Goal: Task Accomplishment & Management: Use online tool/utility

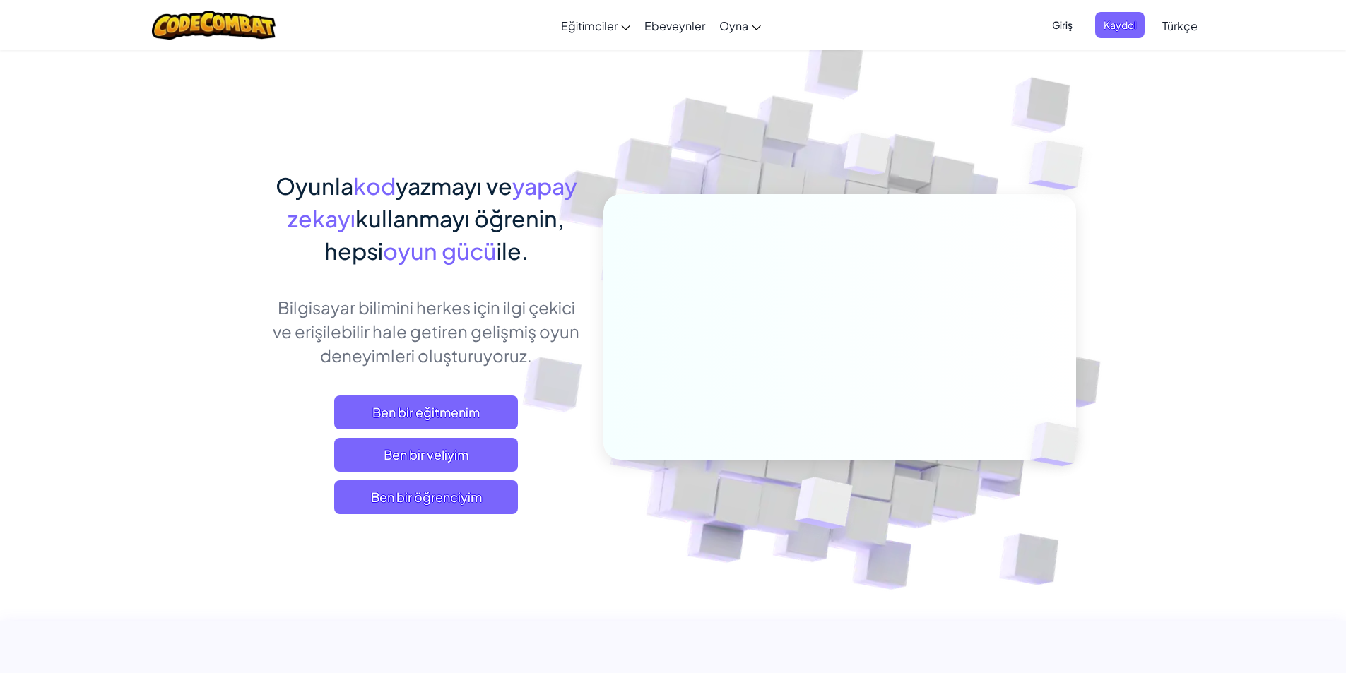
drag, startPoint x: 274, startPoint y: 42, endPoint x: 261, endPoint y: 42, distance: 13.4
click at [261, 42] on div at bounding box center [213, 25] width 145 height 50
click at [466, 490] on font "Ben bir öğrenciyim" at bounding box center [426, 497] width 111 height 16
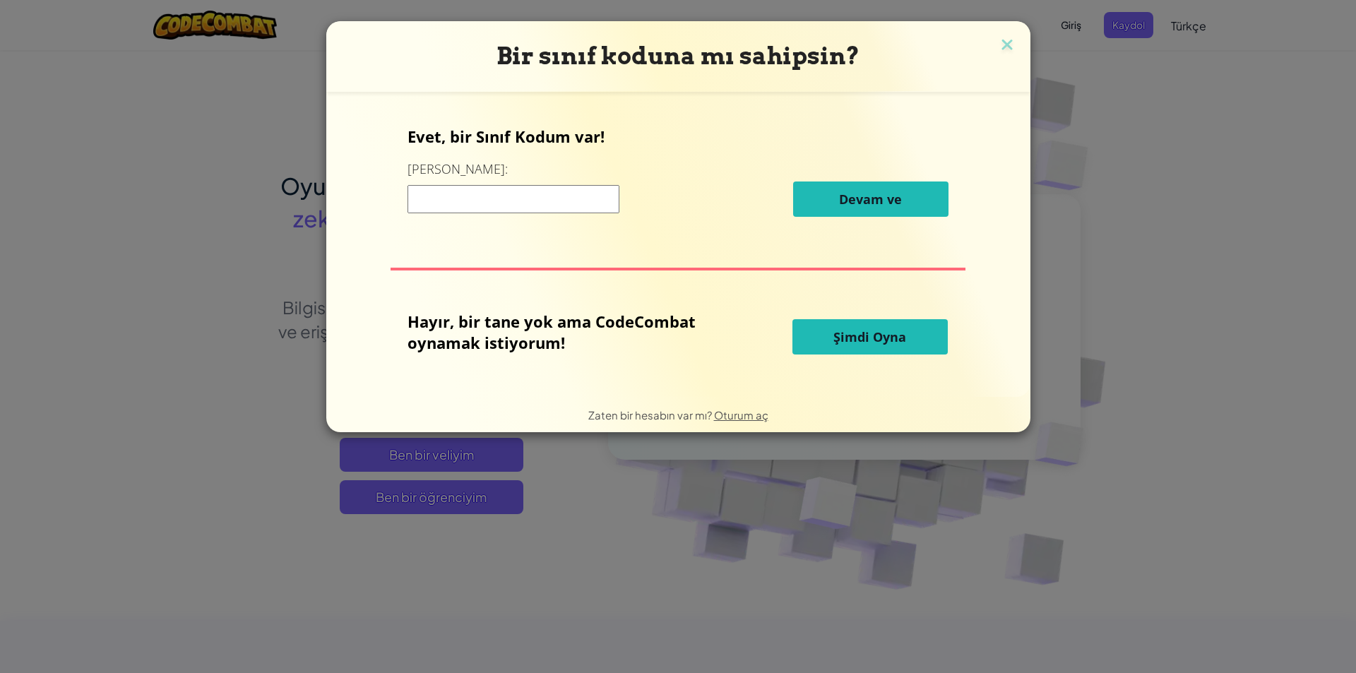
drag, startPoint x: 21, startPoint y: 27, endPoint x: 20, endPoint y: 16, distance: 10.6
click at [20, 18] on div "Bir sınıf koduna mı sahipsin? Evet, bir Sınıf Kodum var! Buraya girin: Devam ve…" at bounding box center [678, 336] width 1356 height 673
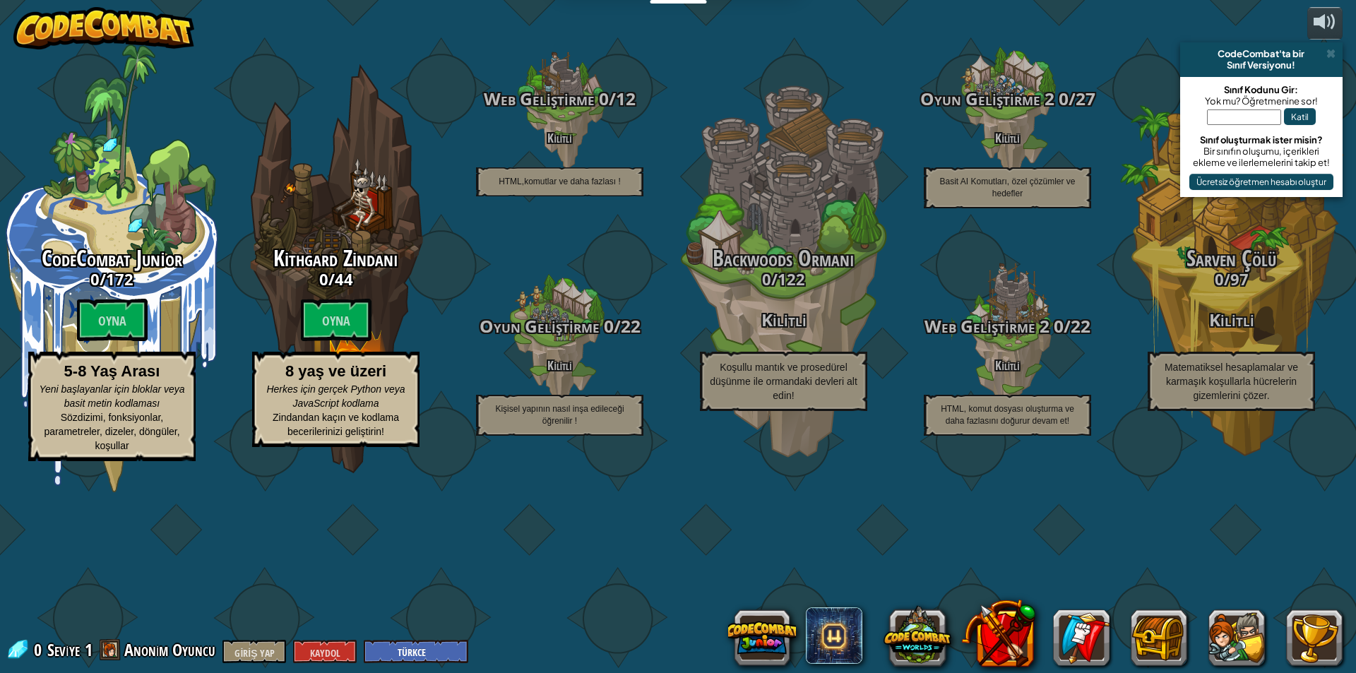
select select "tr"
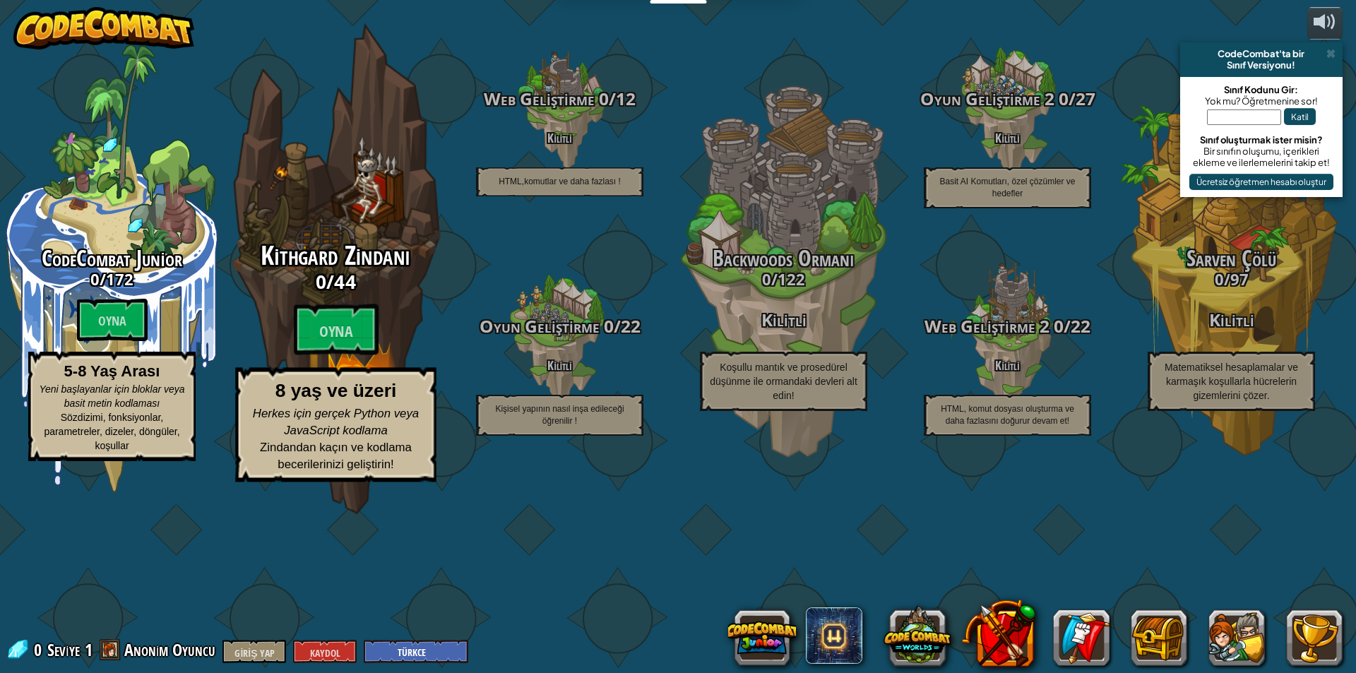
click at [283, 407] on div "Kithgard Zindanı 0 / 44 Oyna 8 yaş ve üzeri Herkes için gerçek Python veya Java…" at bounding box center [335, 362] width 268 height 241
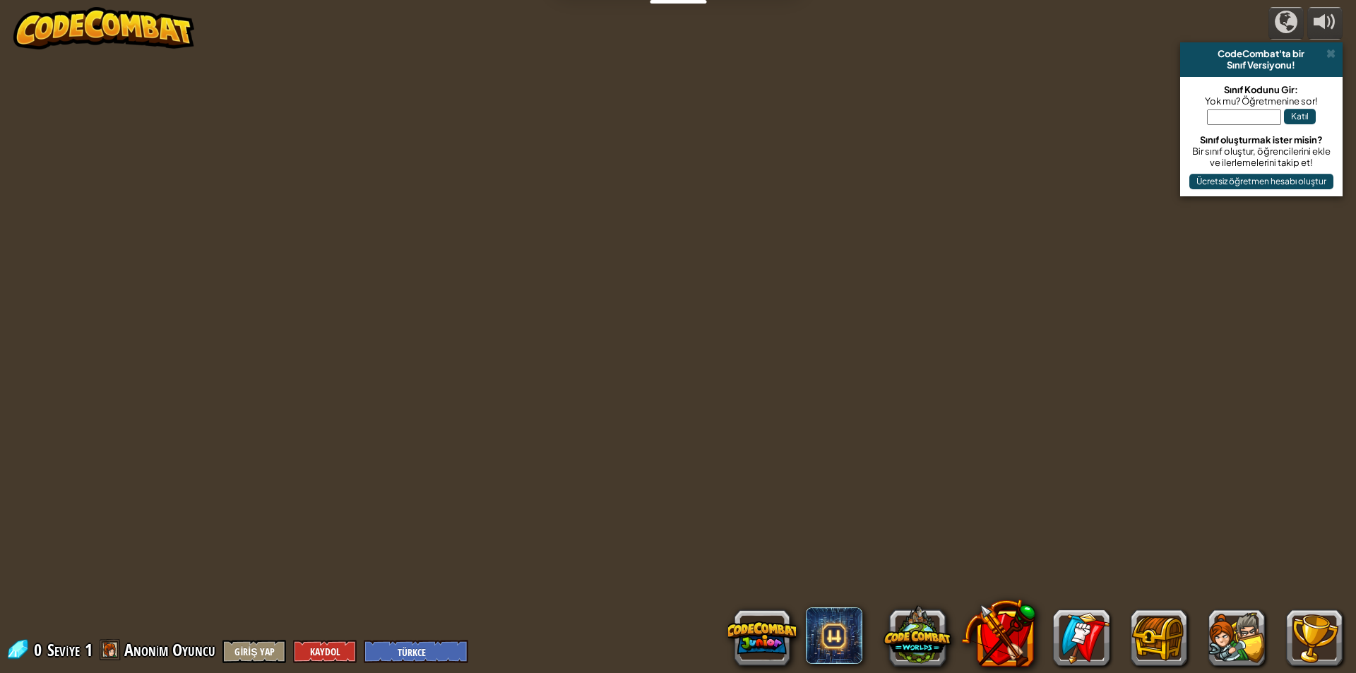
select select "tr"
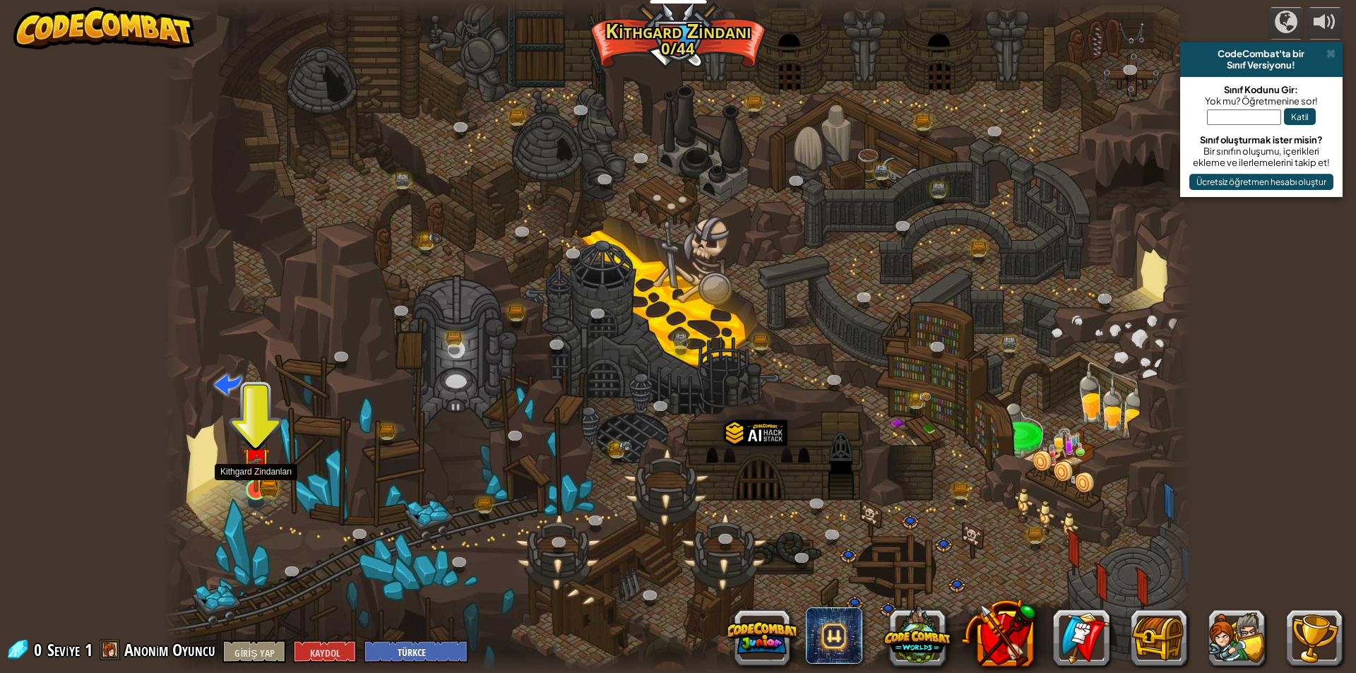
click at [261, 466] on img at bounding box center [256, 462] width 16 height 16
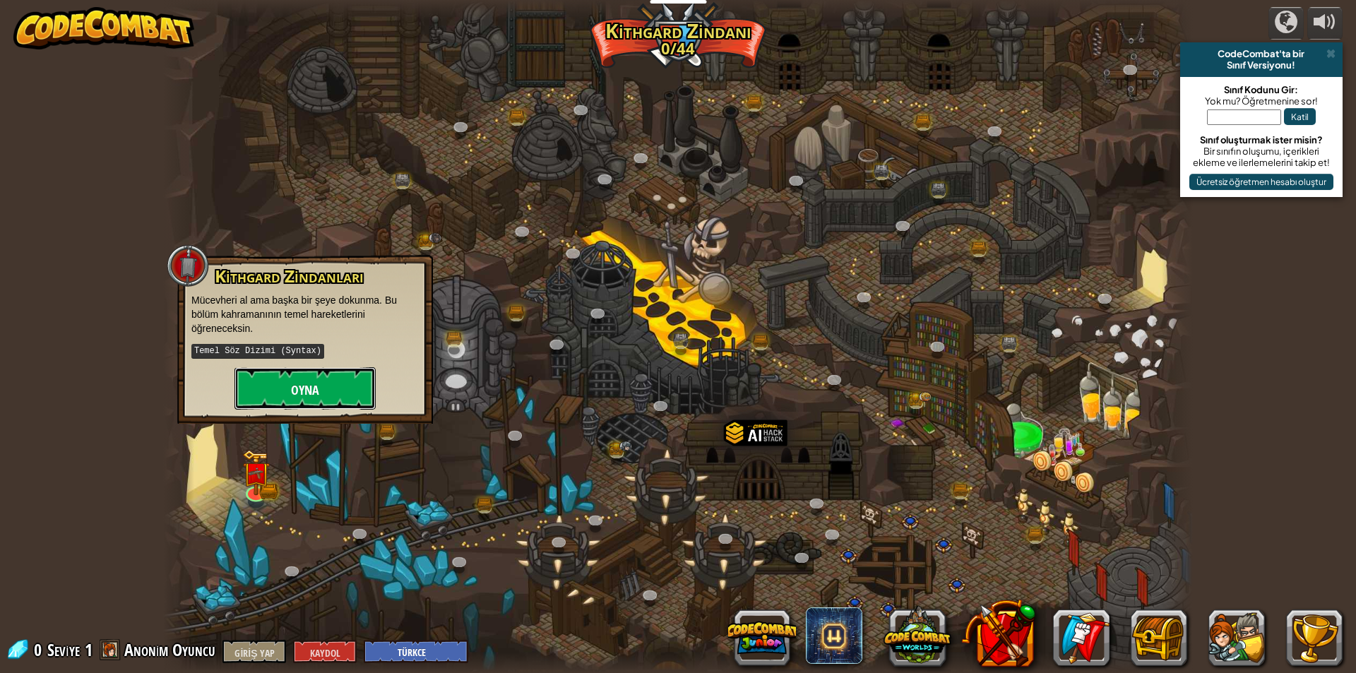
click at [327, 377] on button "Oyna" at bounding box center [305, 388] width 141 height 42
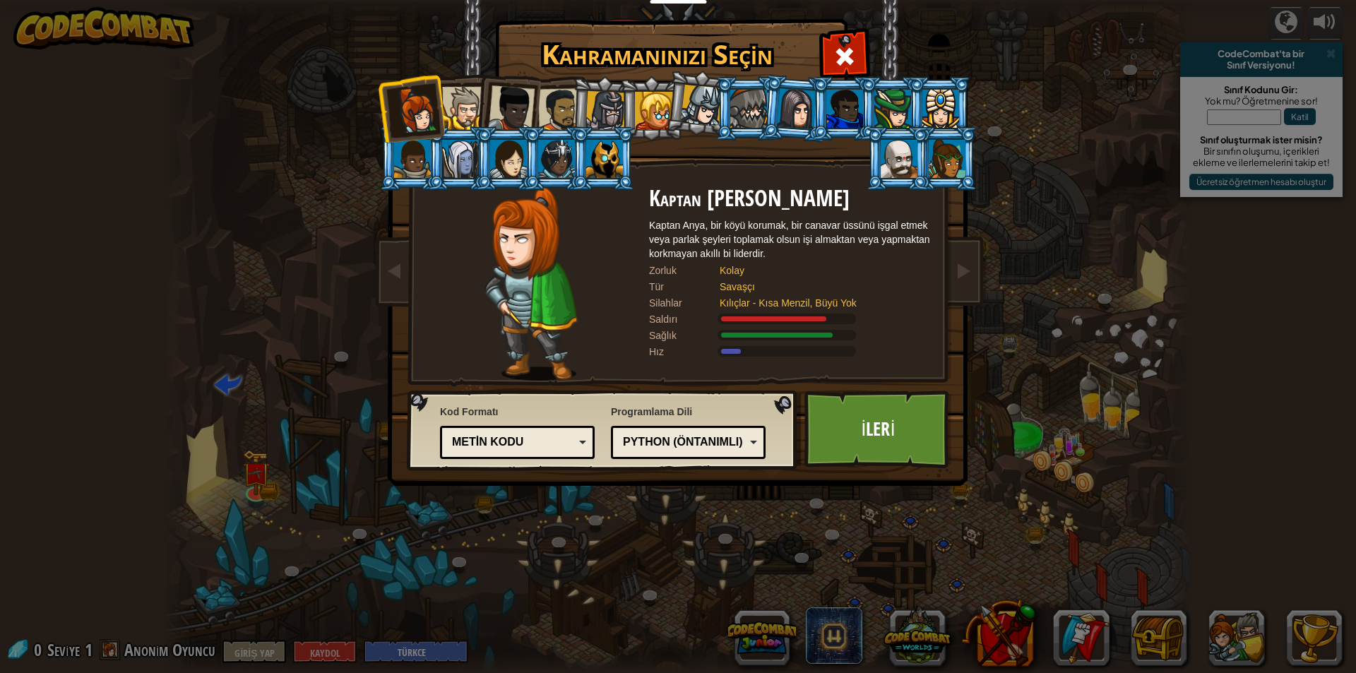
click at [471, 114] on div at bounding box center [463, 108] width 43 height 43
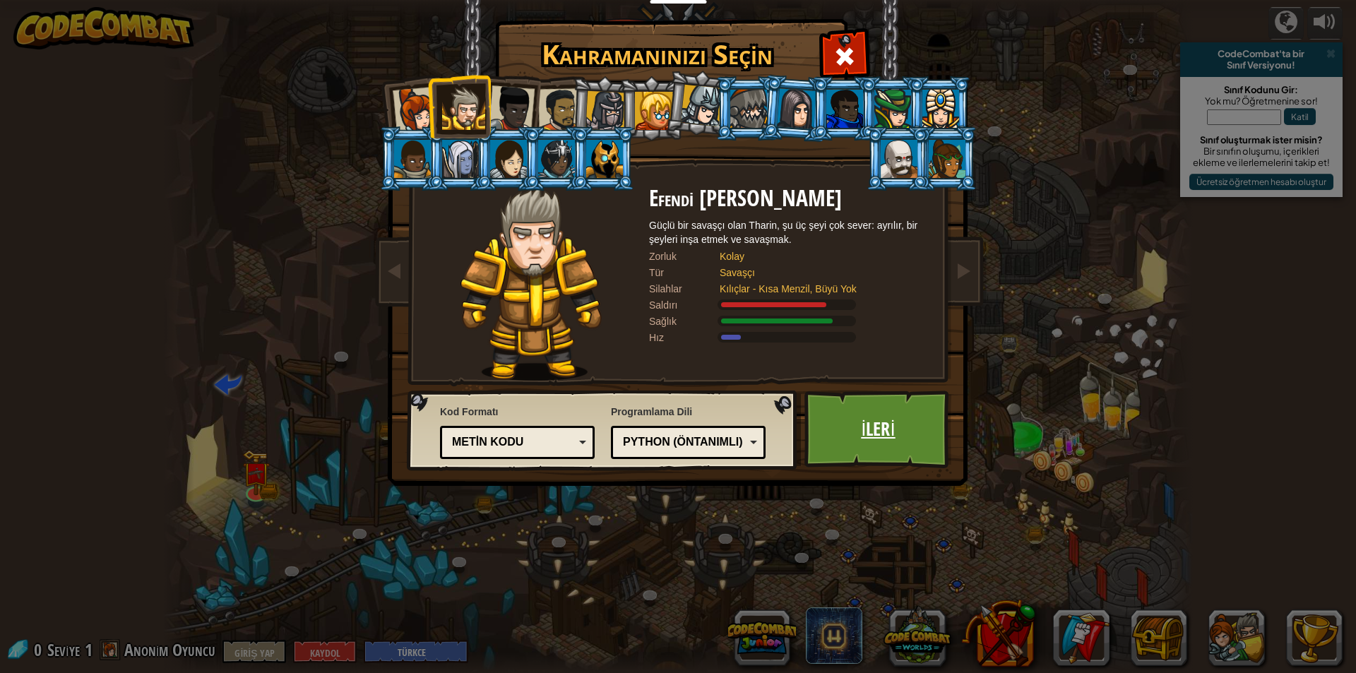
click at [838, 437] on link "İleri" at bounding box center [879, 430] width 148 height 78
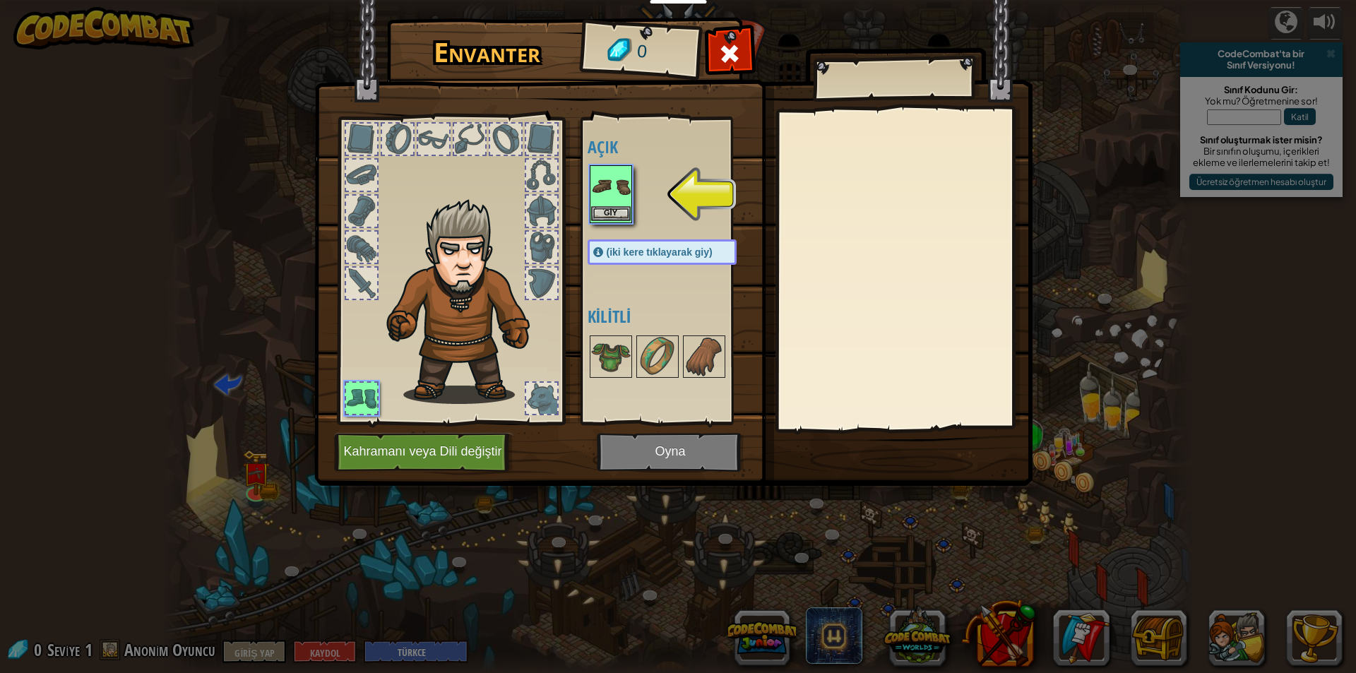
click at [627, 206] on img at bounding box center [611, 187] width 40 height 40
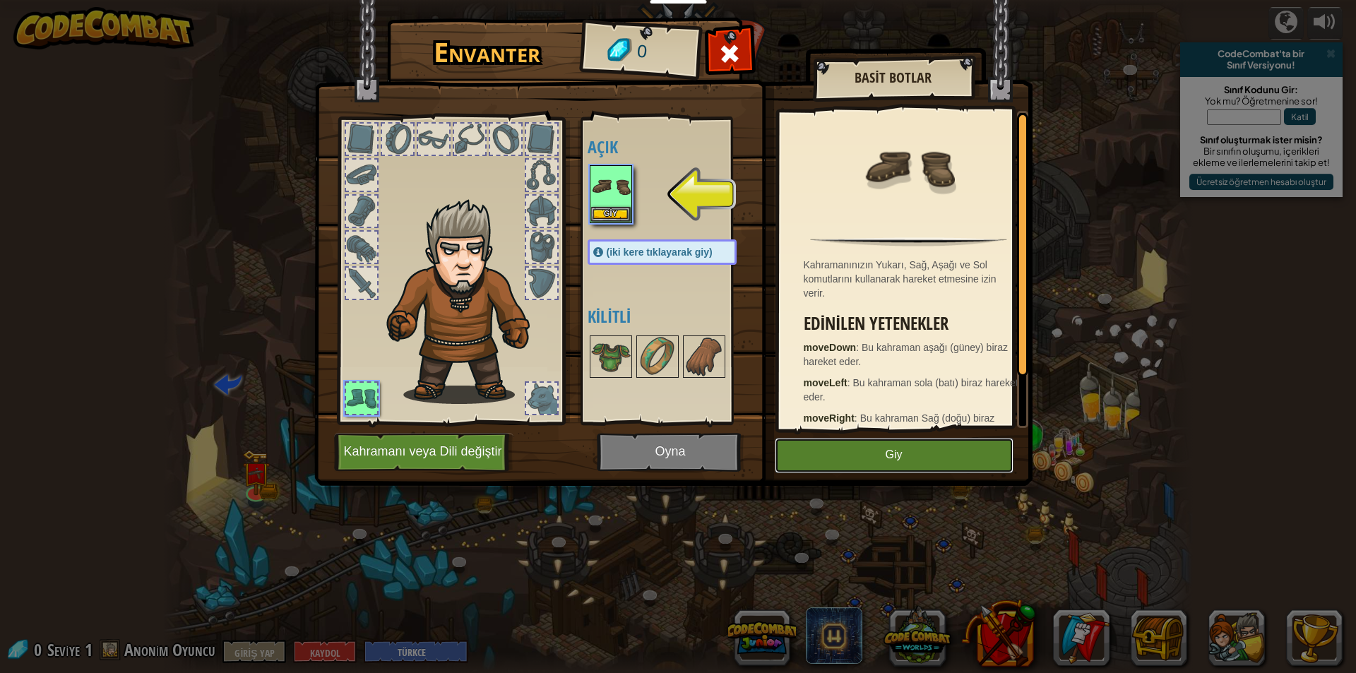
click at [865, 455] on button "Giy" at bounding box center [894, 455] width 239 height 35
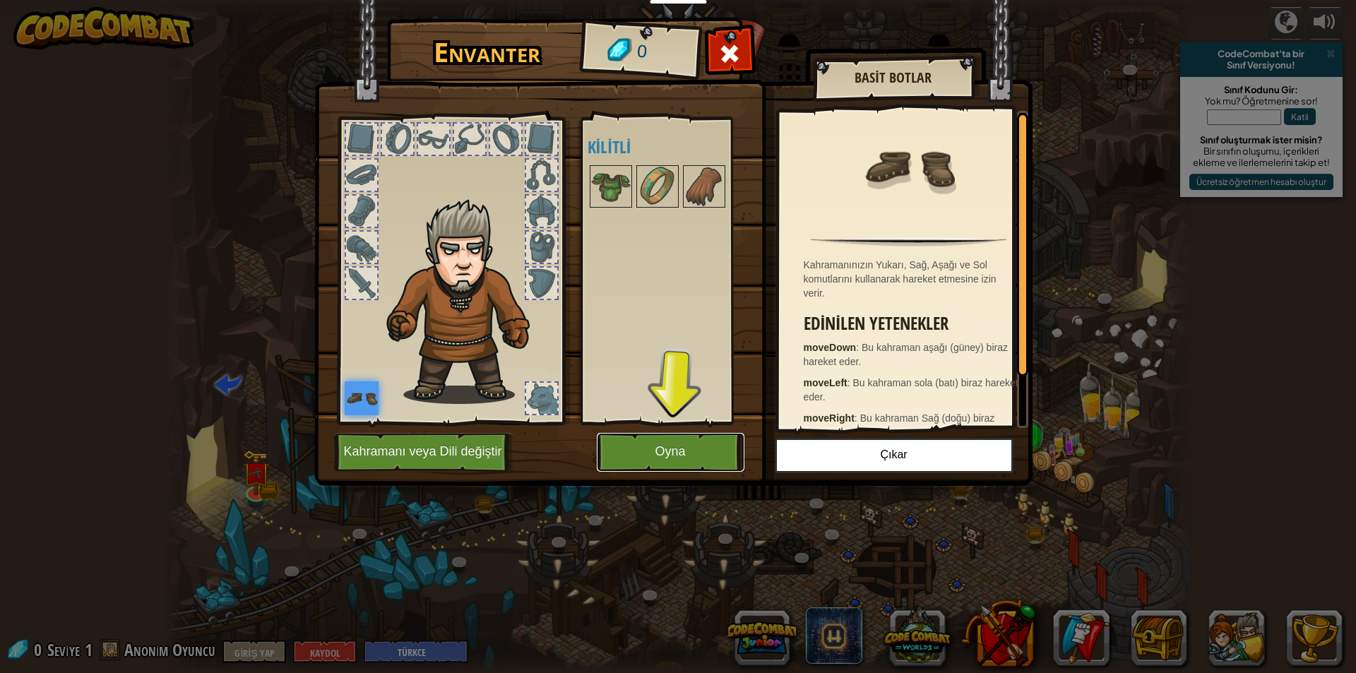
click at [681, 459] on button "Oyna" at bounding box center [671, 452] width 148 height 39
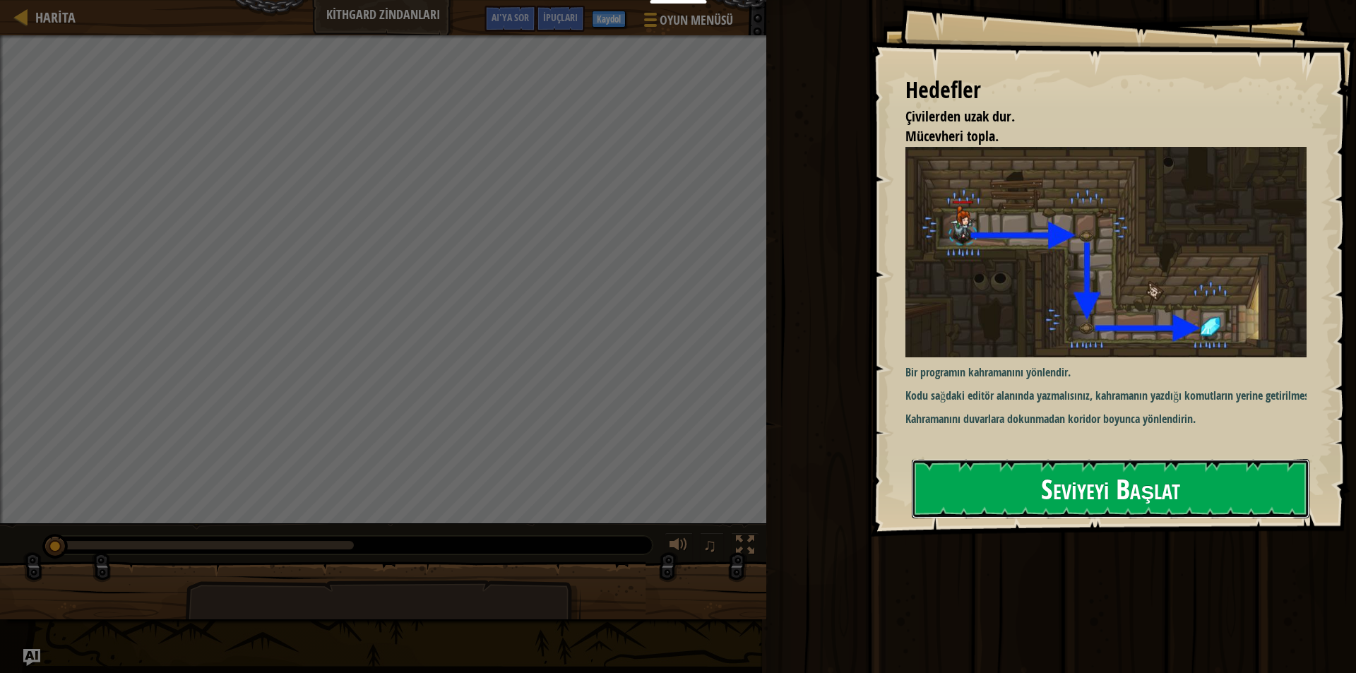
click at [1123, 483] on font "Seviyeyi Başlat" at bounding box center [1110, 488] width 139 height 38
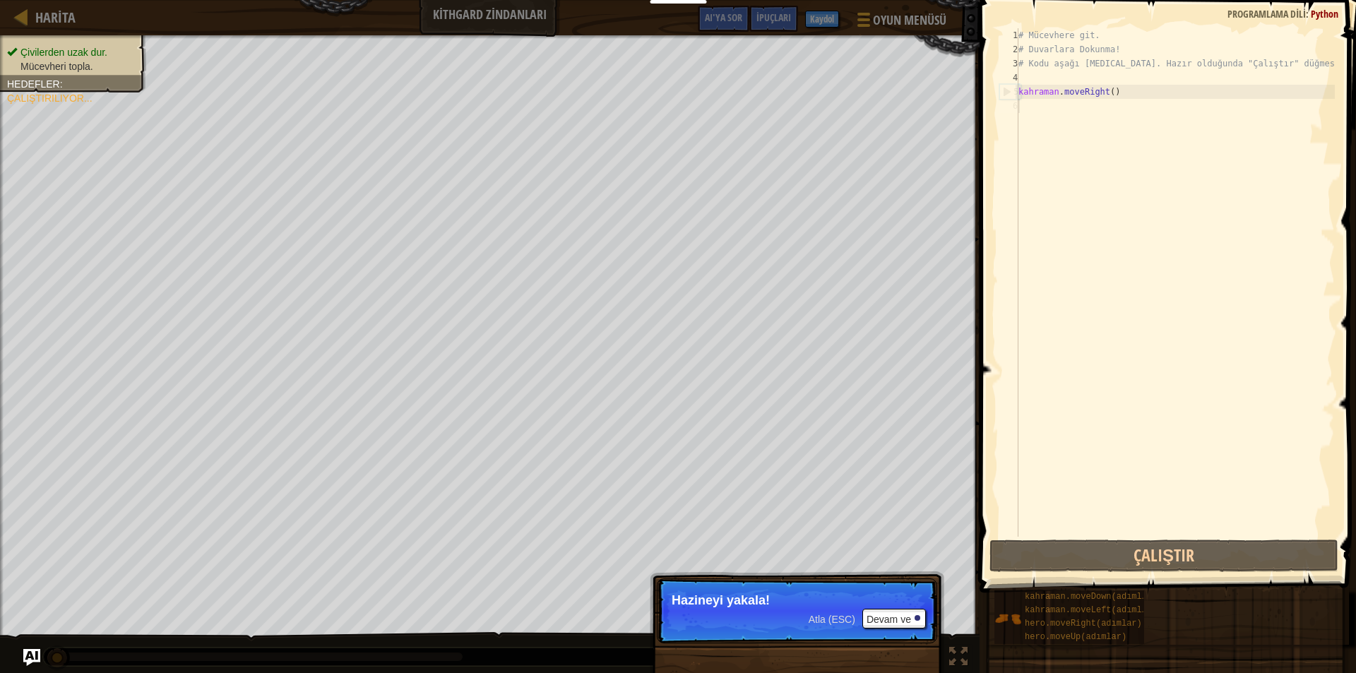
click at [765, 617] on p "Atla (ESC) Devam ve Hazineyi yakala!" at bounding box center [797, 611] width 280 height 65
click at [888, 623] on font "Devam ve" at bounding box center [889, 619] width 45 height 11
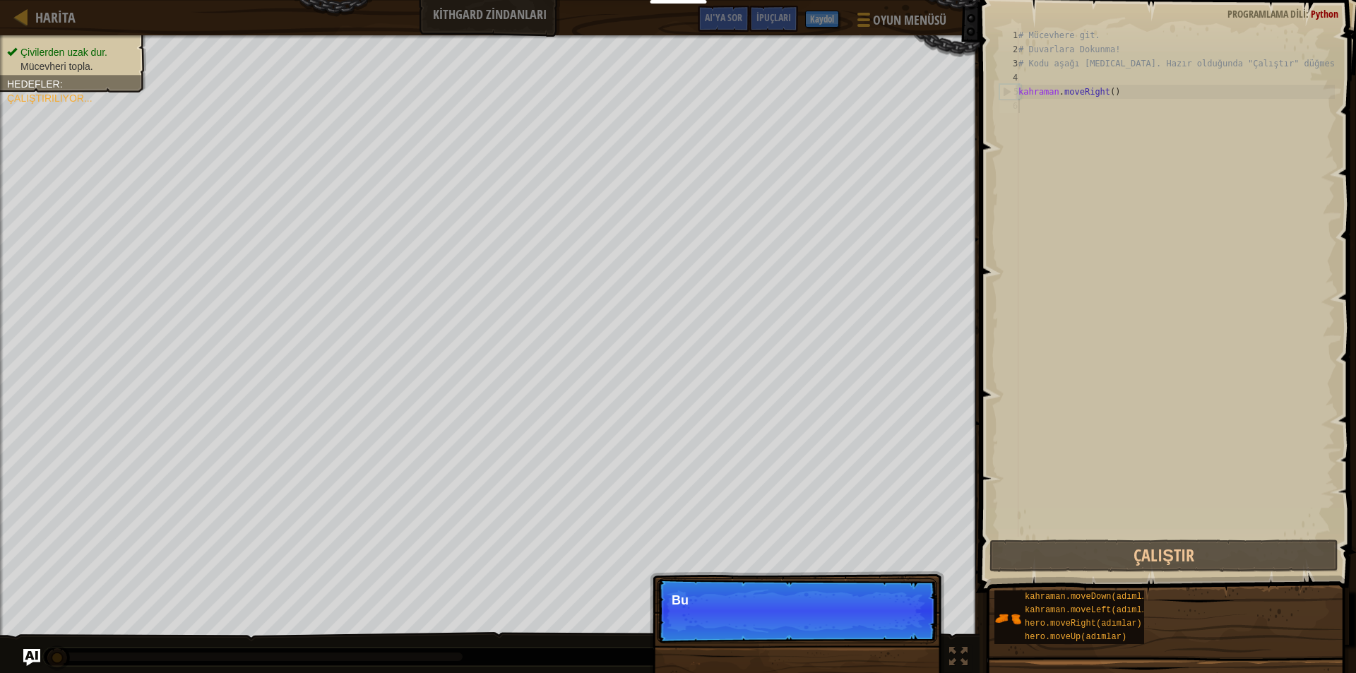
scroll to position [6, 0]
click at [1039, 141] on div "# Mücevhere git. # Duvarlara Dokunma! # Kodu aşağı yaz. Hazır olduğunda "Çalışt…" at bounding box center [1175, 296] width 319 height 537
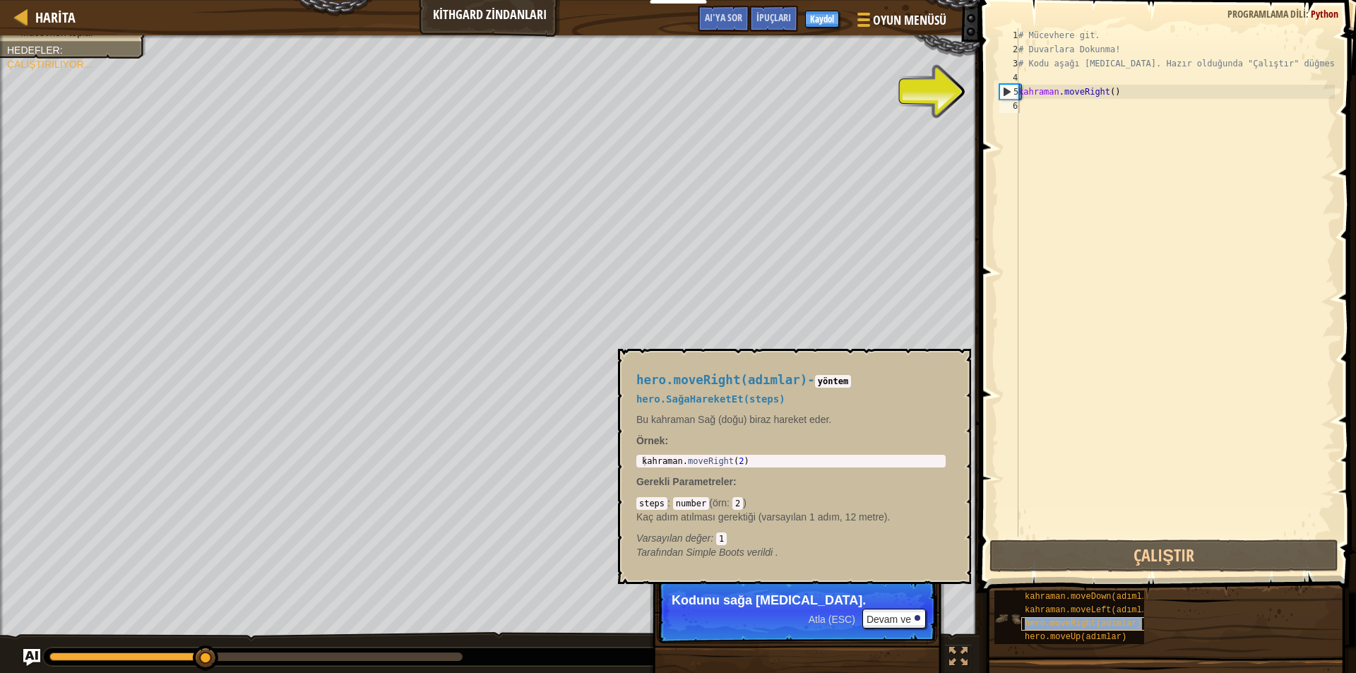
click at [1067, 622] on font "hero.moveRight(adımlar)" at bounding box center [1083, 624] width 117 height 10
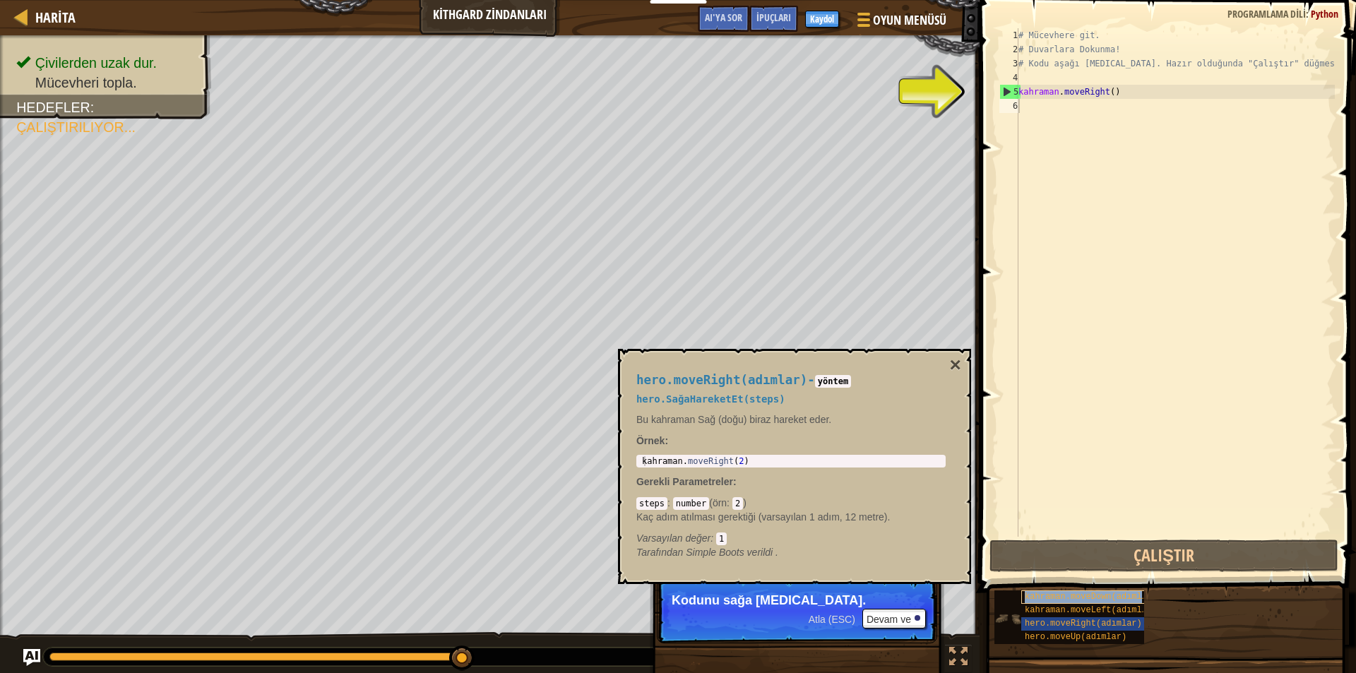
click at [1062, 598] on font "kahraman.moveDown(adımlar)" at bounding box center [1091, 597] width 132 height 10
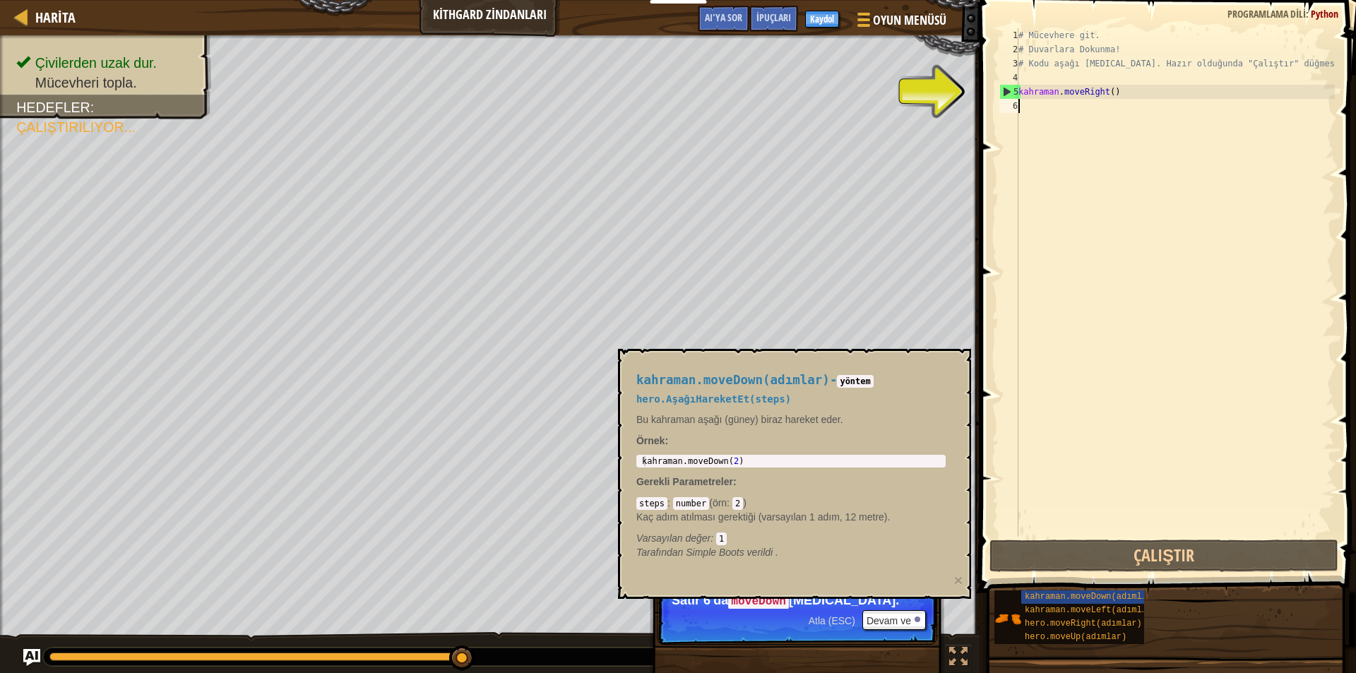
type textarea "hero.moveRight()"
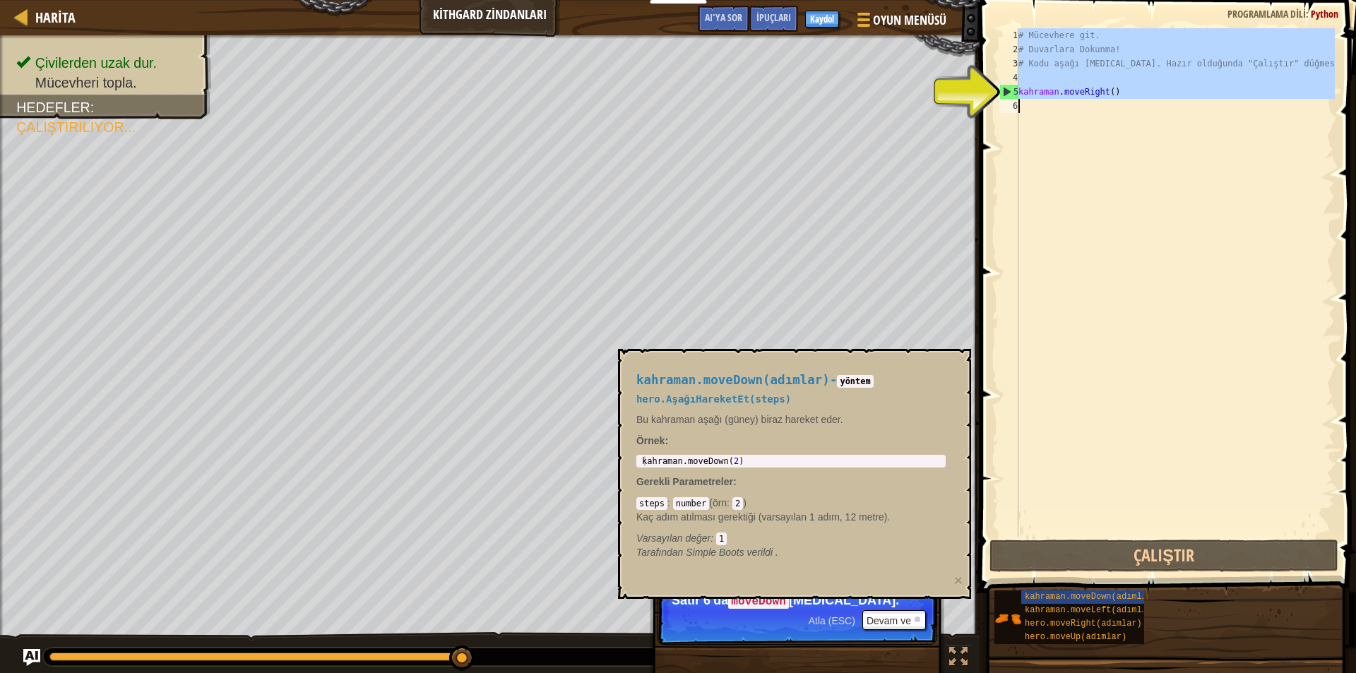
click at [1074, 512] on div "# Mücevhere git. # Duvarlara Dokunma! # Kodu aşağı yaz. Hazır olduğunda "Çalışt…" at bounding box center [1175, 282] width 319 height 509
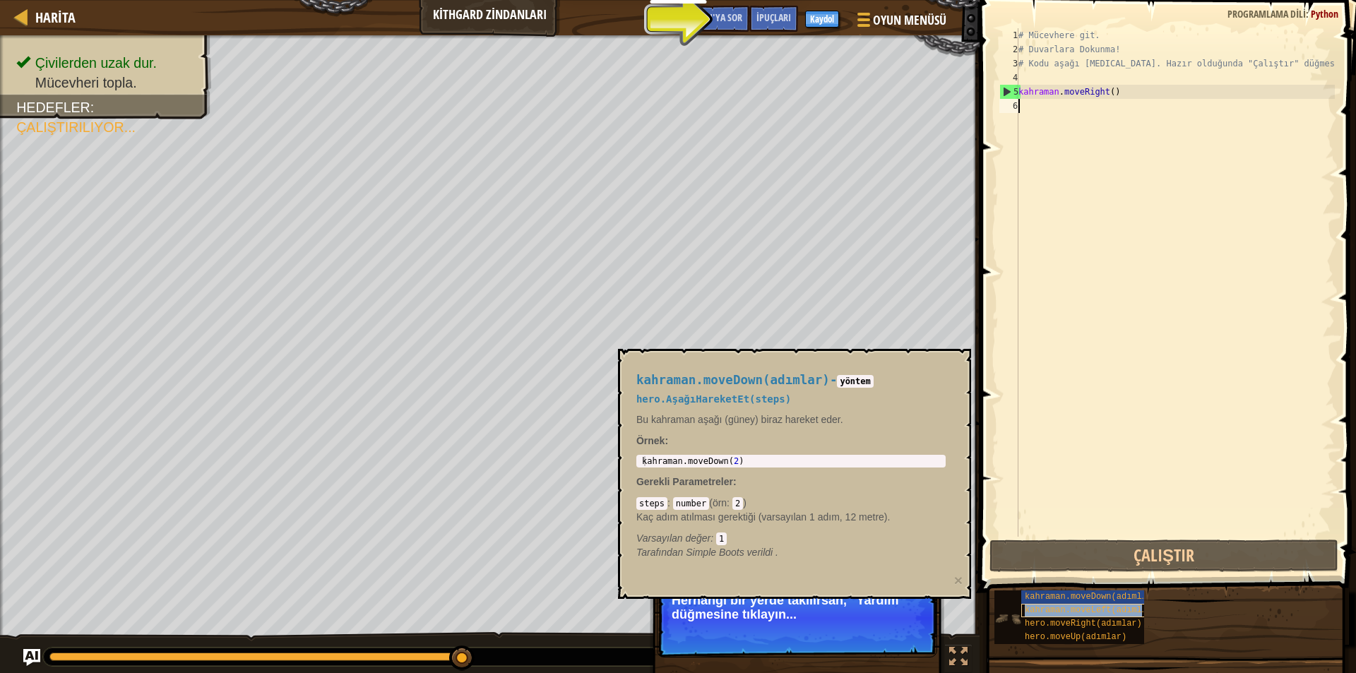
drag, startPoint x: 1074, startPoint y: 445, endPoint x: 1062, endPoint y: 615, distance: 170.0
click at [1060, 608] on font "kahraman.moveLeft(adımlar)" at bounding box center [1091, 610] width 132 height 10
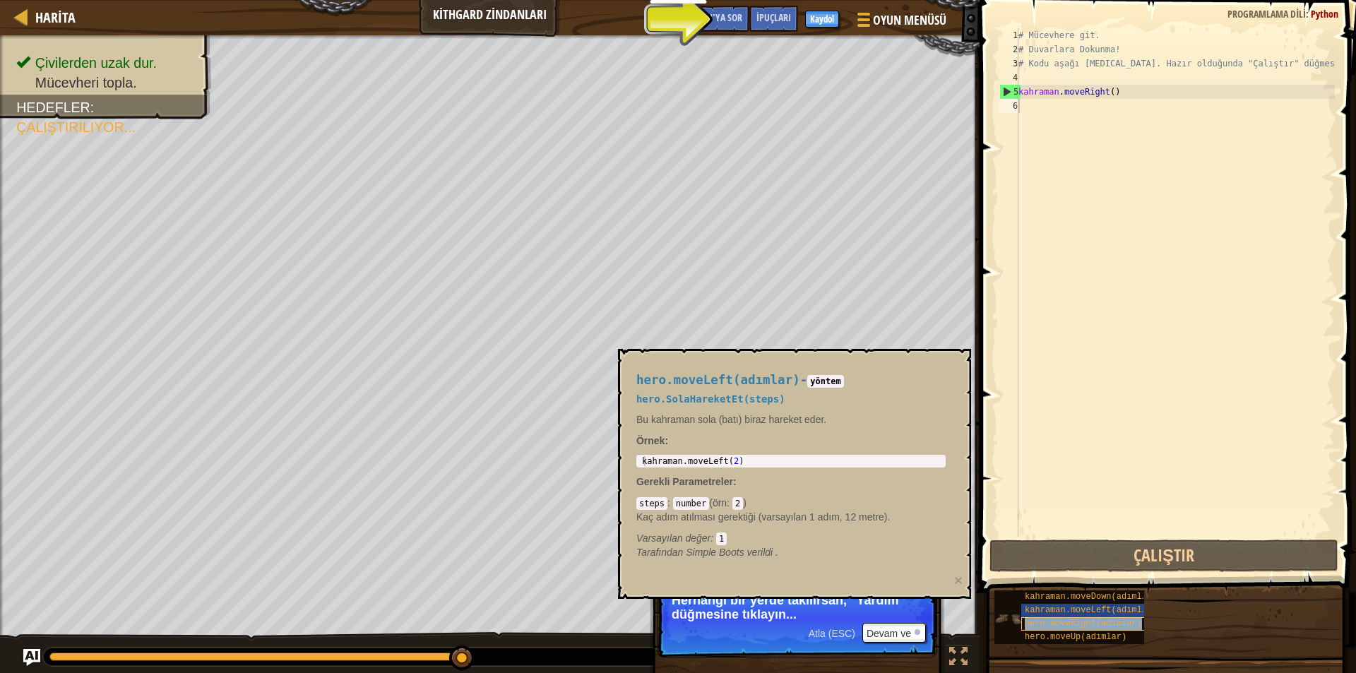
click at [1062, 630] on div "hero.moveRight(adımlar)" at bounding box center [1090, 623] width 136 height 13
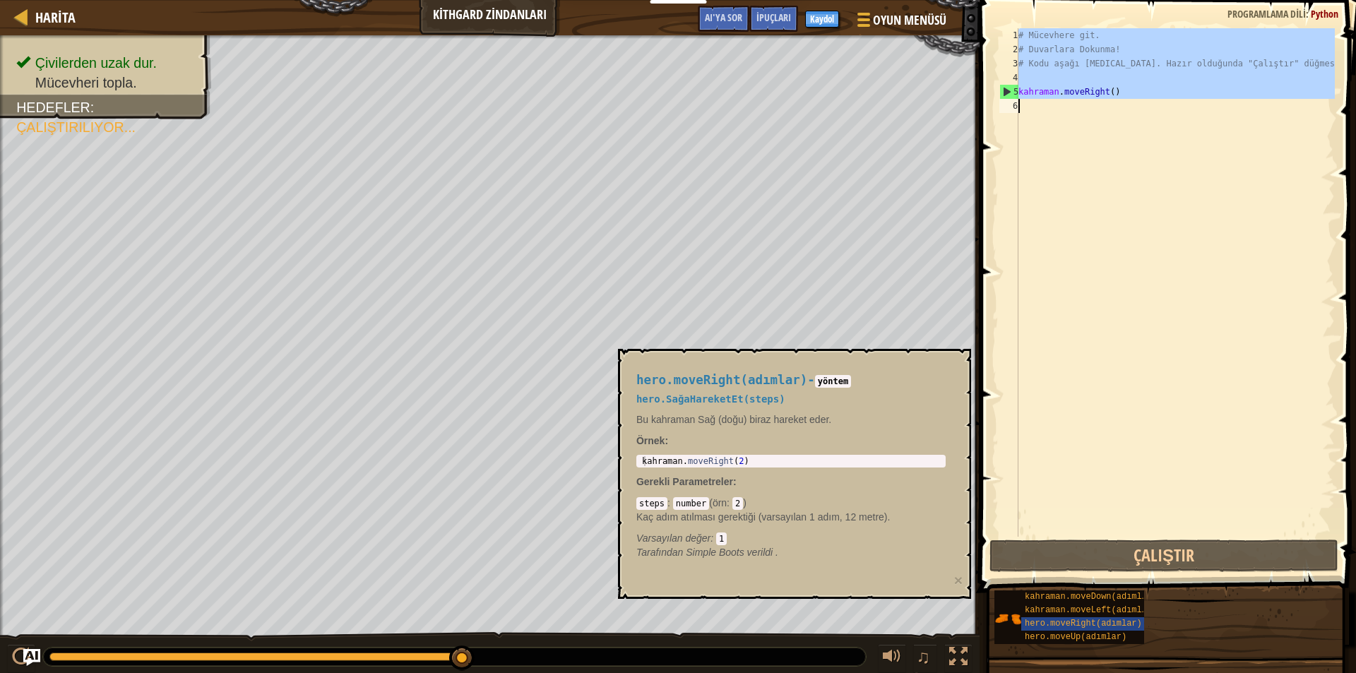
type textarea "hero.moveRight()"
click at [1080, 302] on div "# Mücevhere git. # Duvarlara Dokunma! # Kodu aşağı yaz. Hazır olduğunda "Çalışt…" at bounding box center [1175, 282] width 319 height 509
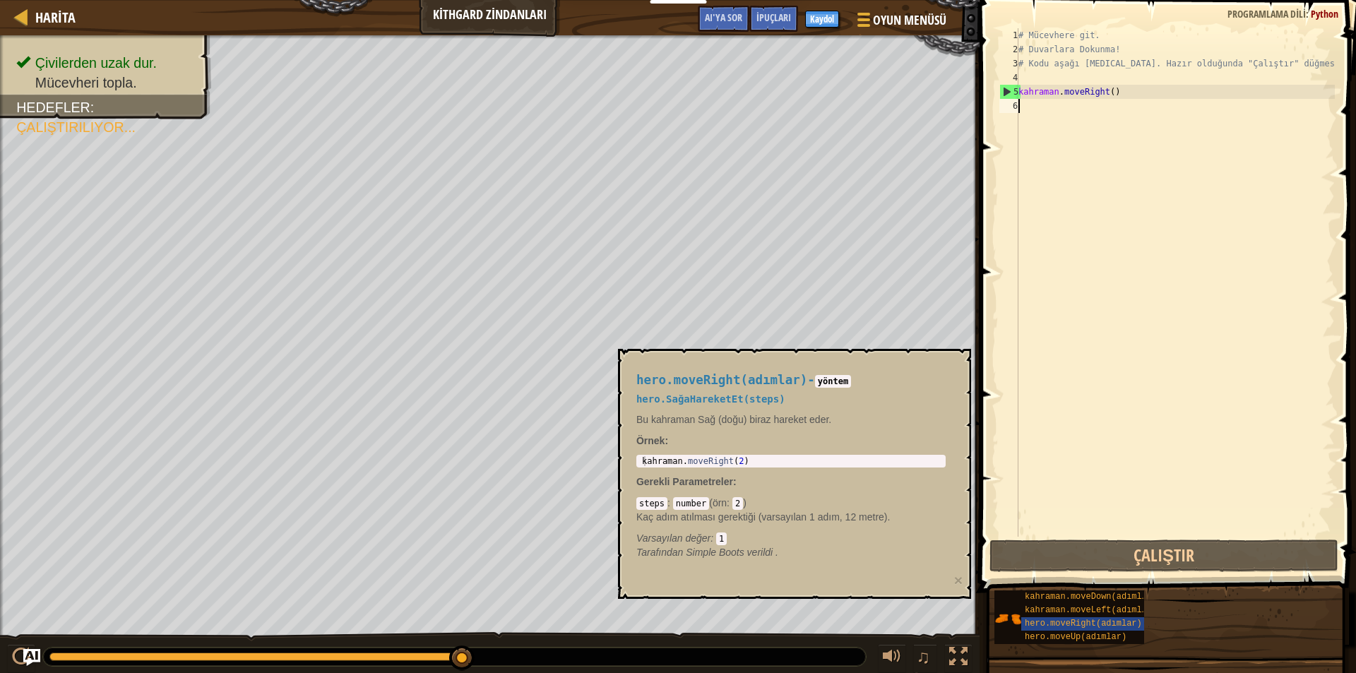
click at [1092, 329] on div "# Mücevhere git. # Duvarlara Dokunma! # Kodu aşağı yaz. Hazır olduğunda "Çalışt…" at bounding box center [1175, 296] width 319 height 537
drag, startPoint x: 1092, startPoint y: 329, endPoint x: 1084, endPoint y: 492, distance: 163.4
click at [1081, 427] on div "# Mücevhere git. # Duvarlara Dokunma! # Kodu aşağı yaz. Hazır olduğunda "Çalışt…" at bounding box center [1175, 296] width 319 height 537
click at [1068, 603] on div "kahraman.moveDown(adımlar)" at bounding box center [1090, 597] width 136 height 13
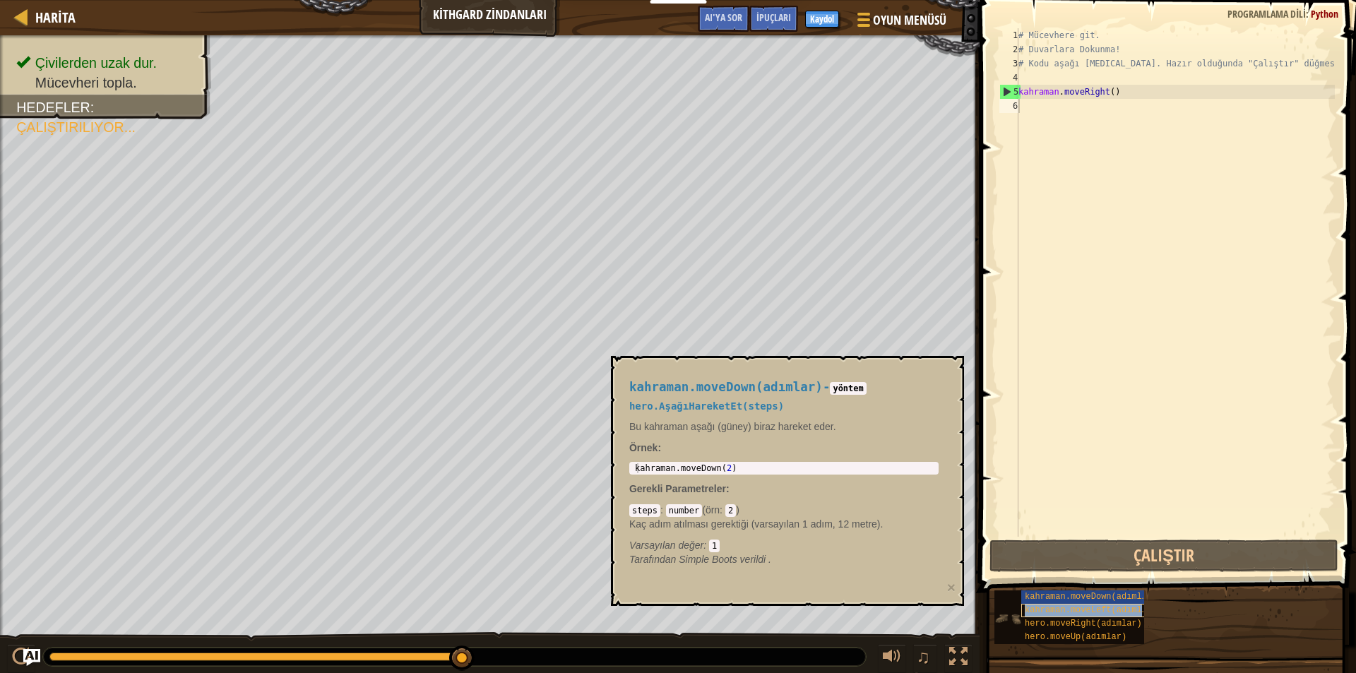
click at [1070, 609] on font "kahraman.moveLeft(adımlar)" at bounding box center [1091, 610] width 132 height 10
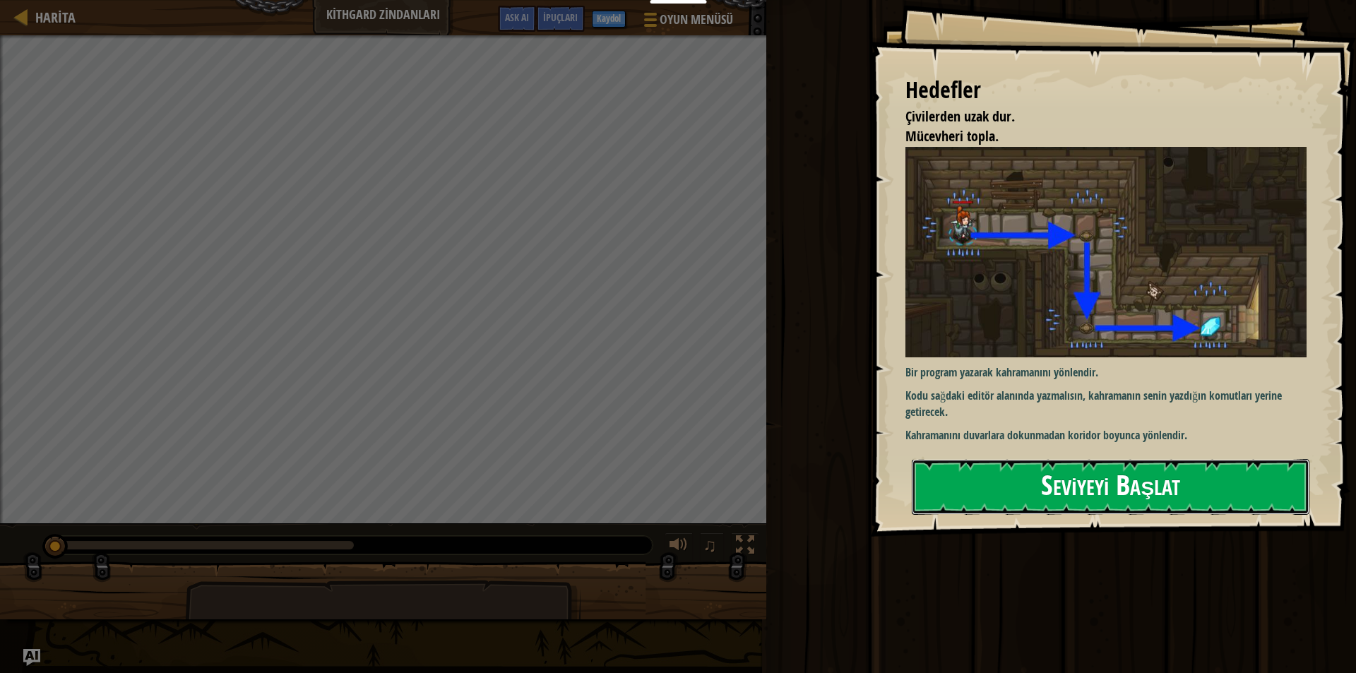
click at [1076, 506] on button "Seviyeyi Başlat" at bounding box center [1111, 487] width 398 height 56
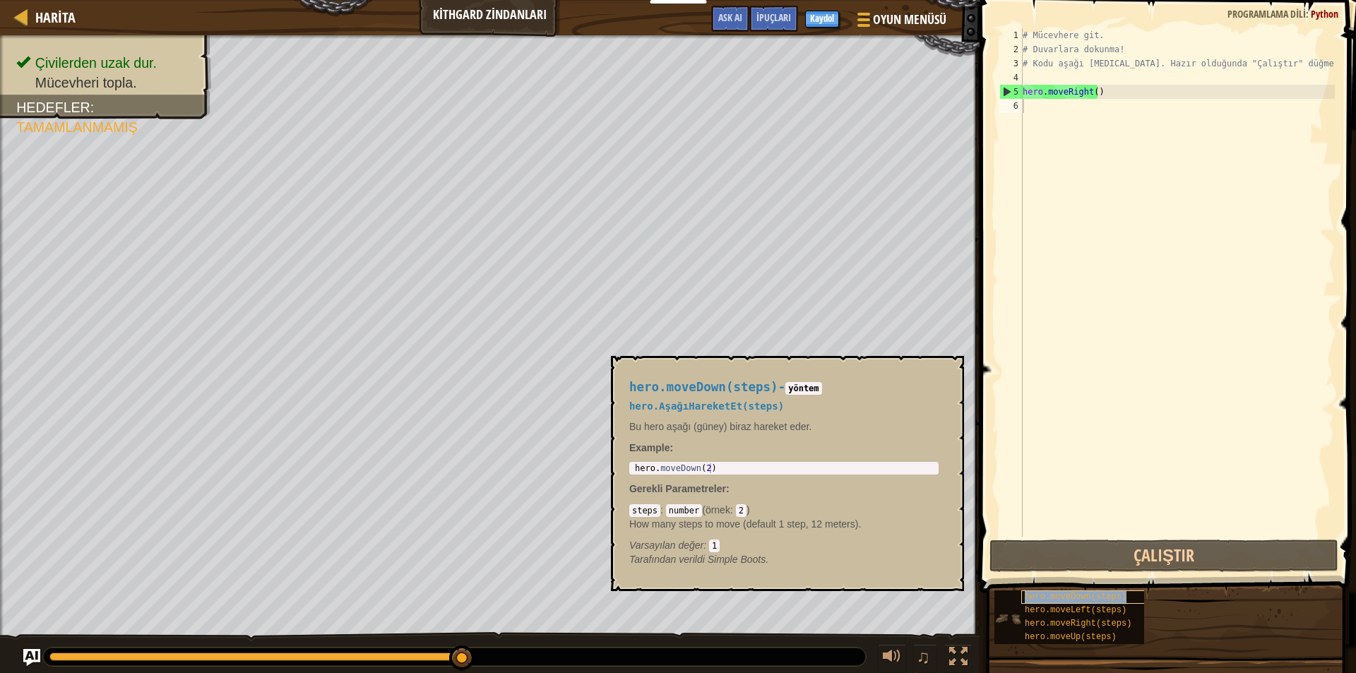
click at [1062, 591] on div "hero.moveDown(steps)" at bounding box center [1090, 597] width 136 height 13
type textarea "h"
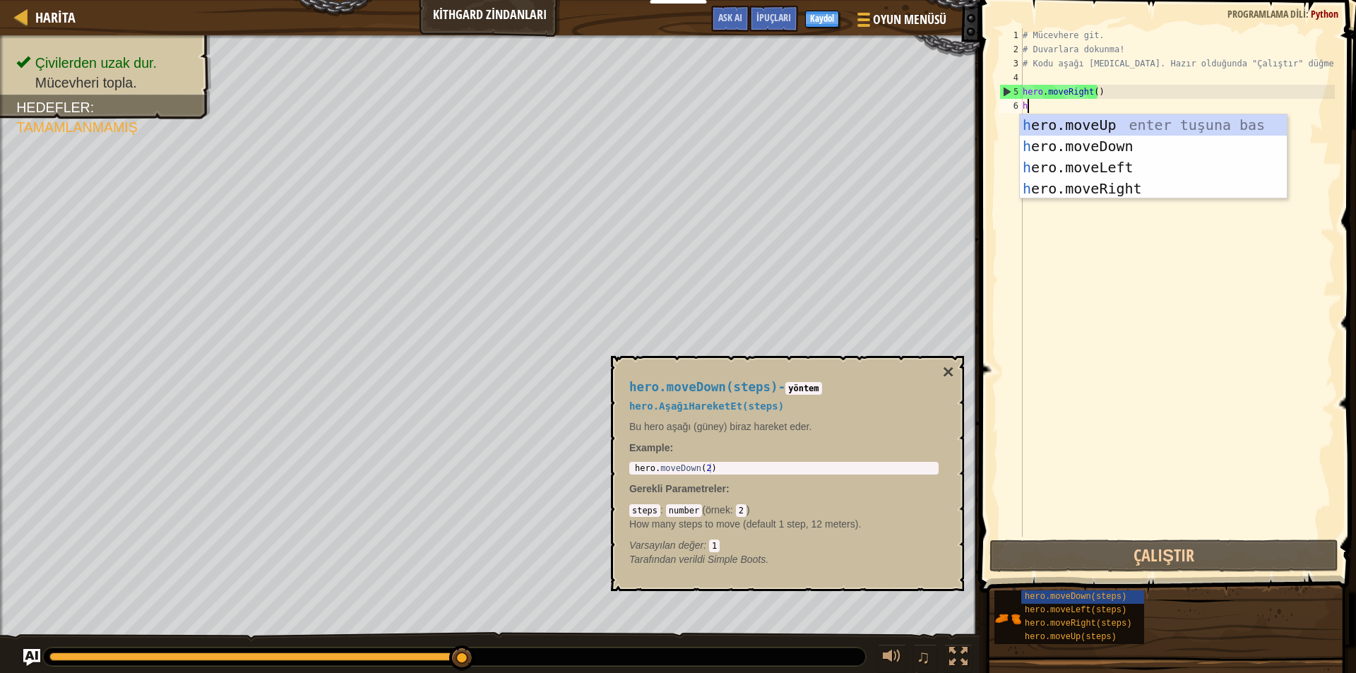
scroll to position [6, 0]
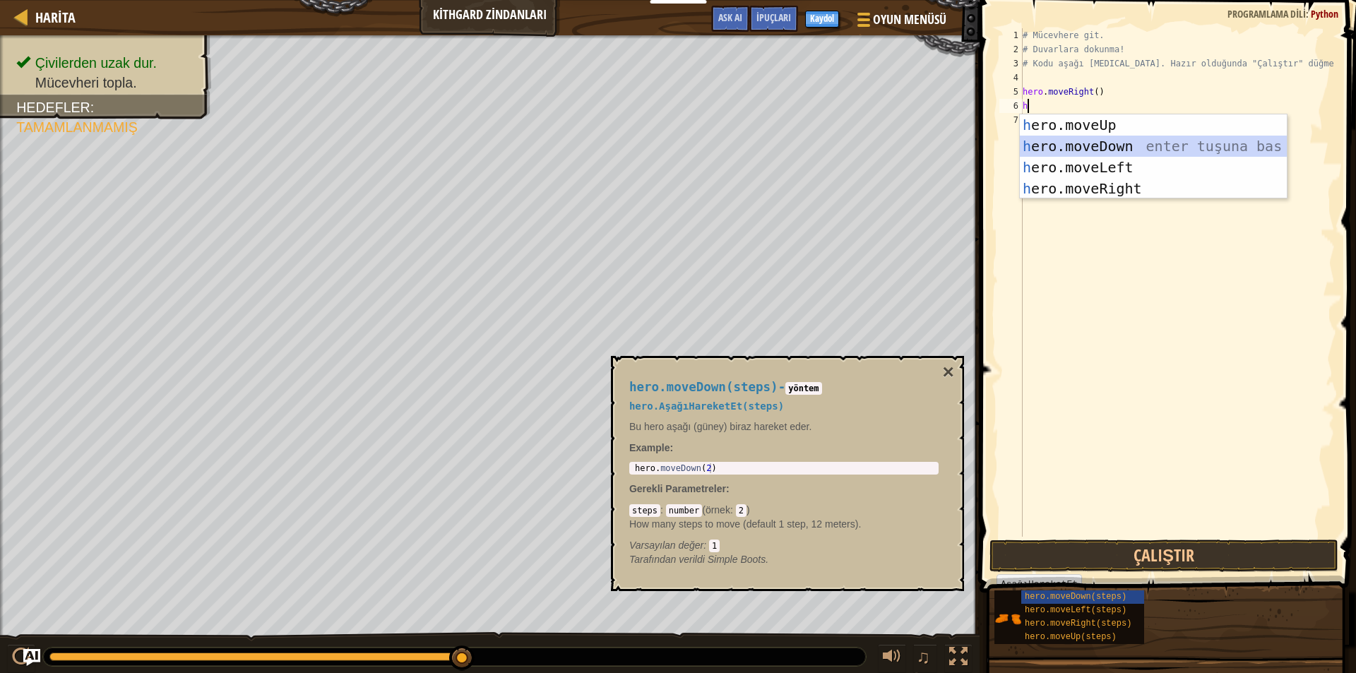
click at [1092, 144] on div "h ero.moveUp enter tuşuna bas h ero.moveDown enter tuşuna bas h ero.moveLeft en…" at bounding box center [1153, 177] width 267 height 127
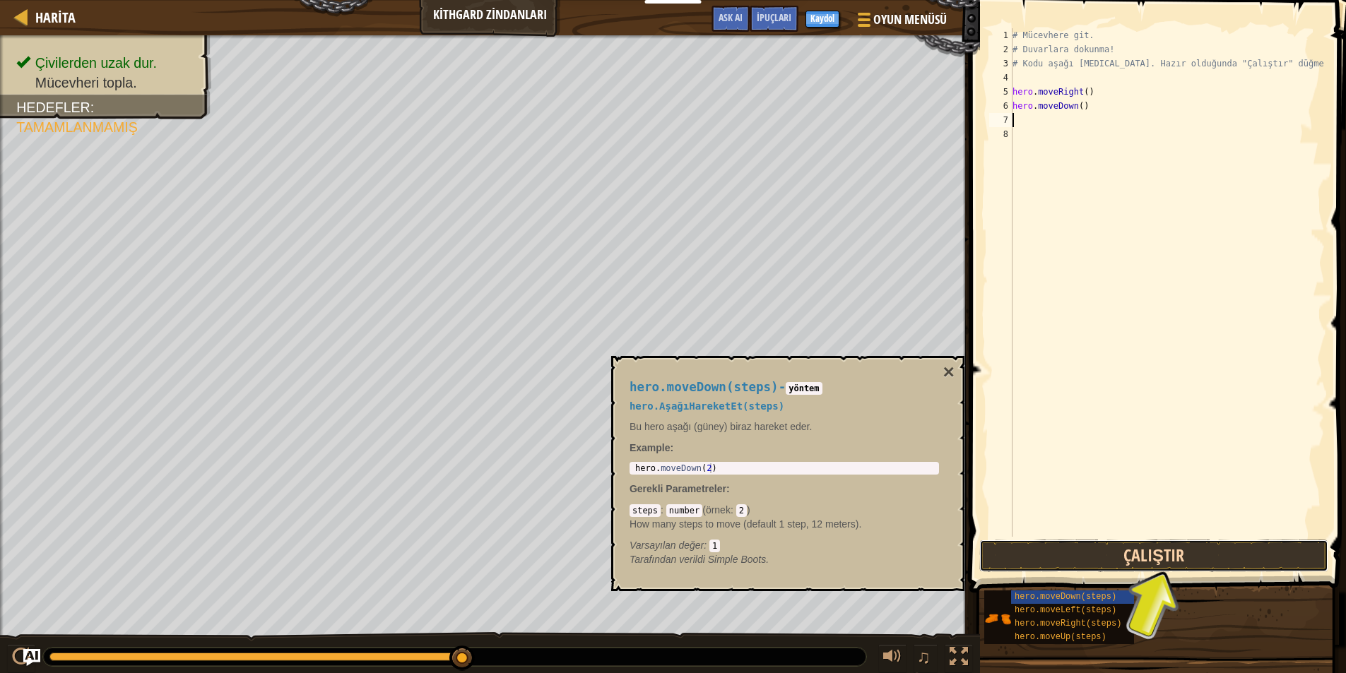
click at [1130, 560] on button "Çalıştır" at bounding box center [1153, 556] width 349 height 32
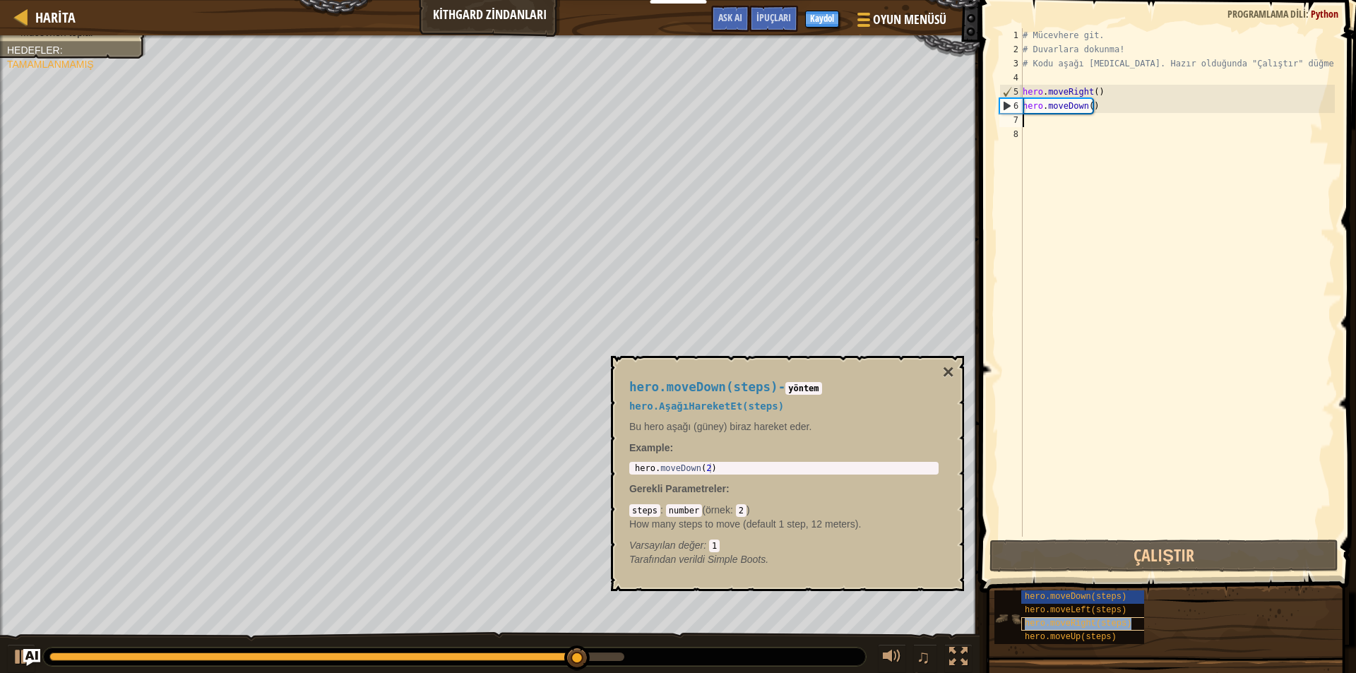
click at [1096, 624] on span "hero.moveRight(steps)" at bounding box center [1078, 624] width 107 height 10
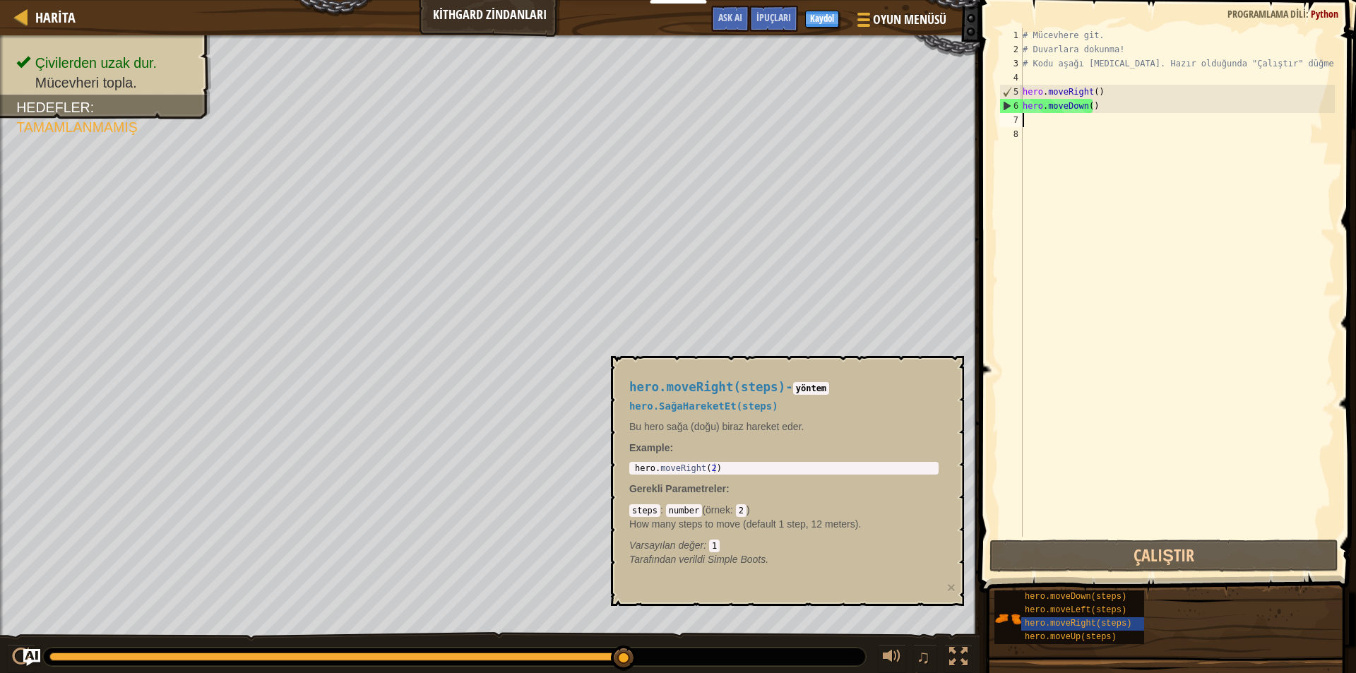
type textarea "h"
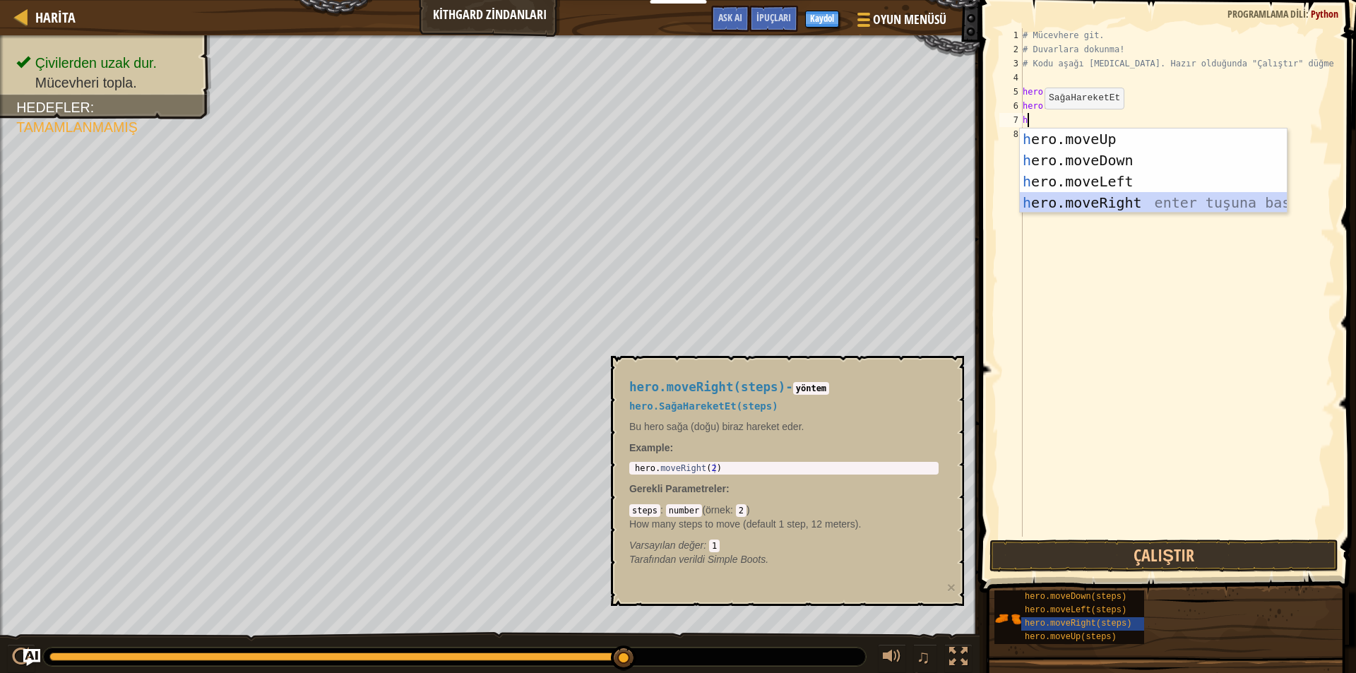
click at [1081, 204] on div "h ero.moveUp enter tuşuna bas h ero.moveDown enter tuşuna bas h ero.moveLeft en…" at bounding box center [1153, 192] width 267 height 127
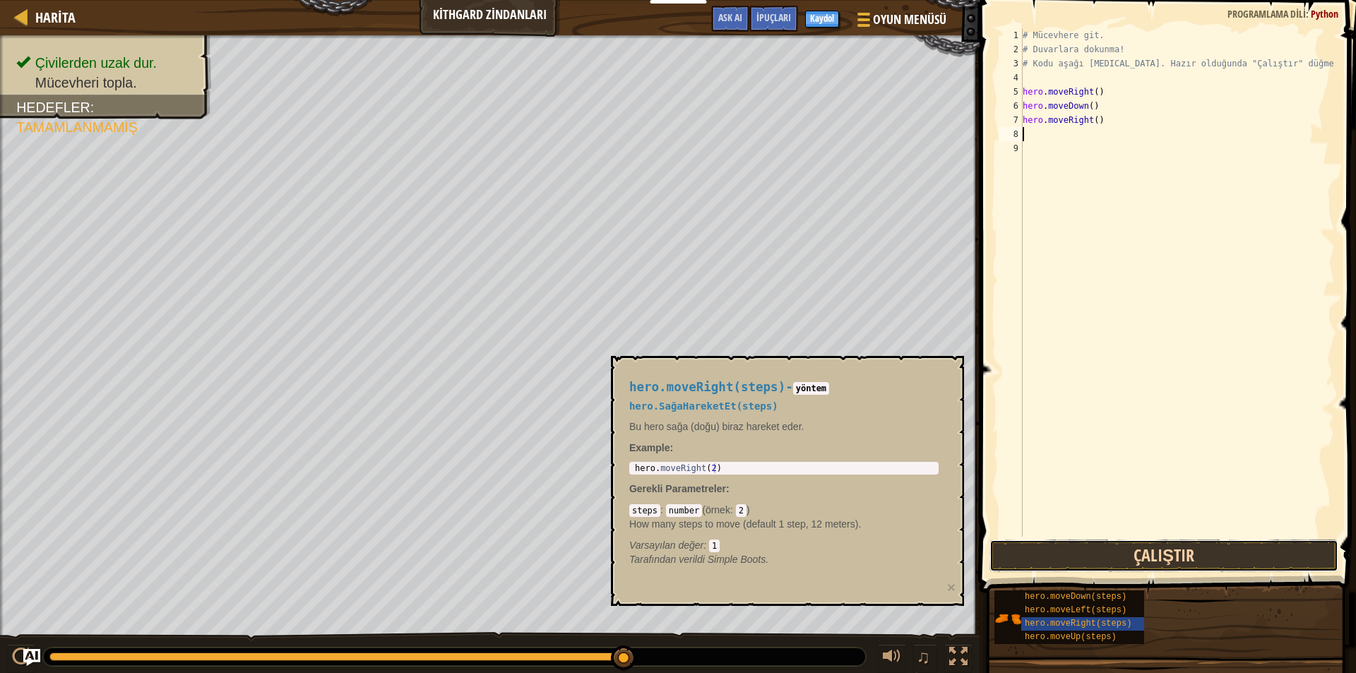
click at [1122, 549] on button "Çalıştır" at bounding box center [1164, 556] width 349 height 32
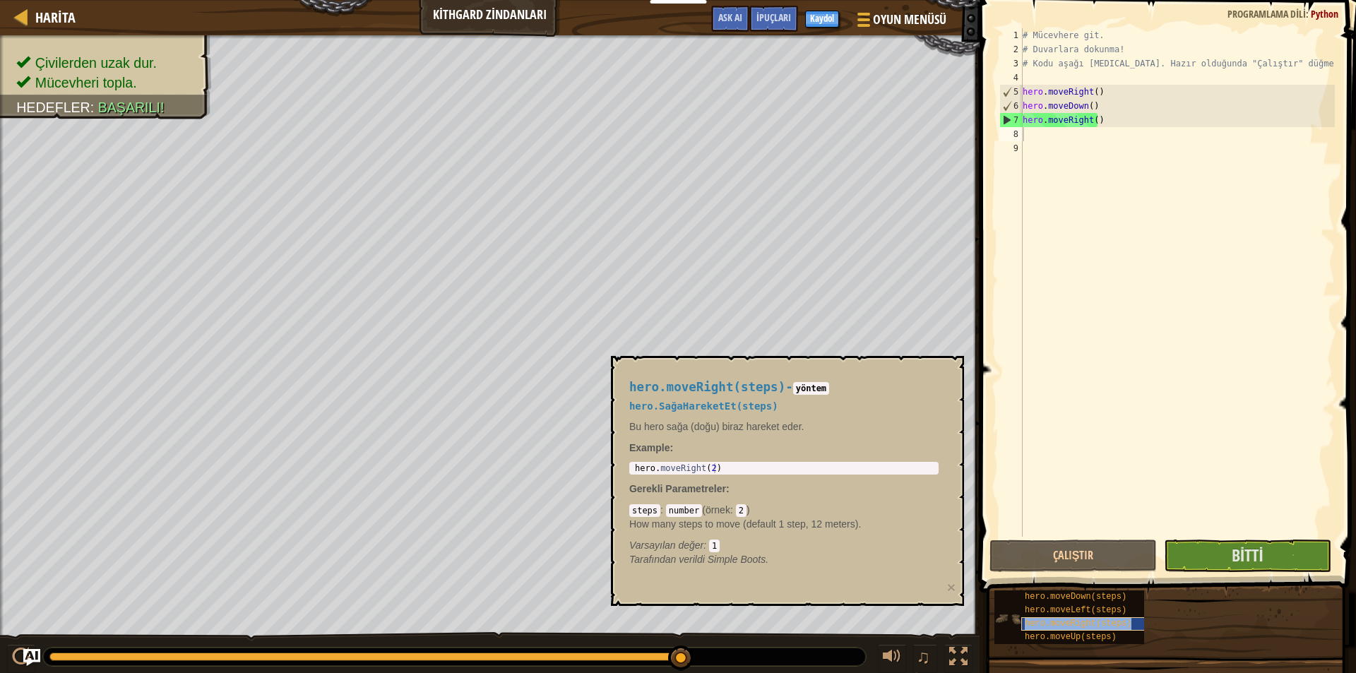
click at [1111, 627] on span "hero.moveRight(steps)" at bounding box center [1078, 624] width 107 height 10
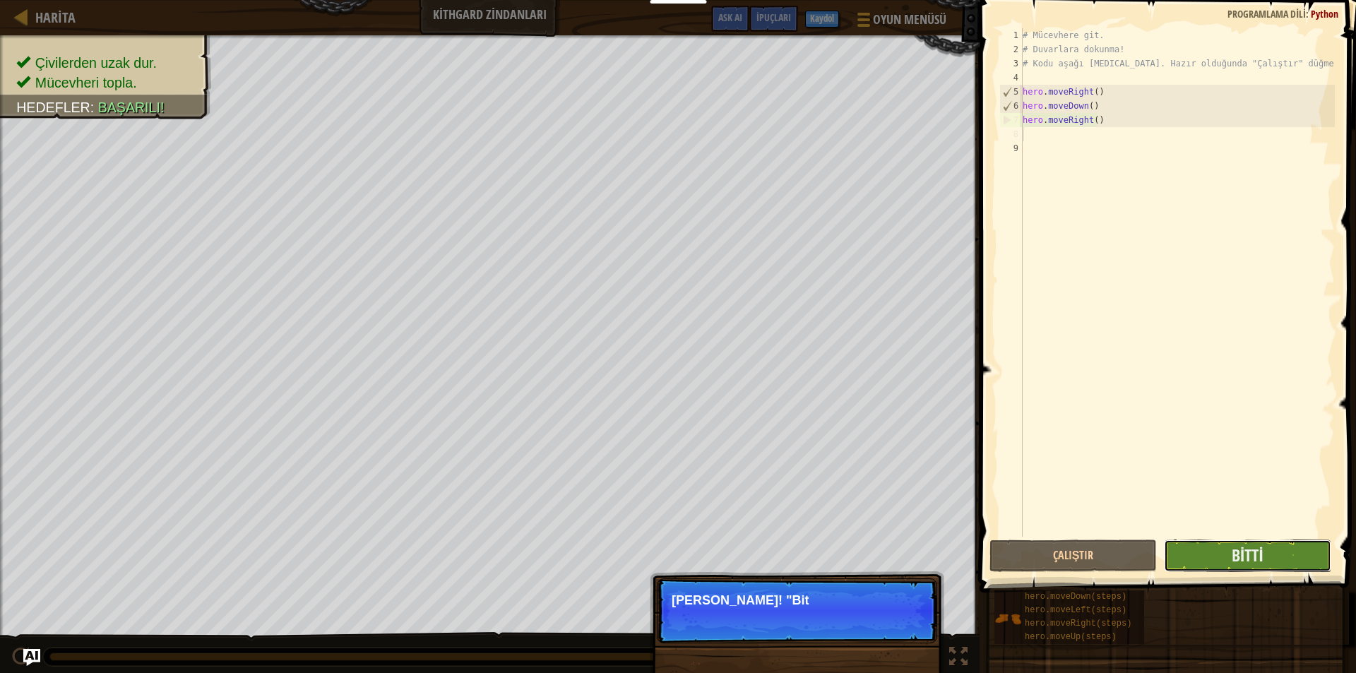
click at [1200, 562] on button "Bitti" at bounding box center [1247, 556] width 167 height 32
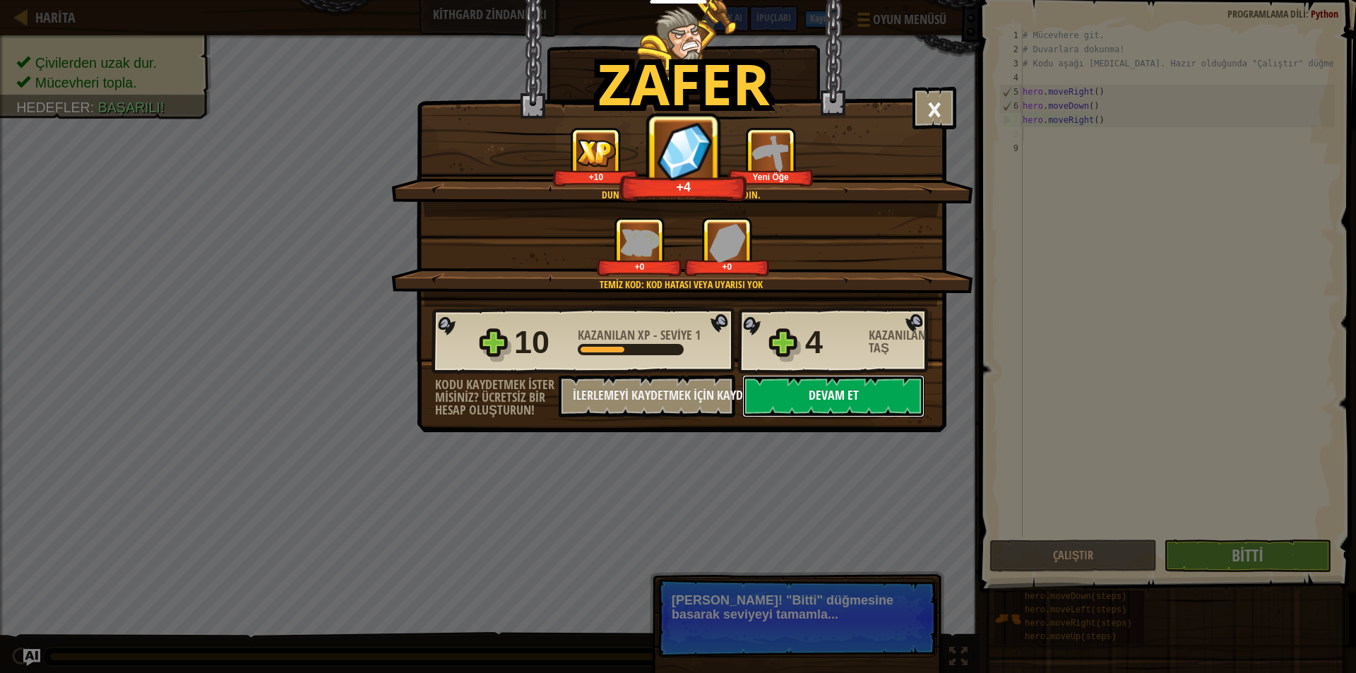
click at [895, 393] on button "Devam et" at bounding box center [834, 396] width 182 height 42
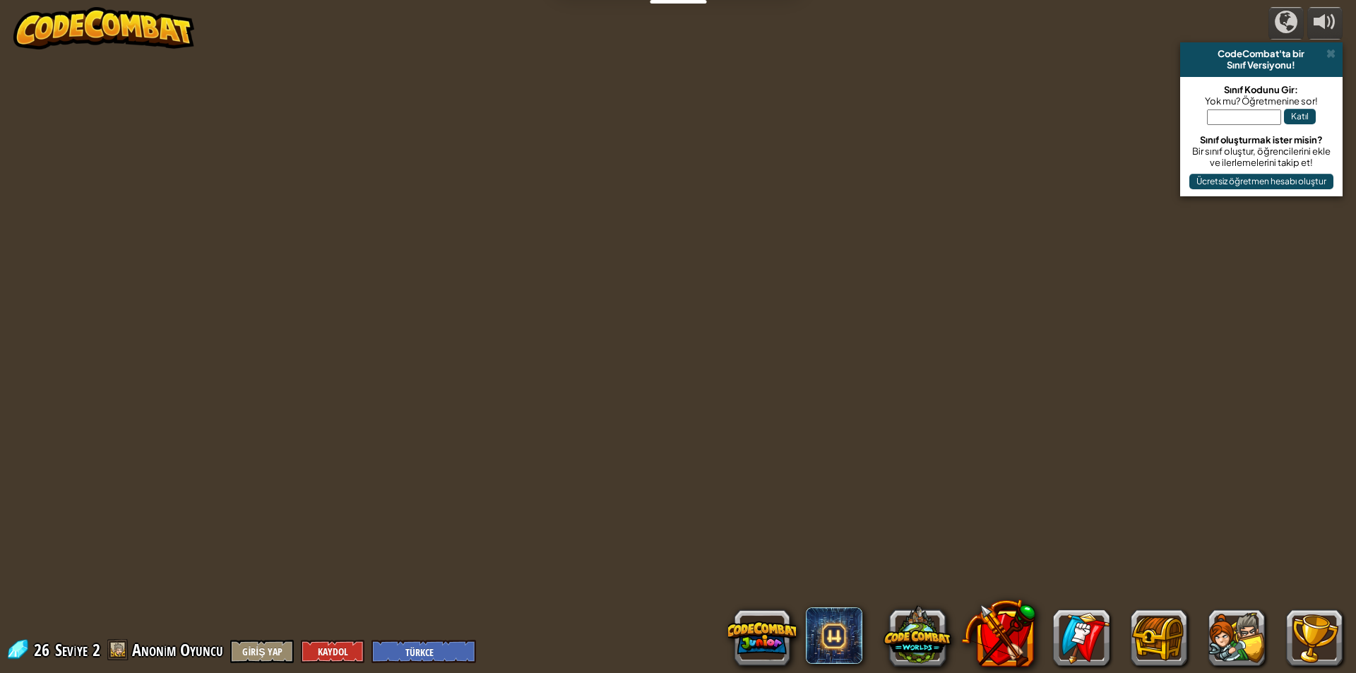
select select "tr"
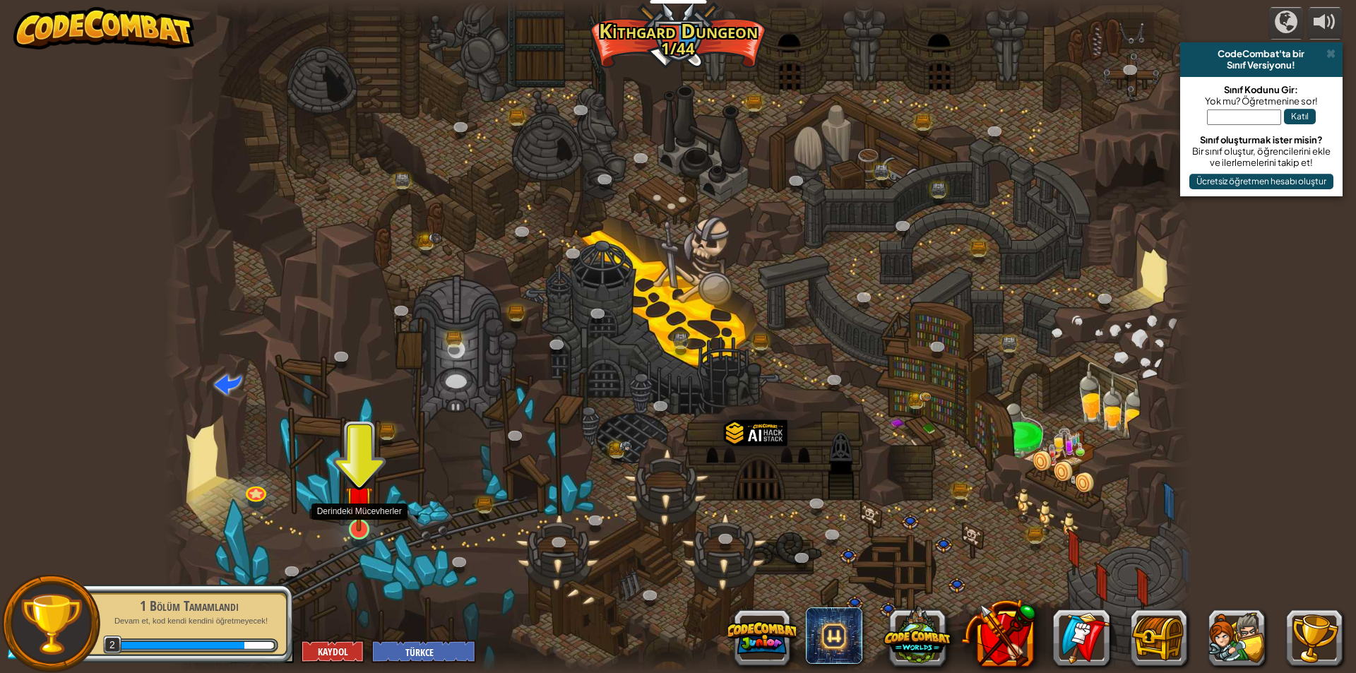
click at [362, 512] on img at bounding box center [359, 500] width 28 height 64
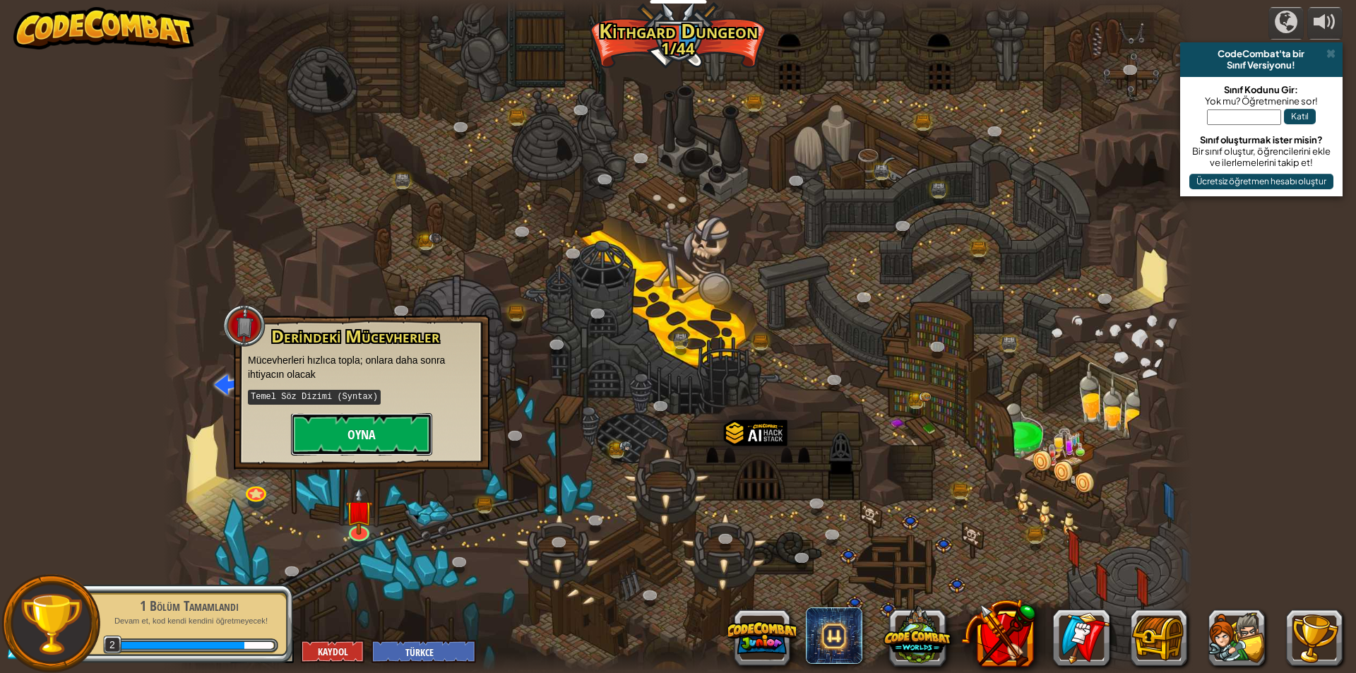
click at [379, 444] on button "Oyna" at bounding box center [361, 434] width 141 height 42
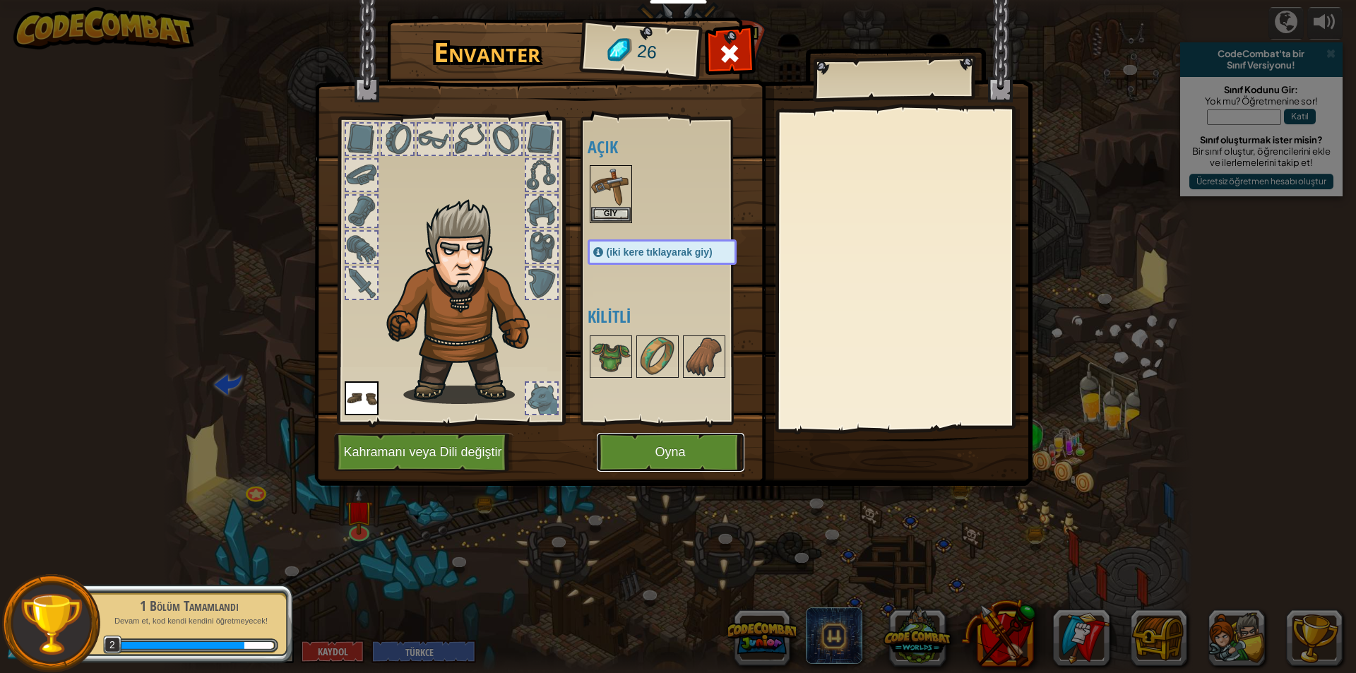
click at [725, 452] on button "Oyna" at bounding box center [671, 452] width 148 height 39
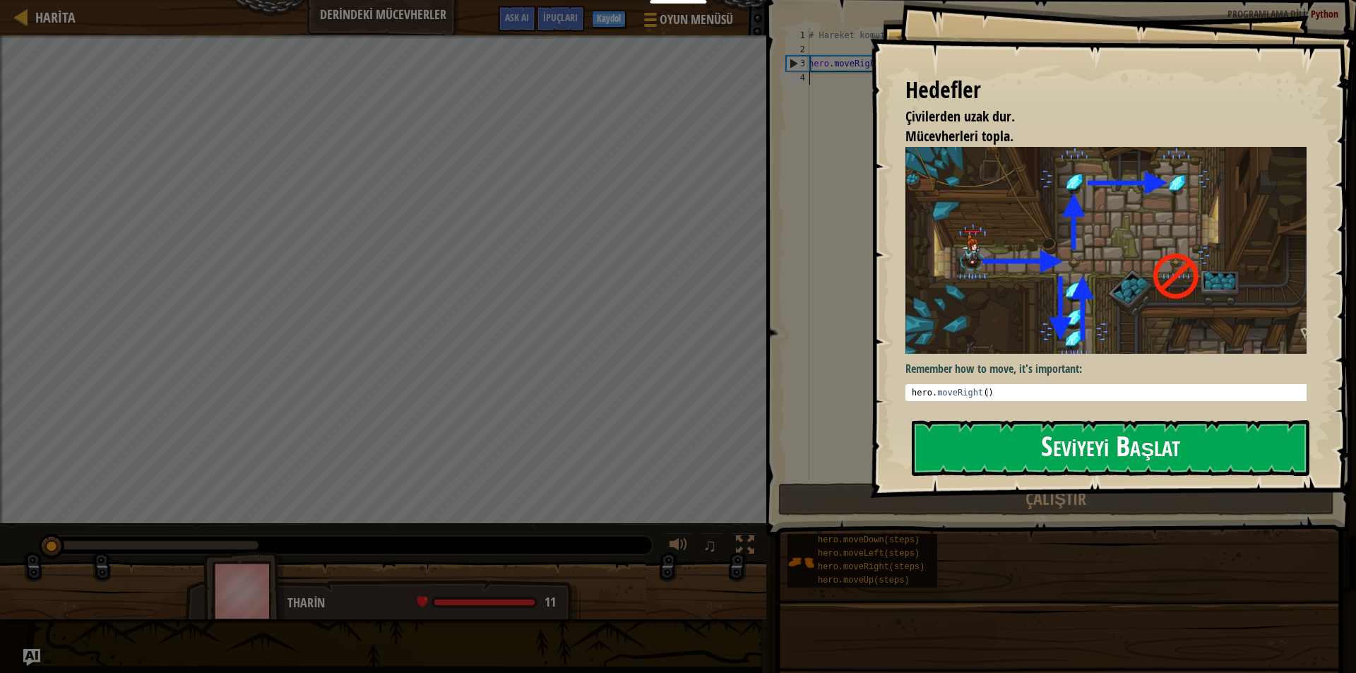
click at [997, 443] on button "Seviyeyi Başlat" at bounding box center [1111, 448] width 398 height 56
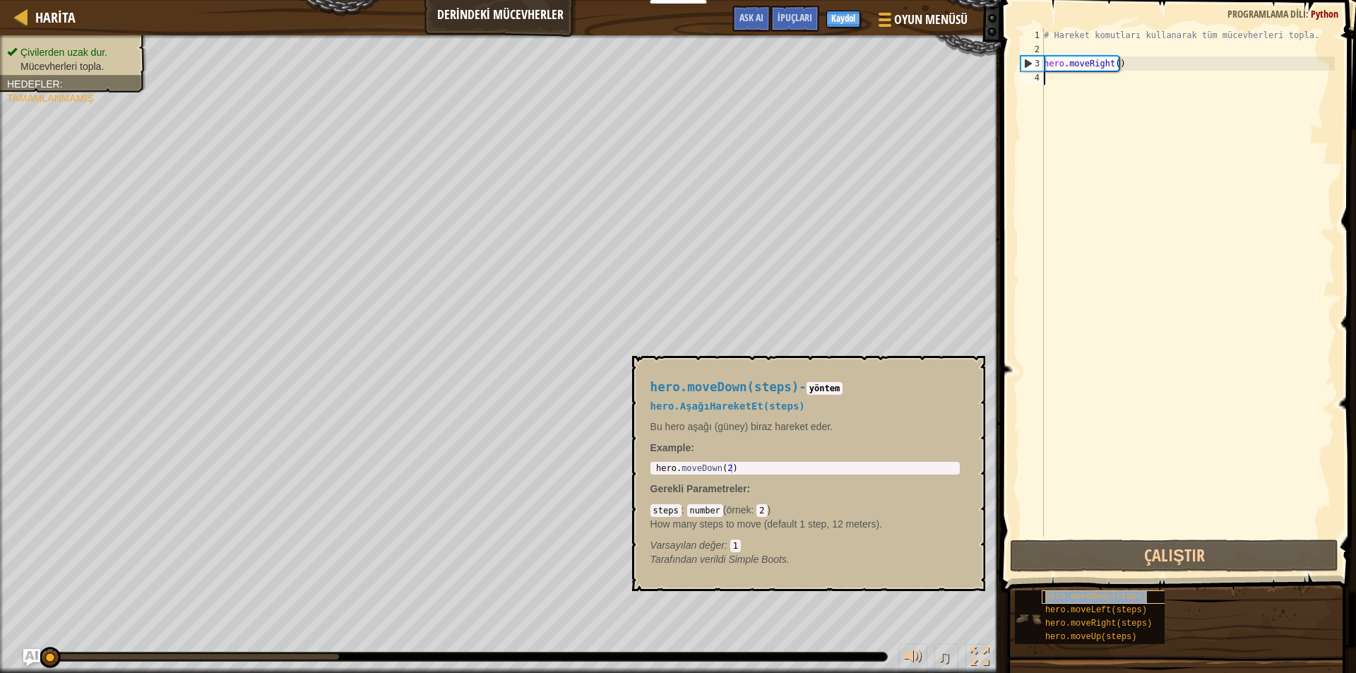
click at [1103, 601] on span "hero.moveDown(steps)" at bounding box center [1097, 597] width 102 height 10
type textarea "h"
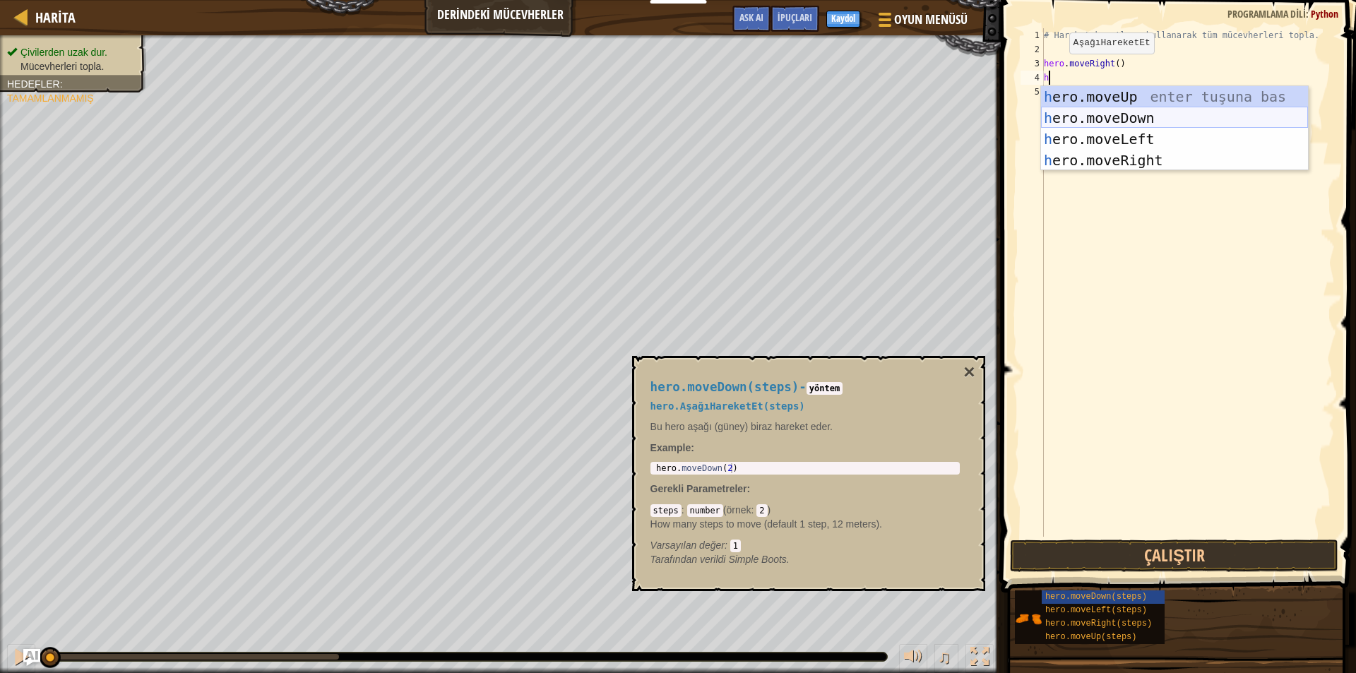
click at [1122, 110] on div "h ero.moveUp enter tuşuna bas h ero.moveDown enter tuşuna bas h ero.moveLeft en…" at bounding box center [1174, 149] width 267 height 127
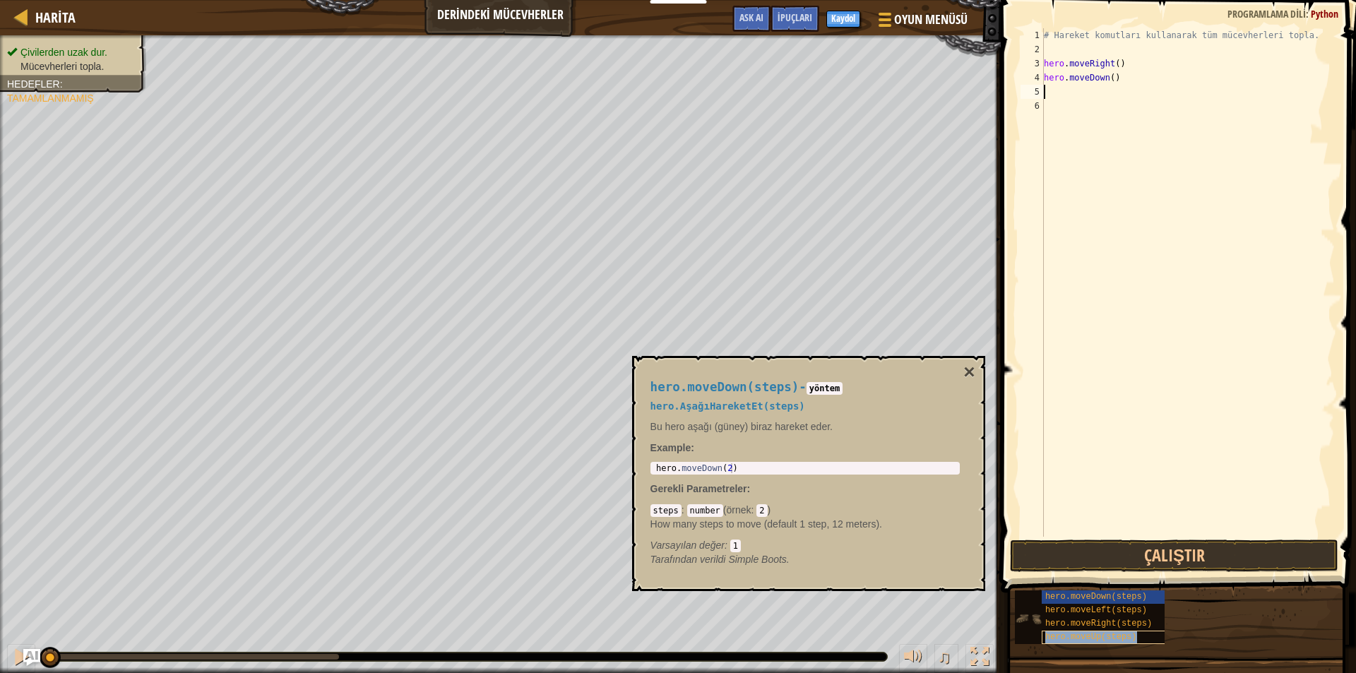
click at [1085, 633] on span "hero.moveUp(steps)" at bounding box center [1092, 637] width 92 height 10
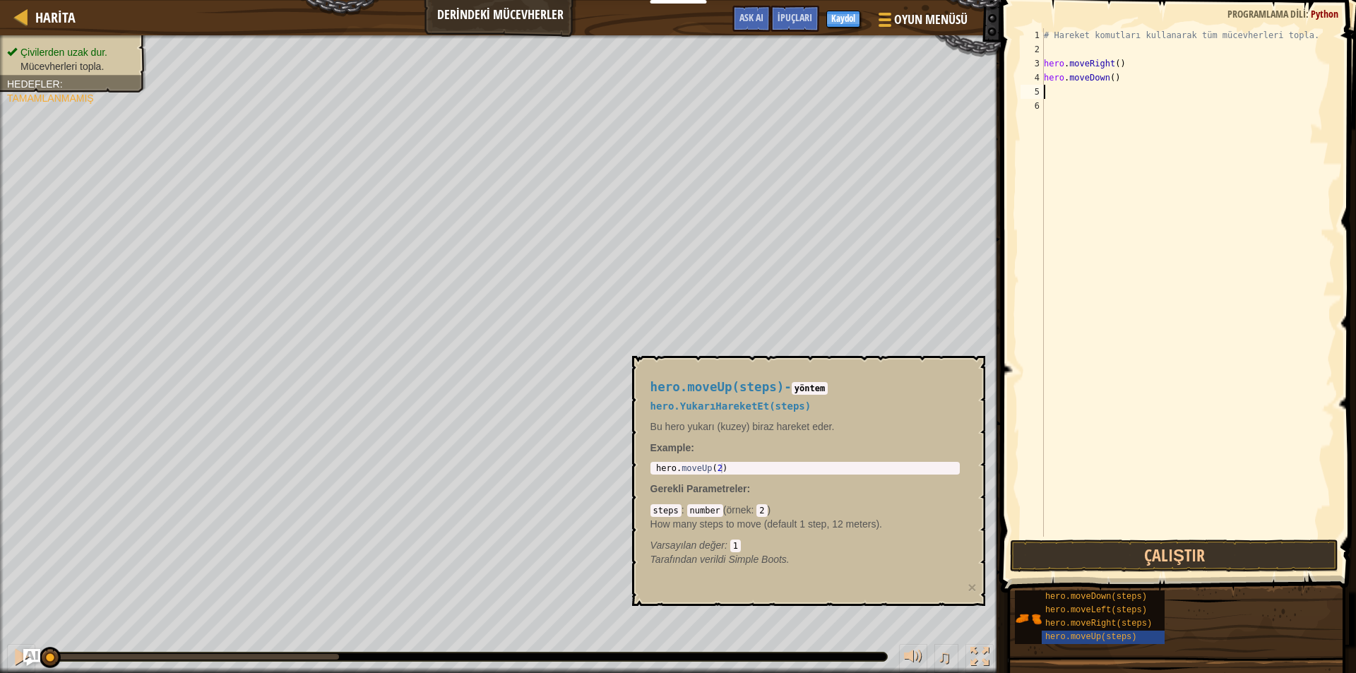
type textarea "h"
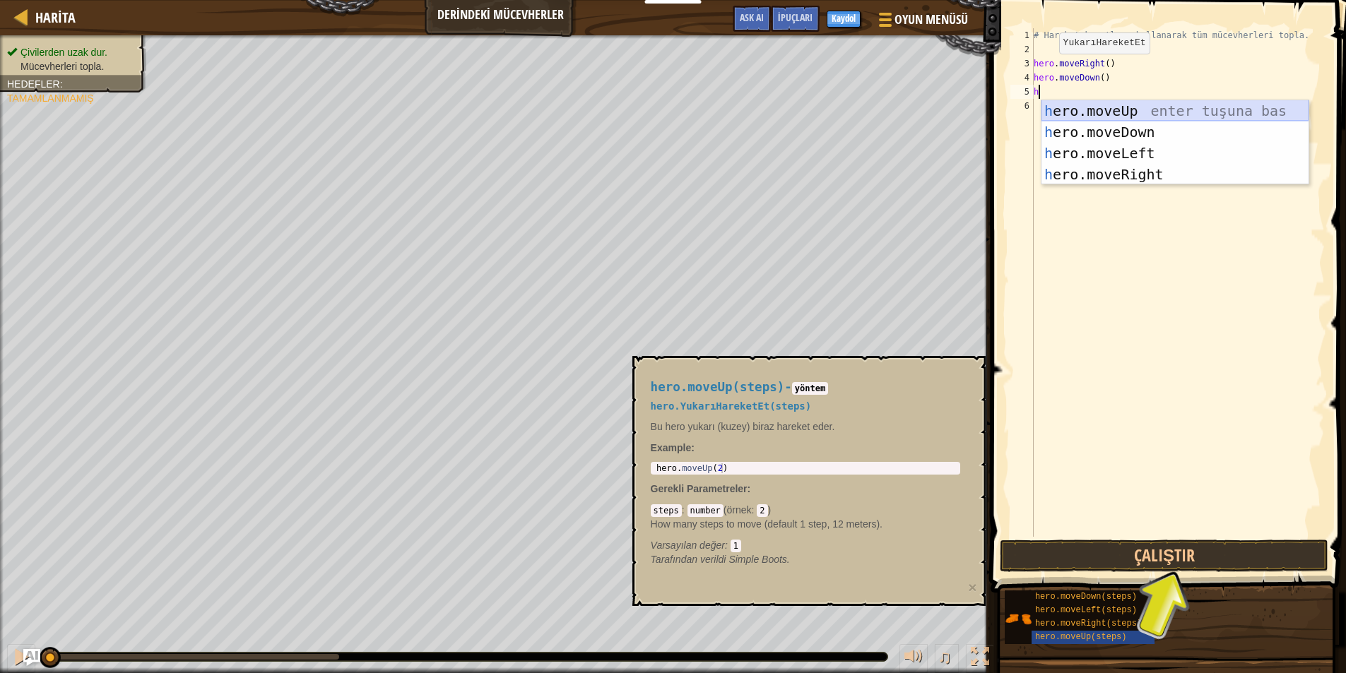
click at [1095, 110] on div "h ero.moveUp enter tuşuna bas h ero.moveDown enter tuşuna bas h ero.moveLeft en…" at bounding box center [1174, 163] width 267 height 127
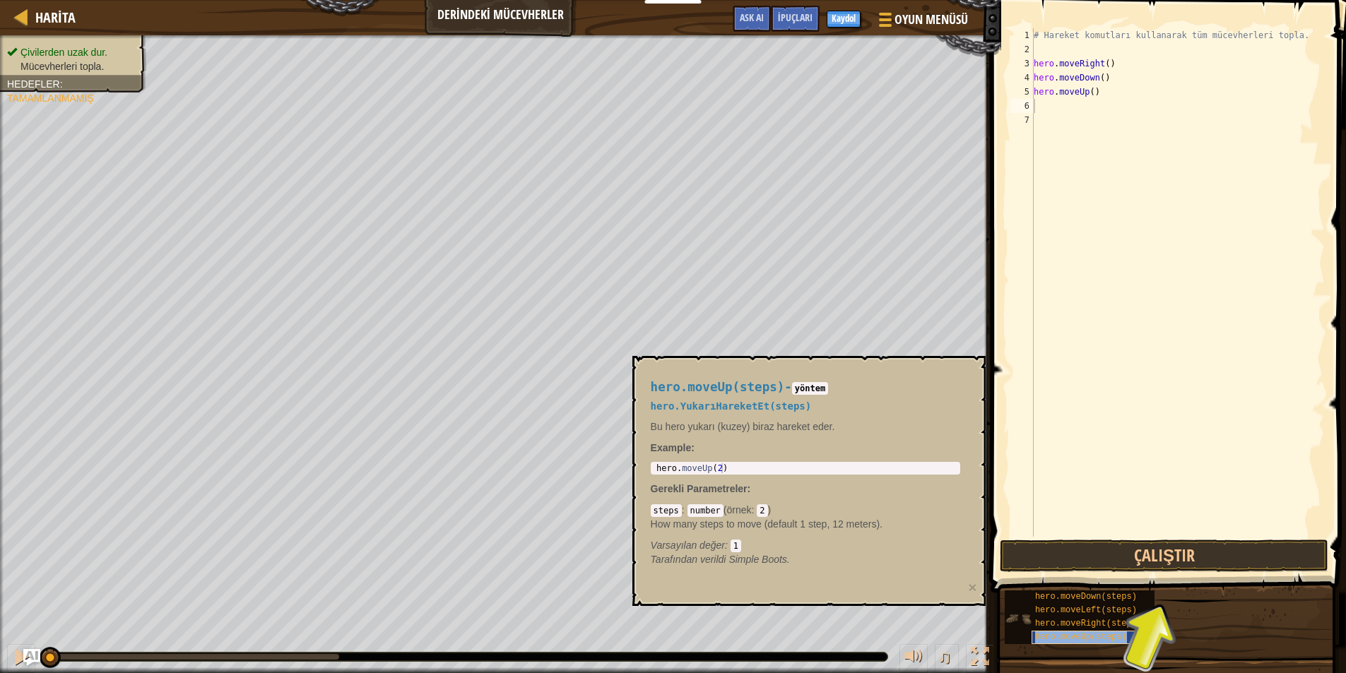
click at [1096, 637] on span "hero.moveUp(steps)" at bounding box center [1081, 637] width 92 height 10
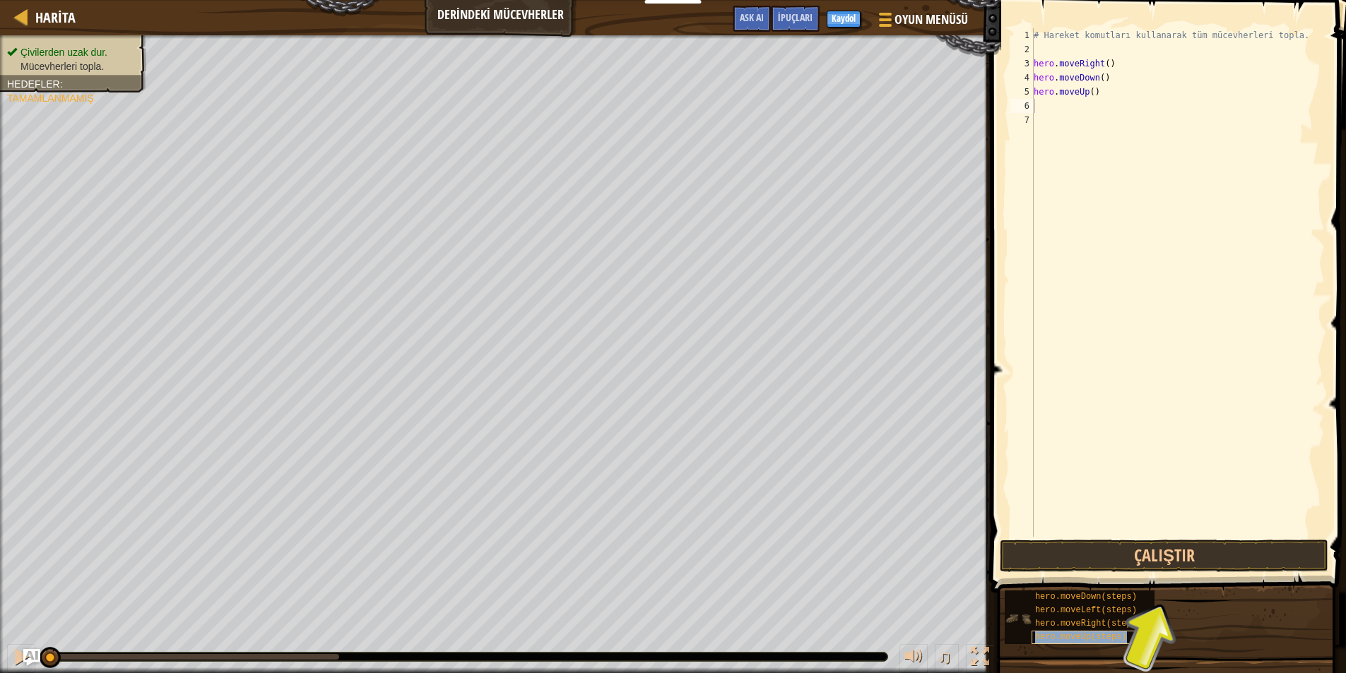
click at [1096, 637] on span "hero.moveUp(steps)" at bounding box center [1081, 637] width 92 height 10
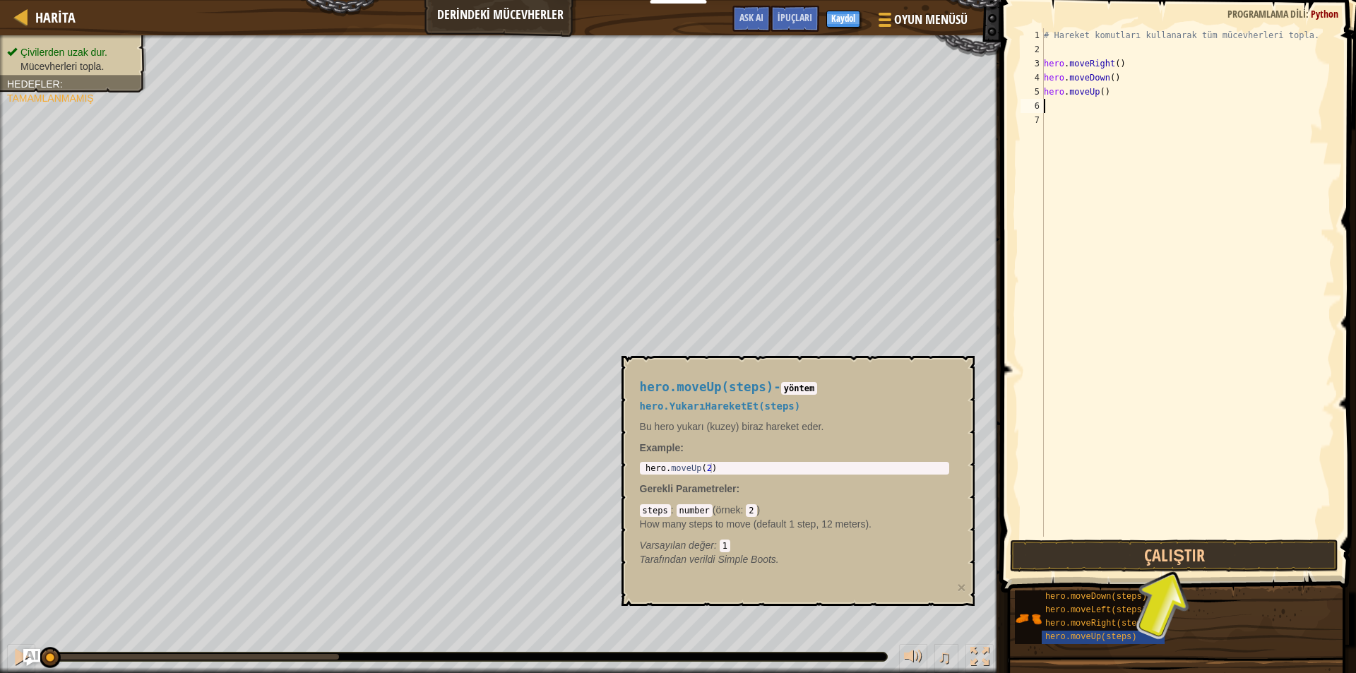
type textarea "h"
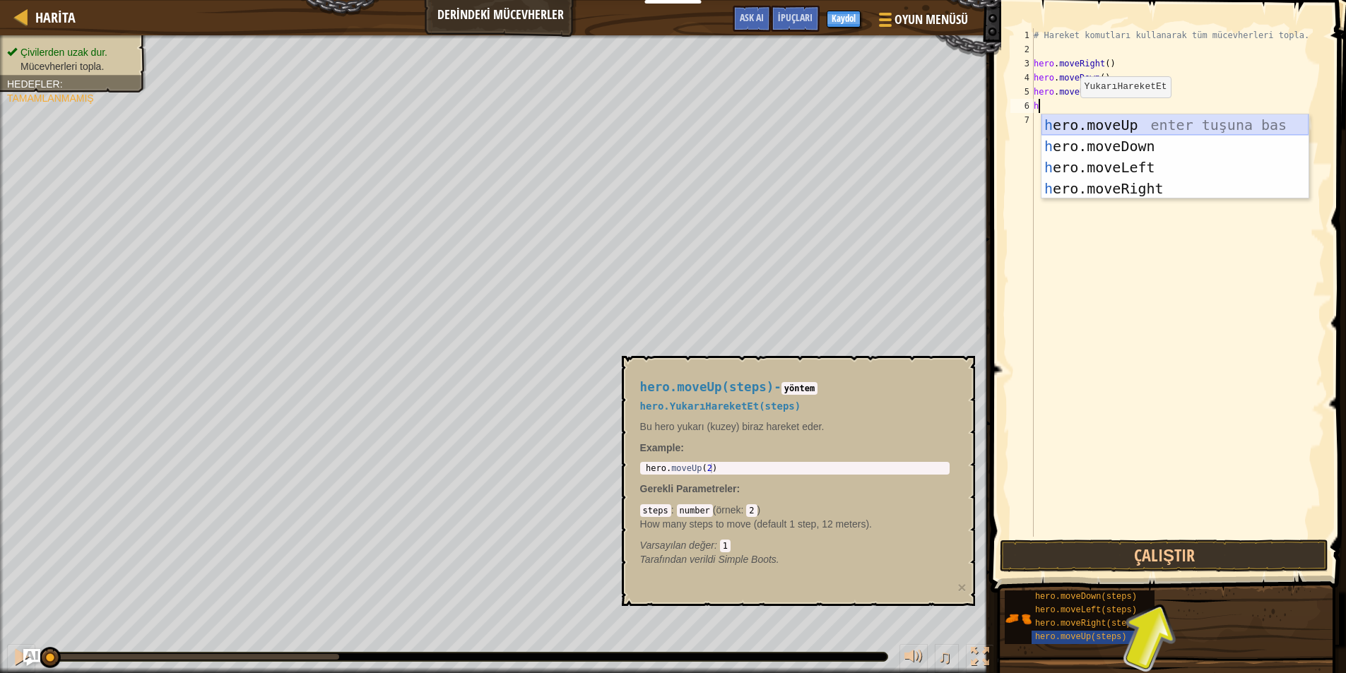
click at [1135, 121] on div "h ero.moveUp enter tuşuna bas h ero.moveDown enter tuşuna bas h ero.moveLeft en…" at bounding box center [1174, 177] width 267 height 127
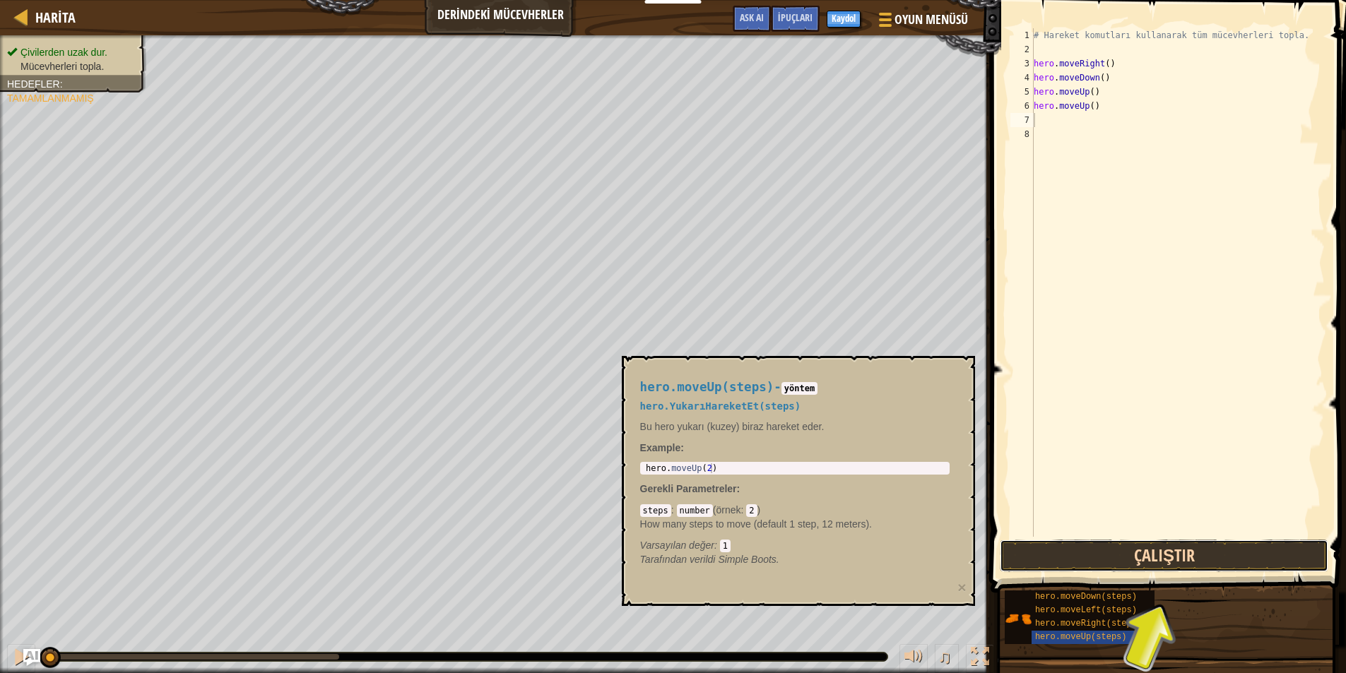
click at [1202, 552] on button "Çalıştır" at bounding box center [1164, 556] width 329 height 32
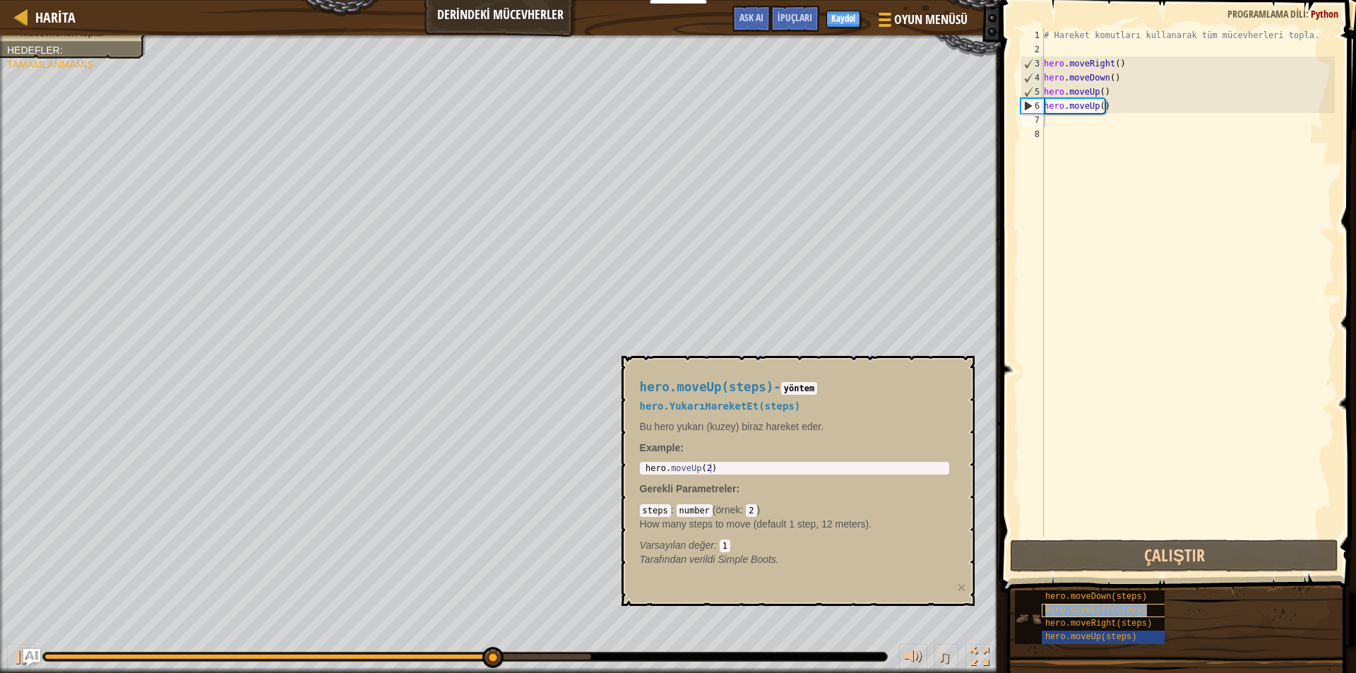
click at [1127, 617] on div "hero.moveLeft(steps)" at bounding box center [1110, 610] width 136 height 13
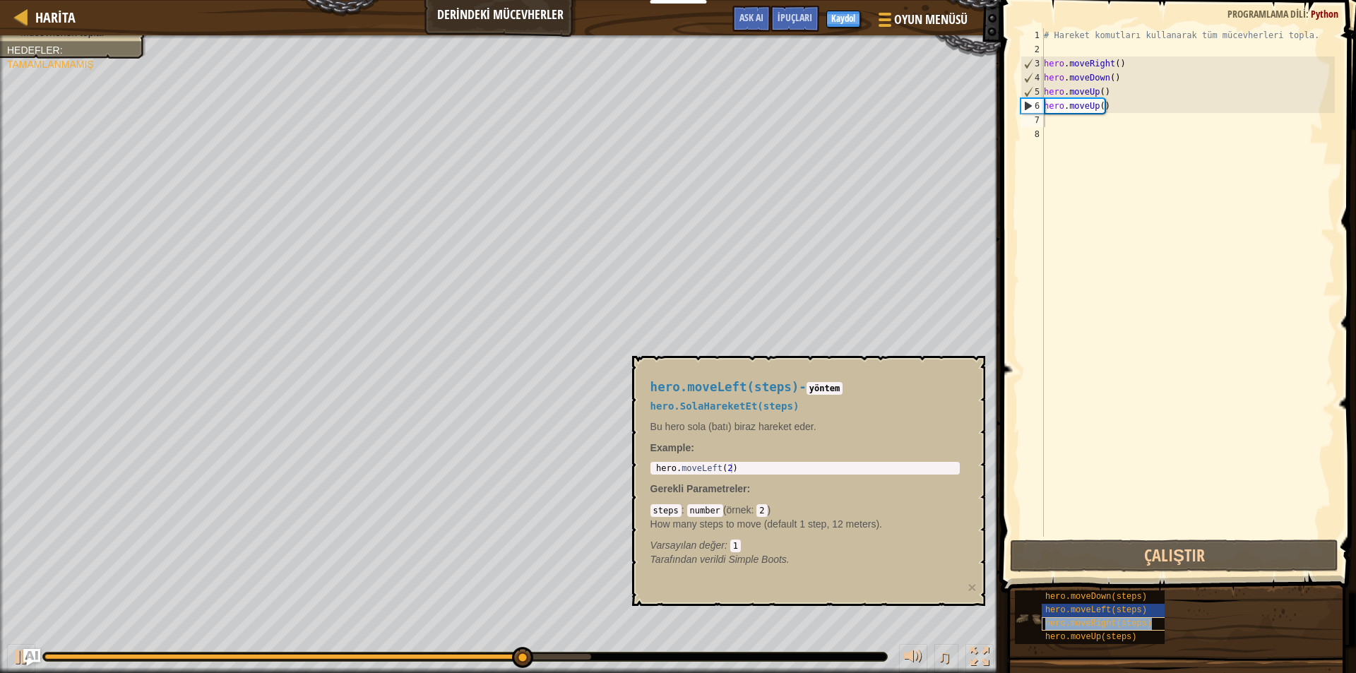
click at [1131, 623] on span "hero.moveRight(steps)" at bounding box center [1099, 624] width 107 height 10
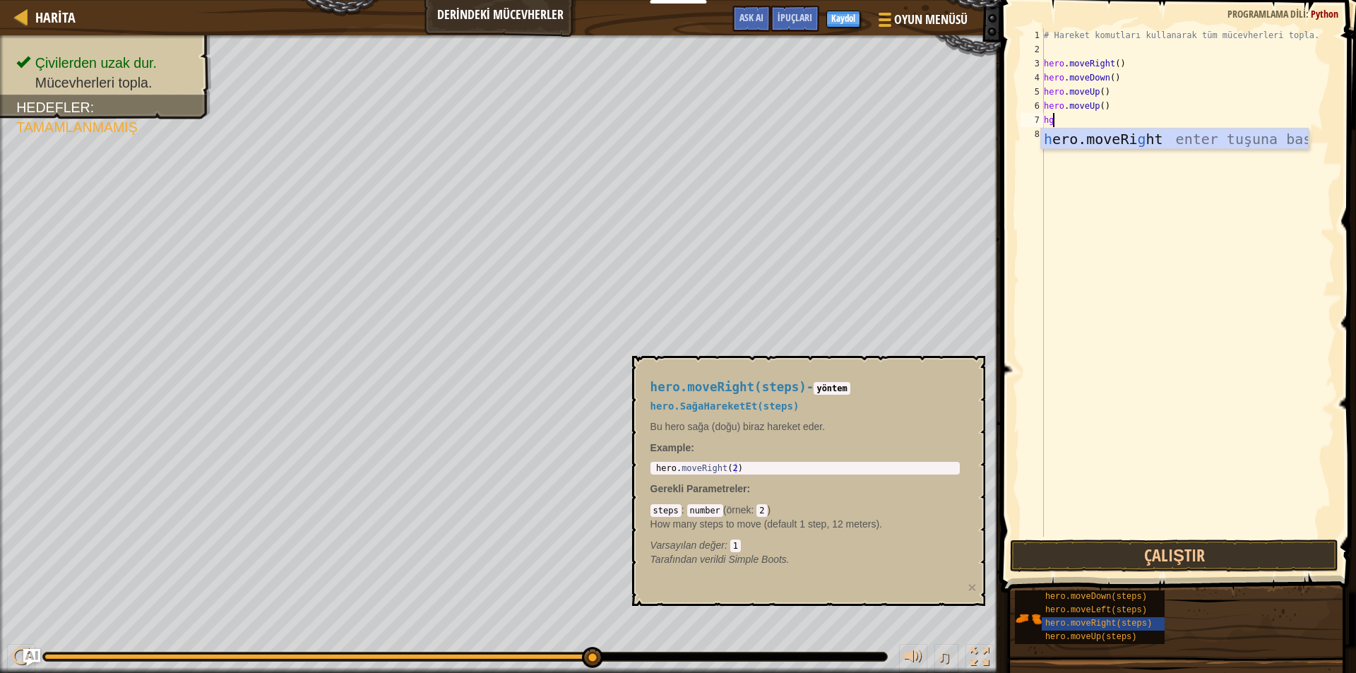
type textarea "h"
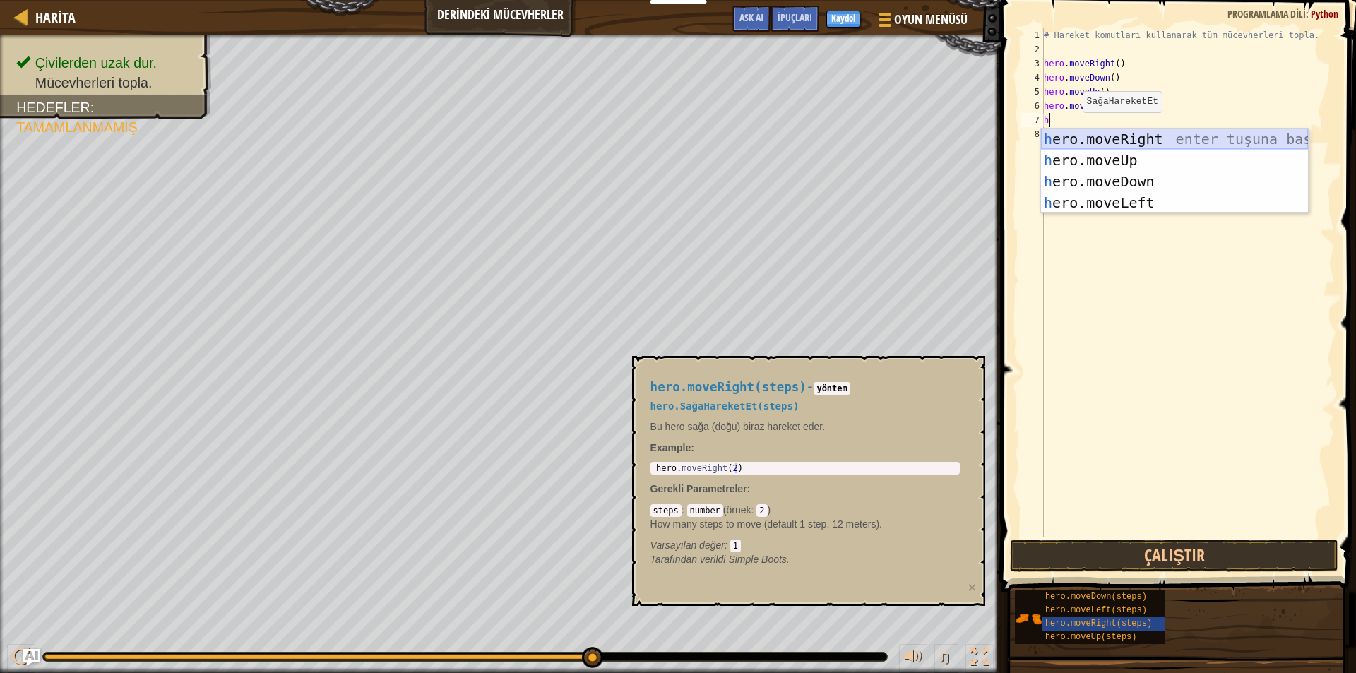
click at [1077, 136] on div "h ero.moveRight enter tuşuna bas h ero.moveUp enter tuşuna bas h ero.moveDown e…" at bounding box center [1174, 192] width 267 height 127
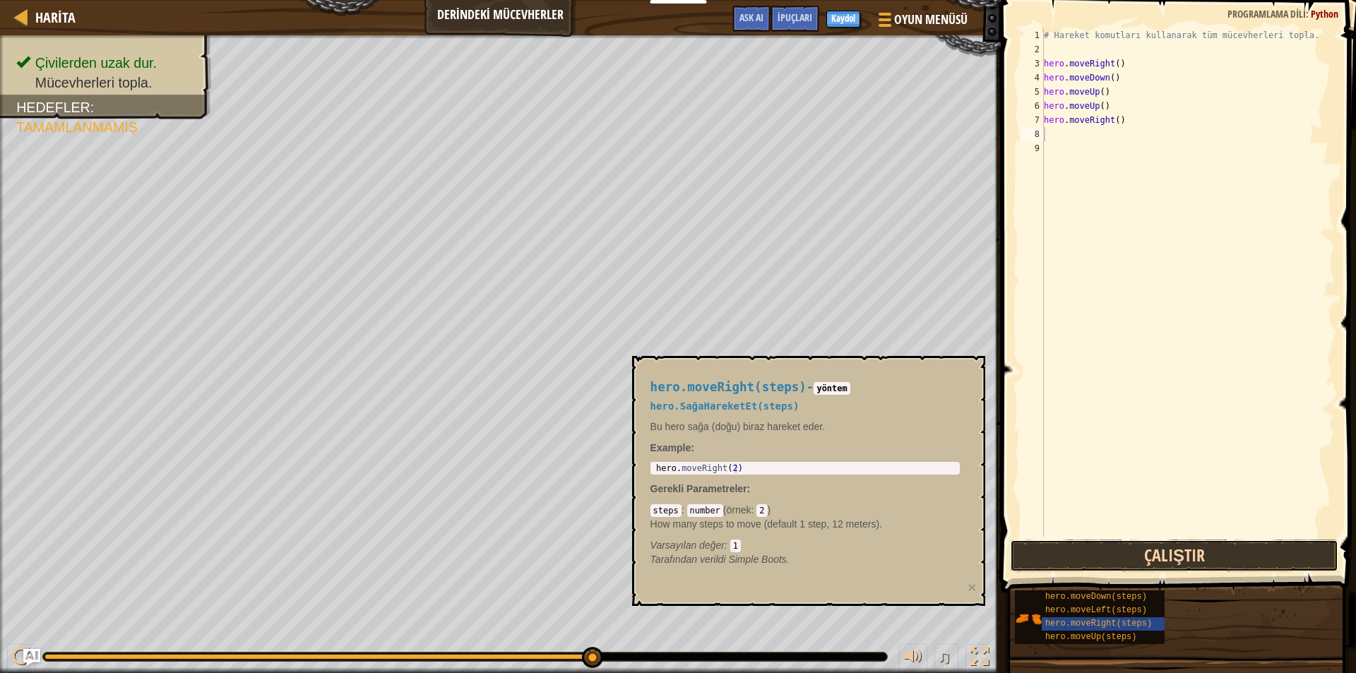
click at [1165, 560] on button "Çalıştır" at bounding box center [1174, 556] width 329 height 32
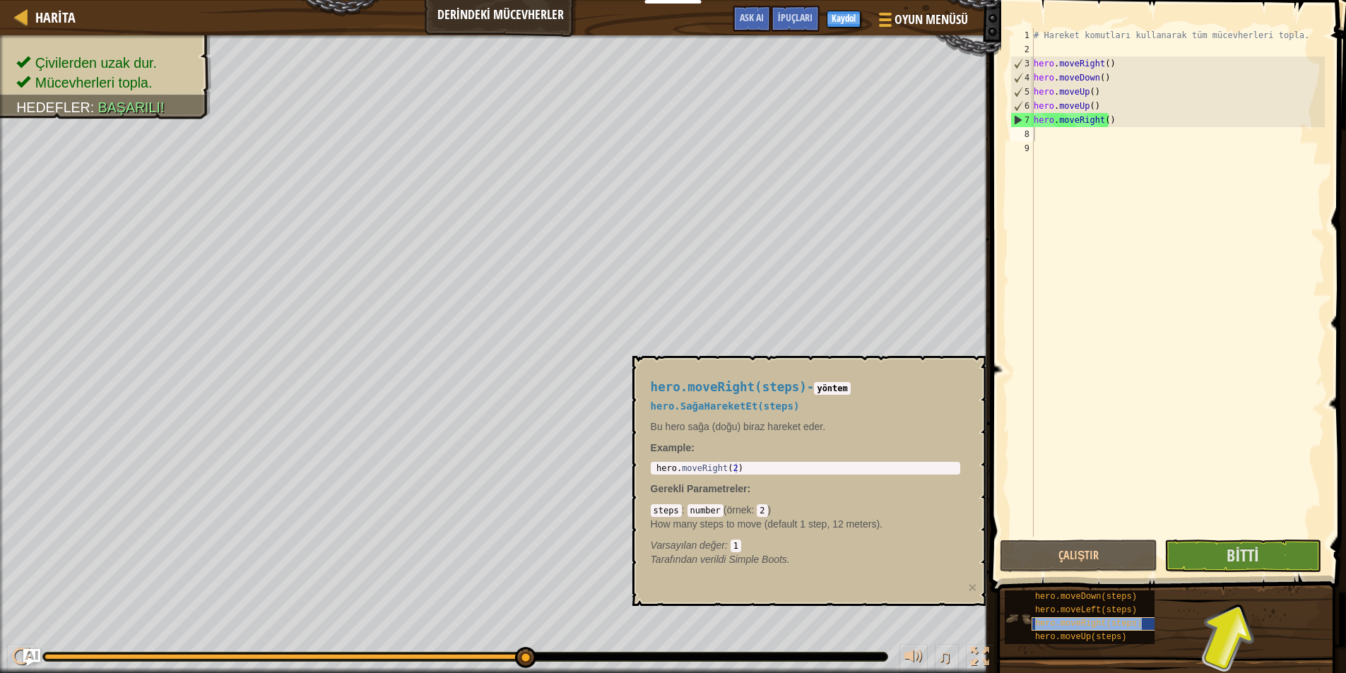
click at [1125, 620] on span "hero.moveRight(steps)" at bounding box center [1088, 624] width 107 height 10
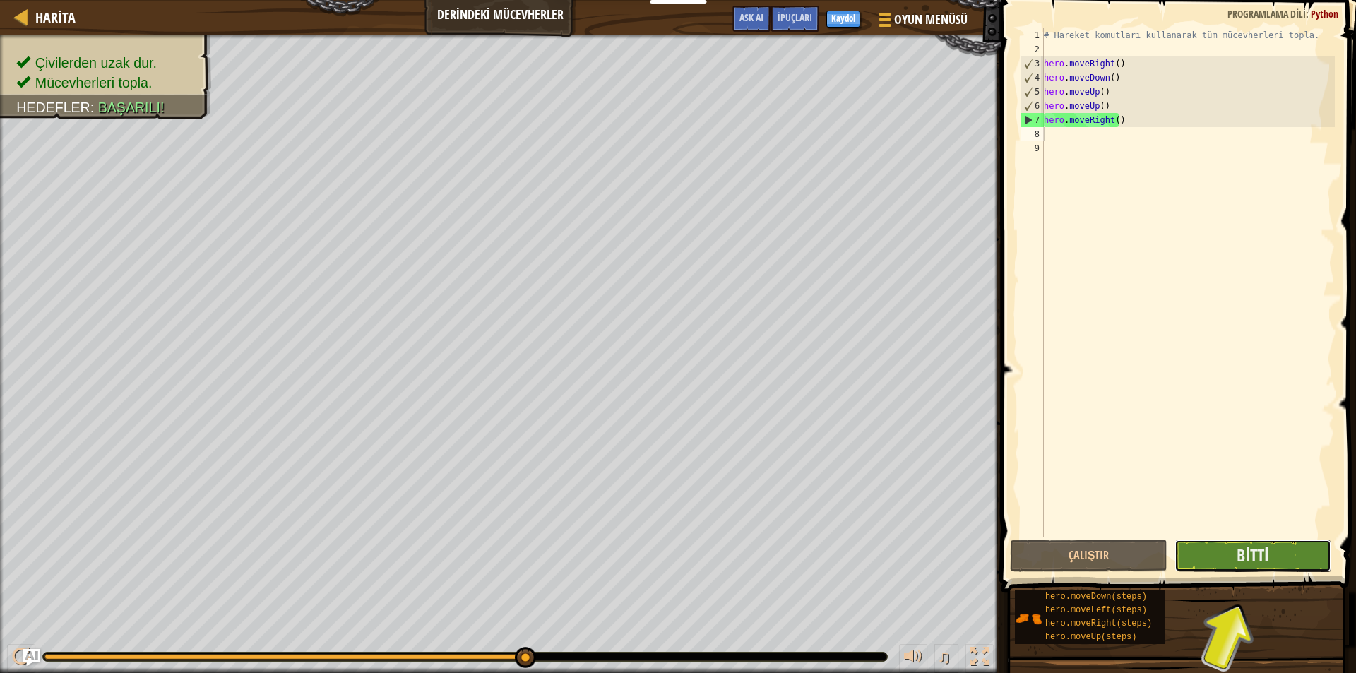
click at [1224, 546] on button "Bitti" at bounding box center [1254, 556] width 158 height 32
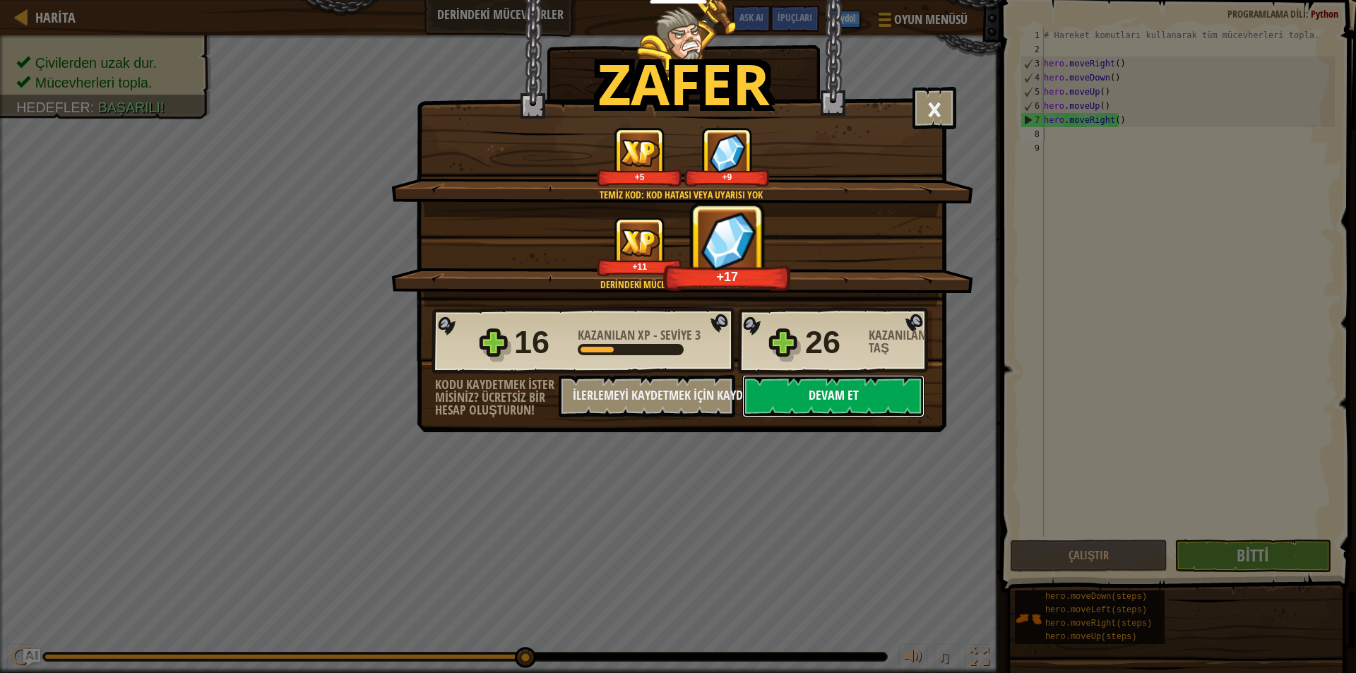
click at [837, 394] on button "Devam et" at bounding box center [834, 396] width 182 height 42
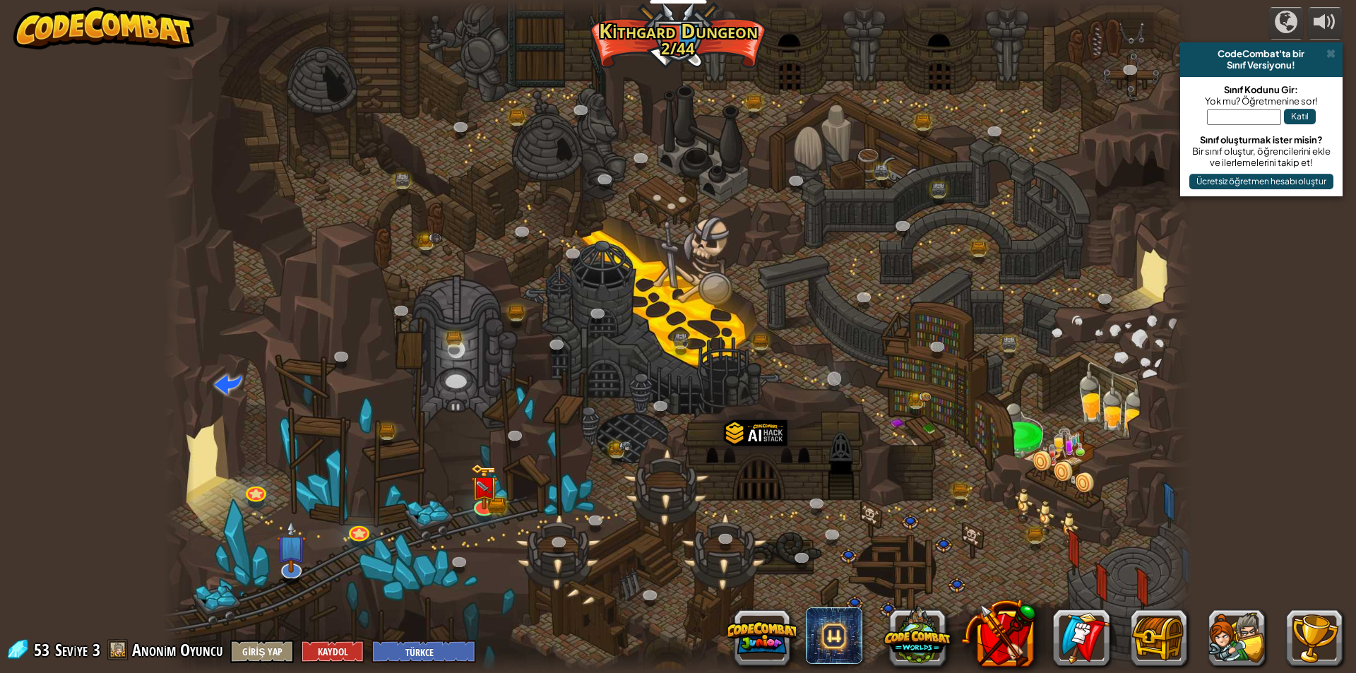
select select "tr"
click at [492, 495] on div at bounding box center [484, 505] width 20 height 20
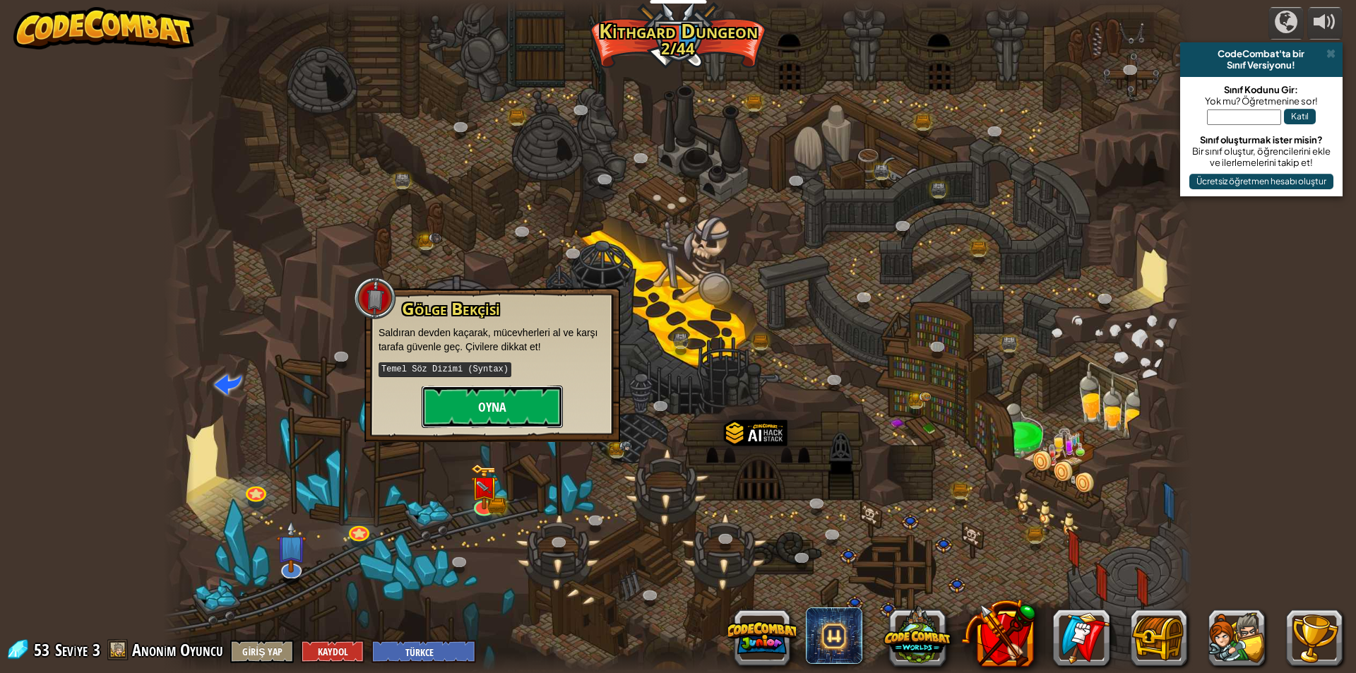
click at [453, 406] on button "Oyna" at bounding box center [492, 407] width 141 height 42
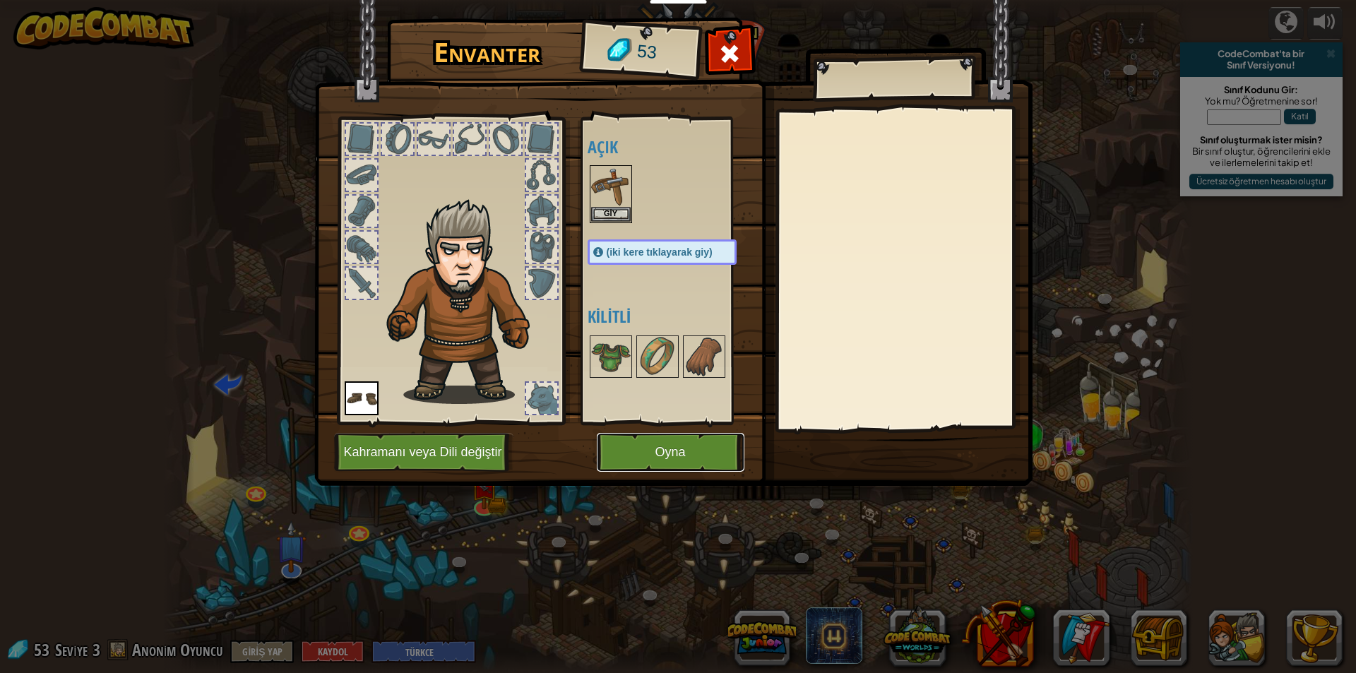
click at [638, 454] on button "Oyna" at bounding box center [671, 452] width 148 height 39
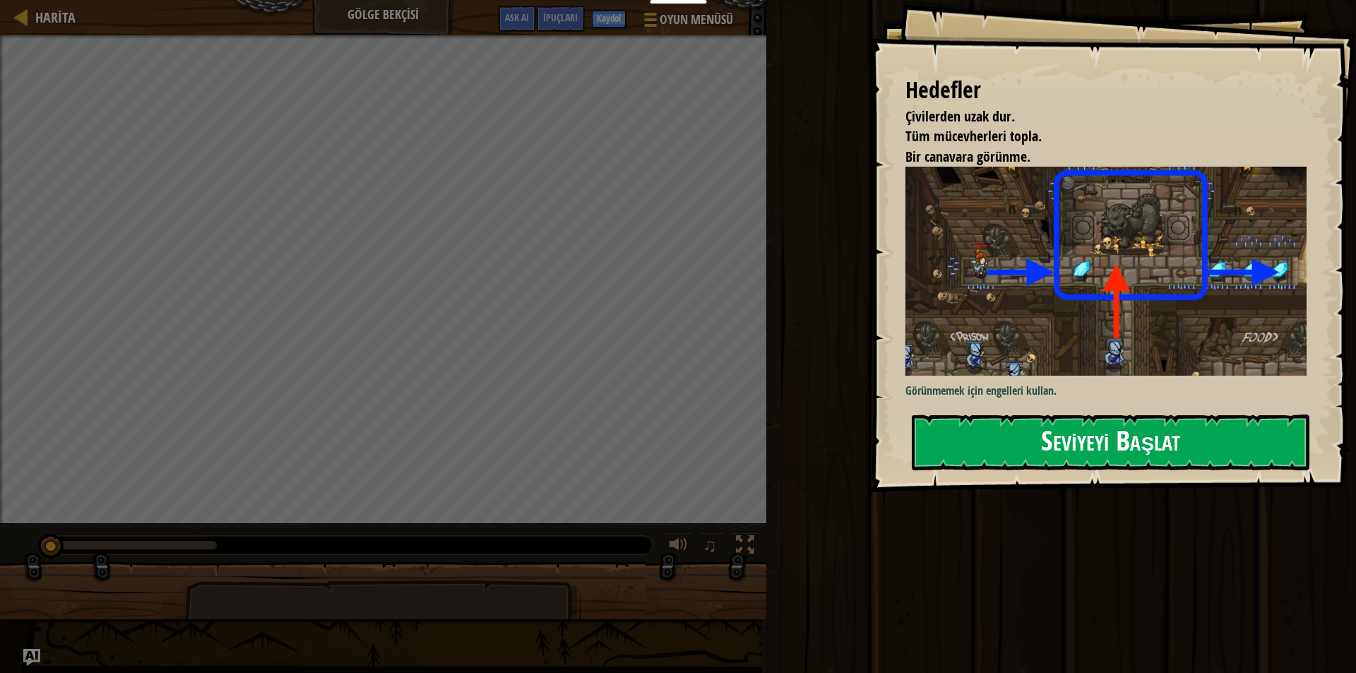
click at [1112, 434] on button "Seviyeyi Başlat" at bounding box center [1111, 443] width 398 height 56
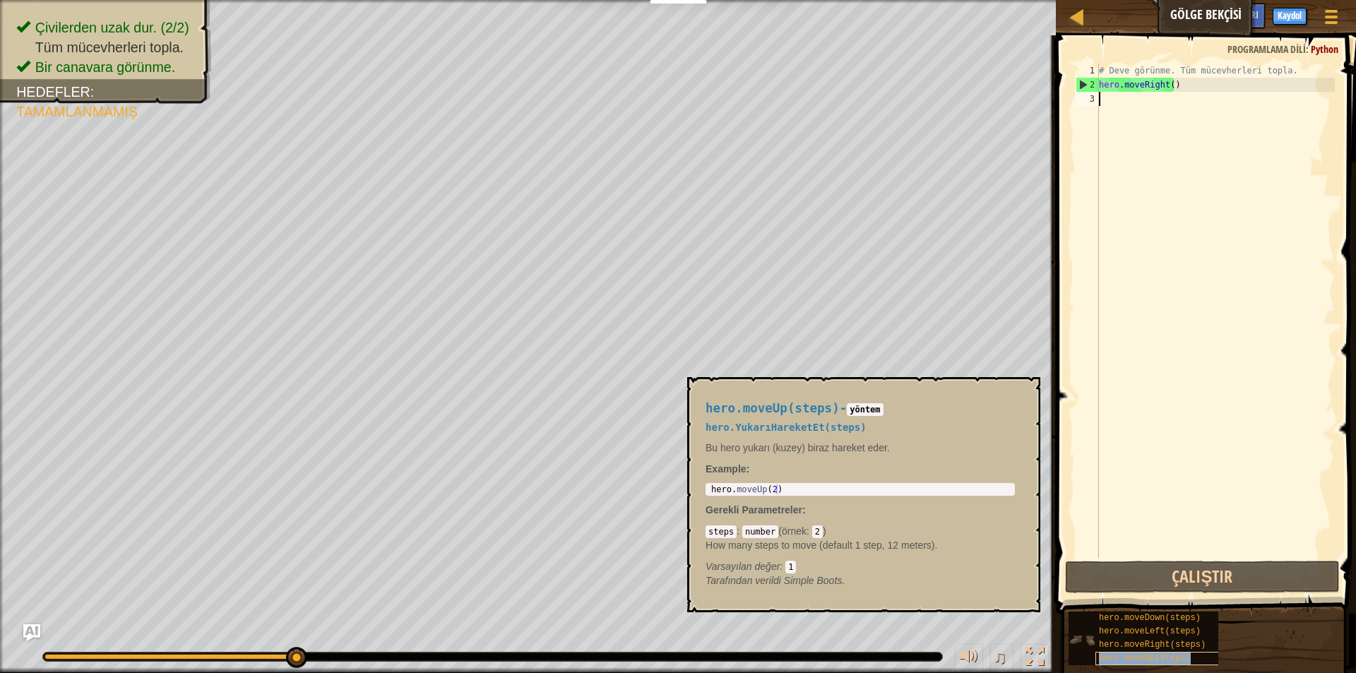
click at [1169, 656] on span "hero.moveUp(steps)" at bounding box center [1145, 659] width 92 height 10
type textarea "h"
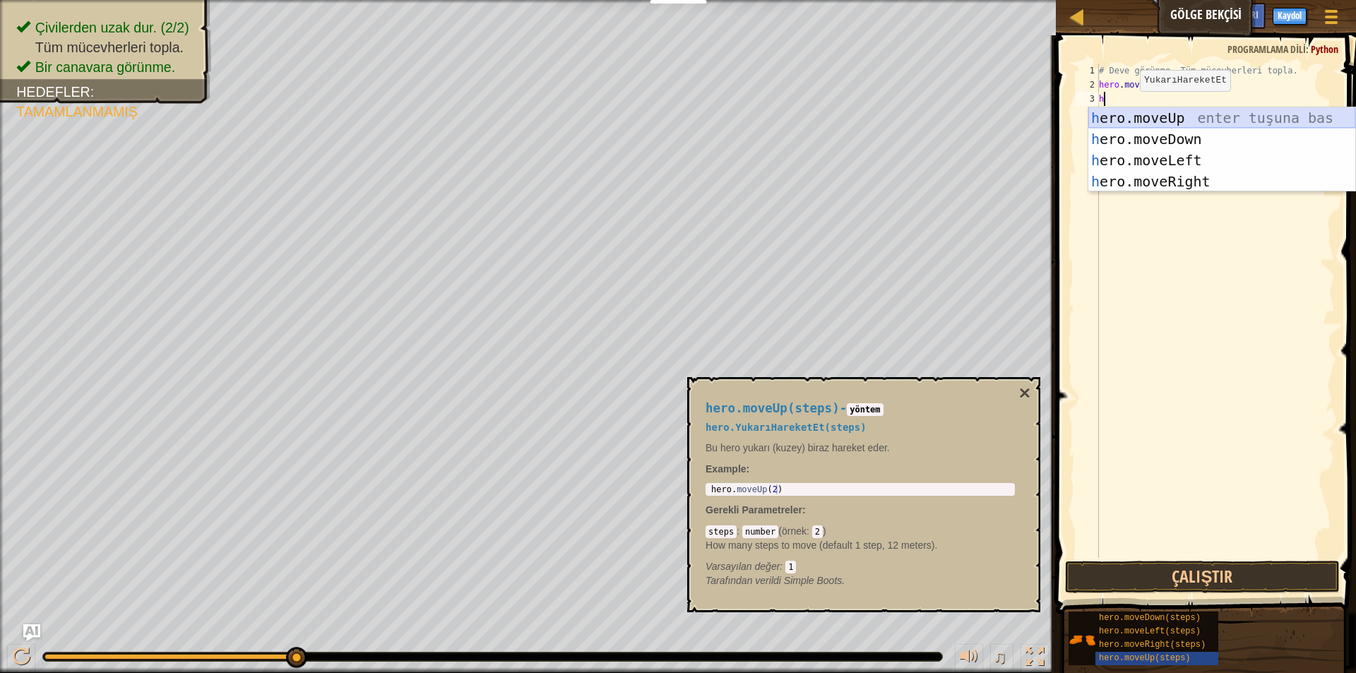
click at [1153, 111] on div "h ero.moveUp enter tuşuna bas h ero.moveDown enter tuşuna bas h ero.moveLeft en…" at bounding box center [1222, 170] width 267 height 127
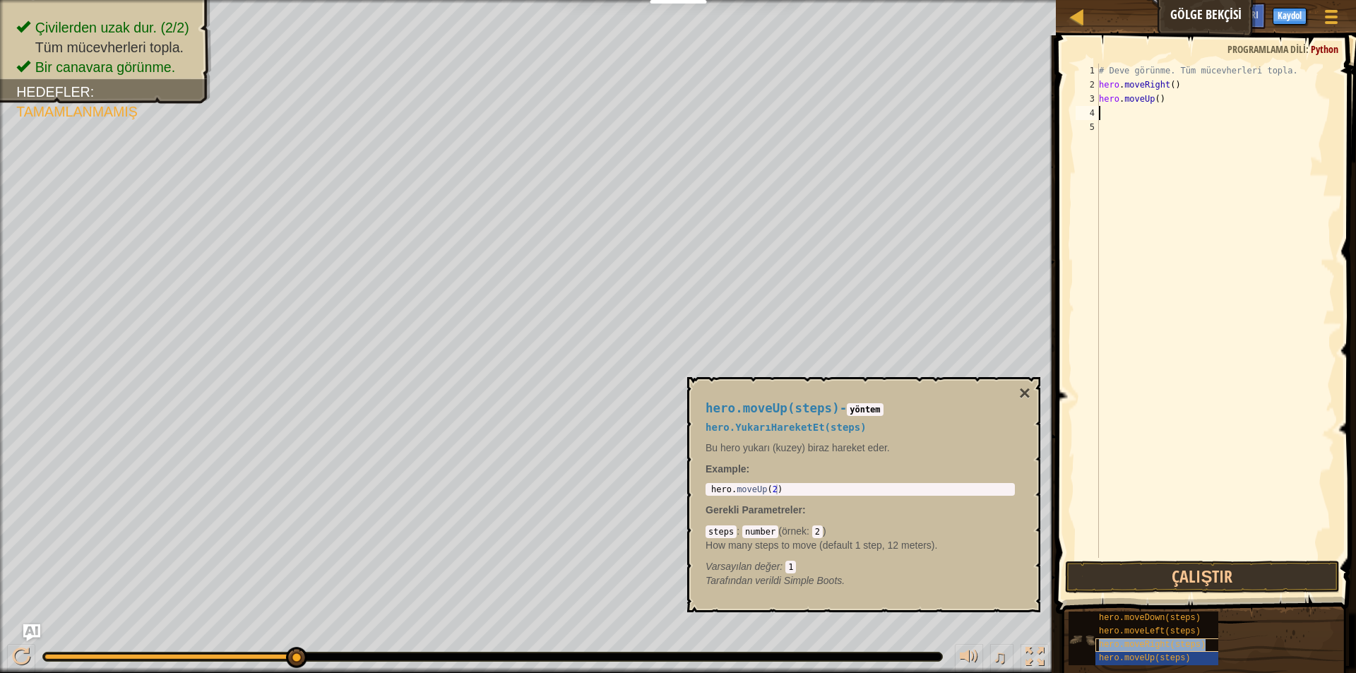
click at [1167, 640] on span "hero.moveRight(steps)" at bounding box center [1152, 645] width 107 height 10
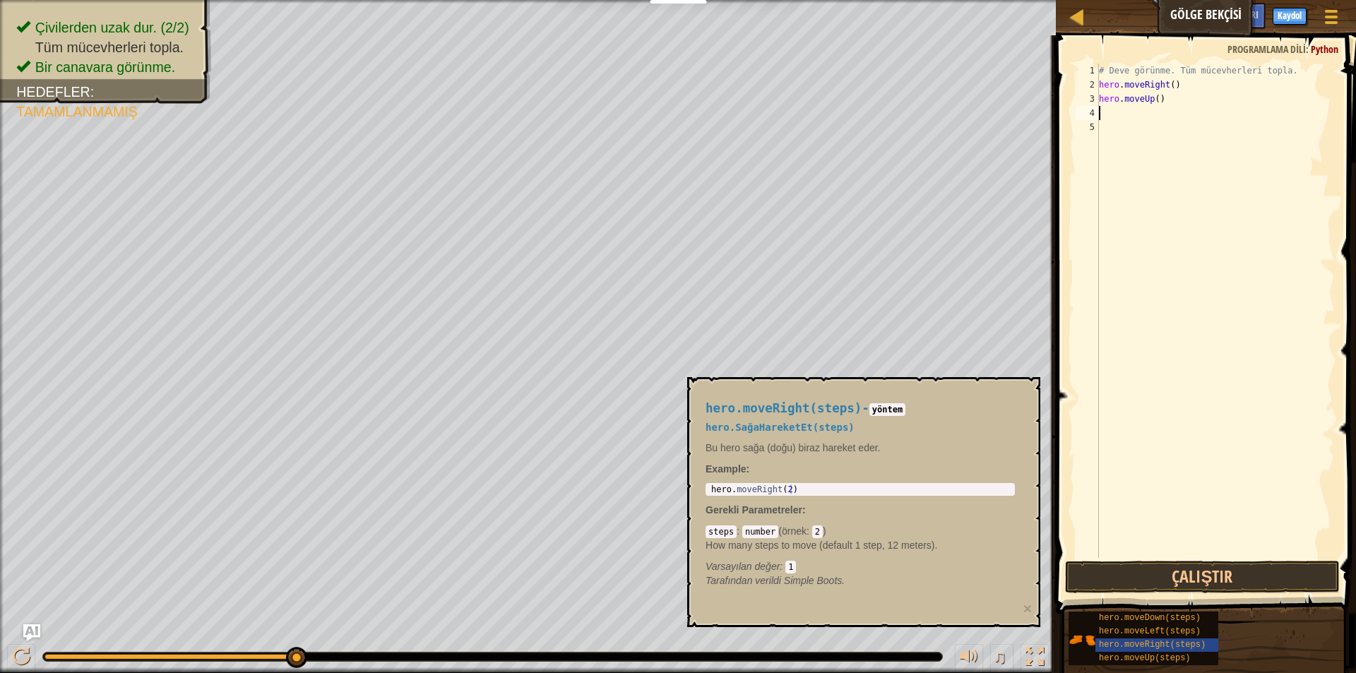
type textarea "h"
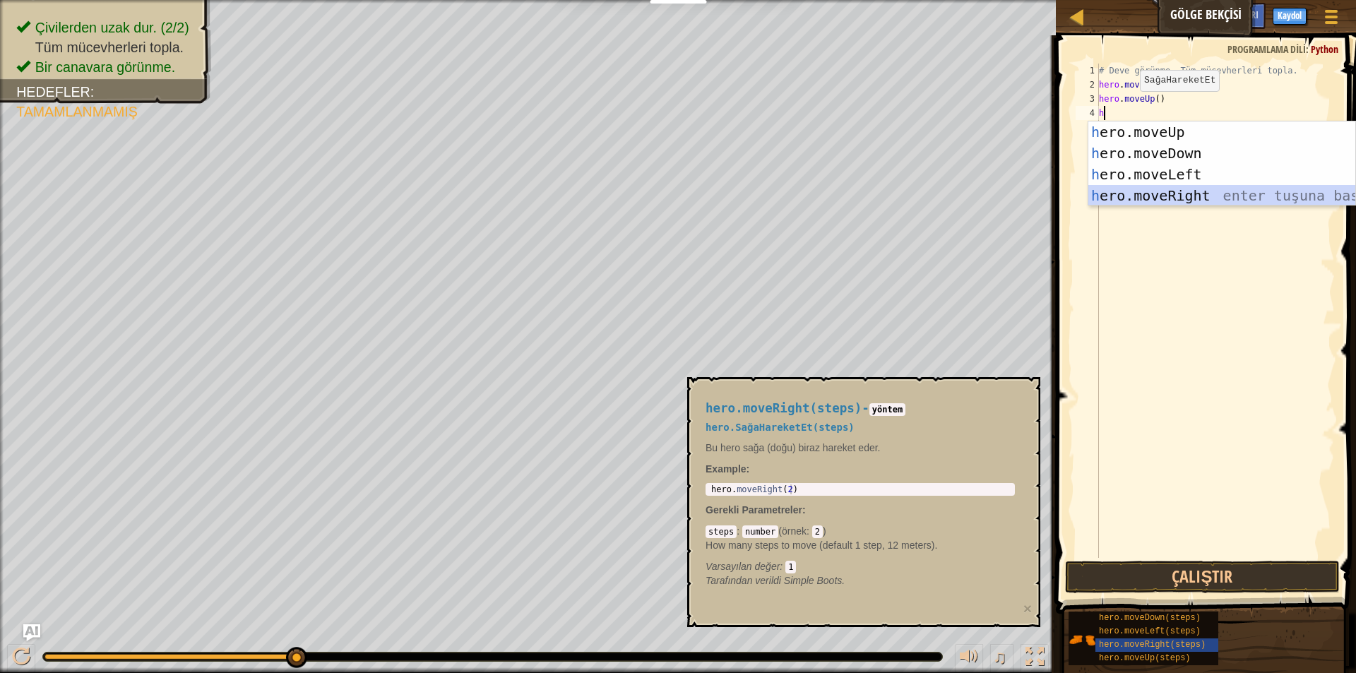
click at [1151, 199] on div "h ero.moveUp enter tuşuna bas h ero.moveDown enter tuşuna bas h ero.moveLeft en…" at bounding box center [1222, 185] width 267 height 127
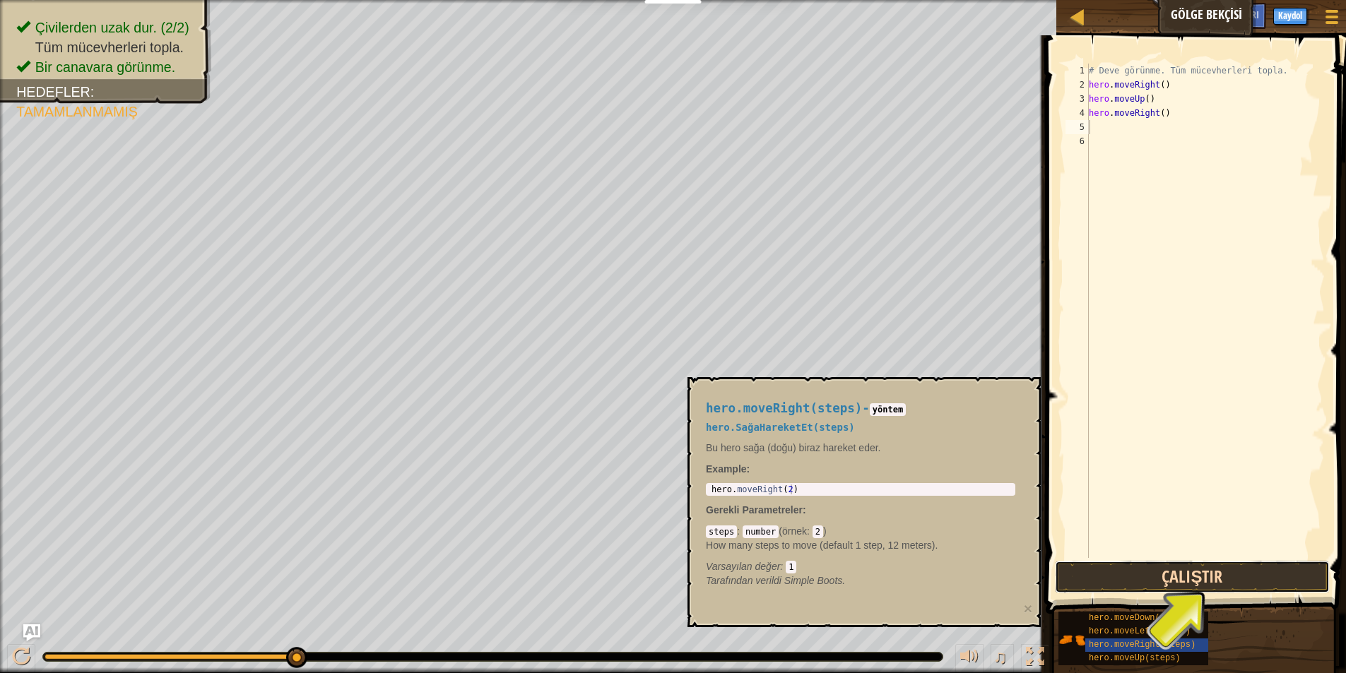
click at [1206, 572] on button "Çalıştır" at bounding box center [1192, 577] width 275 height 32
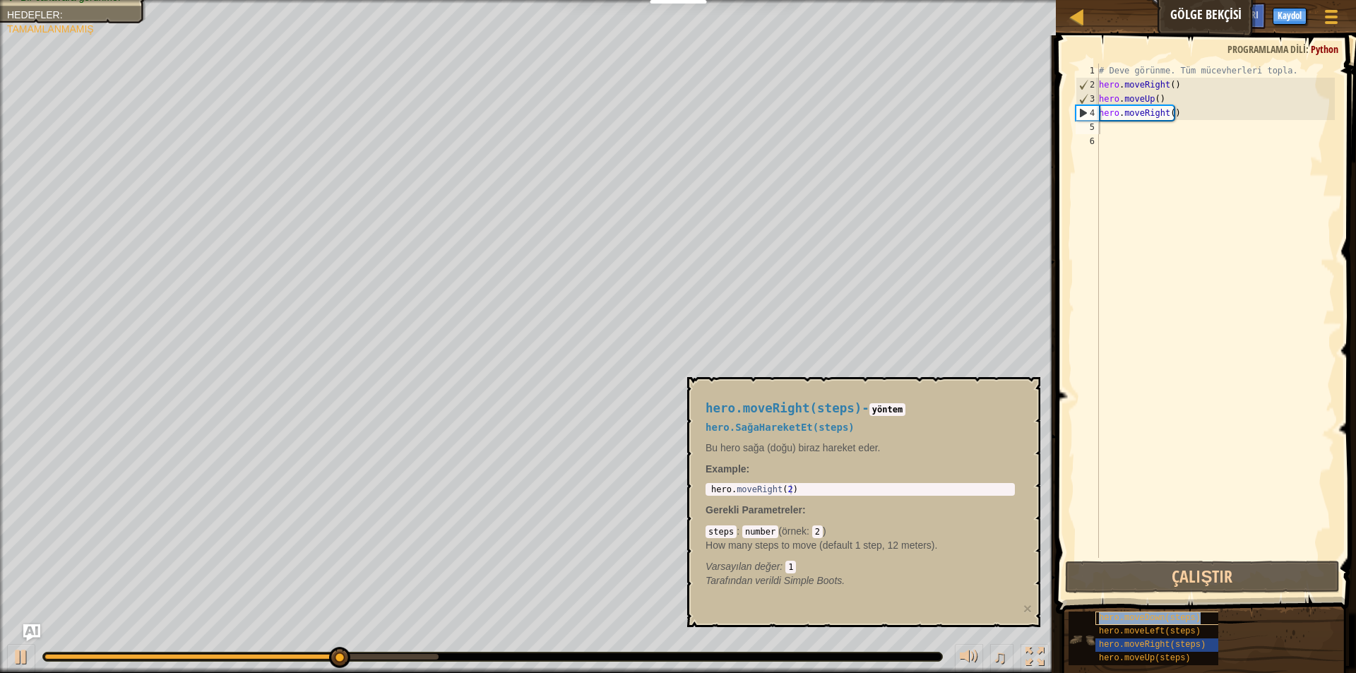
click at [1191, 620] on span "hero.moveDown(steps)" at bounding box center [1150, 618] width 102 height 10
type textarea "h"
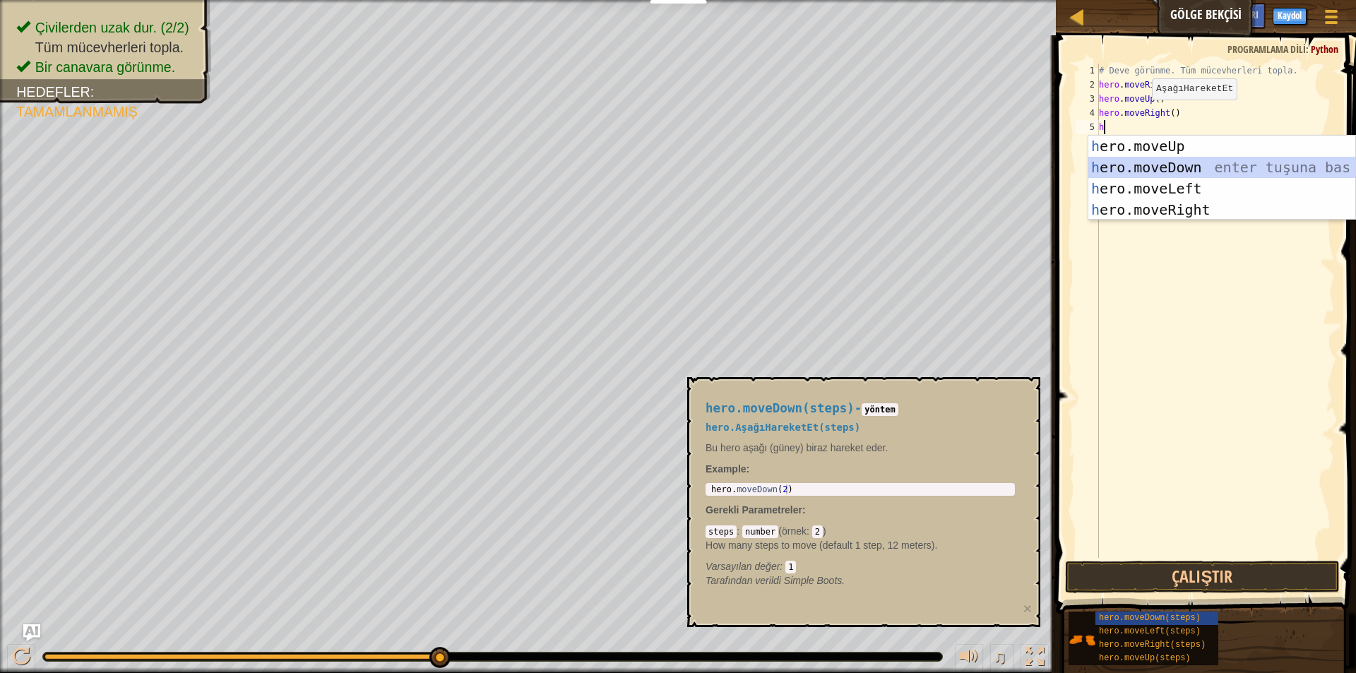
click at [1131, 160] on div "h ero.moveUp enter tuşuna bas h ero.moveDown enter tuşuna bas h ero.moveLeft en…" at bounding box center [1222, 199] width 267 height 127
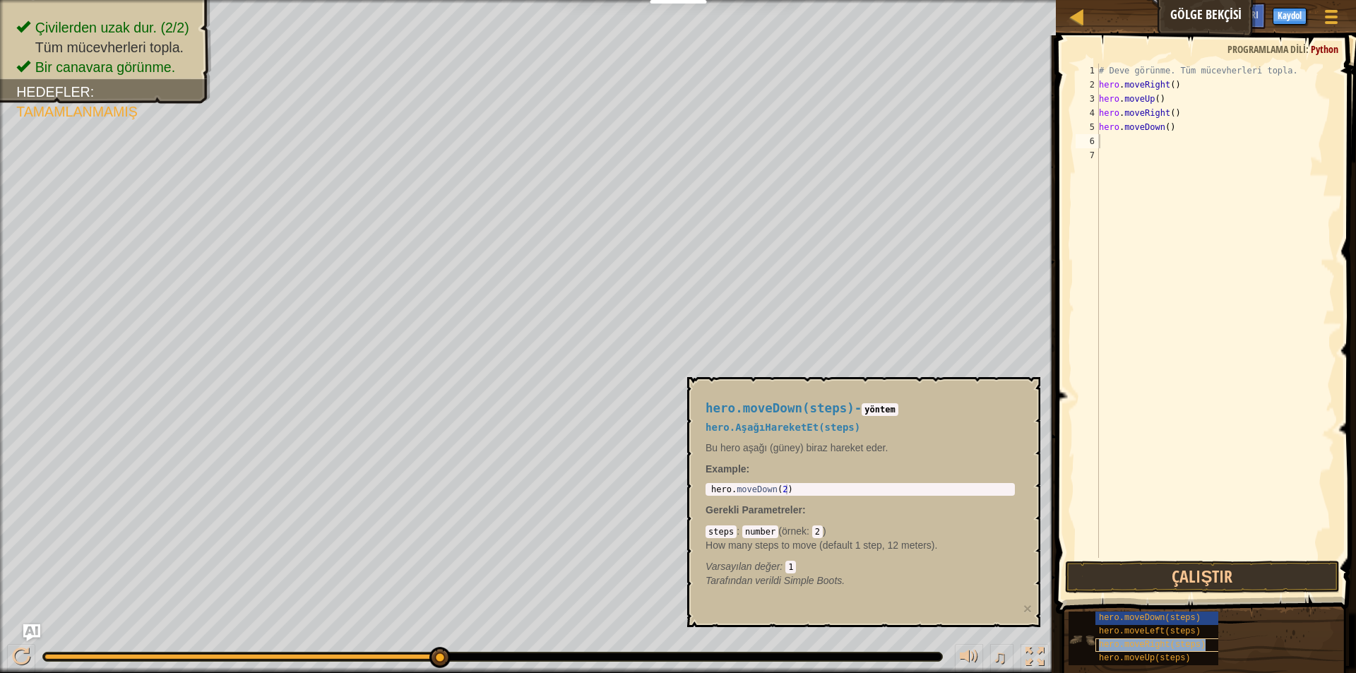
click at [1138, 640] on span "hero.moveRight(steps)" at bounding box center [1152, 645] width 107 height 10
type textarea "h"
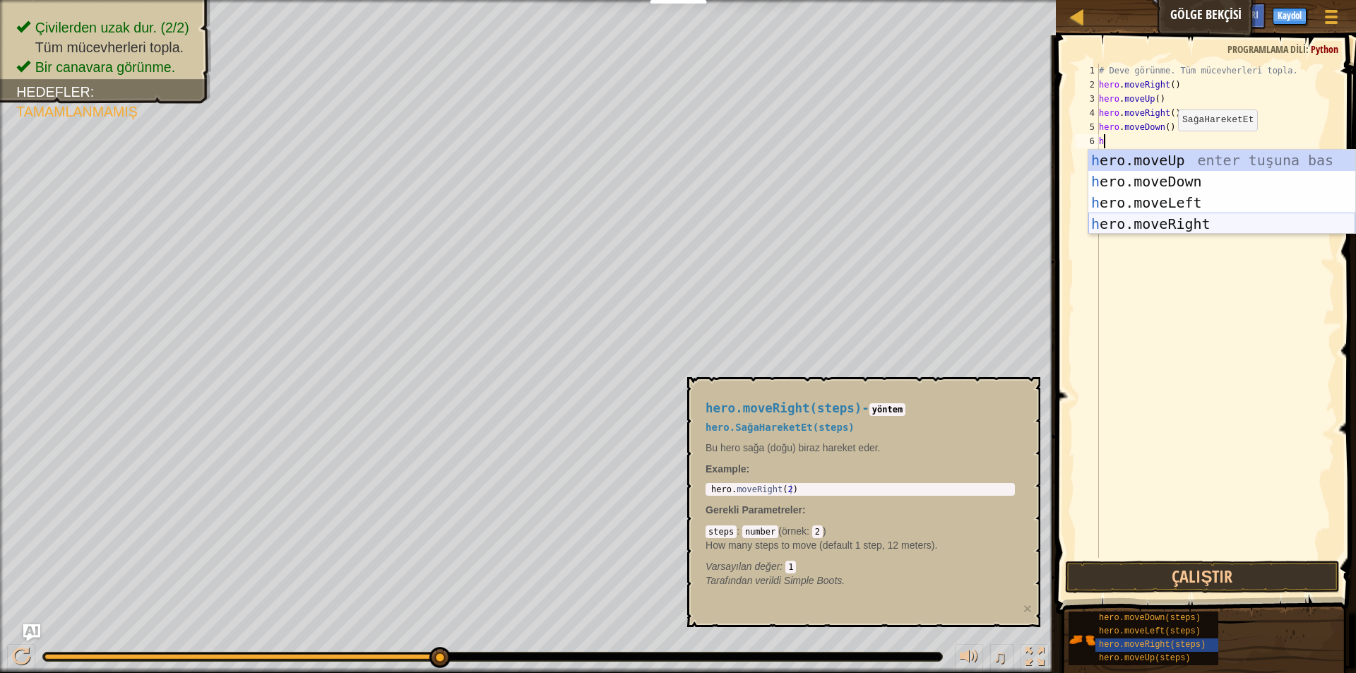
click at [1148, 227] on div "h ero.moveUp enter tuşuna bas h ero.moveDown enter tuşuna bas h ero.moveLeft en…" at bounding box center [1222, 213] width 267 height 127
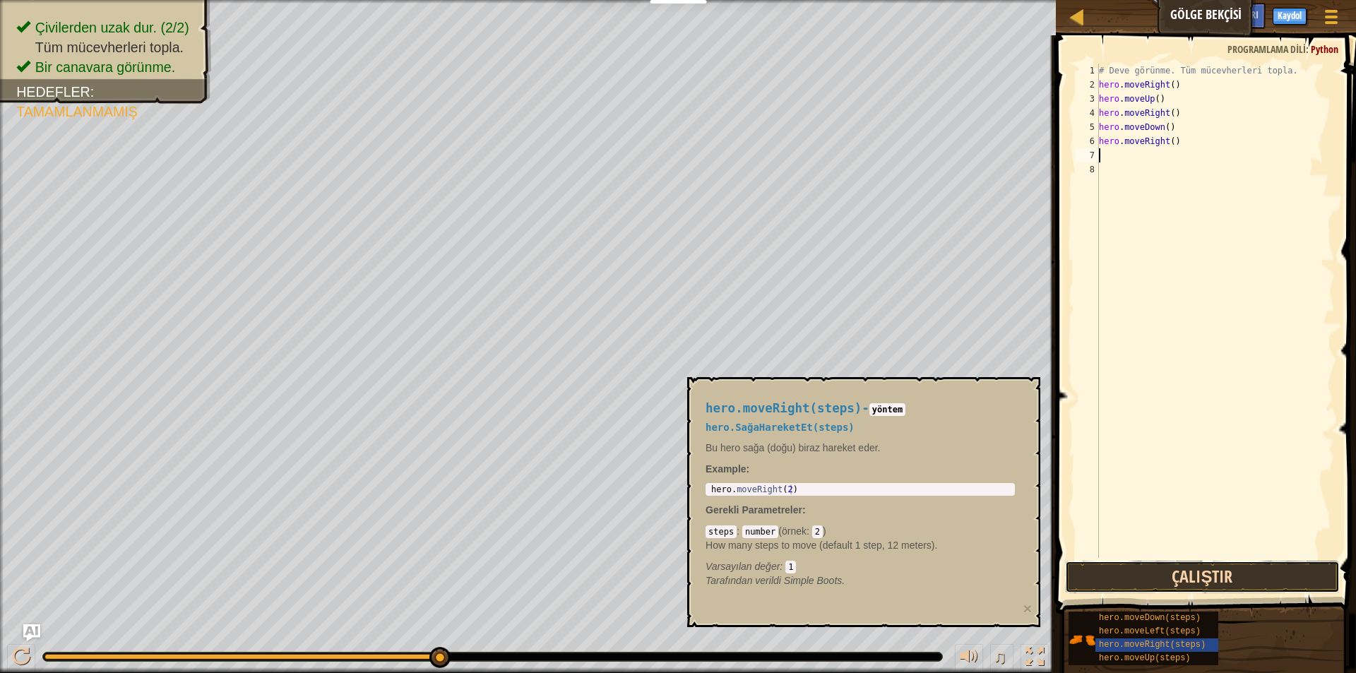
click at [1204, 574] on button "Çalıştır" at bounding box center [1202, 577] width 275 height 32
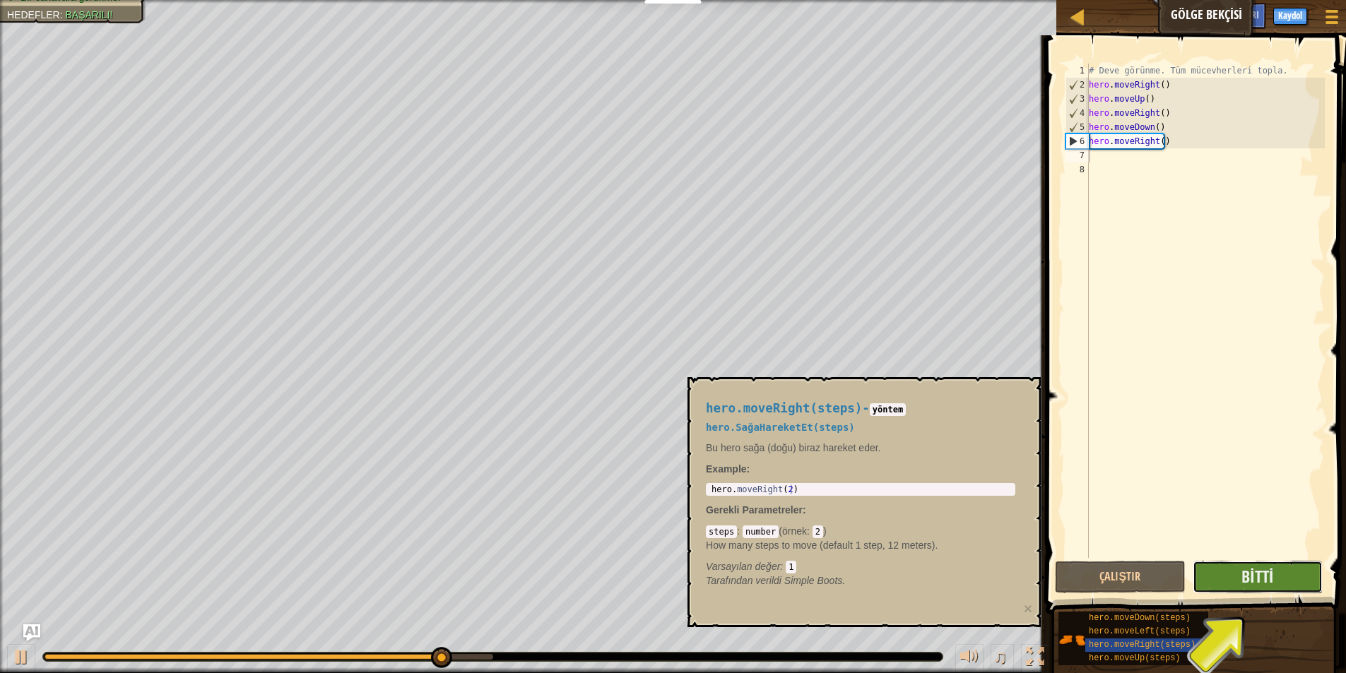
click at [1222, 586] on button "Bitti" at bounding box center [1258, 577] width 130 height 32
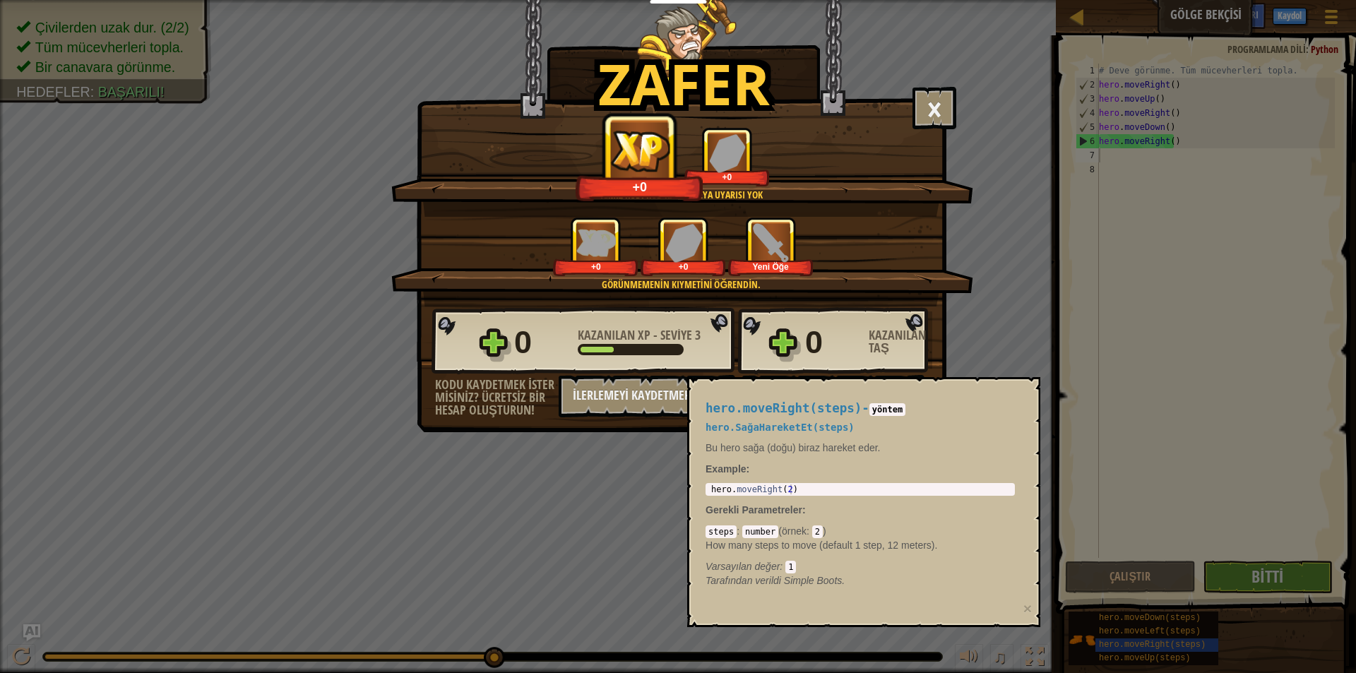
click at [1114, 645] on div "Zafer × Çok iyi başardın! Görünmeden çıkışa ulaştın. Devam et - Dövüşmeyi öğren…" at bounding box center [678, 336] width 1356 height 673
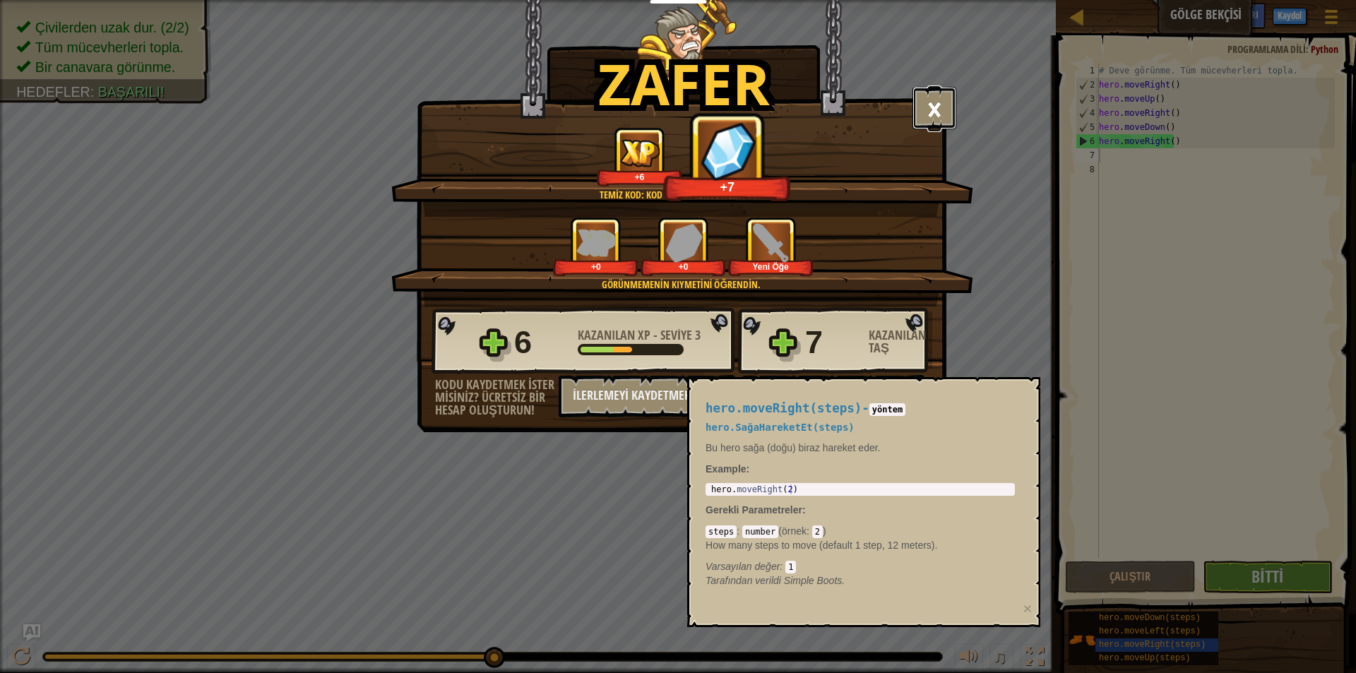
click at [950, 103] on button "×" at bounding box center [935, 108] width 44 height 42
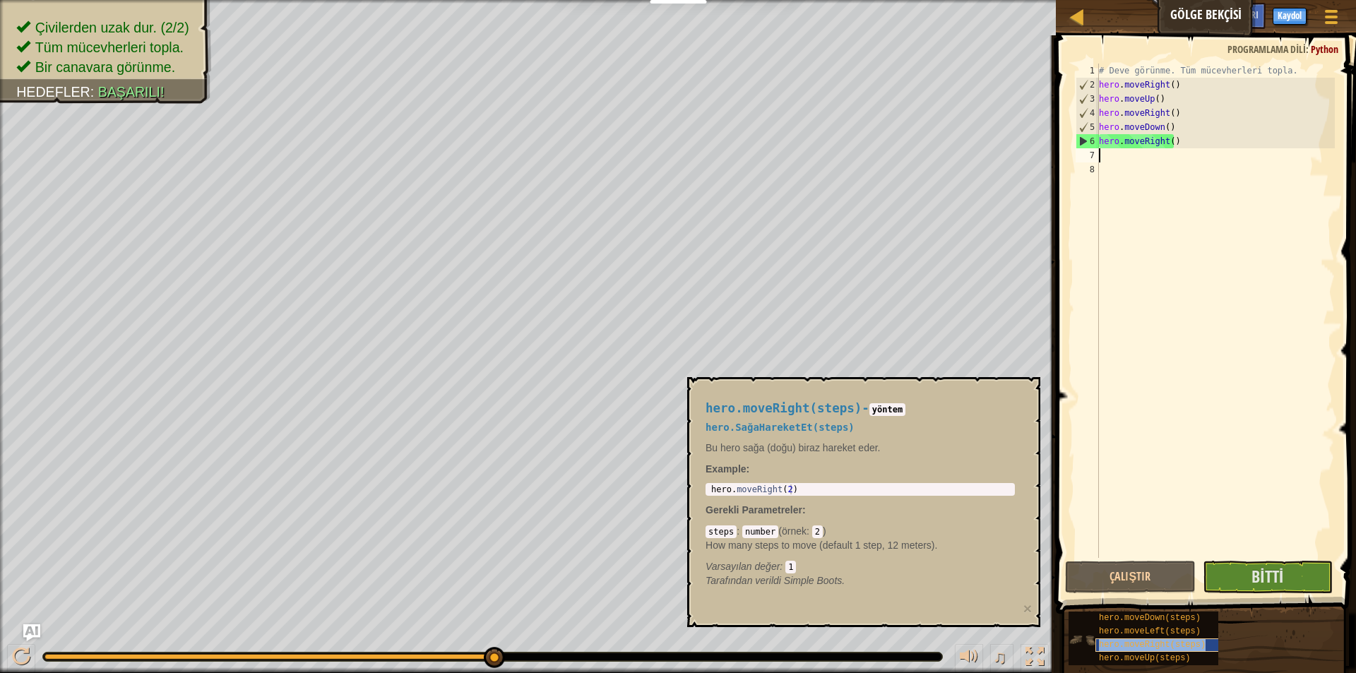
click at [1119, 645] on span "hero.moveRight(steps)" at bounding box center [1152, 645] width 107 height 10
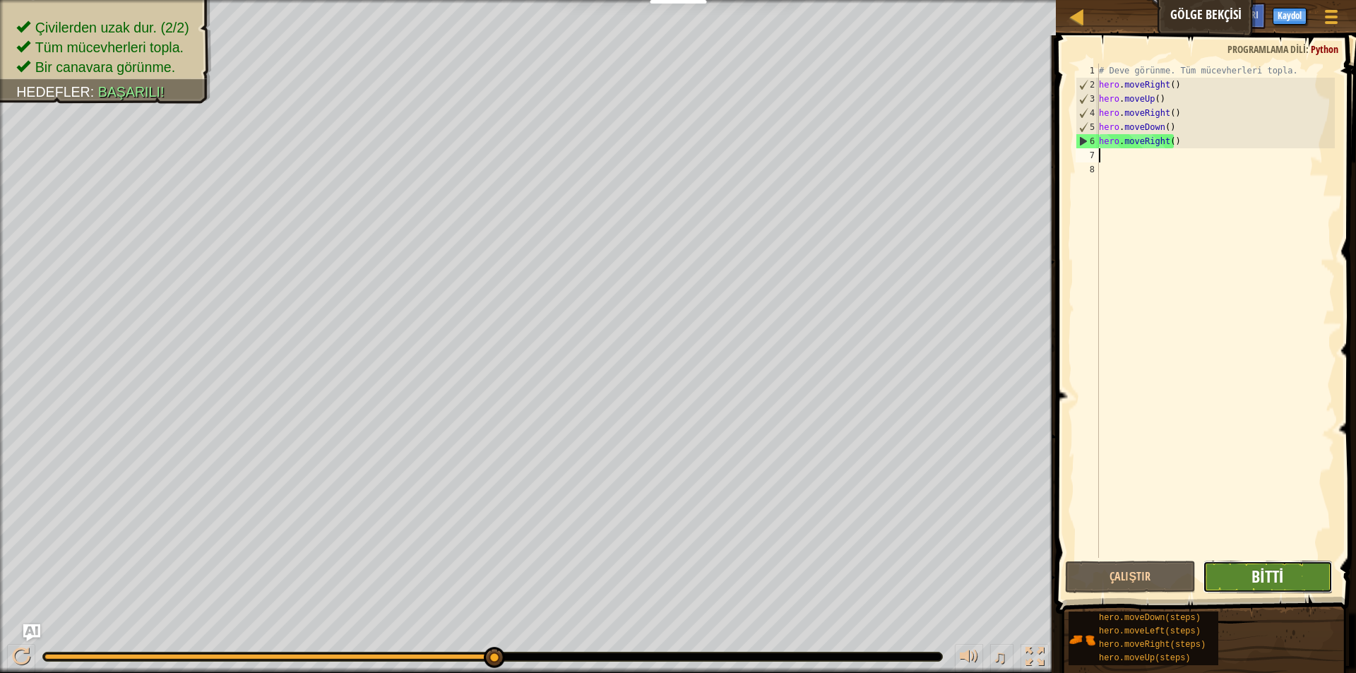
click at [1270, 581] on span "Bitti" at bounding box center [1268, 576] width 32 height 23
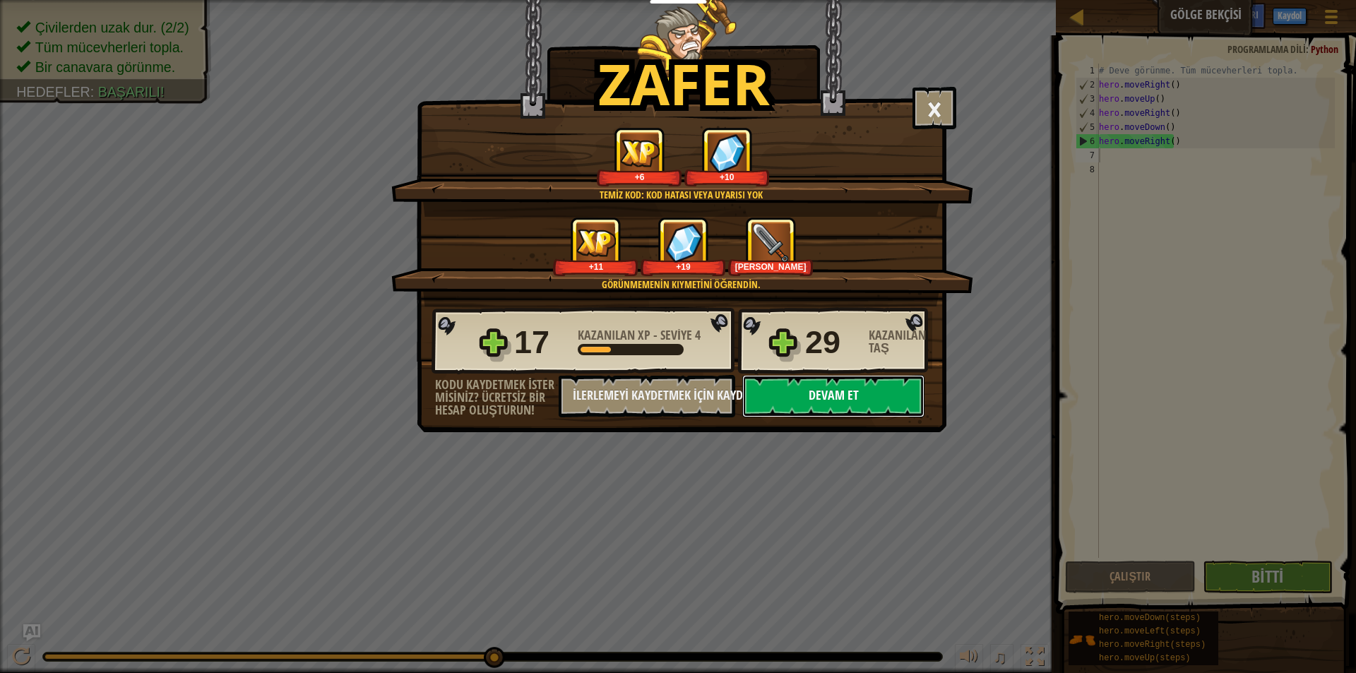
click at [783, 392] on button "Devam et" at bounding box center [834, 396] width 182 height 42
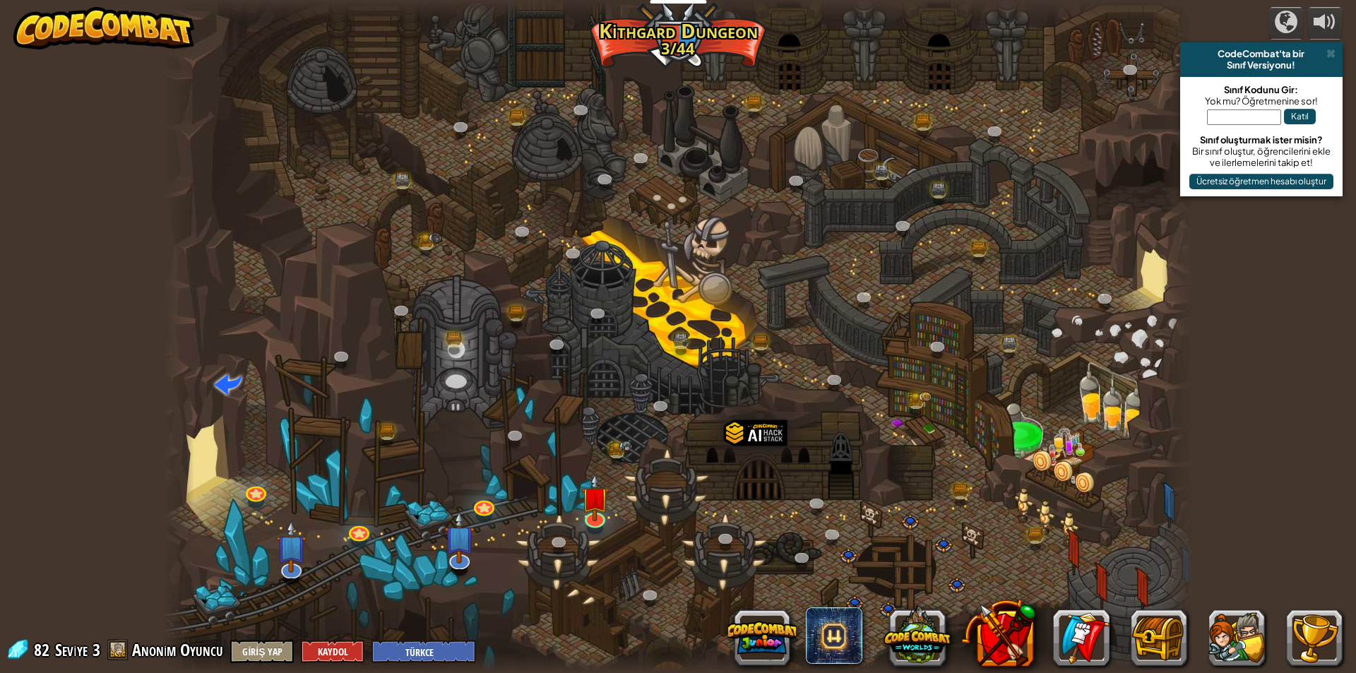
select select "tr"
click at [598, 503] on img at bounding box center [595, 486] width 28 height 64
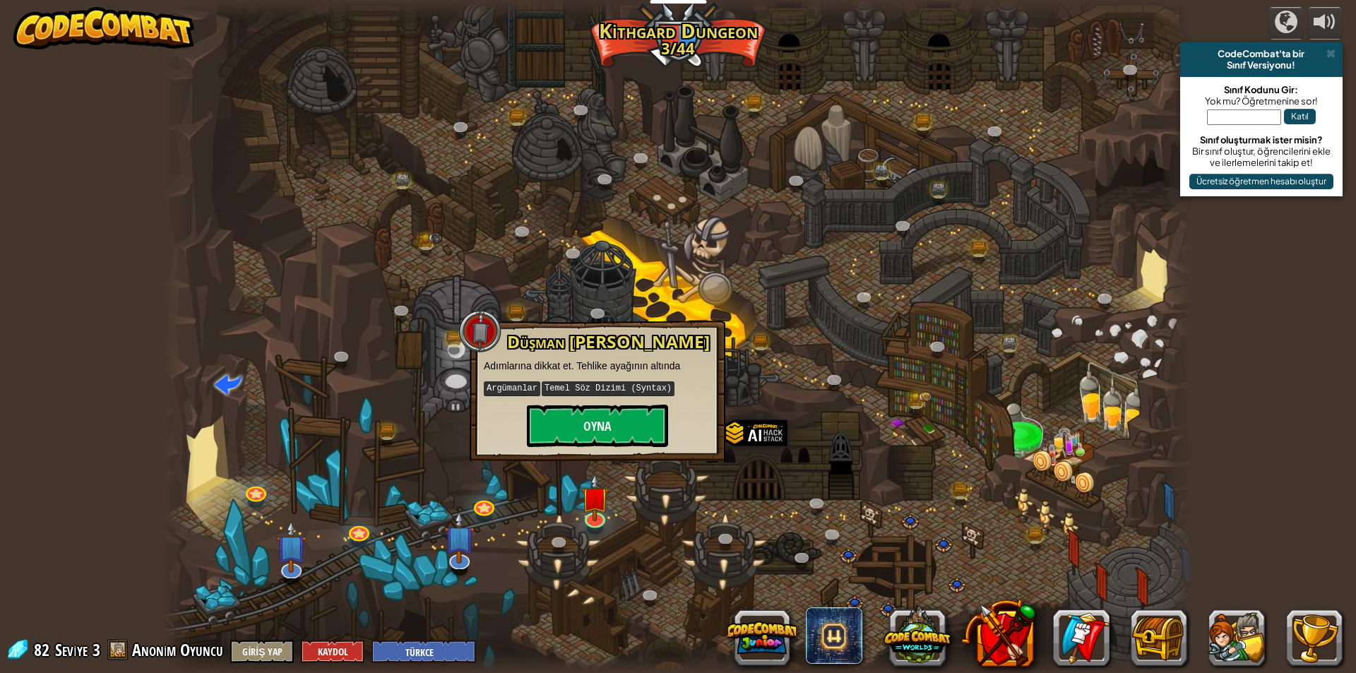
click at [597, 400] on div "Düşman Madeni Adımlarına dikkat et. Tehlike ayağının altında Argümanlar Temel S…" at bounding box center [597, 390] width 227 height 114
click at [609, 414] on button "Oyna" at bounding box center [597, 426] width 141 height 42
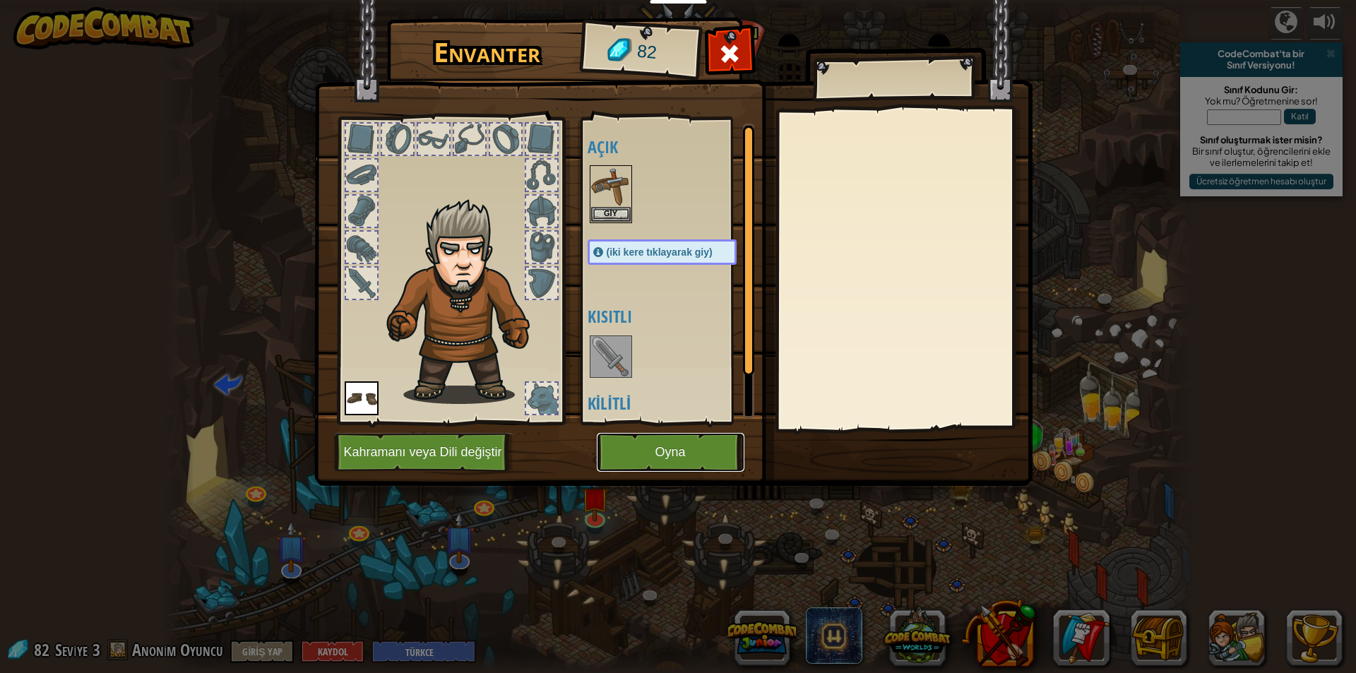
click at [664, 454] on button "Oyna" at bounding box center [671, 452] width 148 height 39
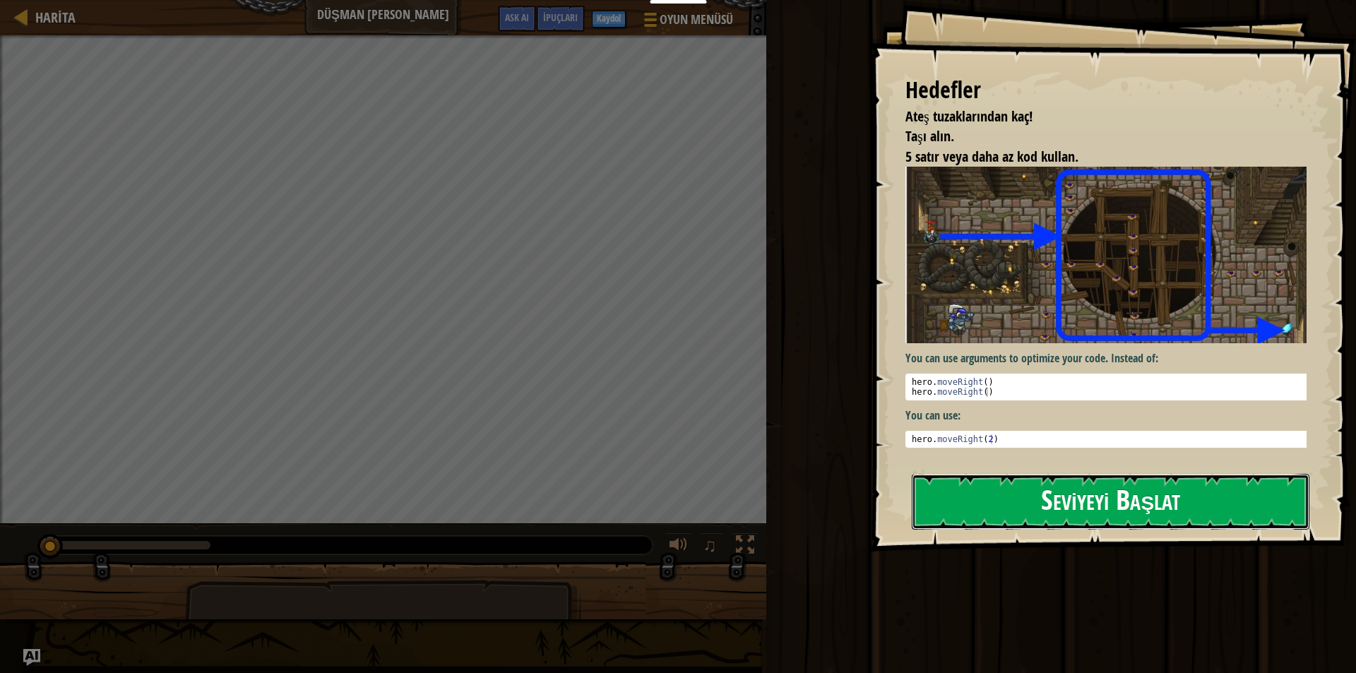
click at [1011, 515] on button "Seviyeyi Başlat" at bounding box center [1111, 502] width 398 height 56
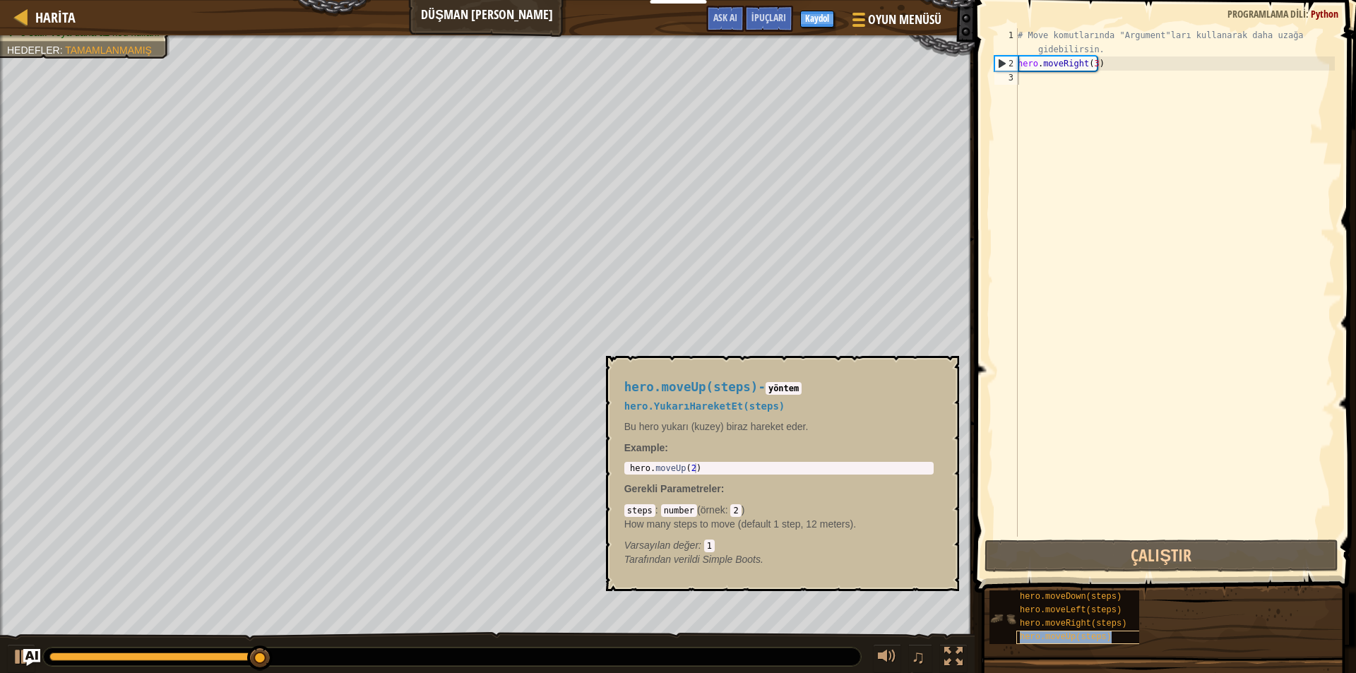
click at [1063, 639] on span "hero.moveUp(steps)" at bounding box center [1066, 637] width 92 height 10
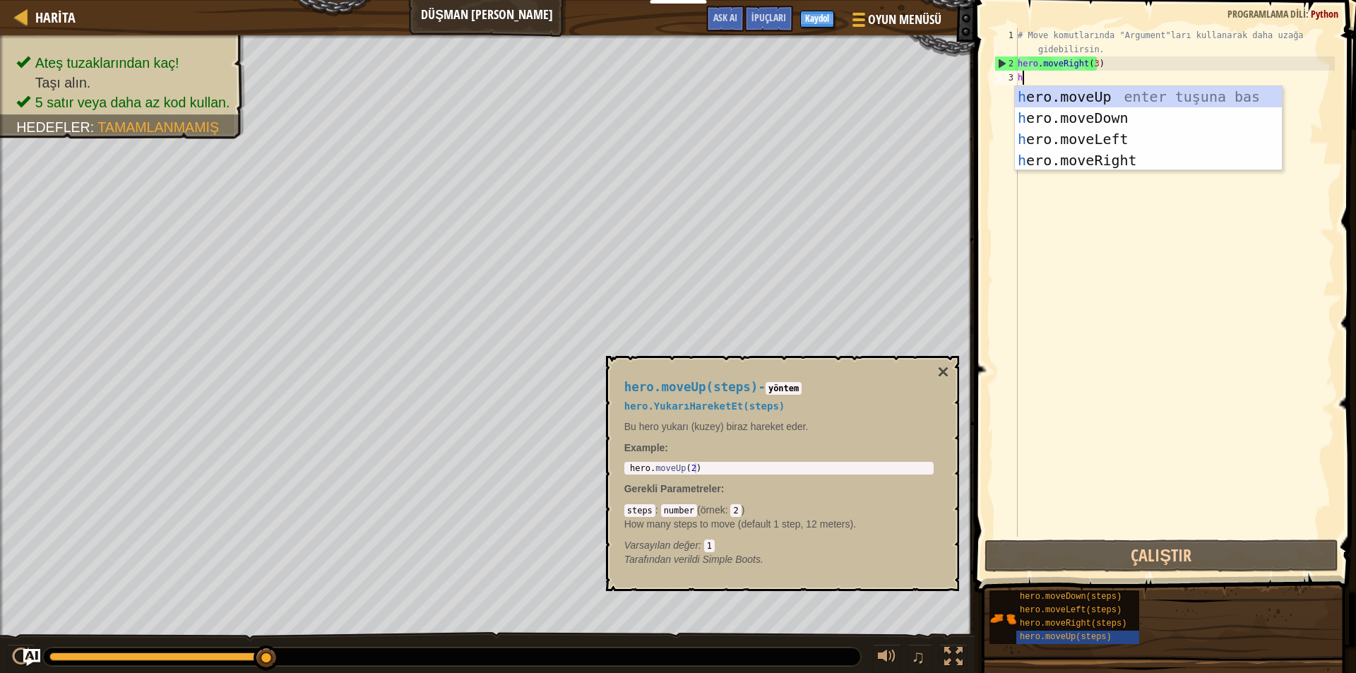
type textarea "h"
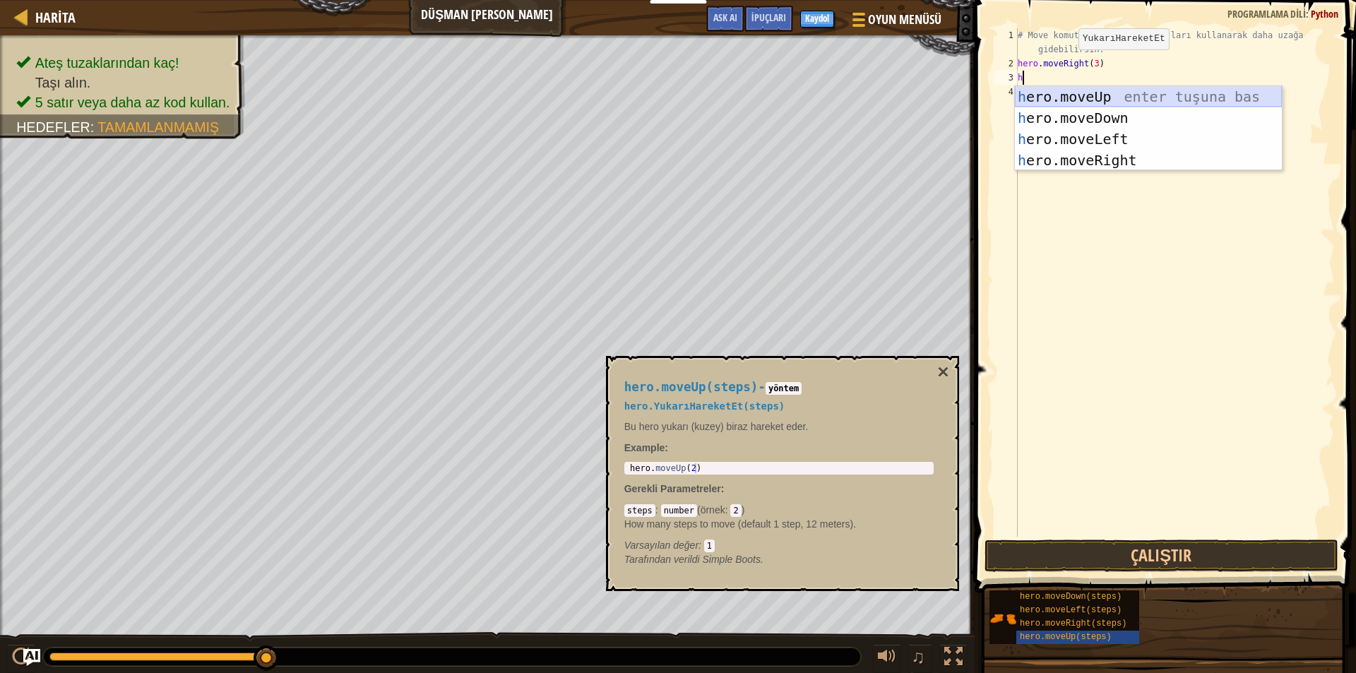
click at [1100, 95] on div "h ero.moveUp enter tuşuna bas h ero.moveDown enter tuşuna bas h ero.moveLeft en…" at bounding box center [1148, 149] width 267 height 127
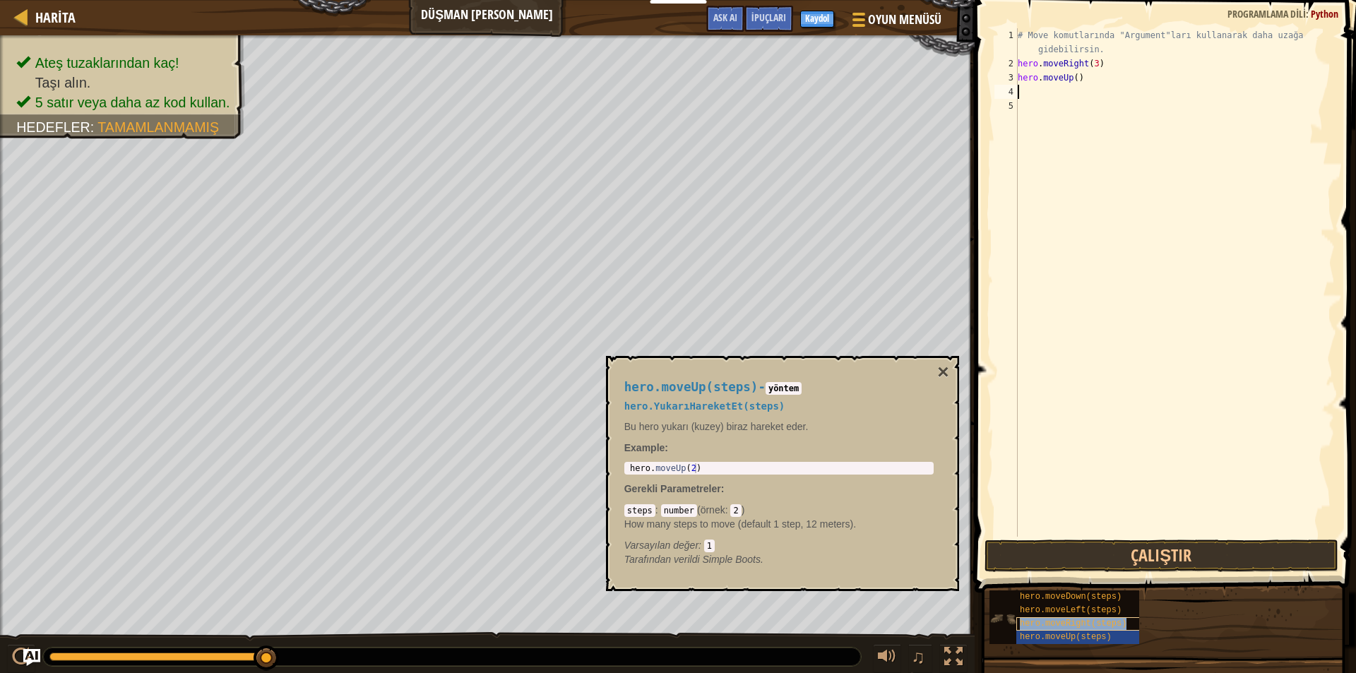
click at [1048, 627] on span "hero.moveRight(steps)" at bounding box center [1073, 624] width 107 height 10
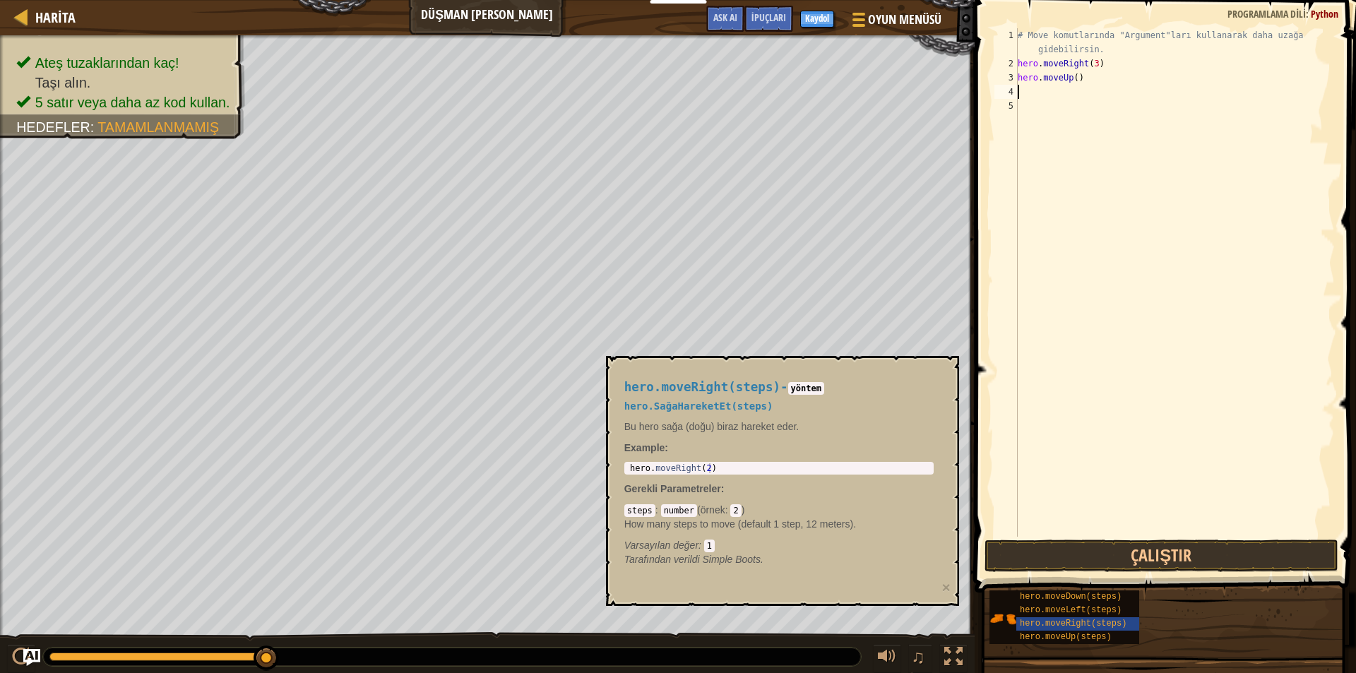
type textarea "h"
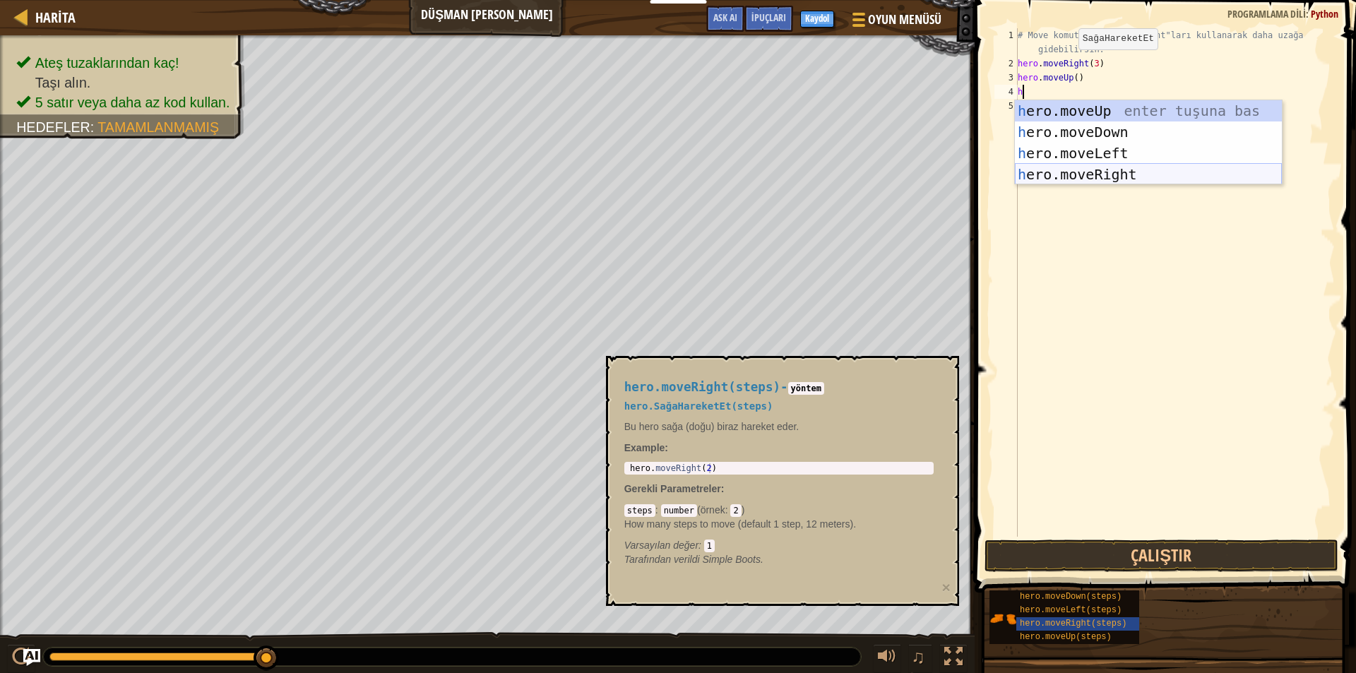
click at [1094, 170] on div "h ero.moveUp enter tuşuna bas h ero.moveDown enter tuşuna bas h ero.moveLeft en…" at bounding box center [1148, 163] width 267 height 127
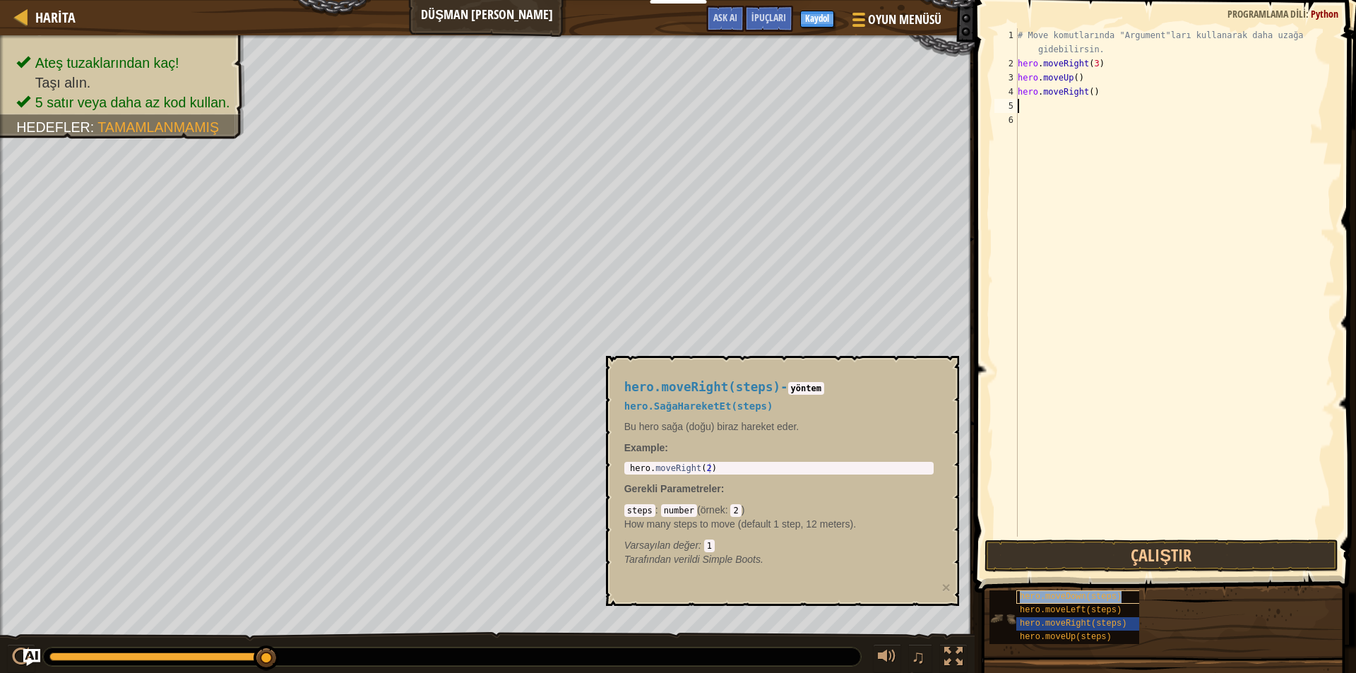
click at [1055, 599] on span "hero.moveDown(steps)" at bounding box center [1071, 597] width 102 height 10
type textarea "h"
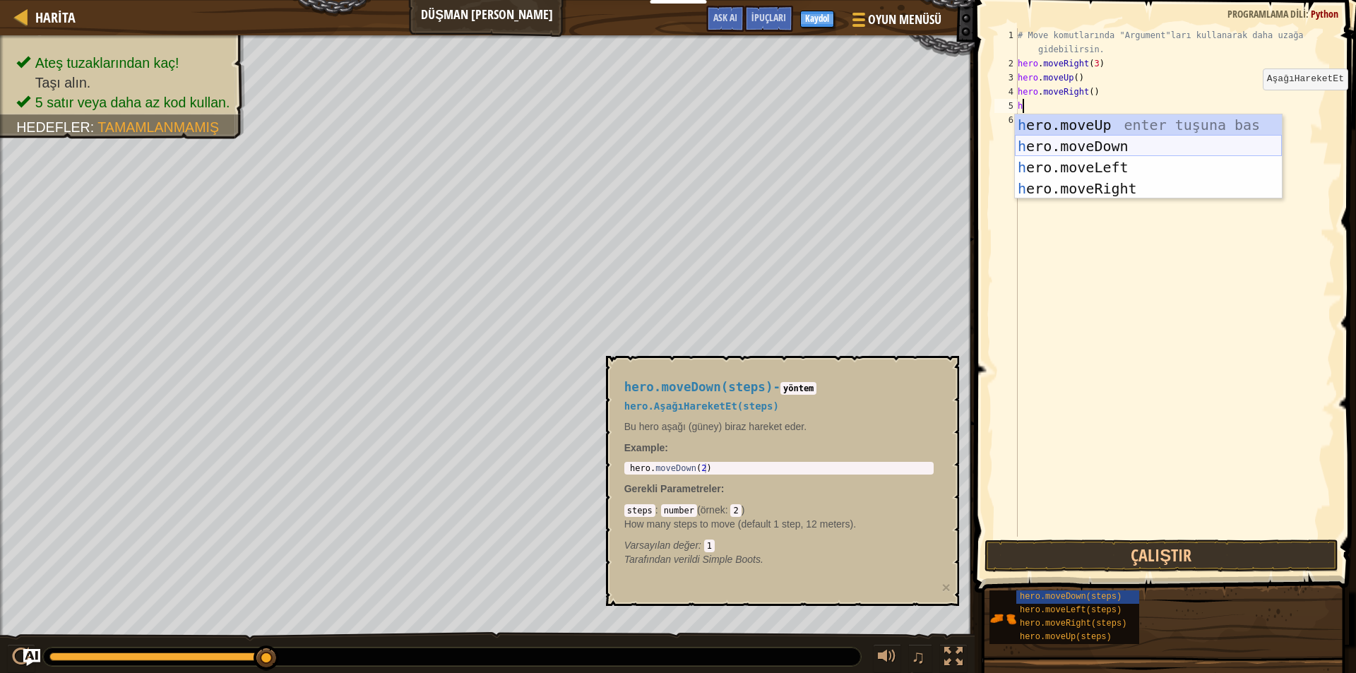
click at [1058, 145] on div "h ero.moveUp enter tuşuna bas h ero.moveDown enter tuşuna bas h ero.moveLeft en…" at bounding box center [1148, 177] width 267 height 127
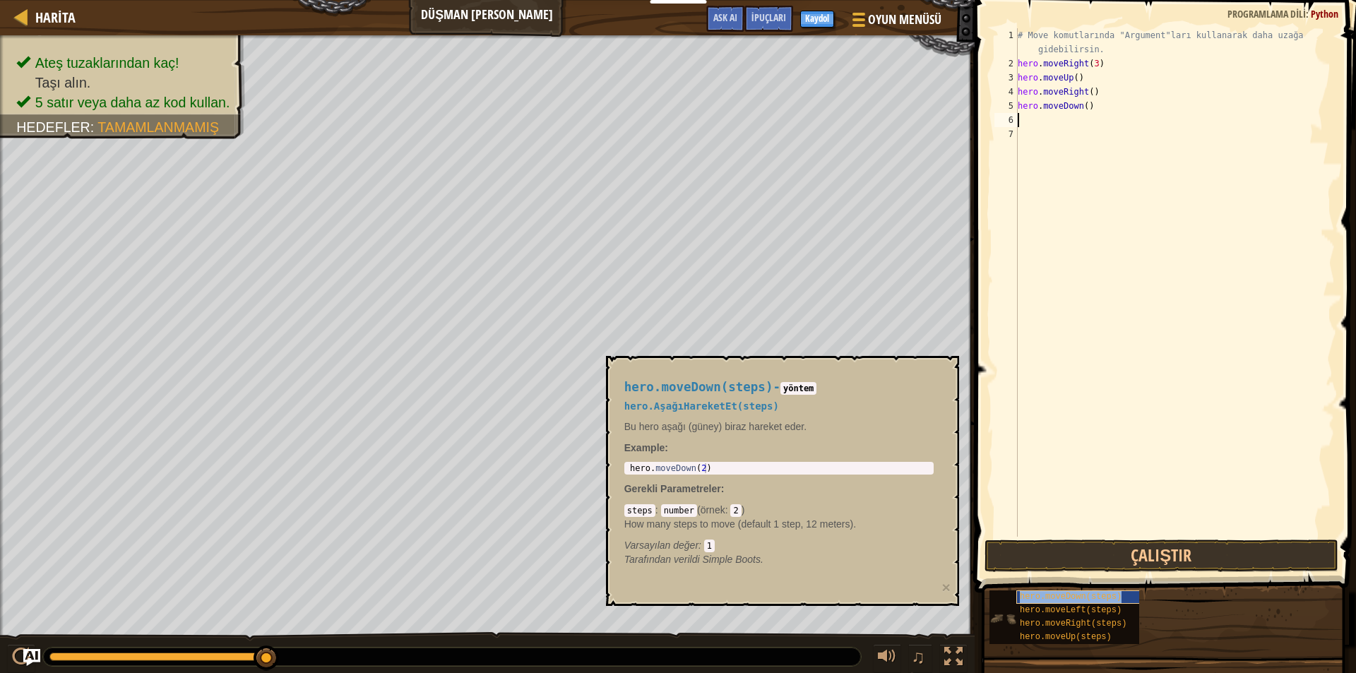
click at [1043, 600] on span "hero.moveDown(steps)" at bounding box center [1071, 597] width 102 height 10
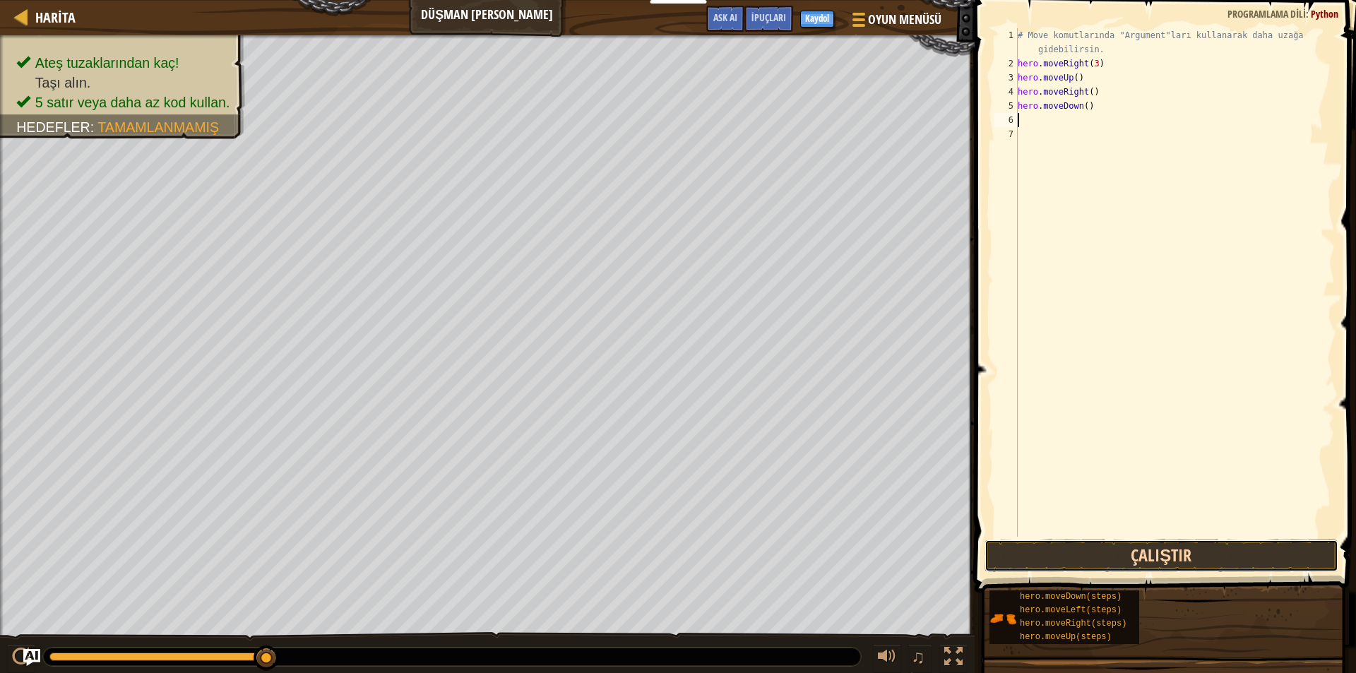
click at [1071, 549] on button "Çalıştır" at bounding box center [1162, 556] width 354 height 32
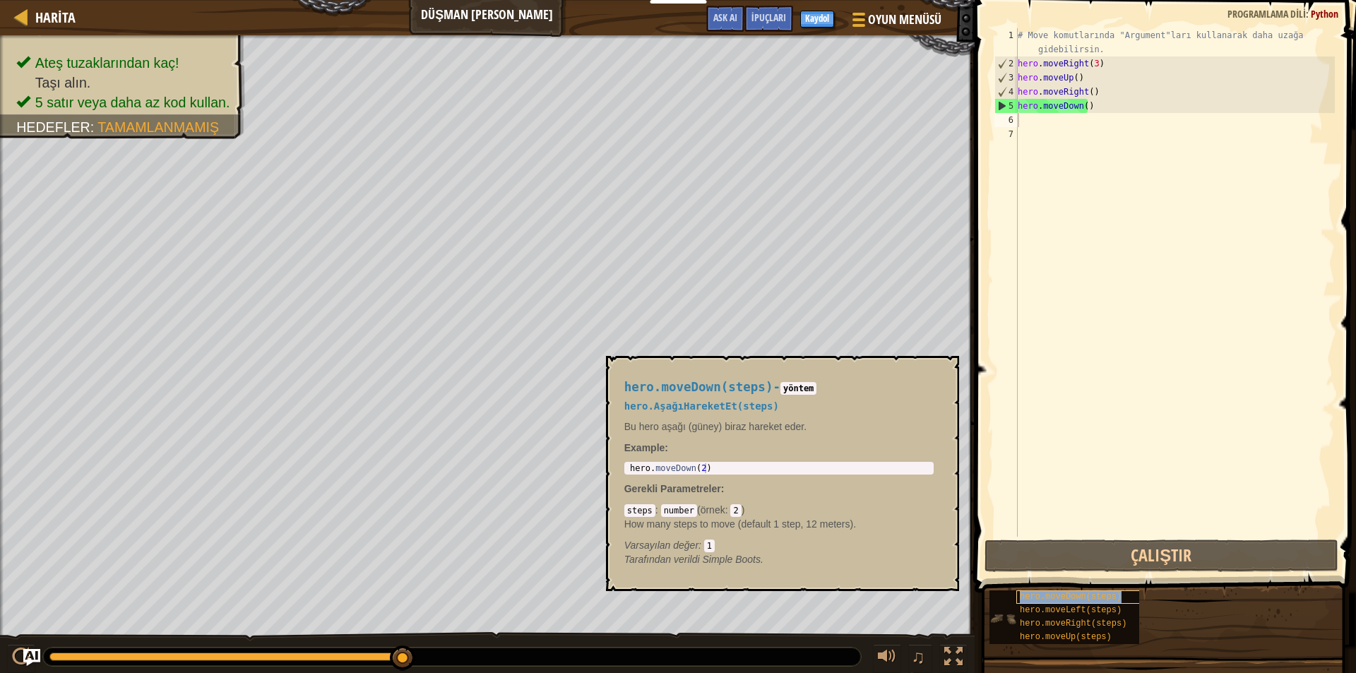
click at [1064, 593] on span "hero.moveDown(steps)" at bounding box center [1071, 597] width 102 height 10
type textarea "h"
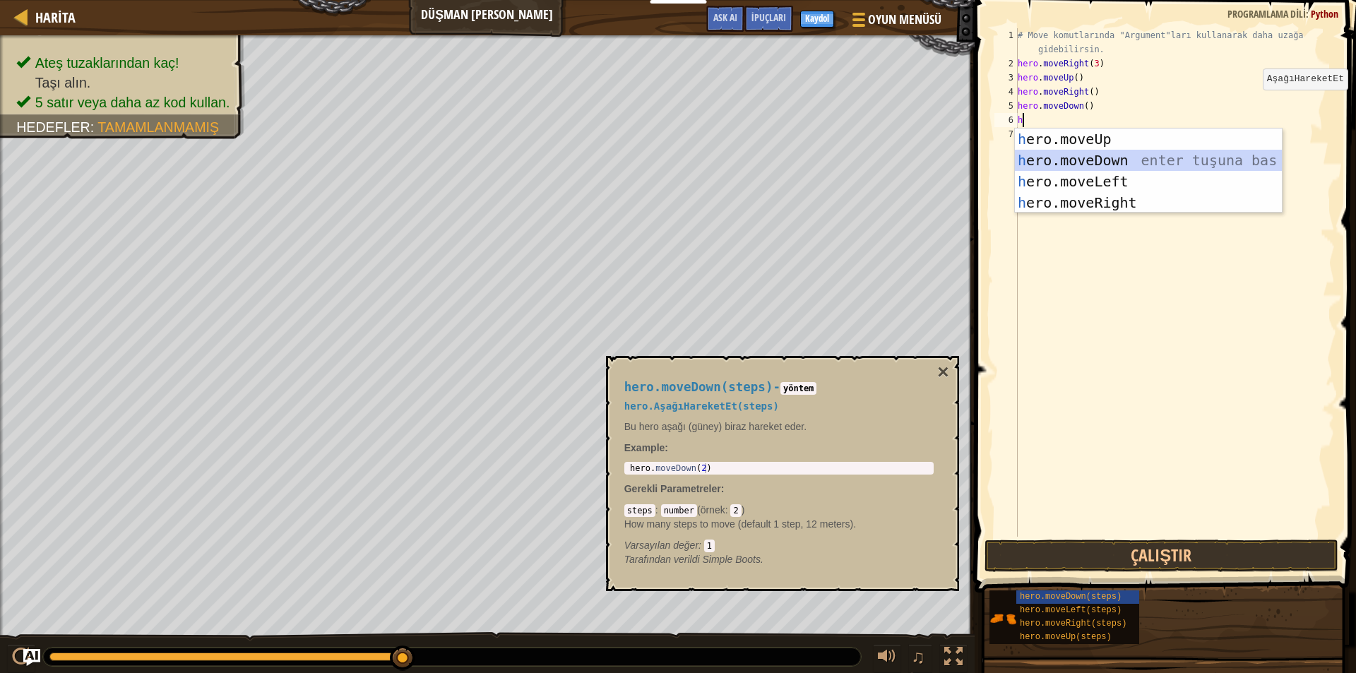
click at [1096, 158] on div "h ero.moveUp enter tuşuna bas h ero.moveDown enter tuşuna bas h ero.moveLeft en…" at bounding box center [1148, 192] width 267 height 127
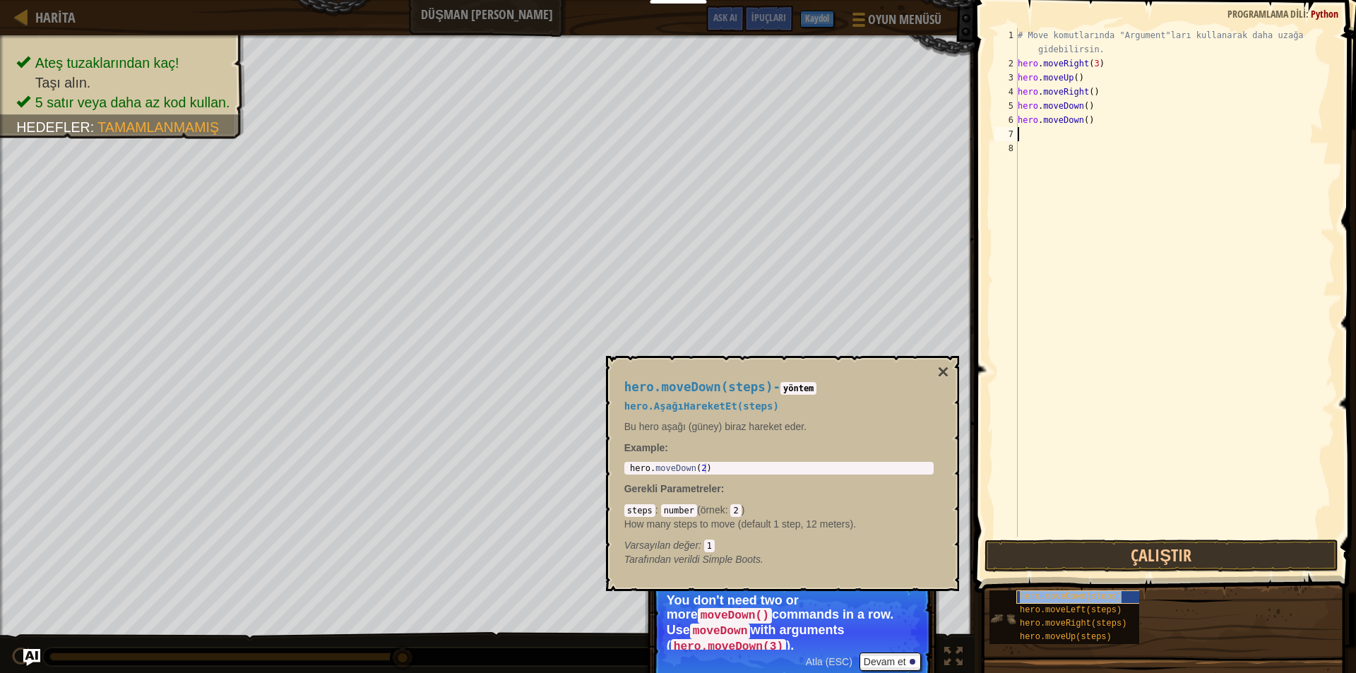
click at [1070, 601] on span "hero.moveDown(steps)" at bounding box center [1071, 597] width 102 height 10
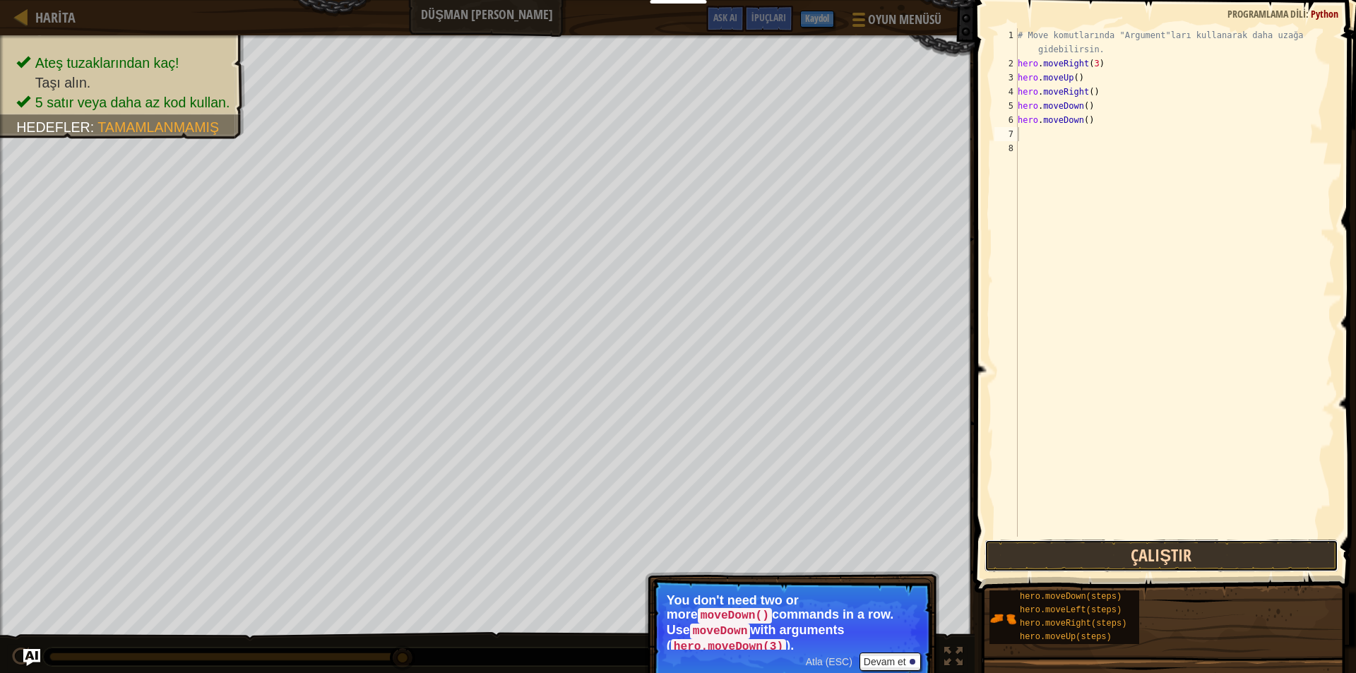
click at [1158, 544] on button "Çalıştır" at bounding box center [1162, 556] width 354 height 32
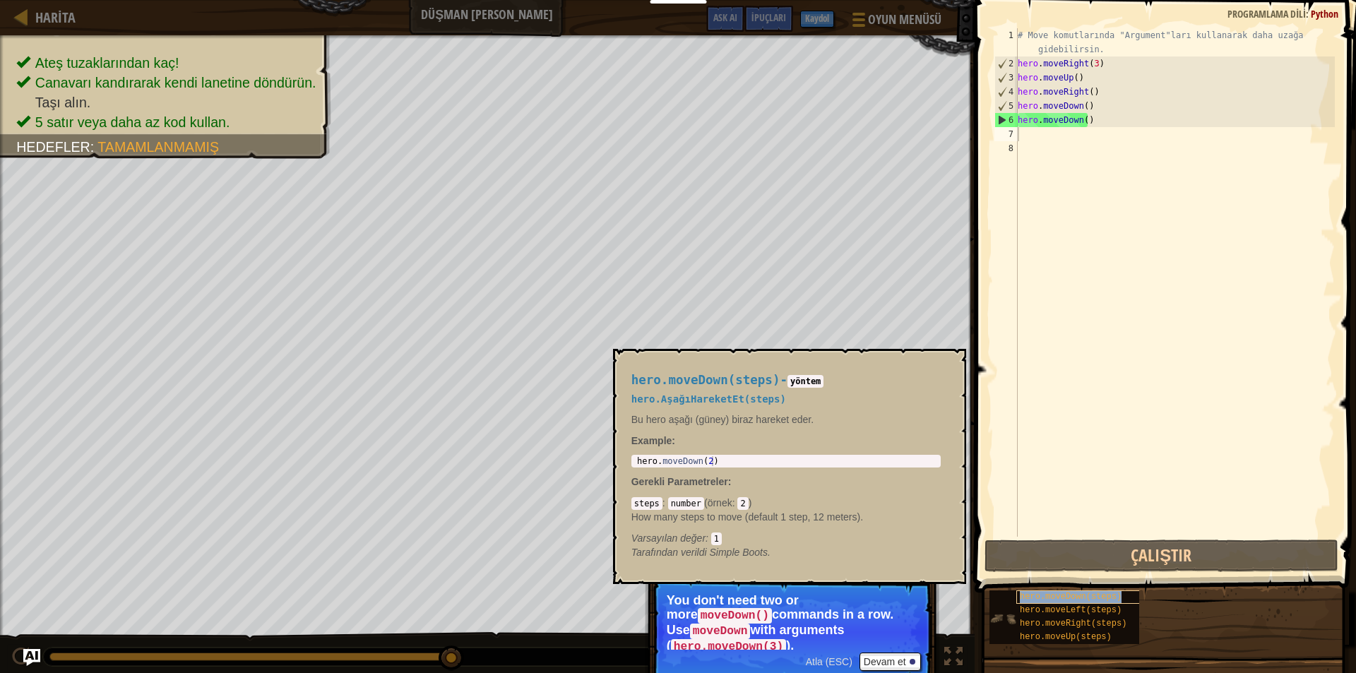
click at [1056, 596] on span "hero.moveDown(steps)" at bounding box center [1071, 597] width 102 height 10
type textarea "h"
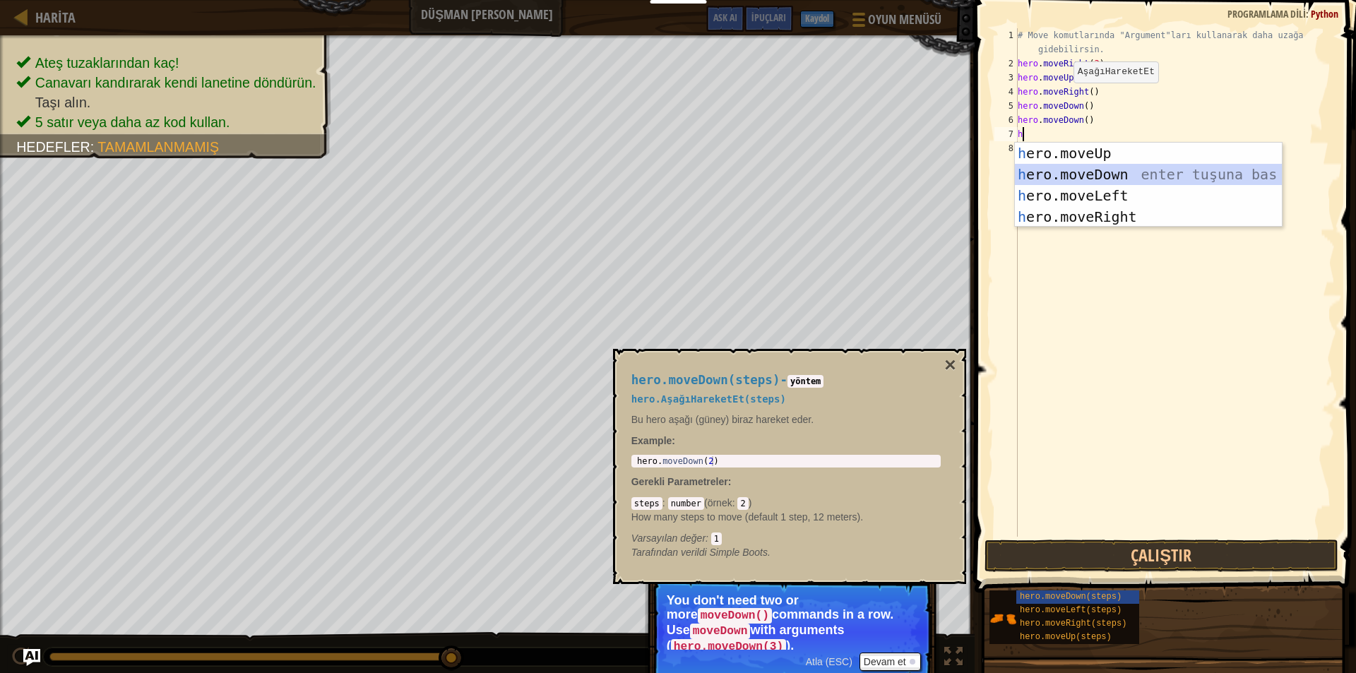
click at [1084, 172] on div "h ero.moveUp enter tuşuna bas h ero.moveDown enter tuşuna bas h ero.moveLeft en…" at bounding box center [1148, 206] width 267 height 127
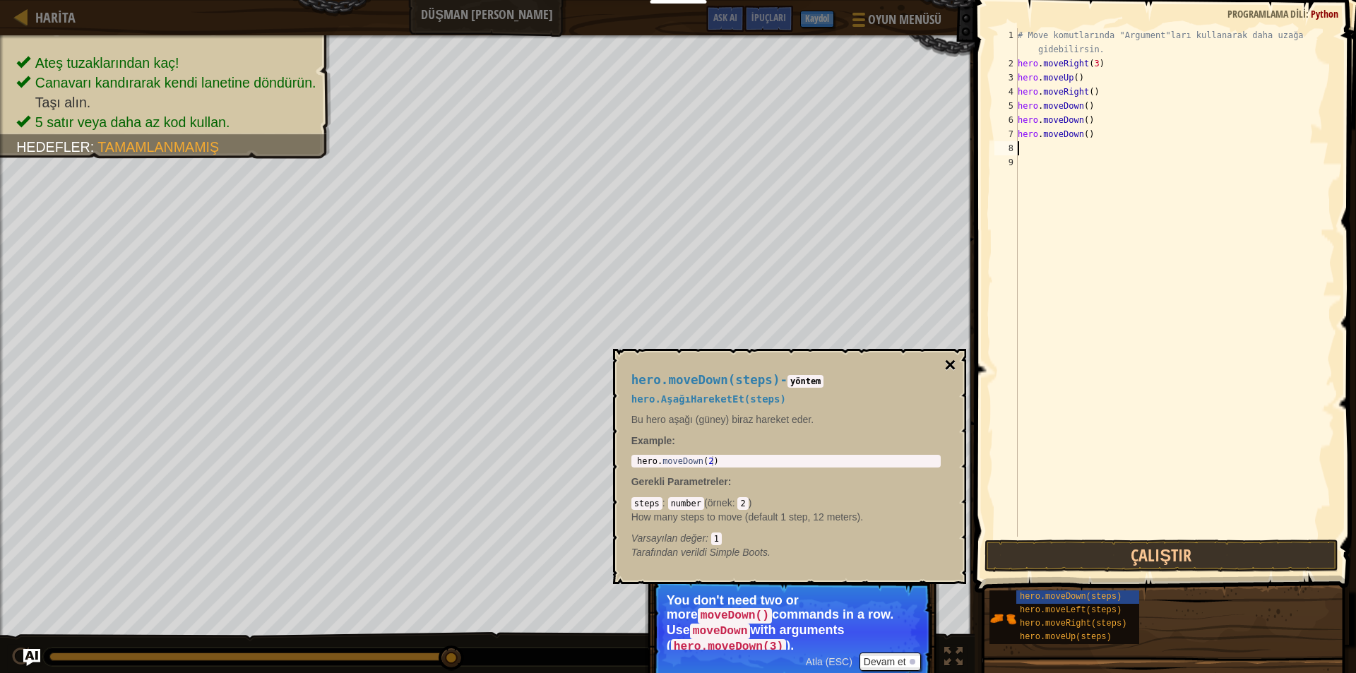
click at [954, 367] on button "×" at bounding box center [950, 365] width 11 height 20
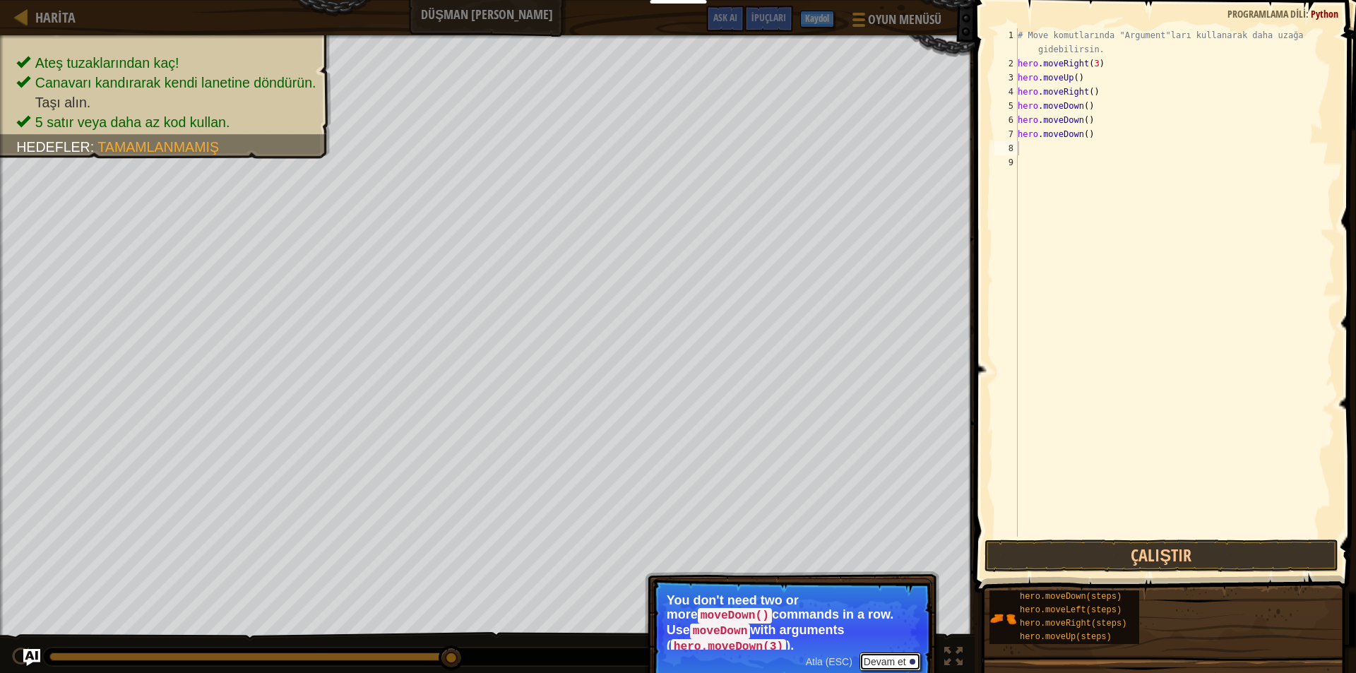
click at [868, 653] on button "Devam et" at bounding box center [890, 662] width 61 height 18
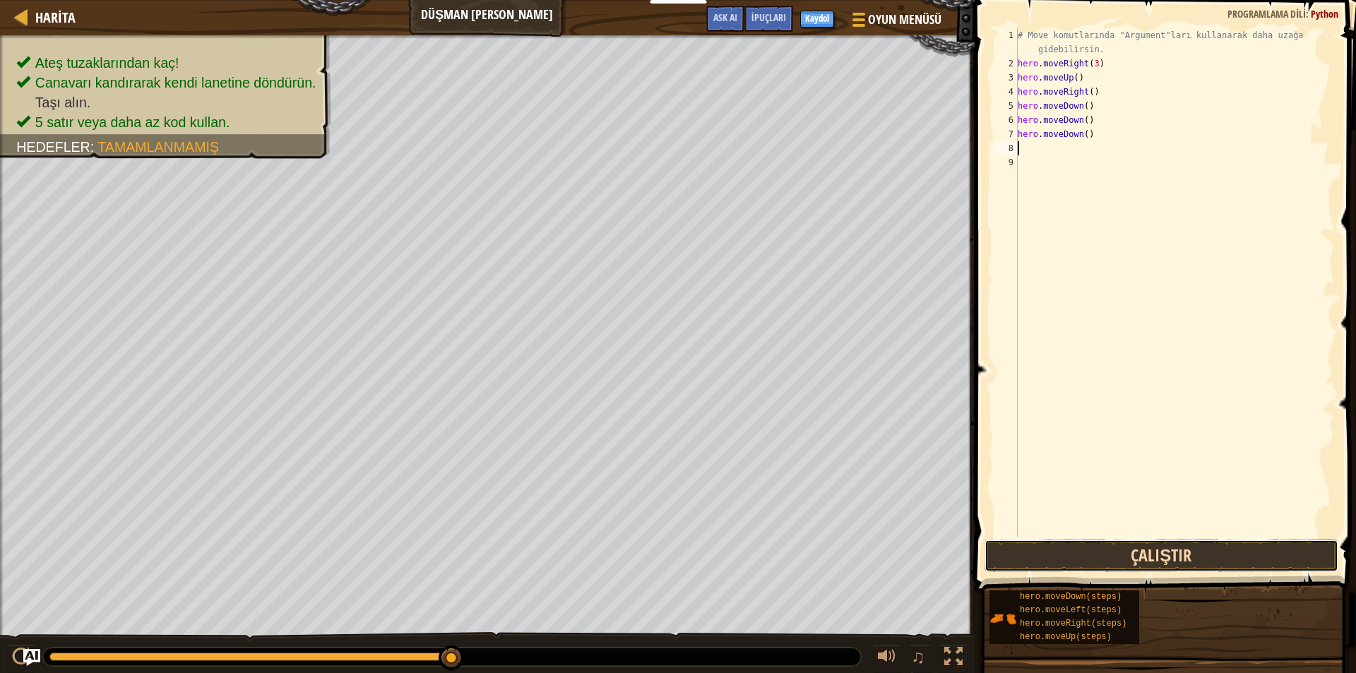
click at [1066, 552] on button "Çalıştır" at bounding box center [1162, 556] width 354 height 32
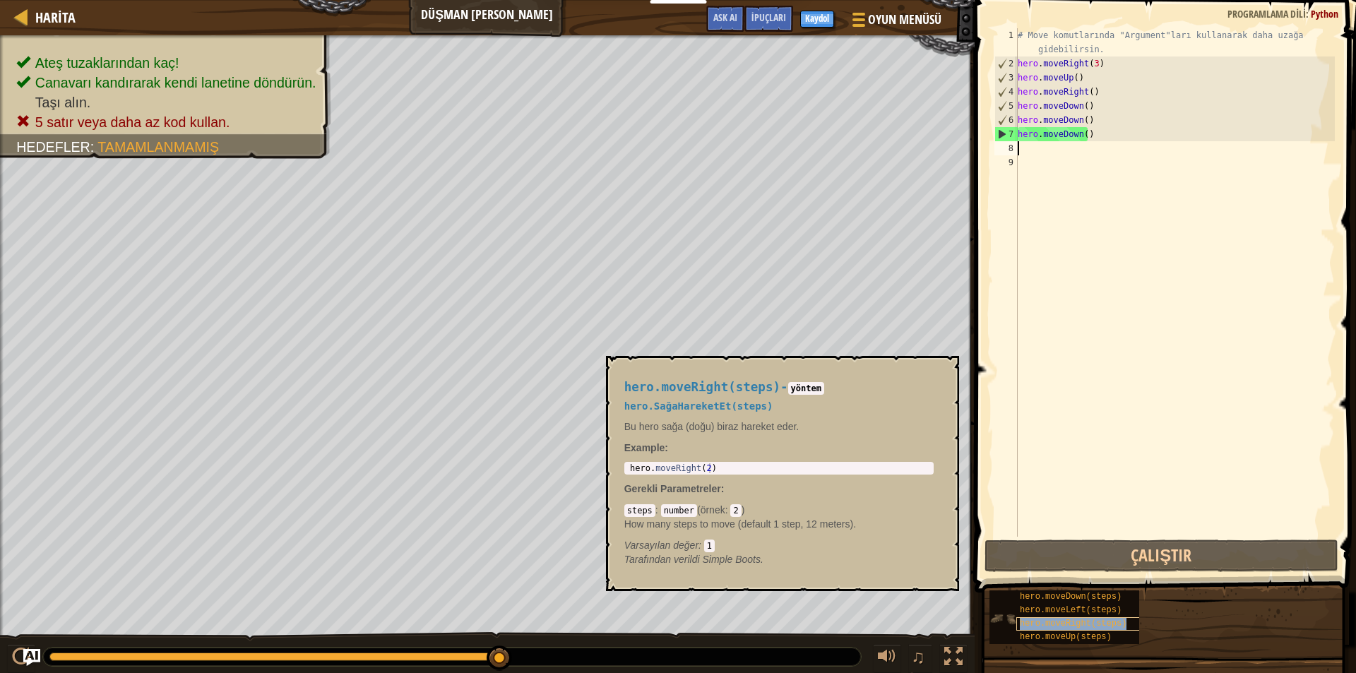
click at [1081, 620] on span "hero.moveRight(steps)" at bounding box center [1073, 624] width 107 height 10
type textarea "h"
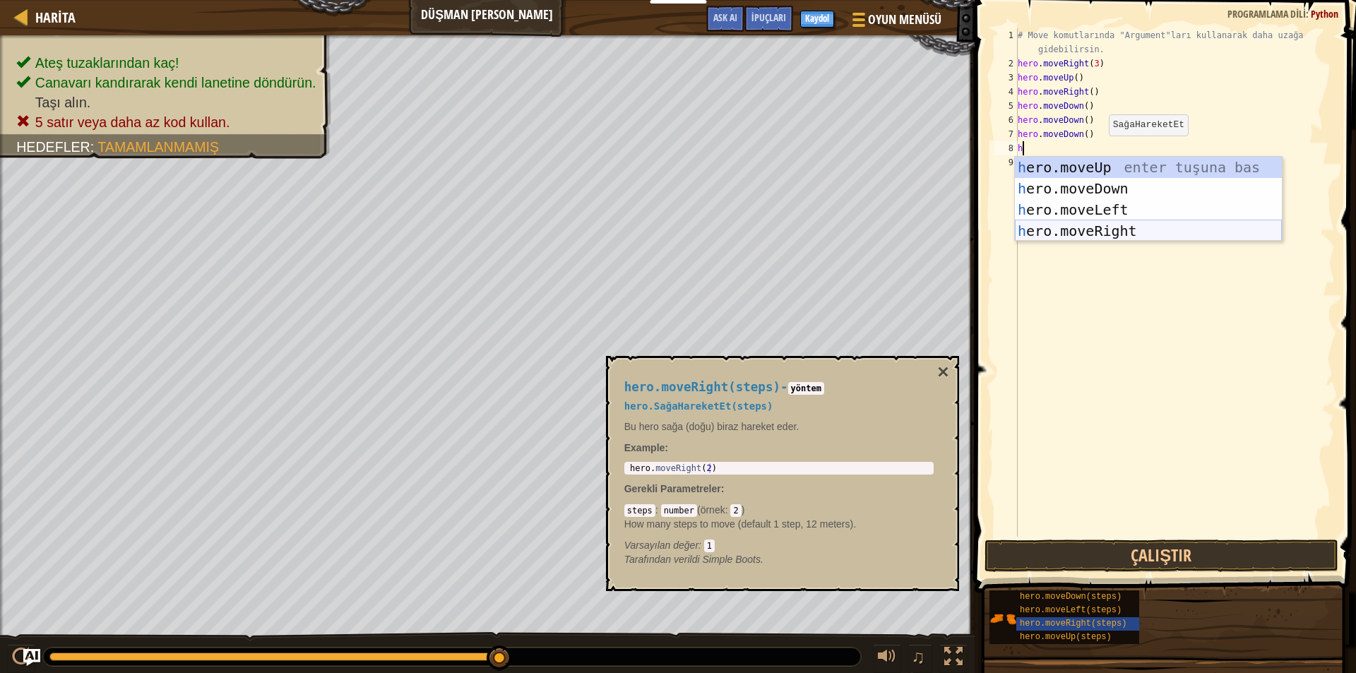
click at [1103, 228] on div "h ero.moveUp enter tuşuna bas h ero.moveDown enter tuşuna bas h ero.moveLeft en…" at bounding box center [1148, 220] width 267 height 127
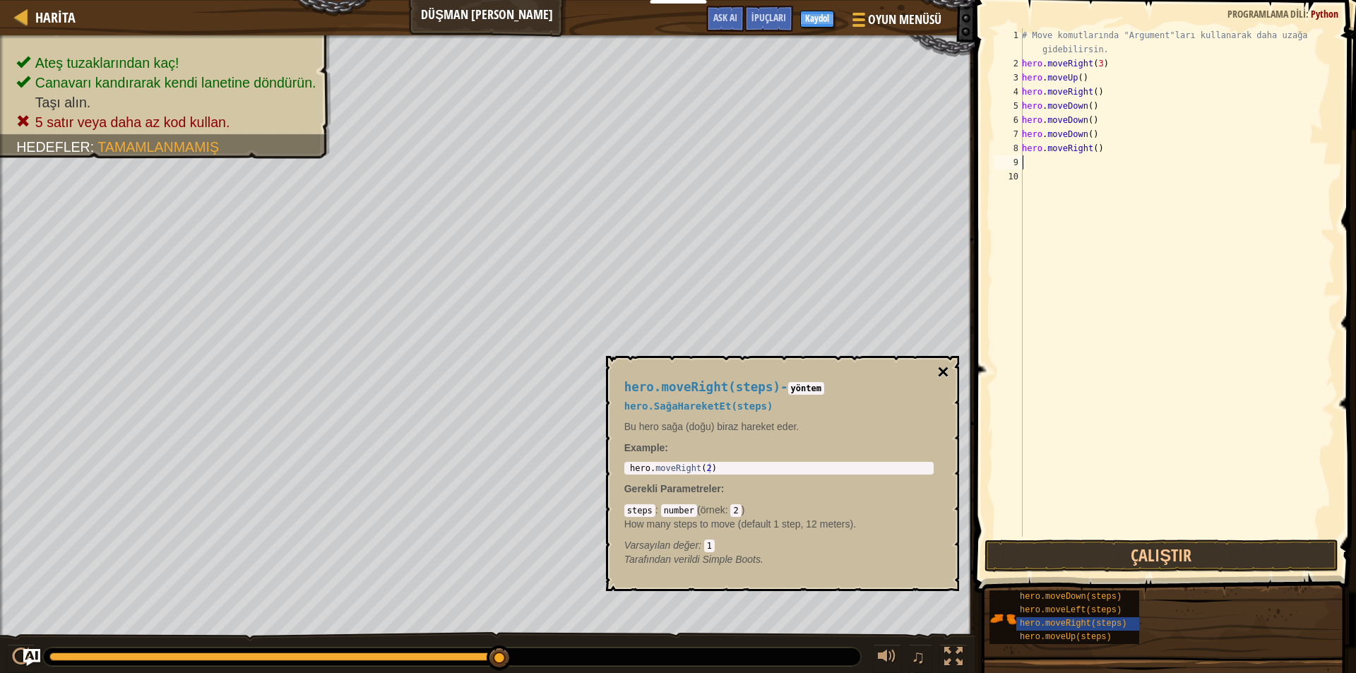
click at [944, 377] on button "×" at bounding box center [943, 372] width 11 height 20
click at [1087, 627] on span "hero.moveRight(steps)" at bounding box center [1073, 624] width 107 height 10
type textarea "h"
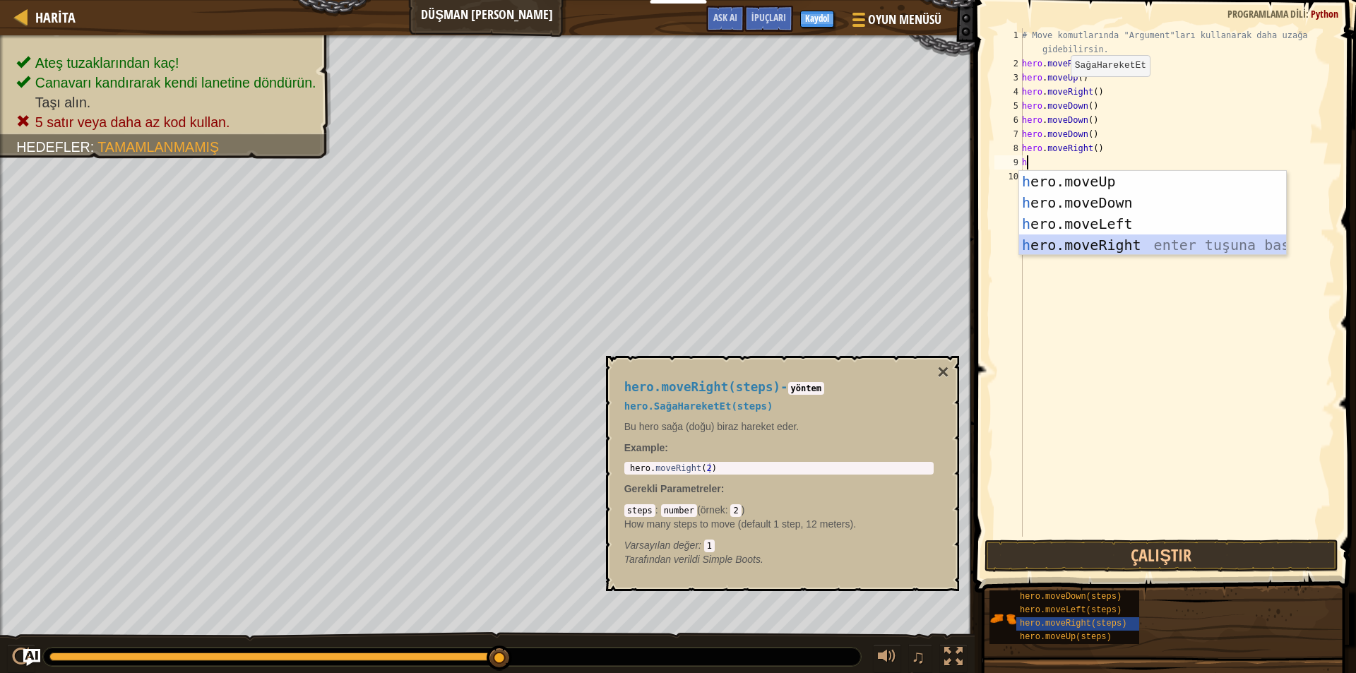
click at [1106, 251] on div "h ero.moveUp enter tuşuna bas h ero.moveDown enter tuşuna bas h ero.moveLeft en…" at bounding box center [1152, 234] width 267 height 127
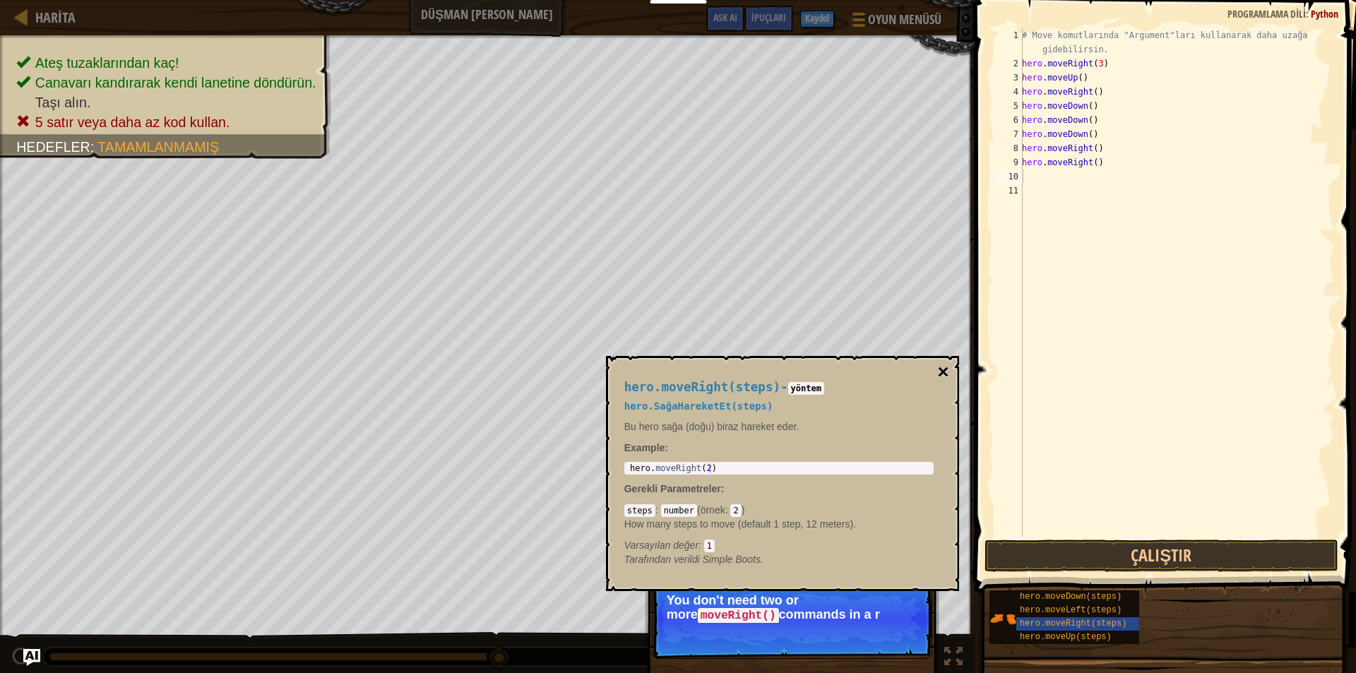
click at [948, 376] on button "×" at bounding box center [943, 372] width 11 height 20
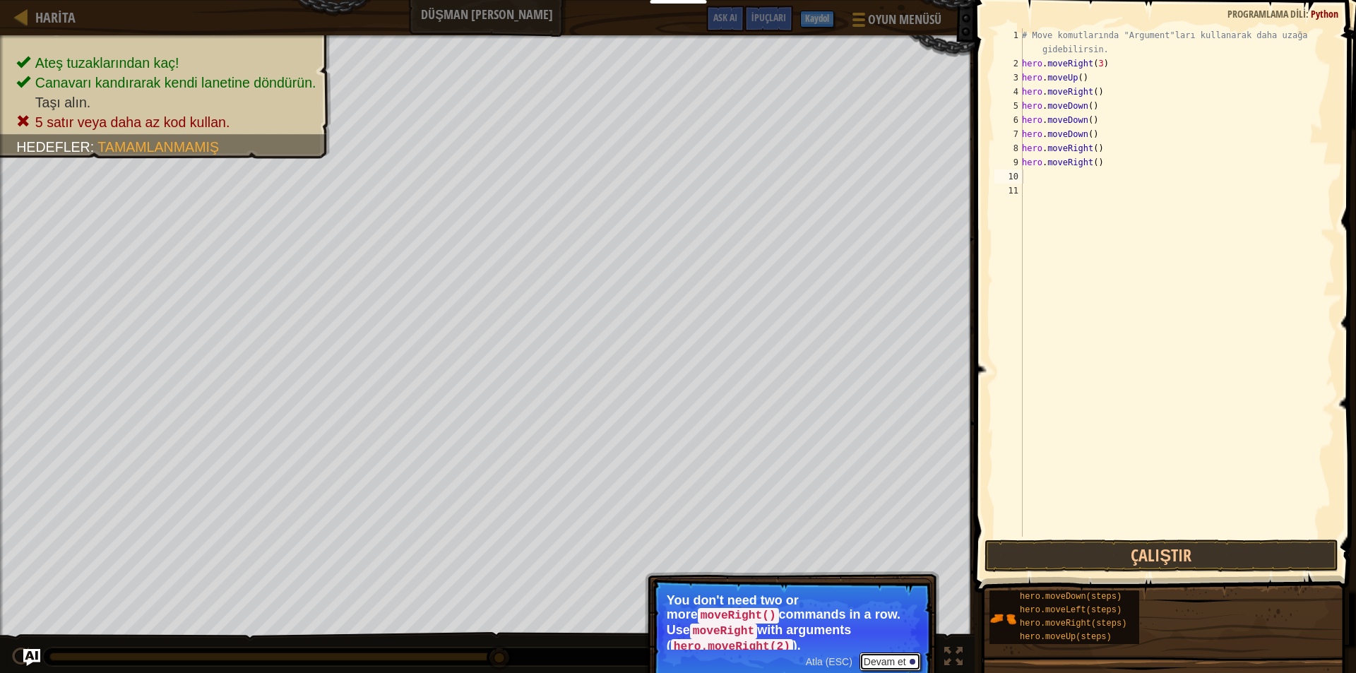
click at [890, 653] on button "Devam et" at bounding box center [890, 662] width 61 height 18
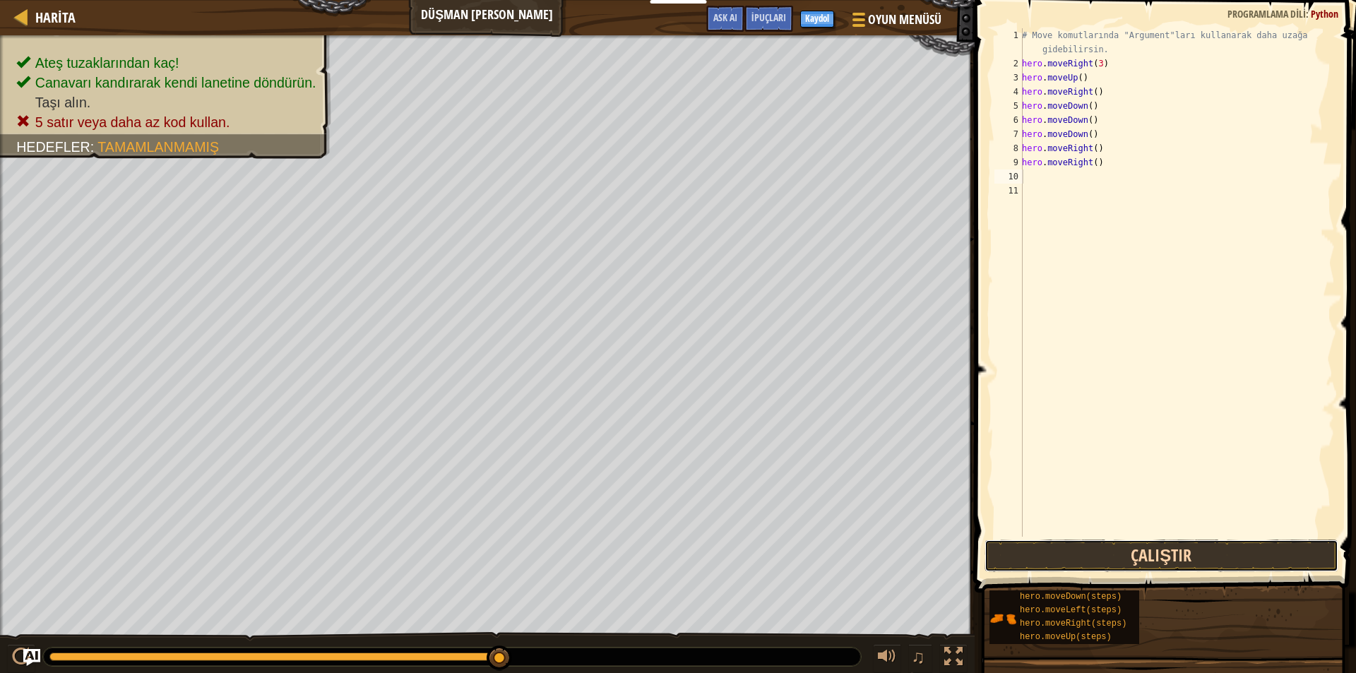
click at [1000, 562] on button "Çalıştır" at bounding box center [1162, 556] width 354 height 32
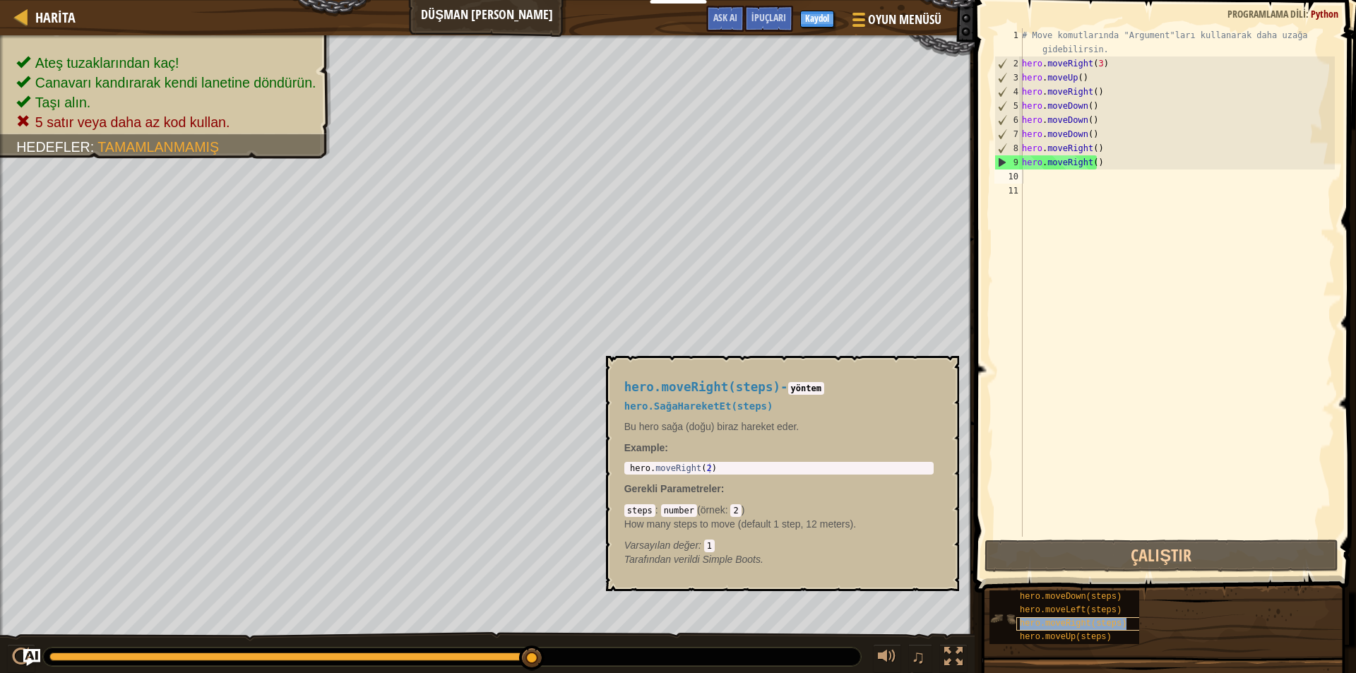
click at [1089, 620] on span "hero.moveRight(steps)" at bounding box center [1073, 624] width 107 height 10
type textarea "h"
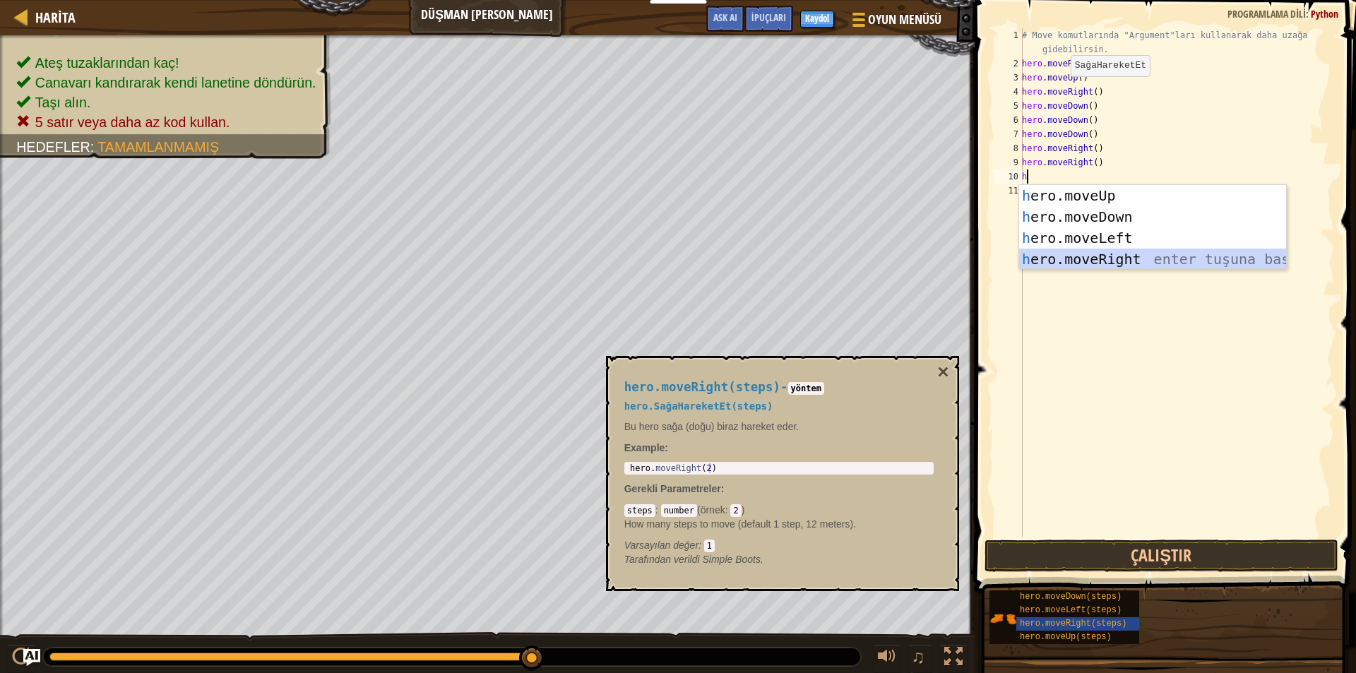
click at [1089, 261] on div "h ero.moveUp enter tuşuna bas h ero.moveDown enter tuşuna bas h ero.moveLeft en…" at bounding box center [1152, 248] width 267 height 127
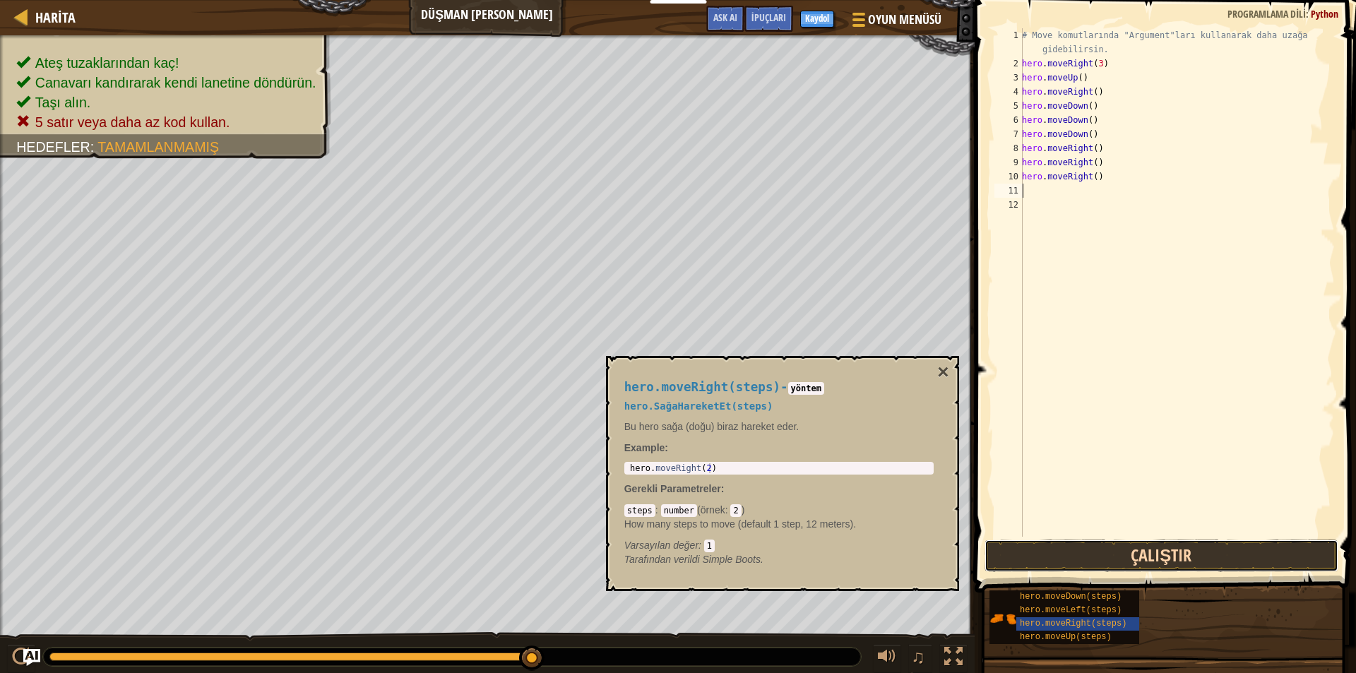
click at [1119, 562] on button "Çalıştır" at bounding box center [1162, 556] width 354 height 32
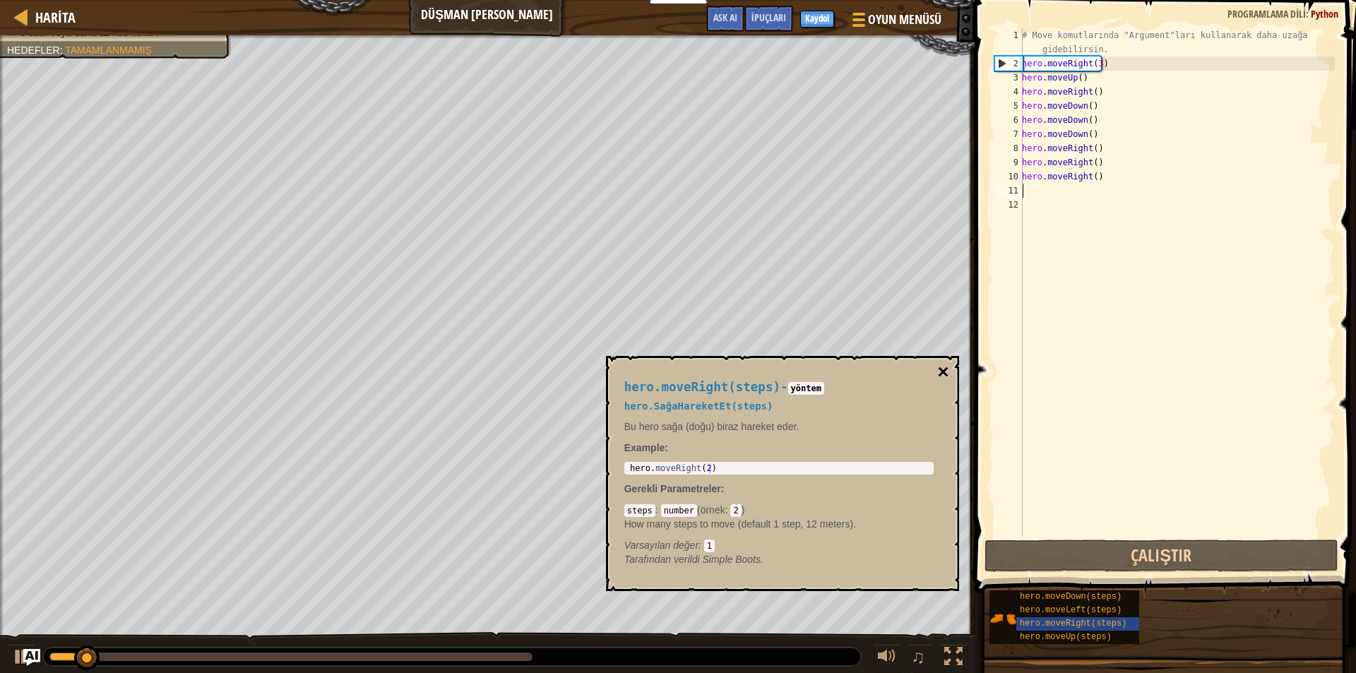
click at [942, 365] on button "×" at bounding box center [943, 372] width 11 height 20
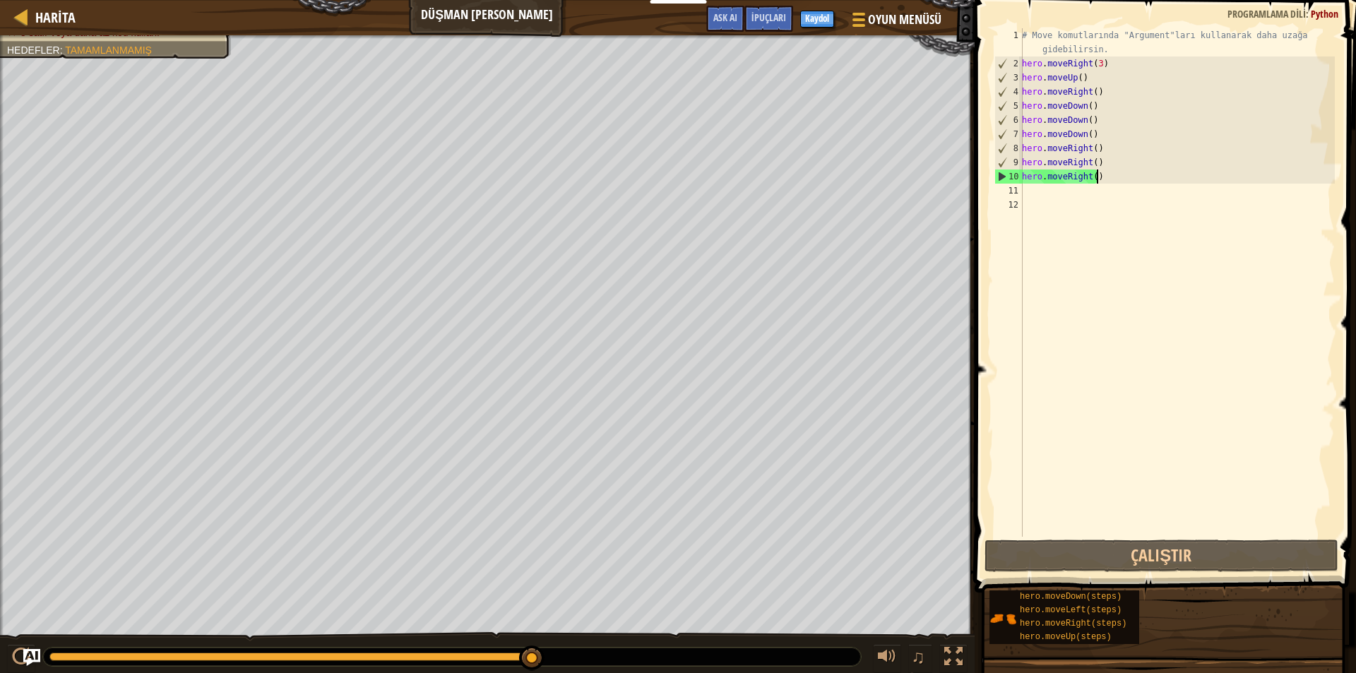
click at [1116, 175] on div "# Move komutlarında "Argument"ları kullanarak daha uzağa gidebilirsin. hero . m…" at bounding box center [1177, 303] width 316 height 551
click at [1118, 180] on div "# Move komutlarında "Argument"ları kullanarak daha uzağa gidebilirsin. hero . m…" at bounding box center [1177, 303] width 316 height 551
click at [1091, 179] on div "# Move komutlarında "Argument"ları kullanarak daha uzağa gidebilirsin. hero . m…" at bounding box center [1177, 303] width 316 height 551
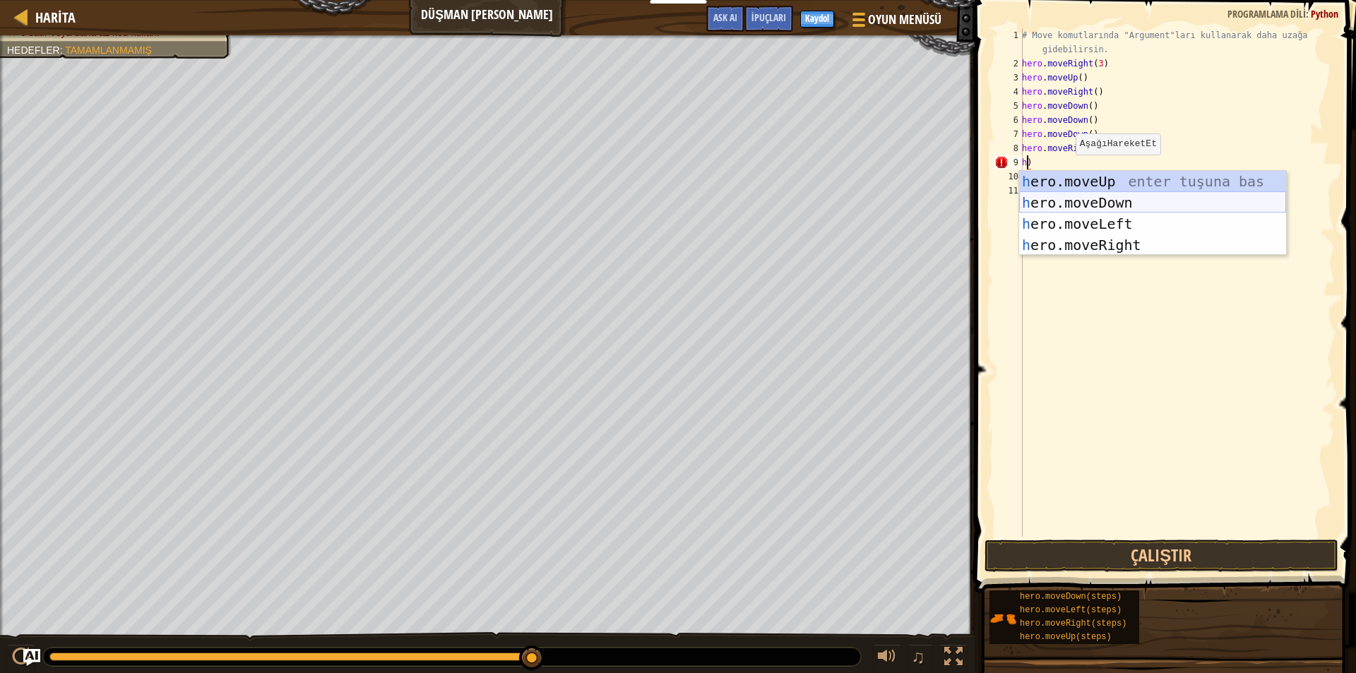
click at [1043, 196] on div "h ero.moveUp enter tuşuna bas h ero.moveDown enter tuşuna bas h ero.moveLeft en…" at bounding box center [1152, 234] width 267 height 127
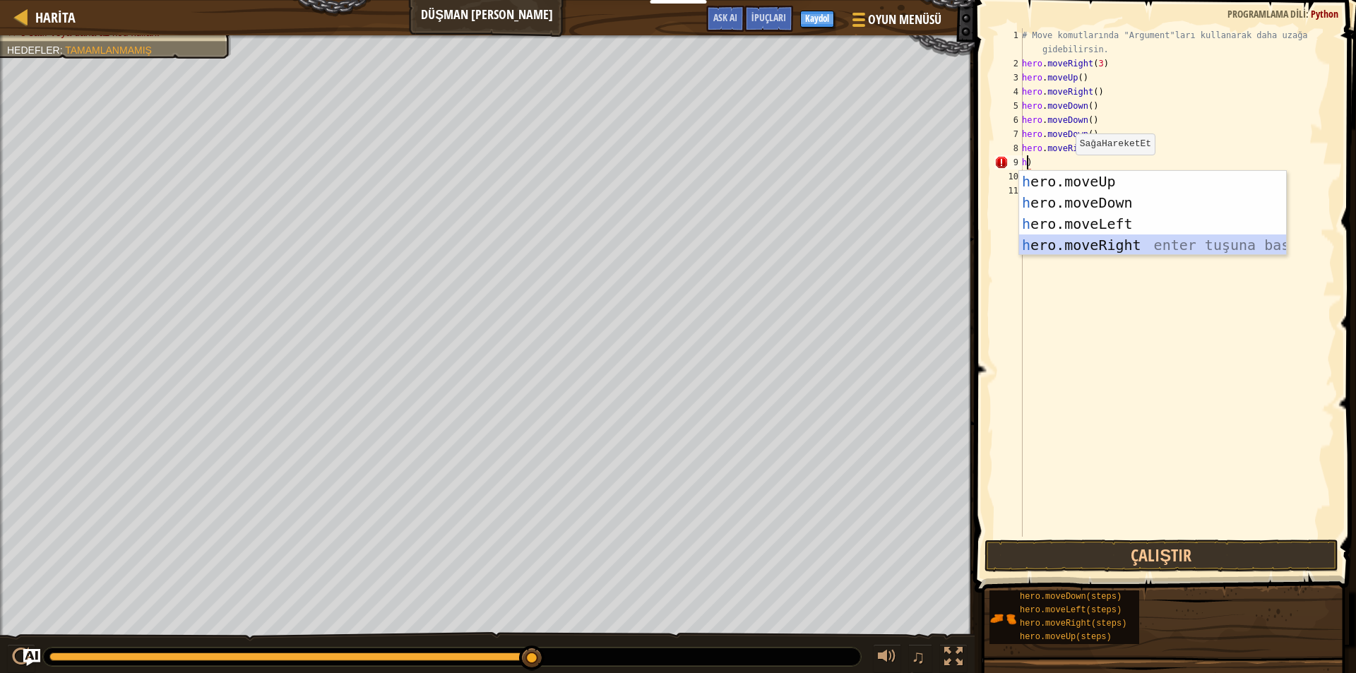
click at [1101, 243] on div "h ero.moveUp enter tuşuna bas h ero.moveDown enter tuşuna bas h ero.moveLeft en…" at bounding box center [1152, 234] width 267 height 127
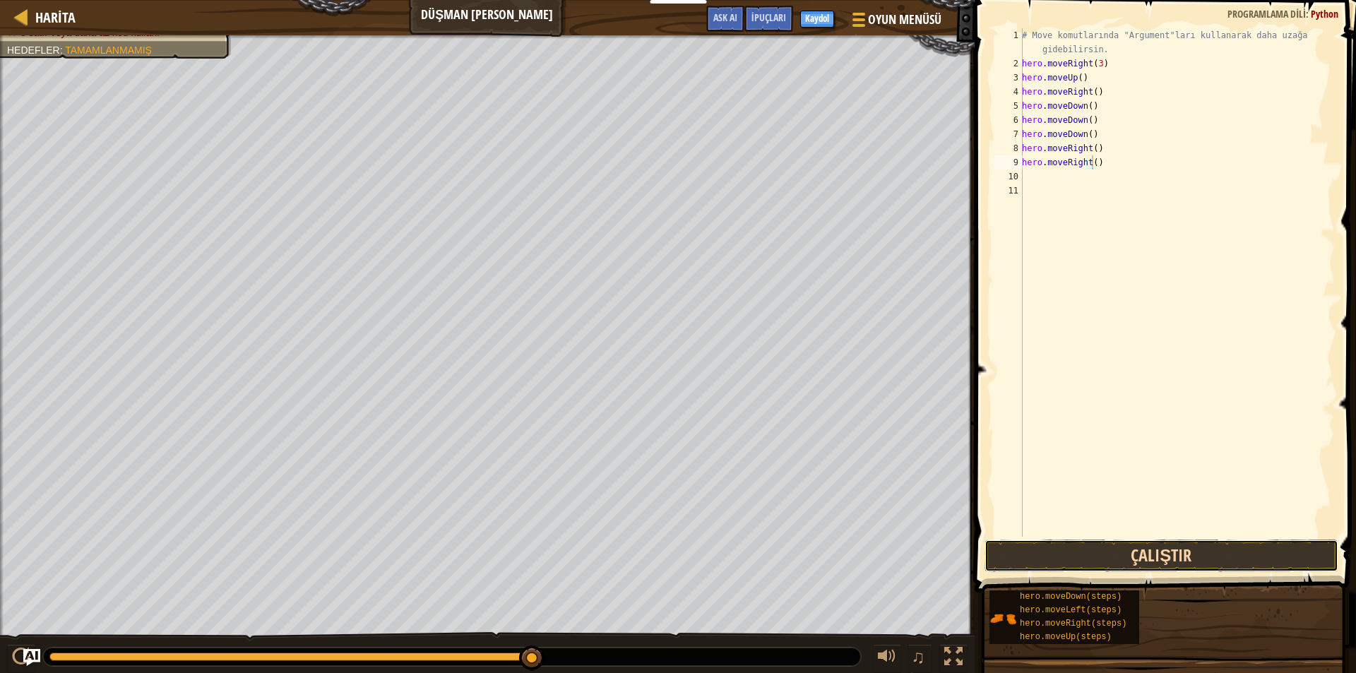
click at [1064, 552] on button "Çalıştır" at bounding box center [1162, 556] width 354 height 32
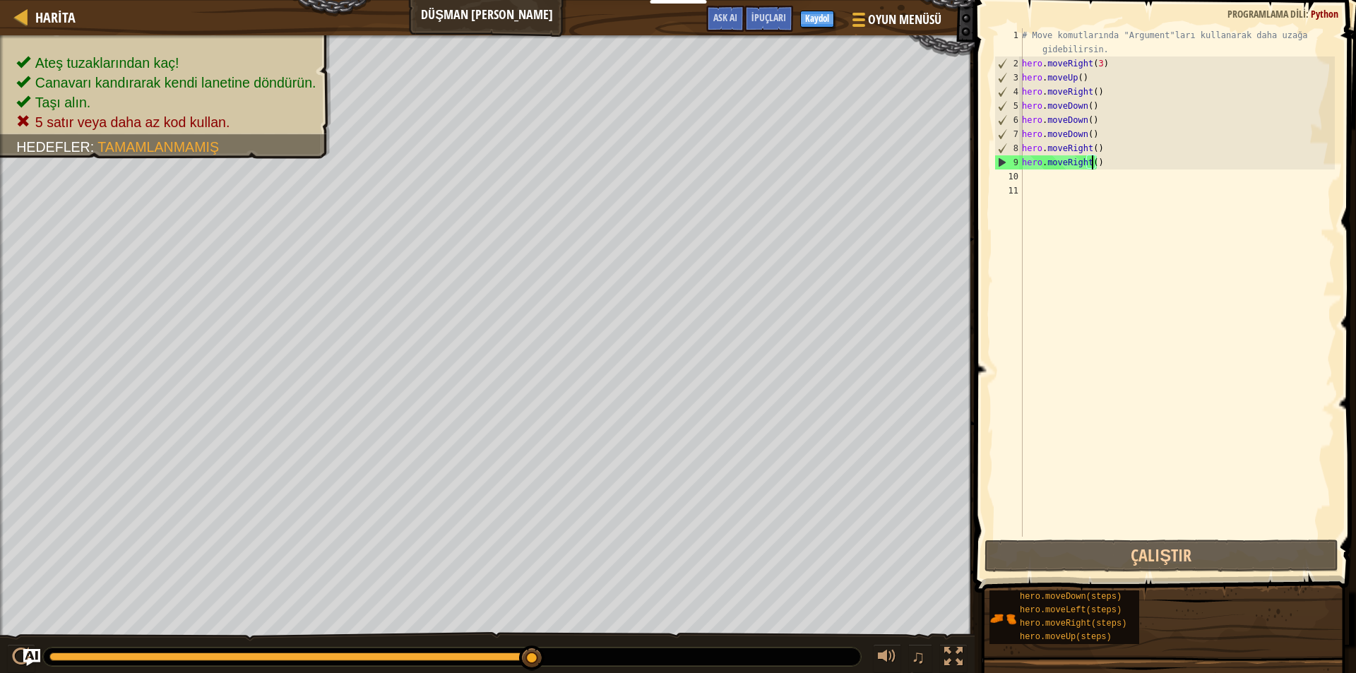
drag, startPoint x: 525, startPoint y: 654, endPoint x: 567, endPoint y: 656, distance: 42.4
click at [567, 656] on div at bounding box center [452, 657] width 818 height 18
drag, startPoint x: 532, startPoint y: 660, endPoint x: 596, endPoint y: 663, distance: 63.6
drag, startPoint x: 528, startPoint y: 660, endPoint x: 559, endPoint y: 659, distance: 31.1
click at [559, 659] on div at bounding box center [452, 657] width 818 height 18
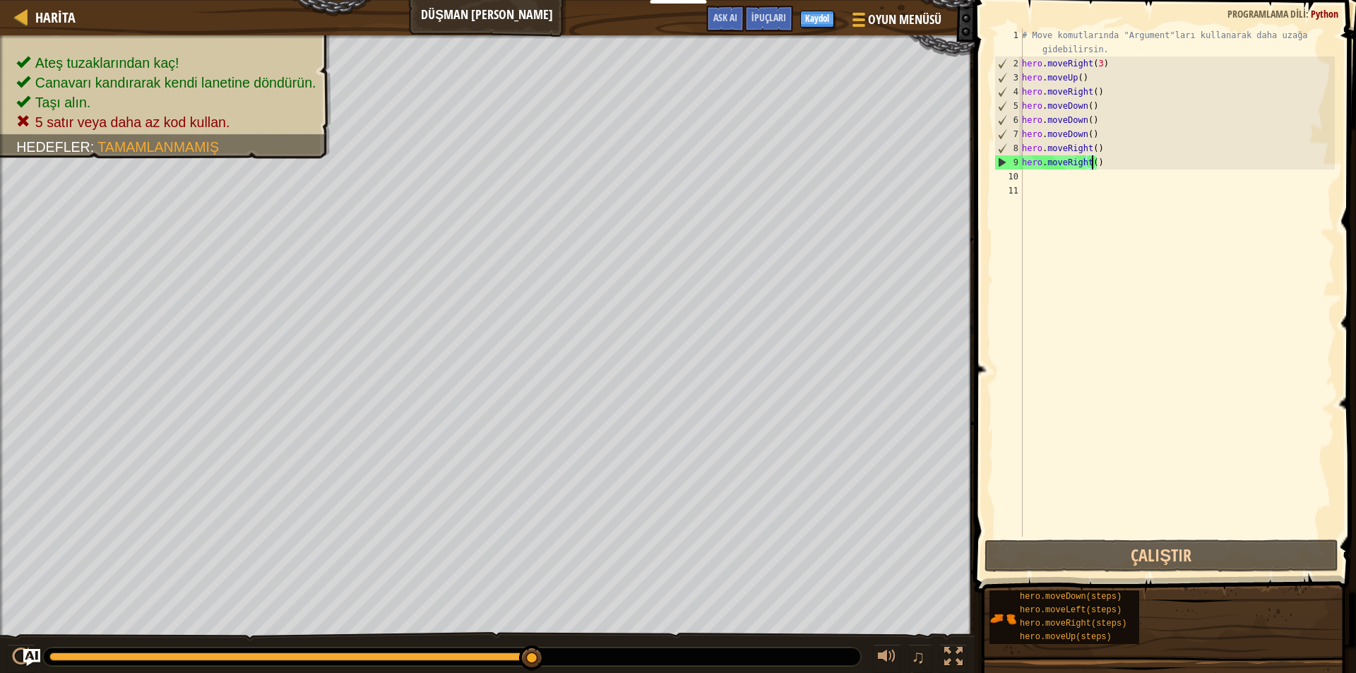
drag, startPoint x: 536, startPoint y: 657, endPoint x: 894, endPoint y: 639, distance: 358.6
click at [887, 642] on div "♫" at bounding box center [487, 653] width 975 height 42
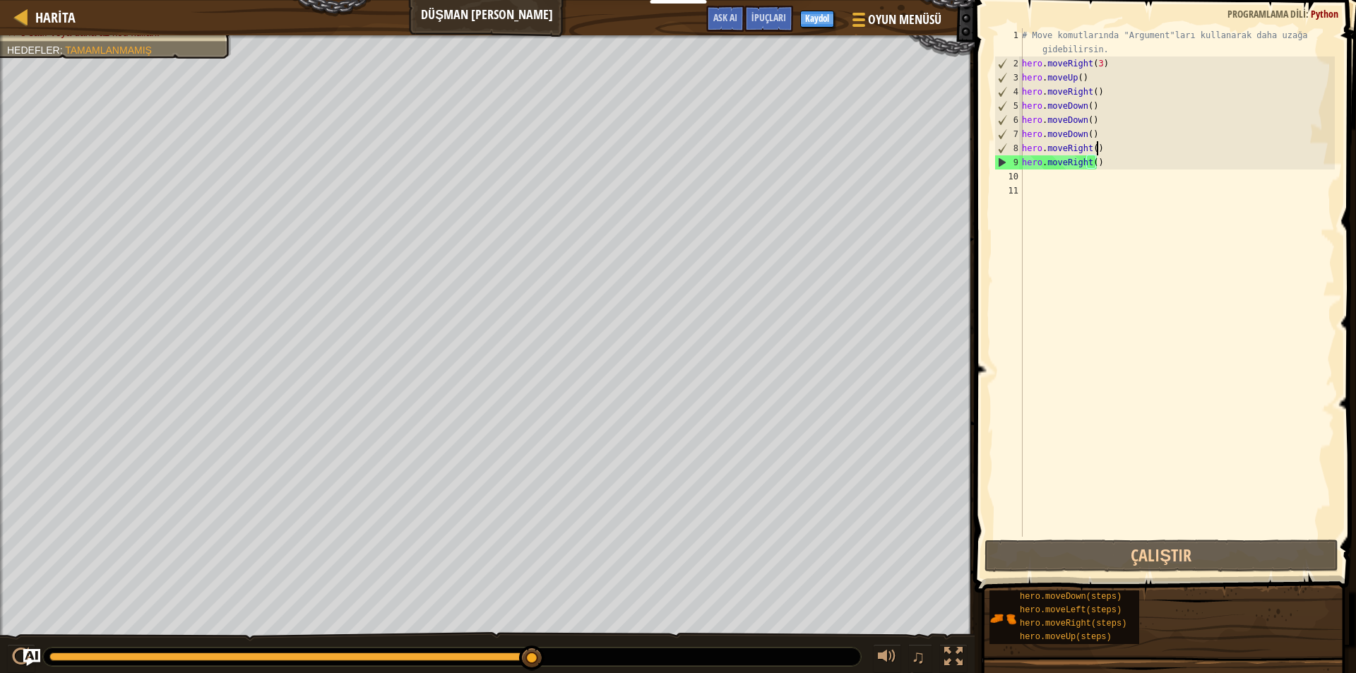
click at [1118, 153] on div "# Move komutlarında "Argument"ları kullanarak daha uzağa gidebilirsin. hero . m…" at bounding box center [1177, 303] width 316 height 551
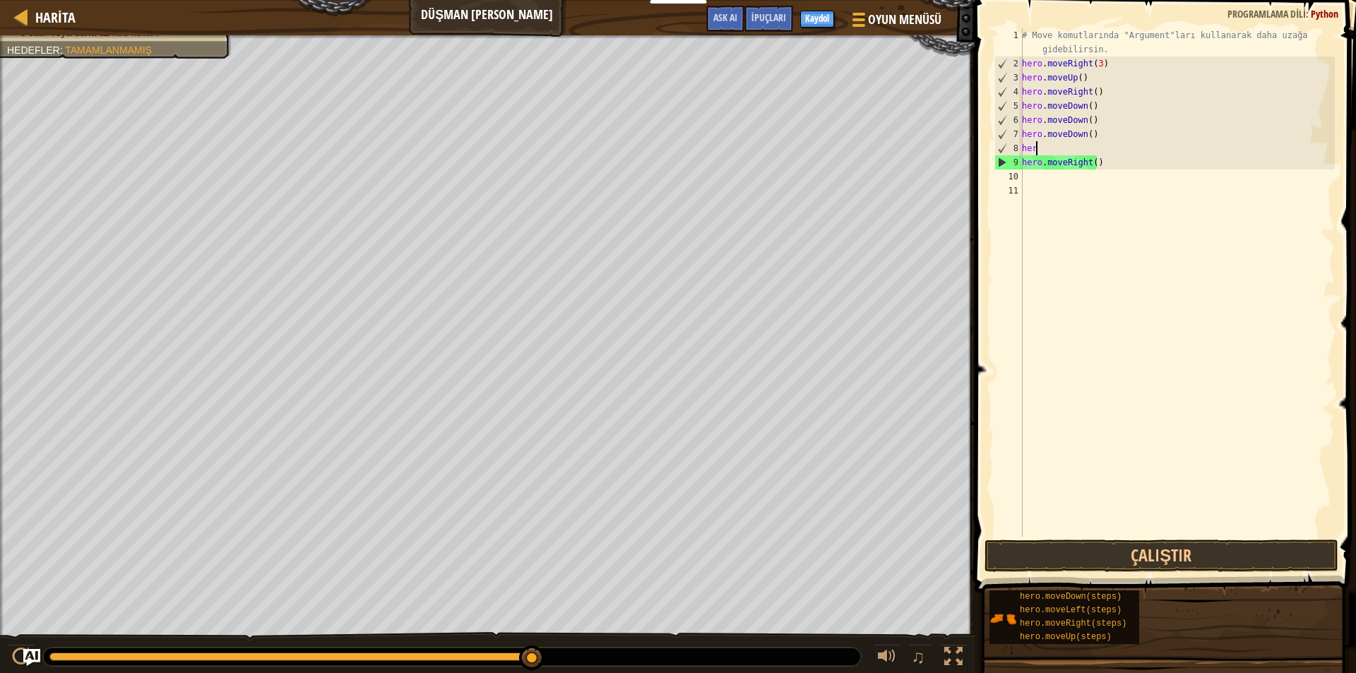
type textarea "h"
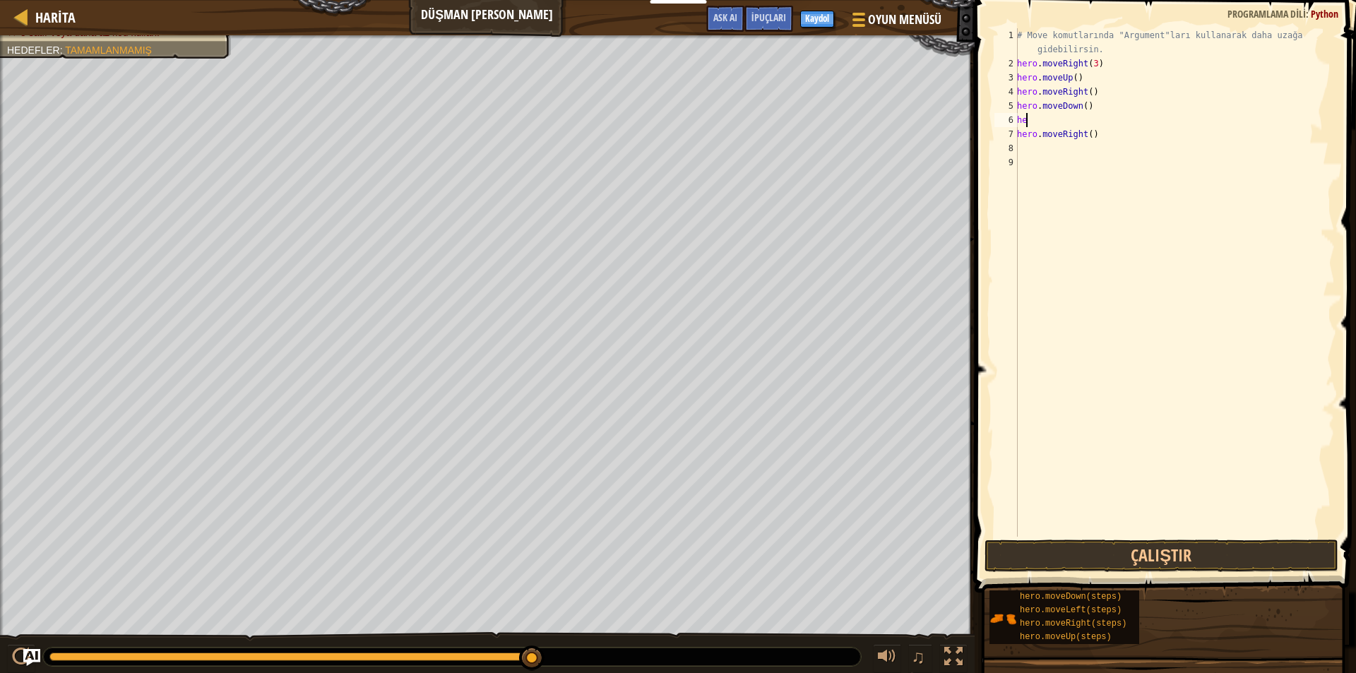
type textarea "h"
type textarea "hero.moveDown(3)"
click at [1166, 558] on button "Çalıştır" at bounding box center [1162, 556] width 354 height 32
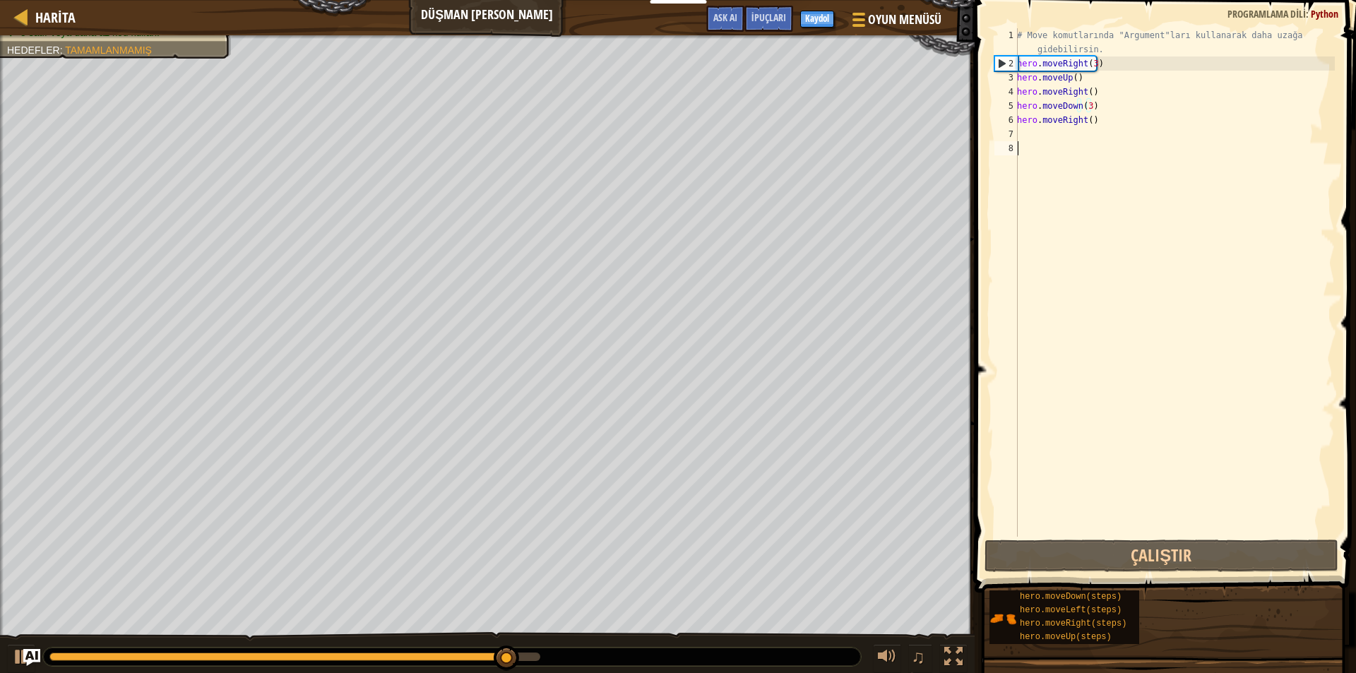
click at [1024, 142] on div "# Move komutlarında "Argument"ları kullanarak daha uzağa gidebilirsin. hero . m…" at bounding box center [1175, 303] width 321 height 551
click at [1030, 133] on div "# Move komutlarında "Argument"ları kullanarak daha uzağa gidebilirsin. hero . m…" at bounding box center [1175, 303] width 321 height 551
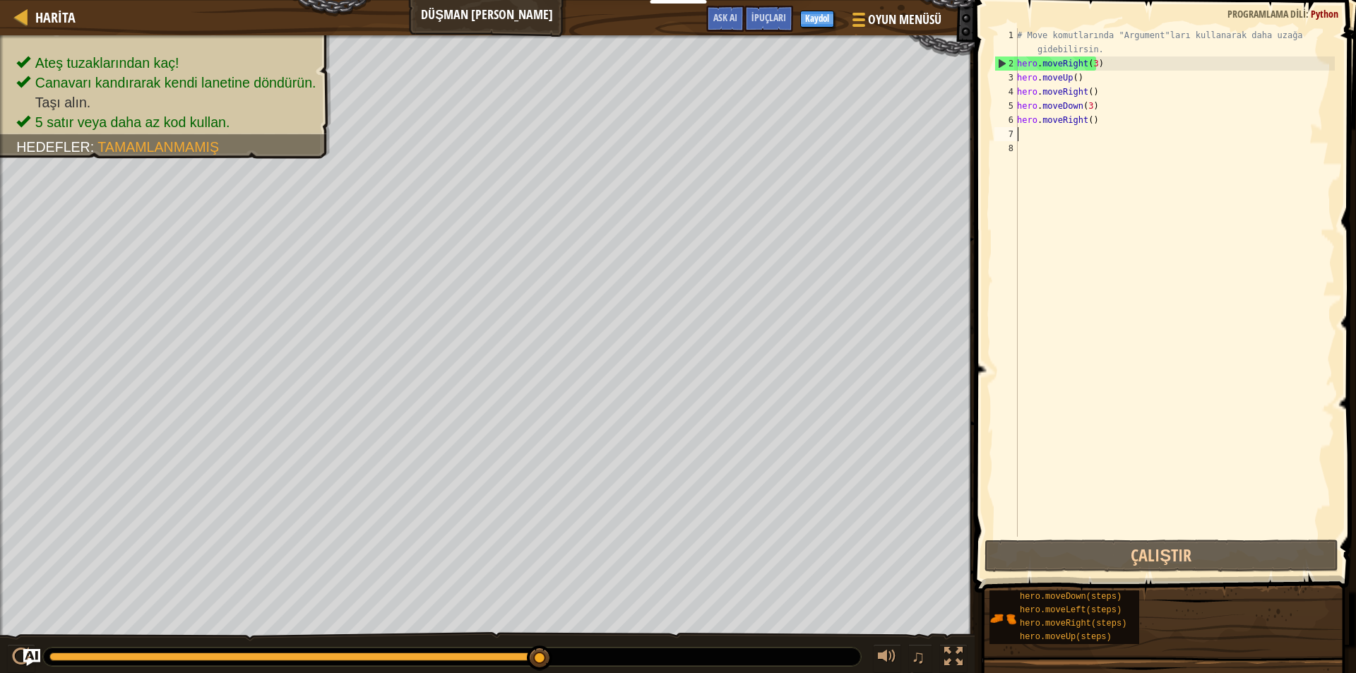
type textarea "h"
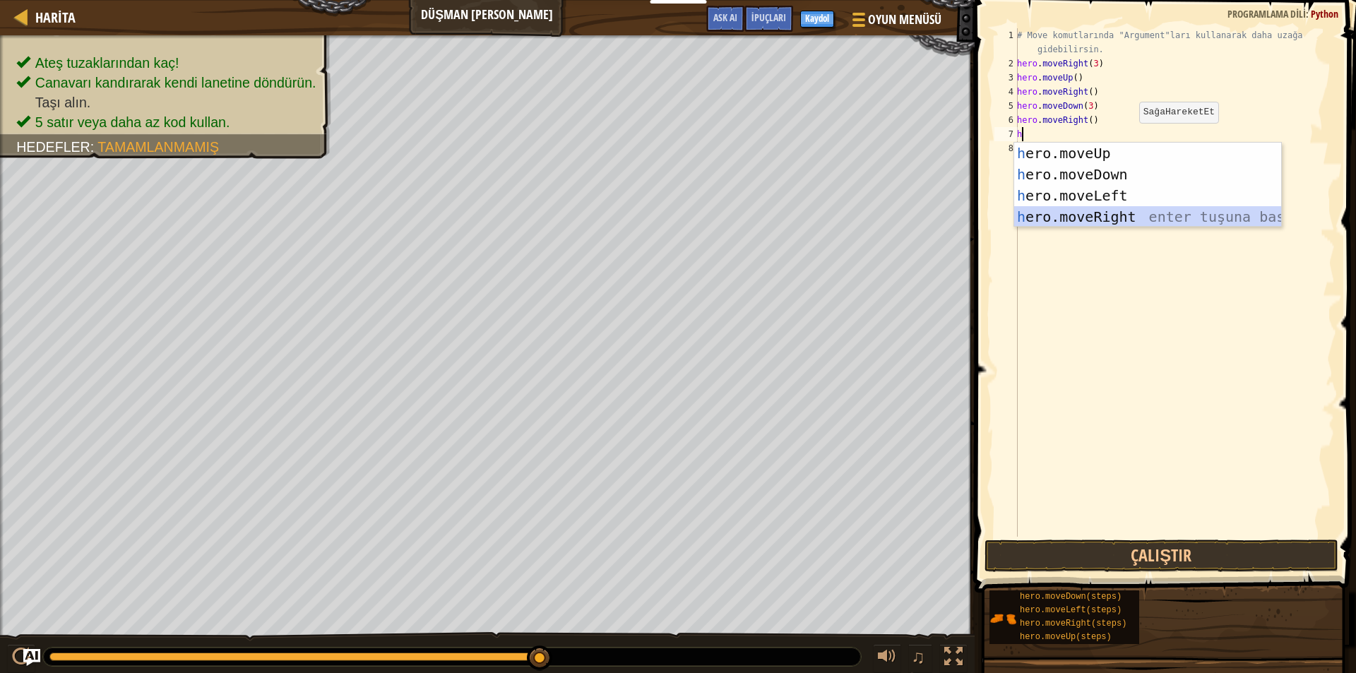
click at [1089, 219] on div "h ero.moveUp enter tuşuna bas h ero.moveDown enter tuşuna bas h ero.moveLeft en…" at bounding box center [1148, 206] width 267 height 127
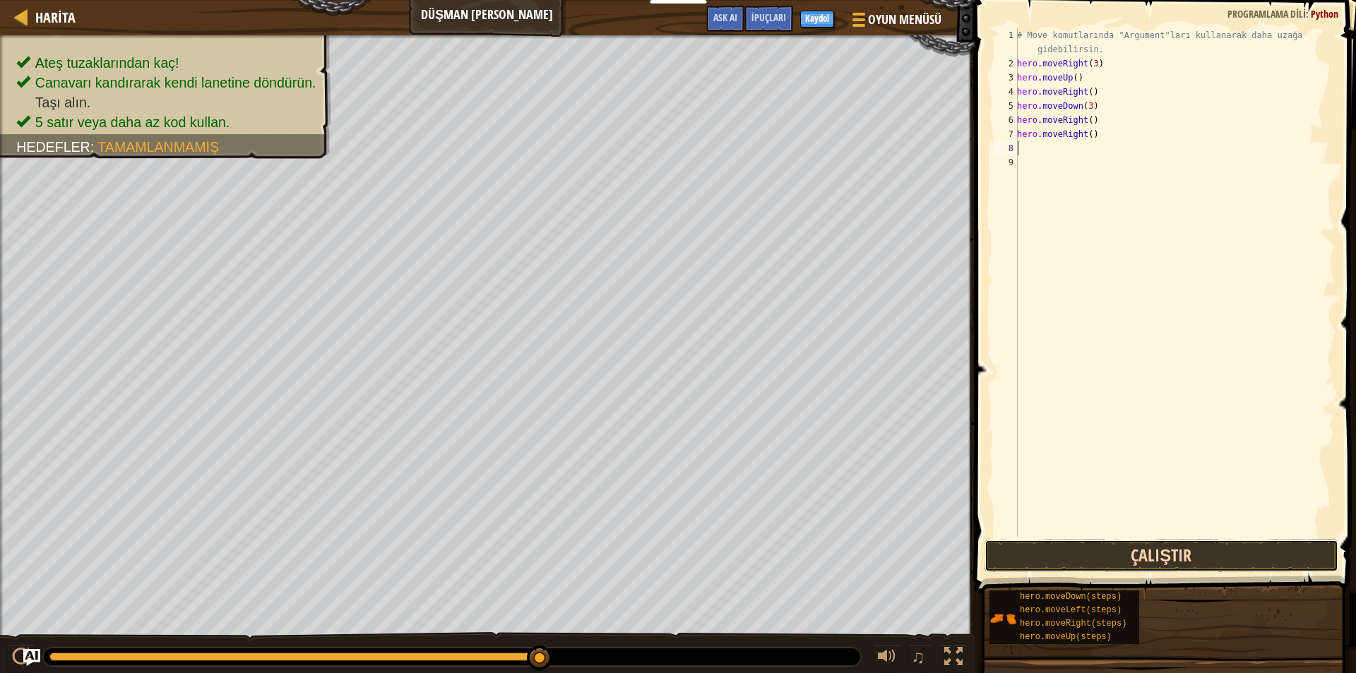
click at [1066, 553] on button "Çalıştır" at bounding box center [1162, 556] width 354 height 32
click at [1228, 547] on button "Çalıştır" at bounding box center [1162, 556] width 354 height 32
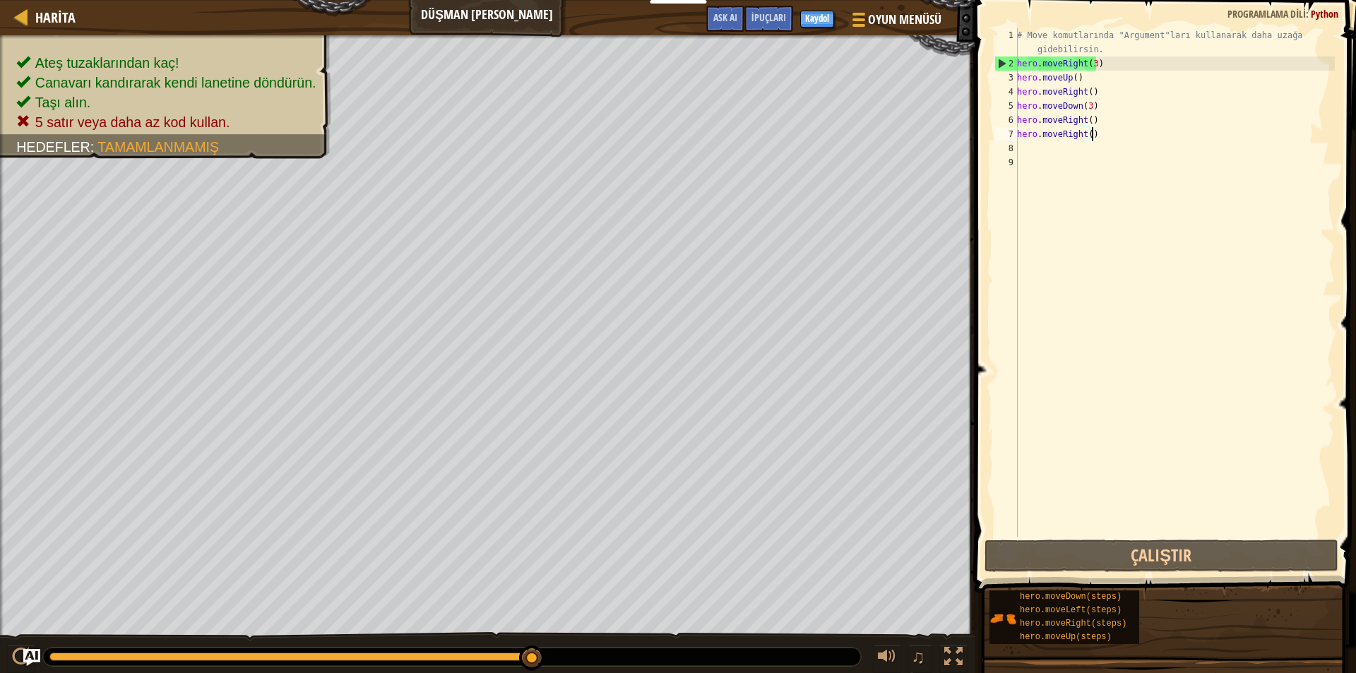
click at [1105, 134] on div "# Move komutlarında "Argument"ları kullanarak daha uzağa gidebilirsin. hero . m…" at bounding box center [1175, 303] width 321 height 551
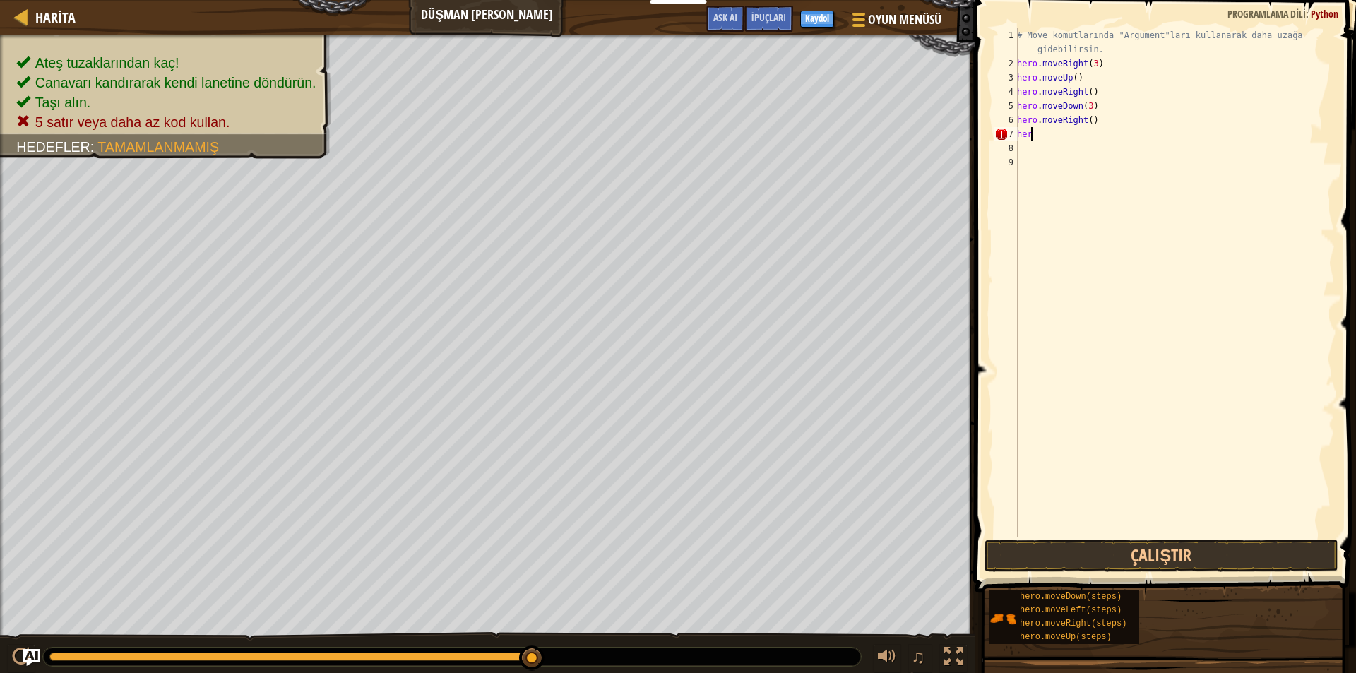
type textarea "h"
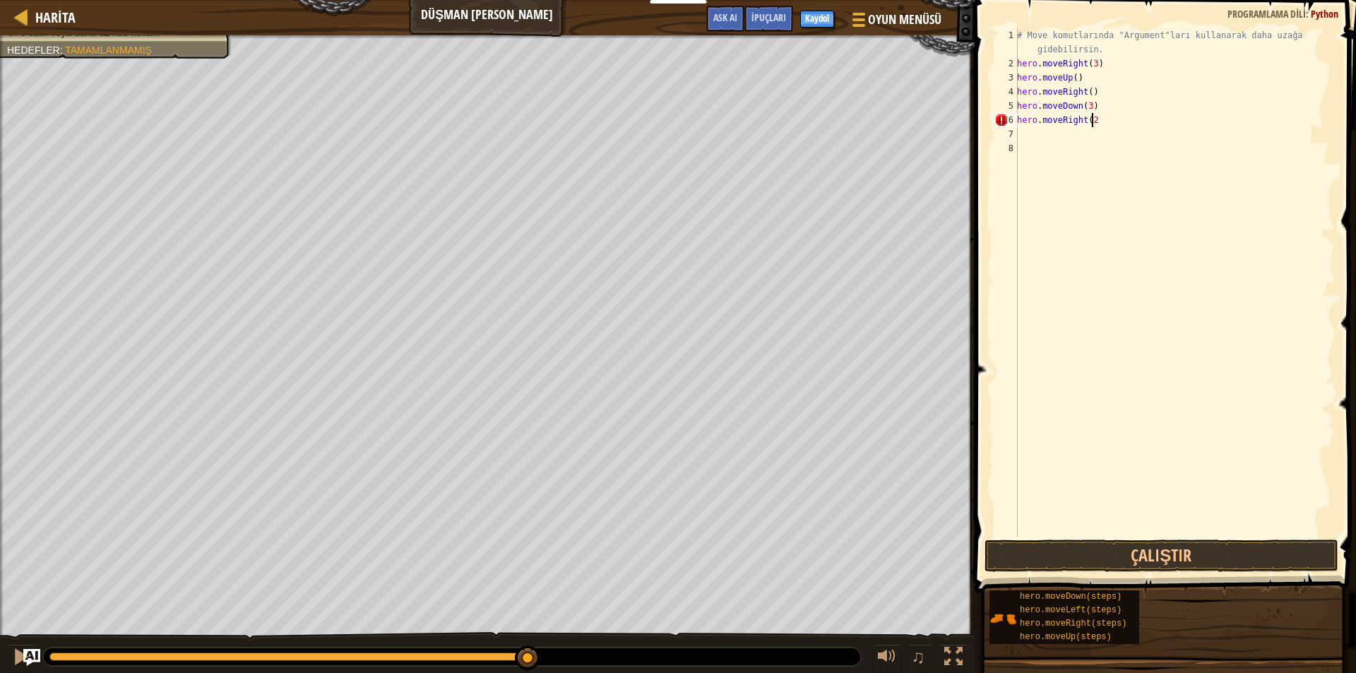
scroll to position [6, 6]
type textarea "hero.moveRight(2)"
click at [1219, 557] on button "Çalıştır" at bounding box center [1162, 556] width 354 height 32
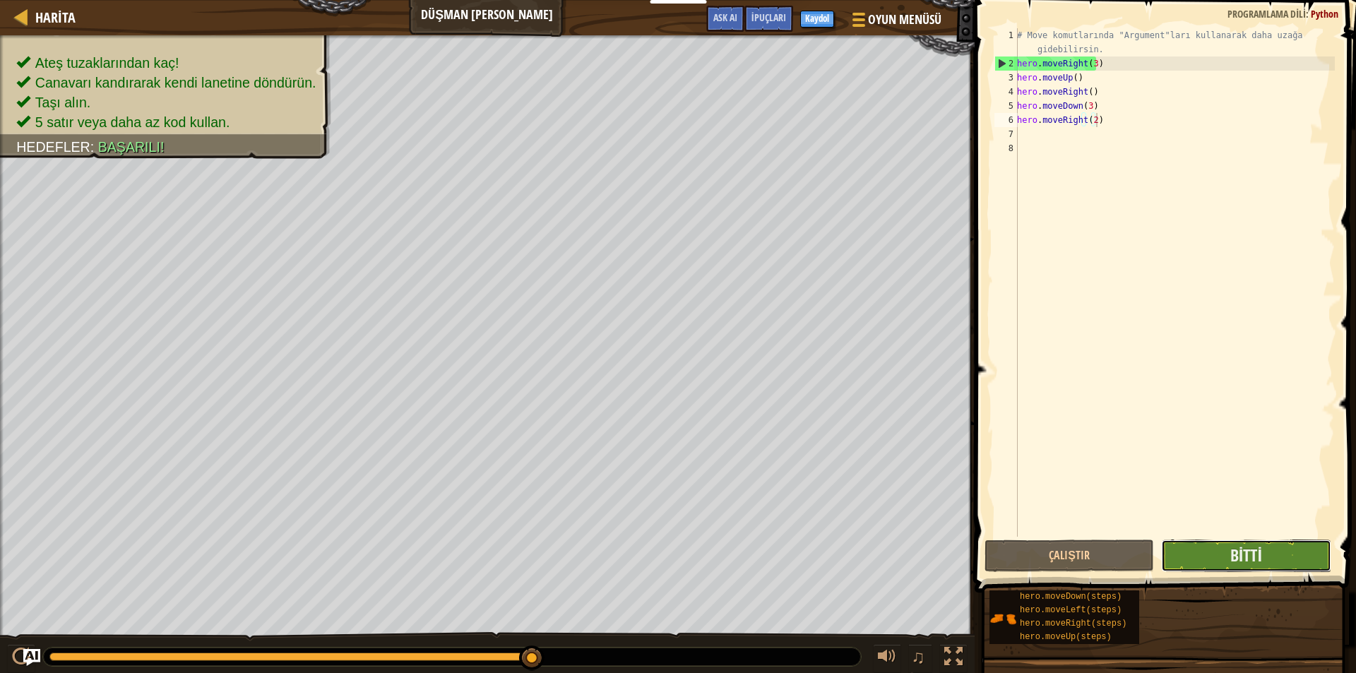
click at [1285, 556] on button "Bitti" at bounding box center [1246, 556] width 170 height 32
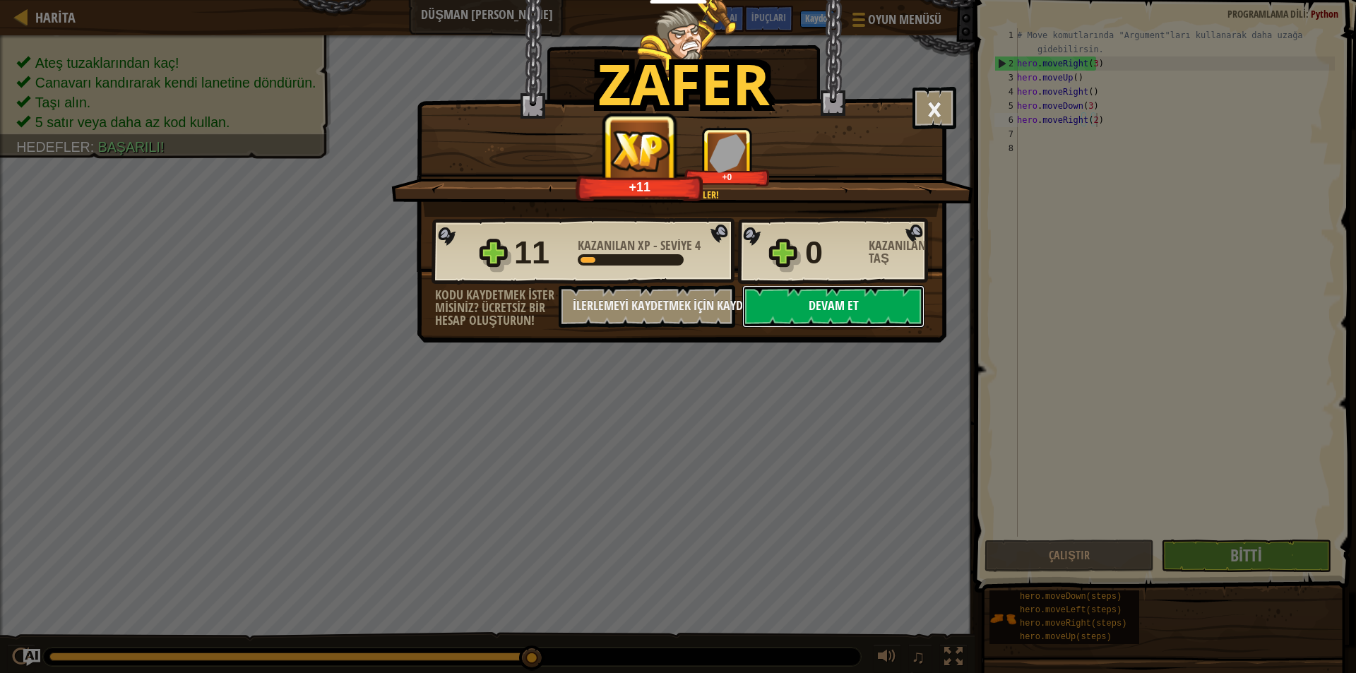
click at [846, 314] on button "Devam et" at bounding box center [834, 306] width 182 height 42
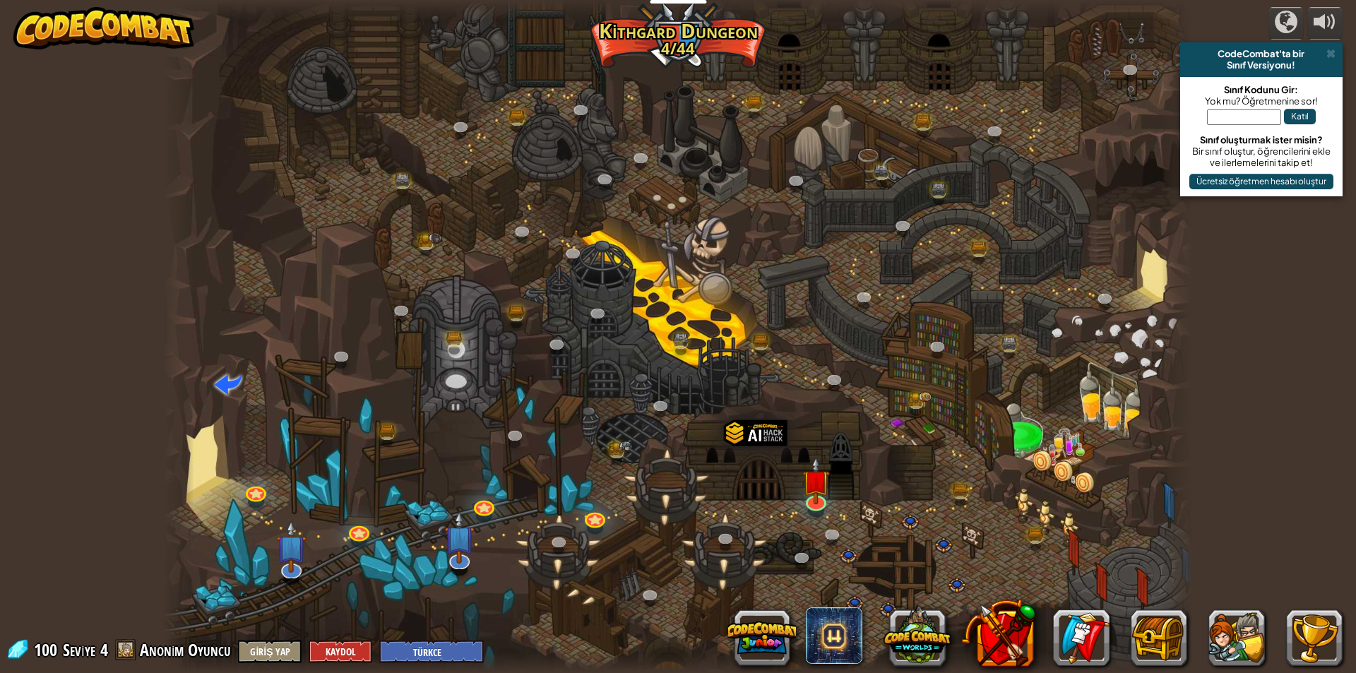
select select "tr"
click at [815, 491] on img at bounding box center [817, 469] width 28 height 64
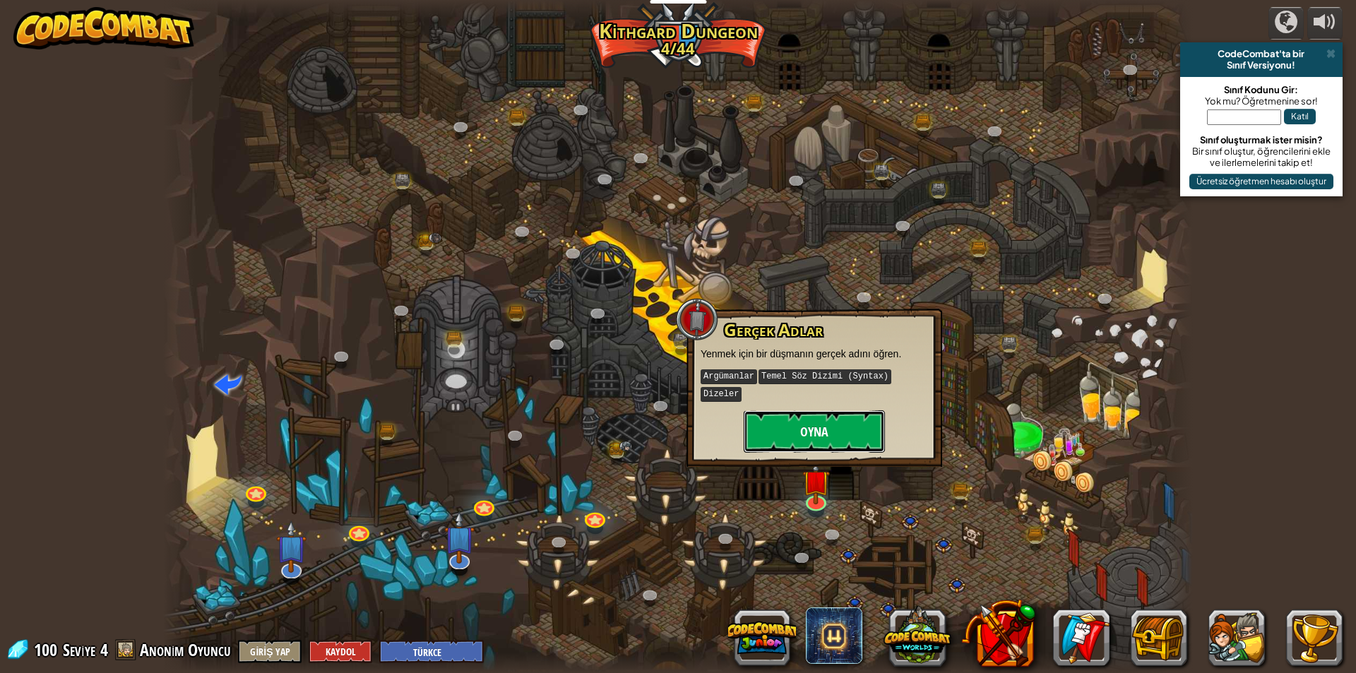
click at [827, 419] on button "Oyna" at bounding box center [814, 431] width 141 height 42
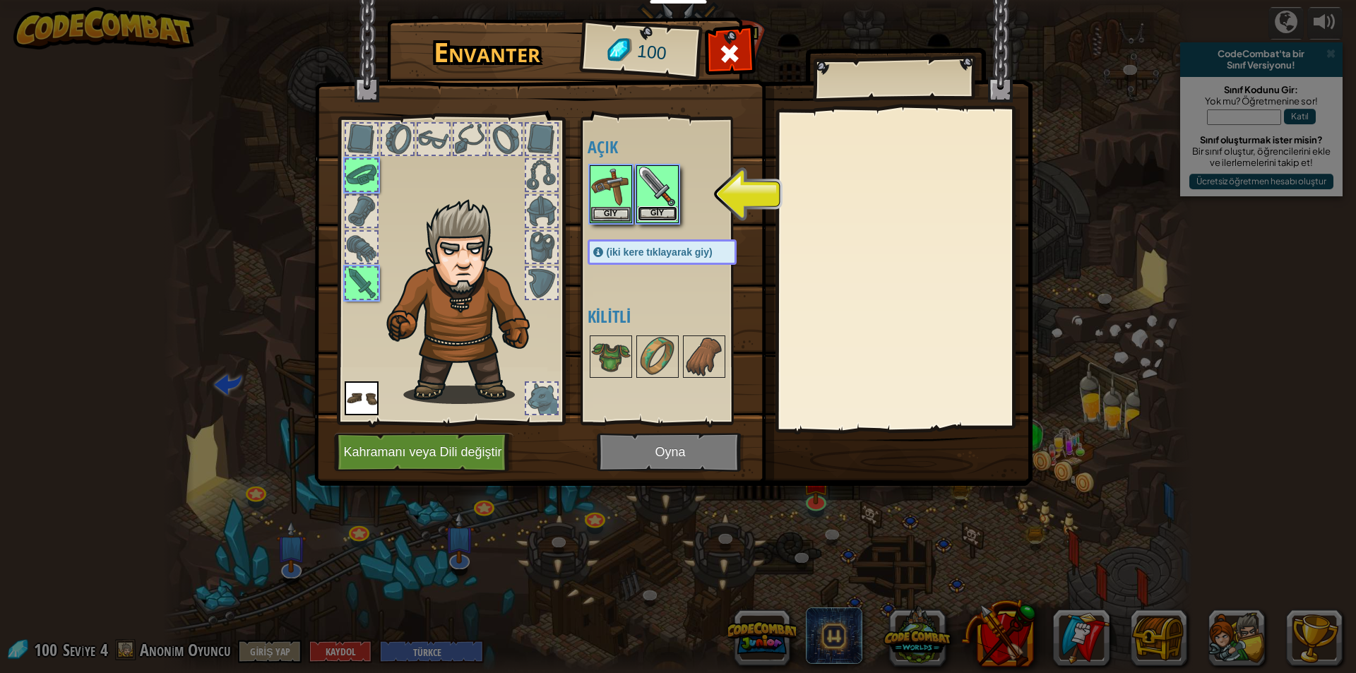
click at [659, 206] on button "Giy" at bounding box center [658, 213] width 40 height 15
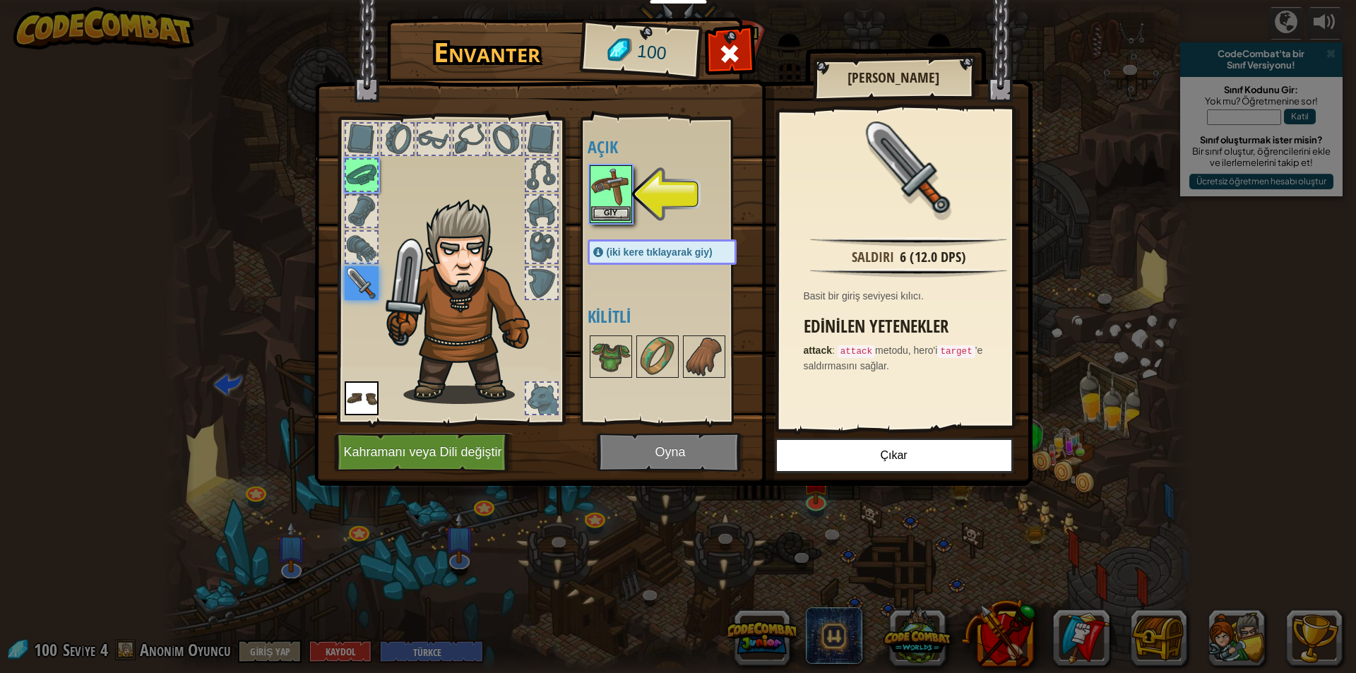
click at [625, 197] on img at bounding box center [611, 187] width 40 height 40
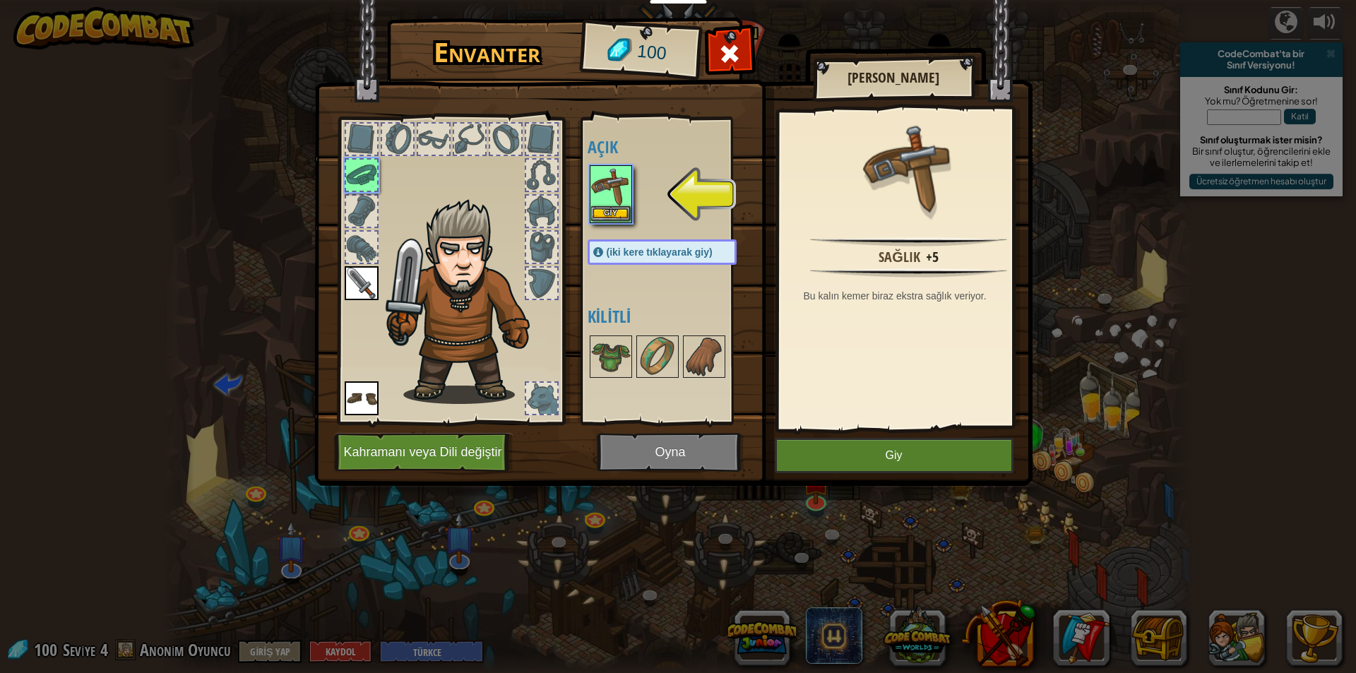
click at [615, 191] on img at bounding box center [611, 187] width 40 height 40
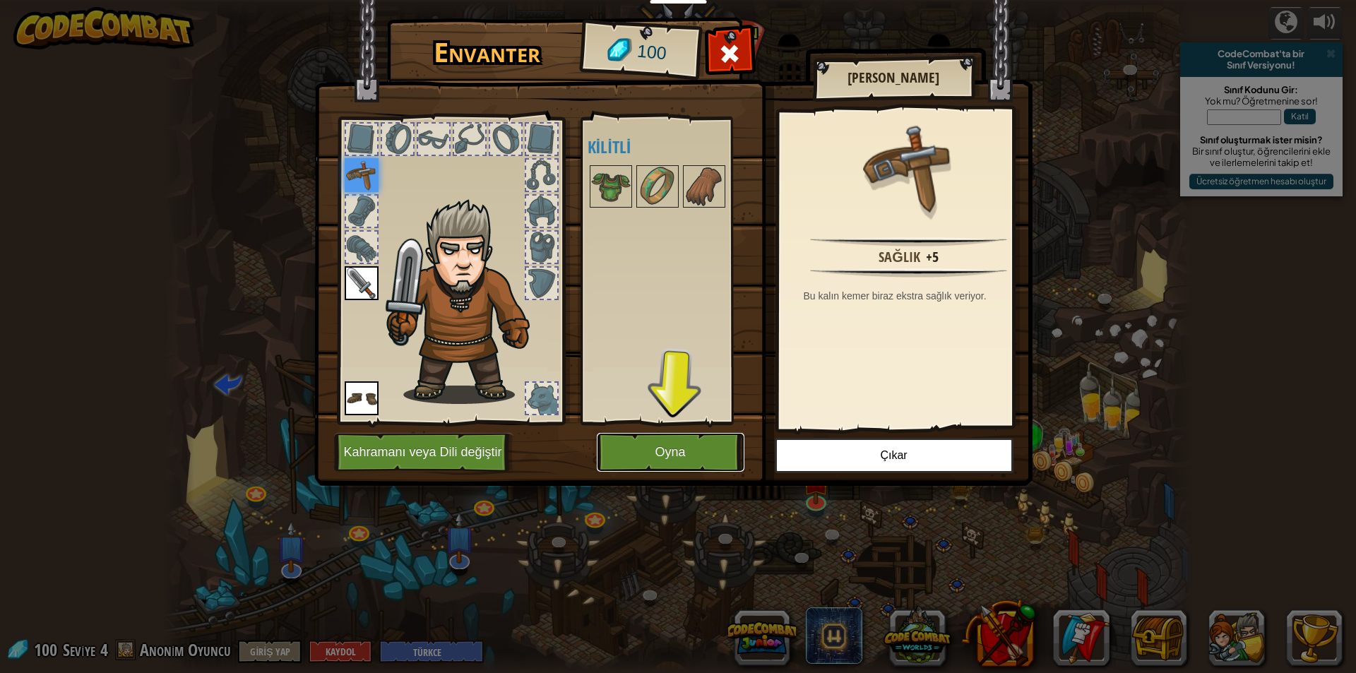
click at [667, 443] on button "Oyna" at bounding box center [671, 452] width 148 height 39
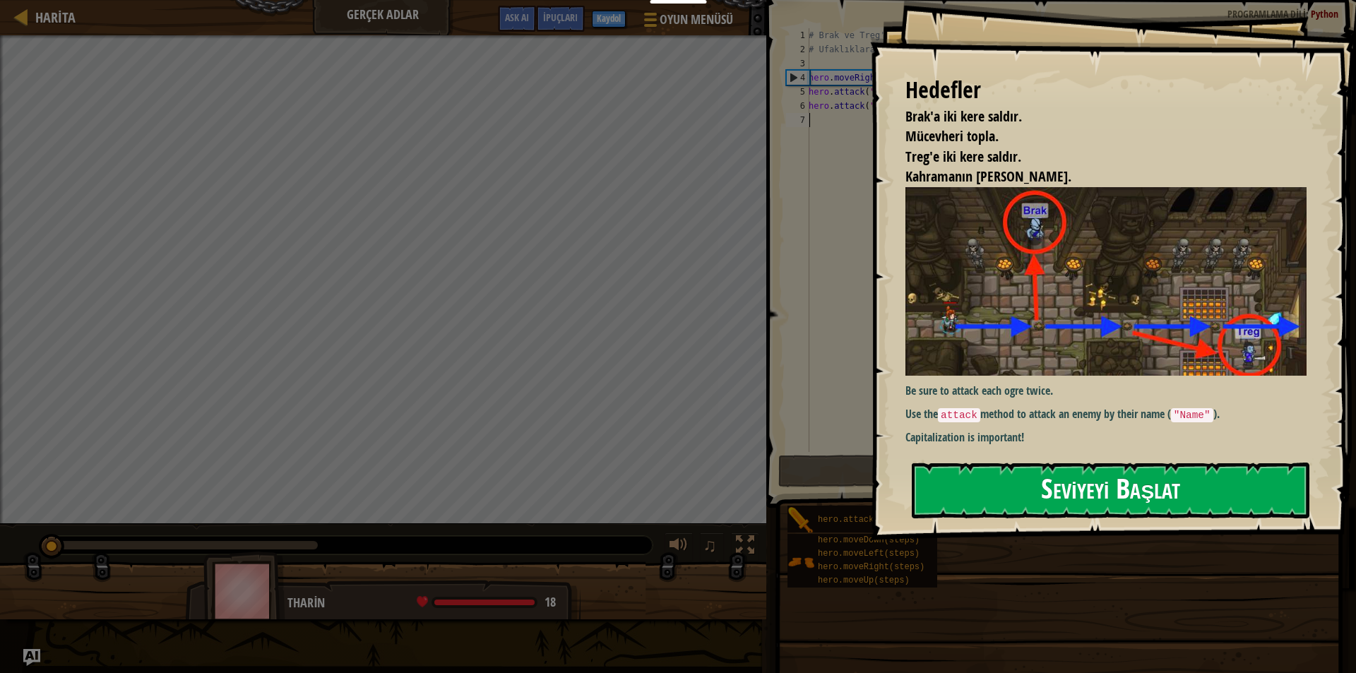
click at [1155, 501] on button "Seviyeyi Başlat" at bounding box center [1111, 491] width 398 height 56
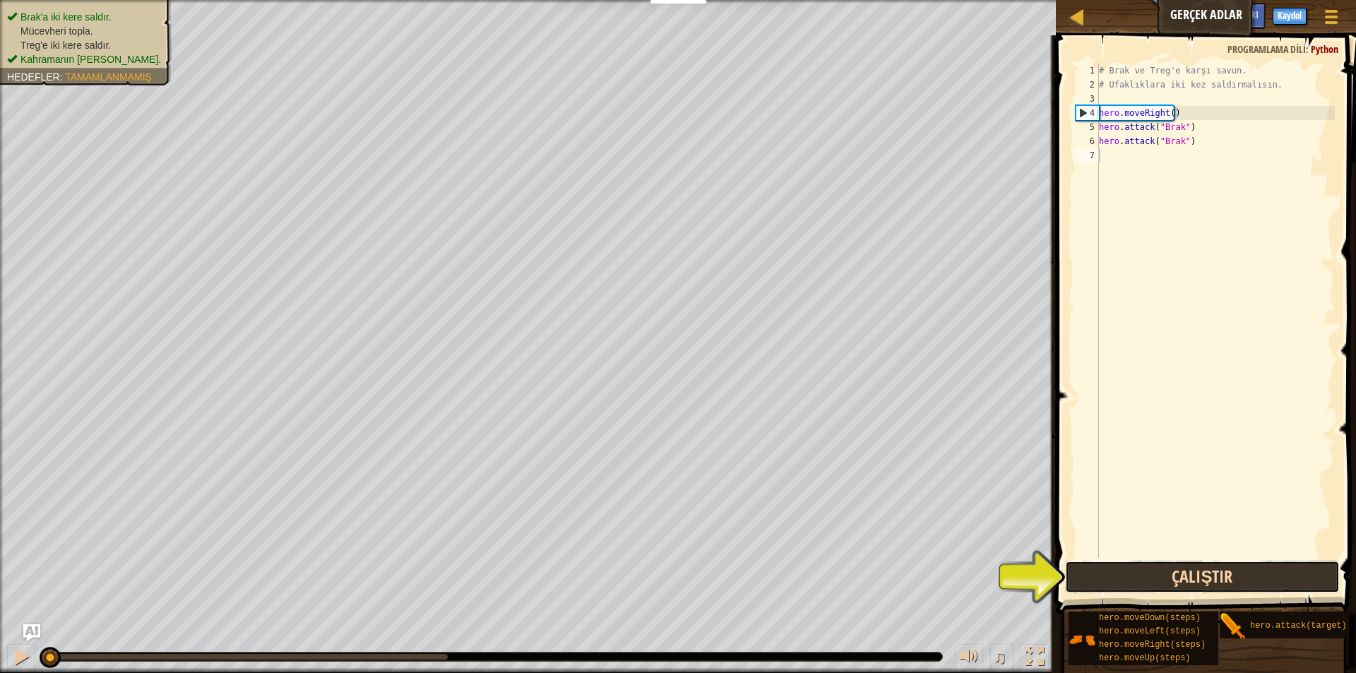
click at [1178, 577] on button "Çalıştır" at bounding box center [1202, 577] width 275 height 32
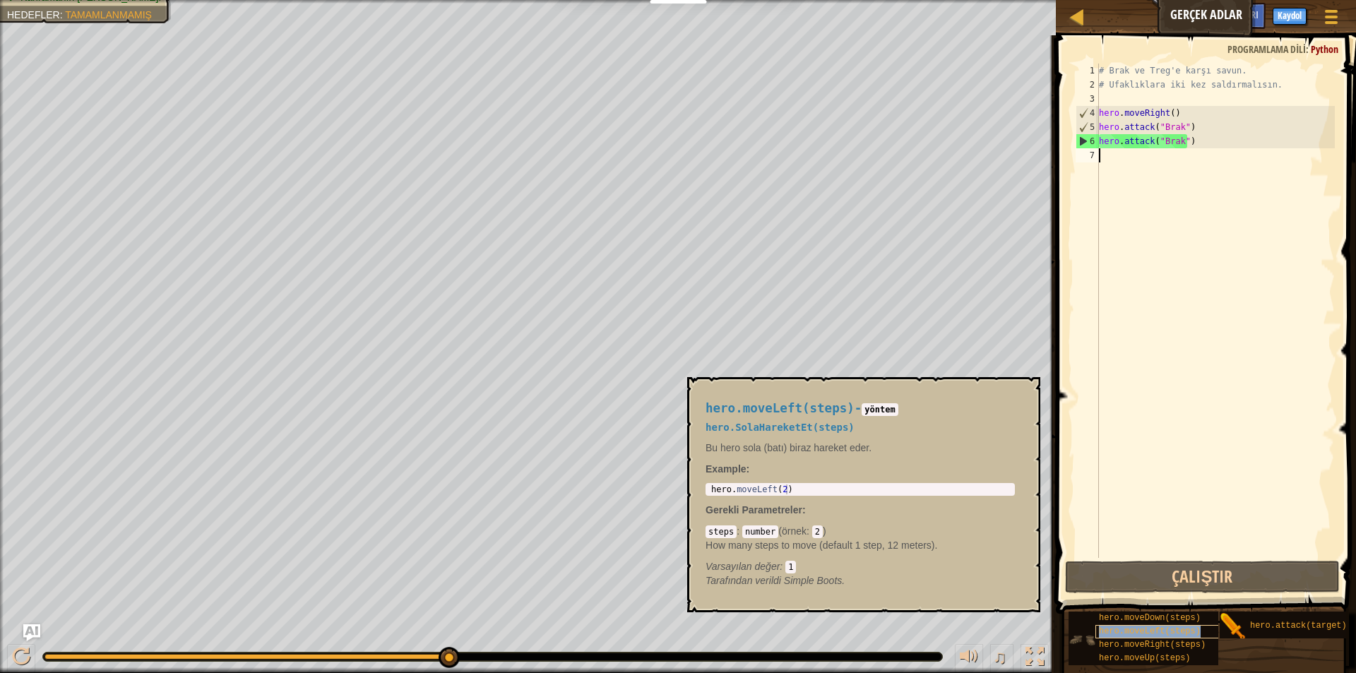
click at [1157, 637] on div "hero.moveLeft(steps)" at bounding box center [1164, 631] width 136 height 13
click at [1156, 648] on span "hero.moveRight(steps)" at bounding box center [1152, 645] width 107 height 10
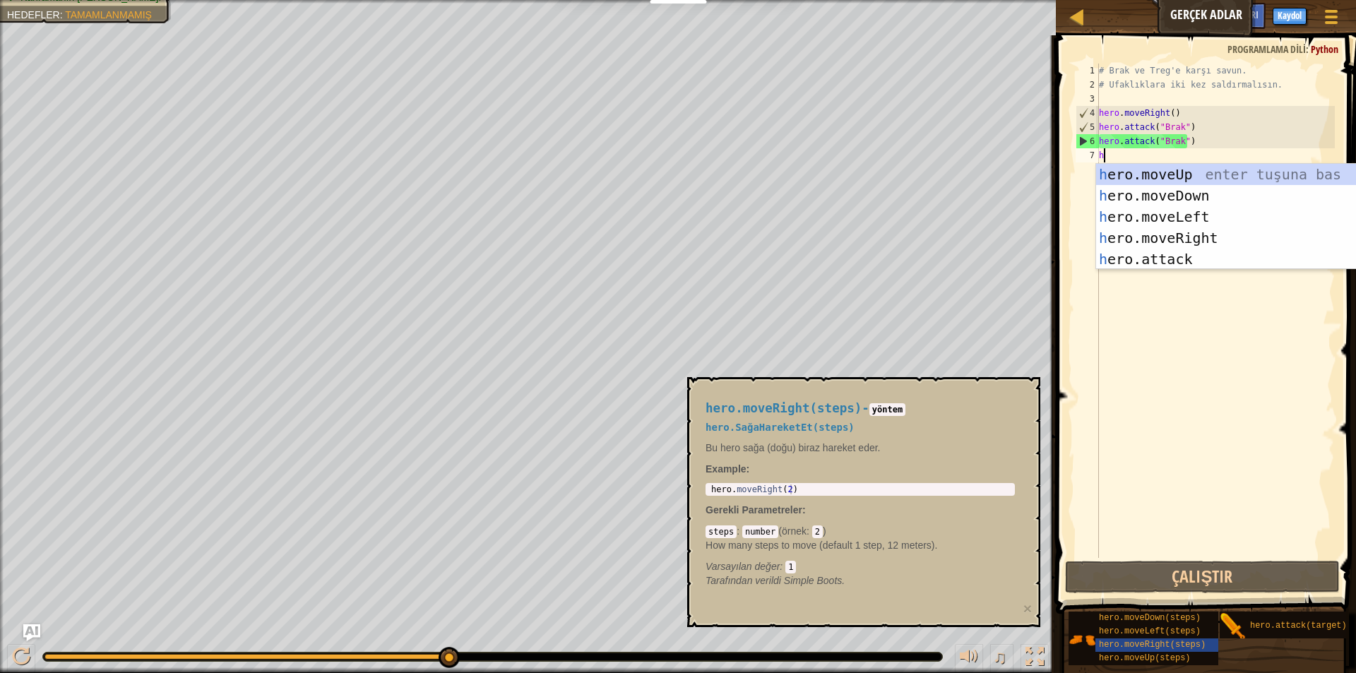
type textarea "h"
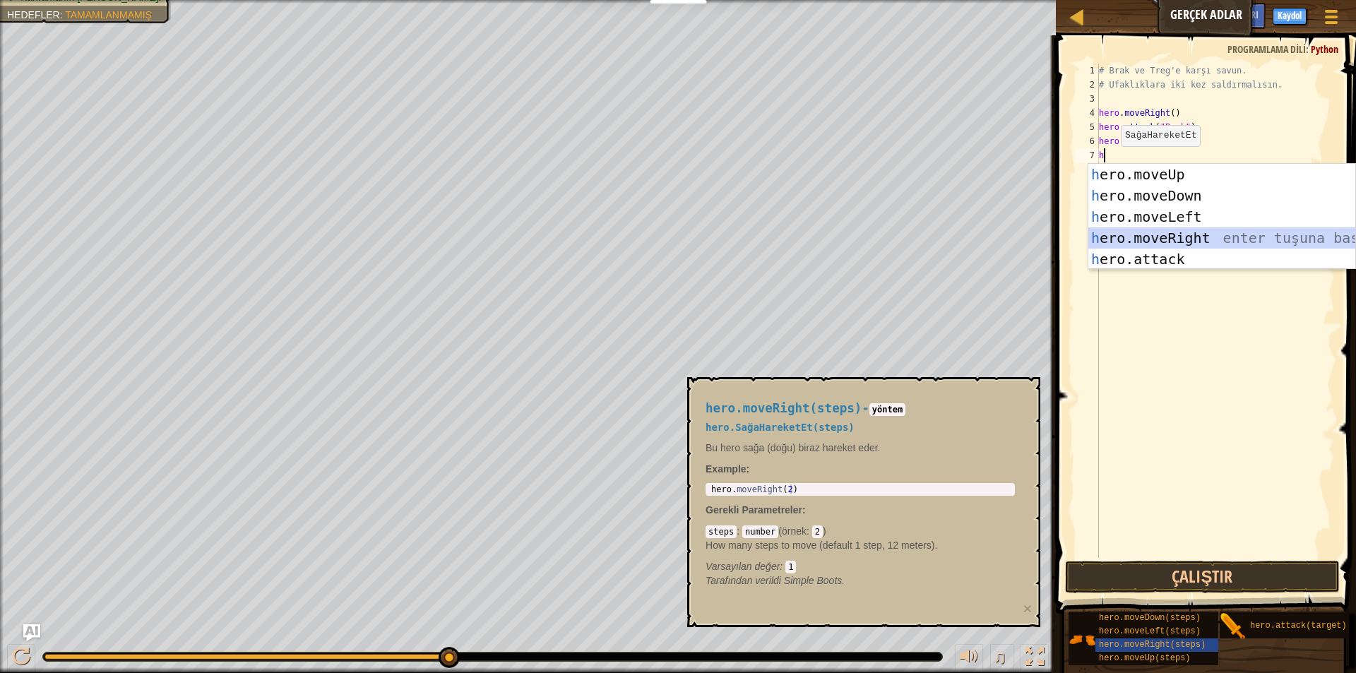
click at [1124, 232] on div "h ero.moveUp enter tuşuna bas h ero.moveDown enter tuşuna bas h ero.moveLeft en…" at bounding box center [1222, 238] width 267 height 148
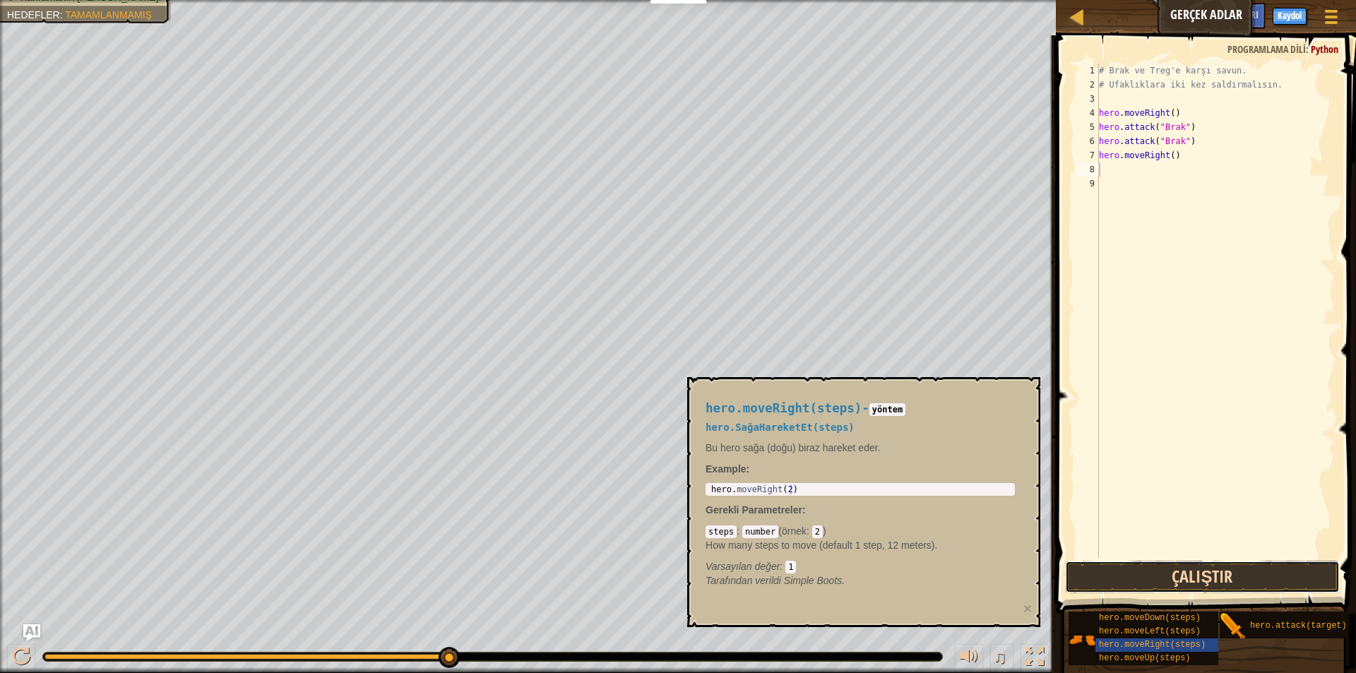
click at [1205, 581] on button "Çalıştır" at bounding box center [1202, 577] width 275 height 32
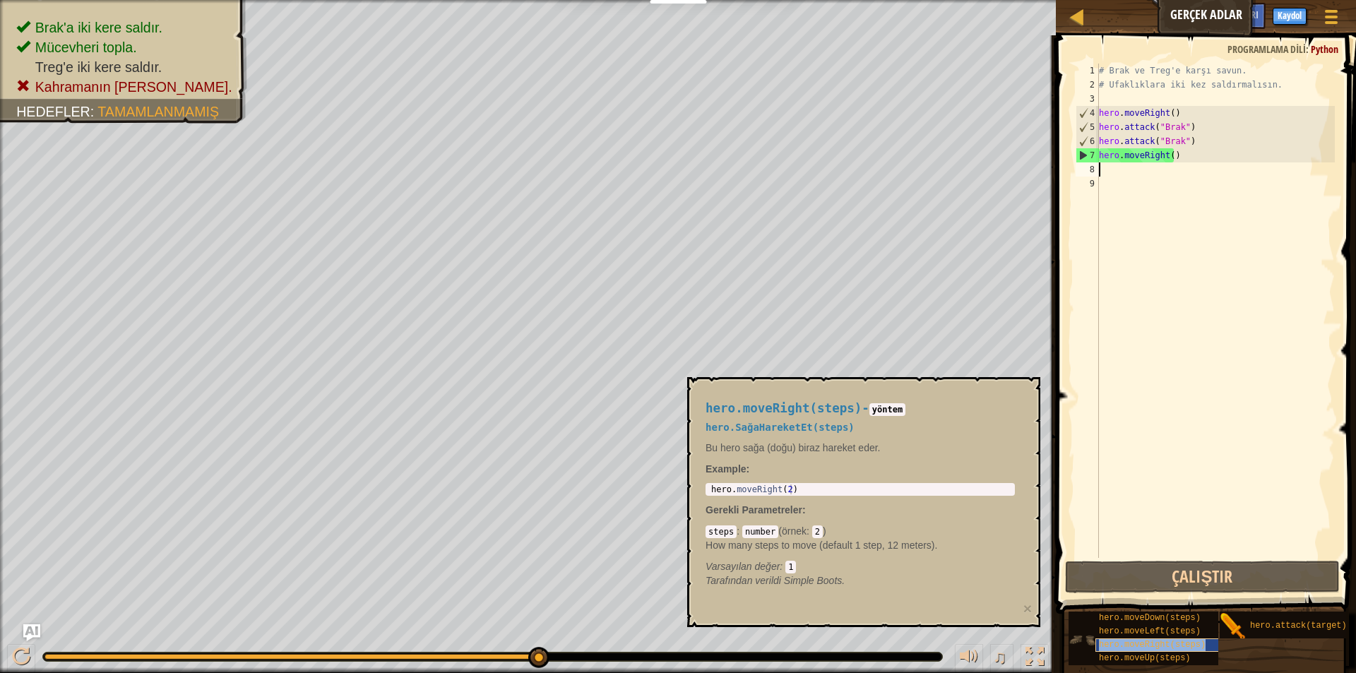
click at [1143, 643] on span "hero.moveRight(steps)" at bounding box center [1152, 645] width 107 height 10
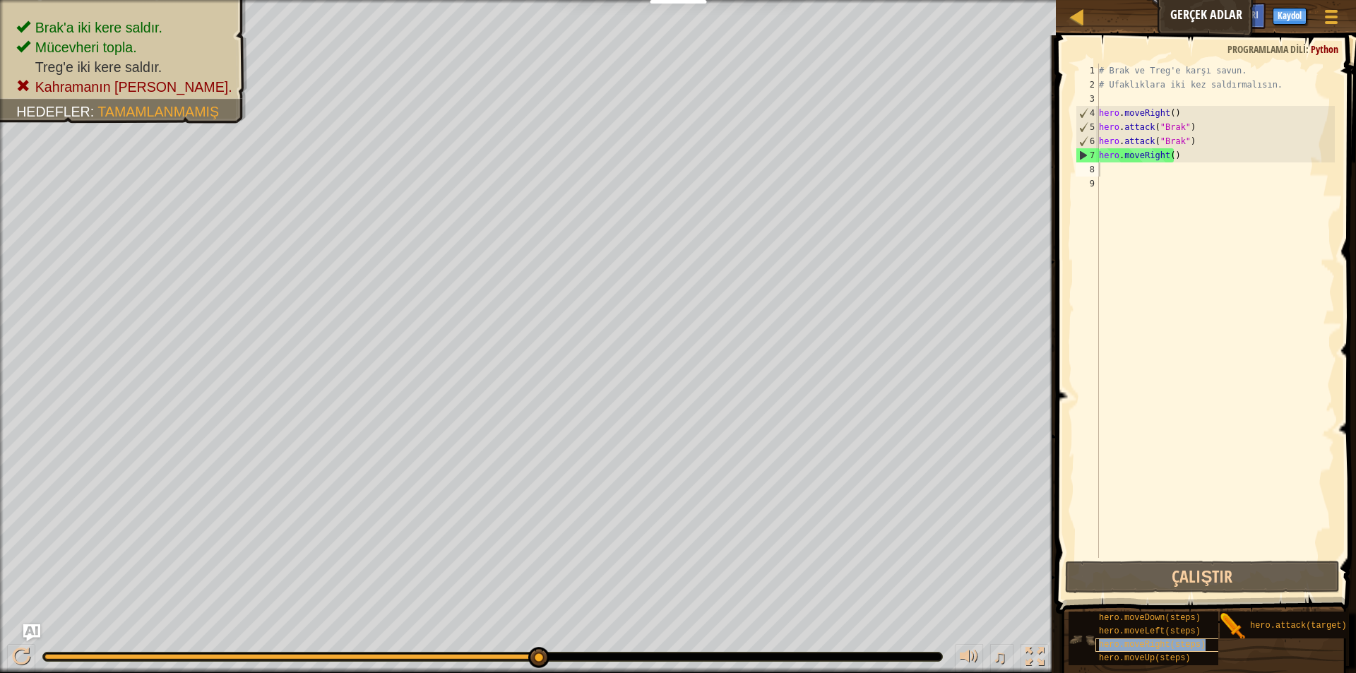
click at [1143, 643] on span "hero.moveRight(steps)" at bounding box center [1152, 645] width 107 height 10
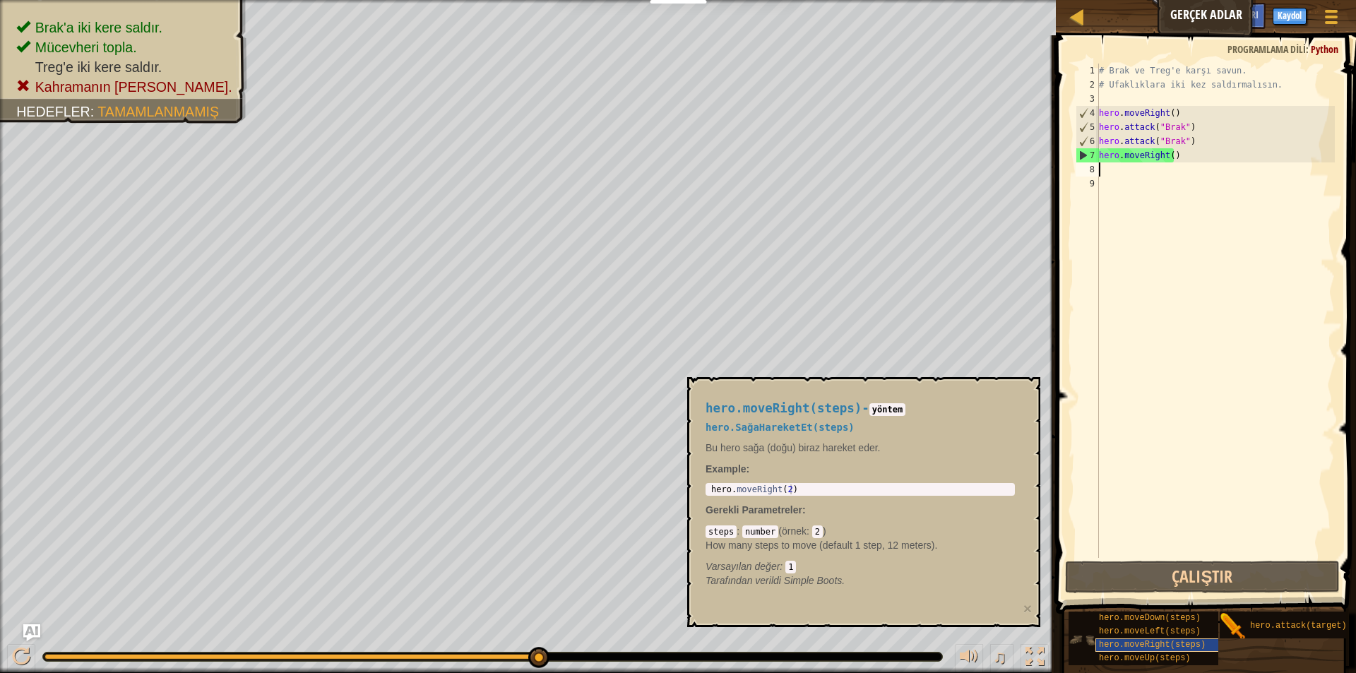
type textarea "h"
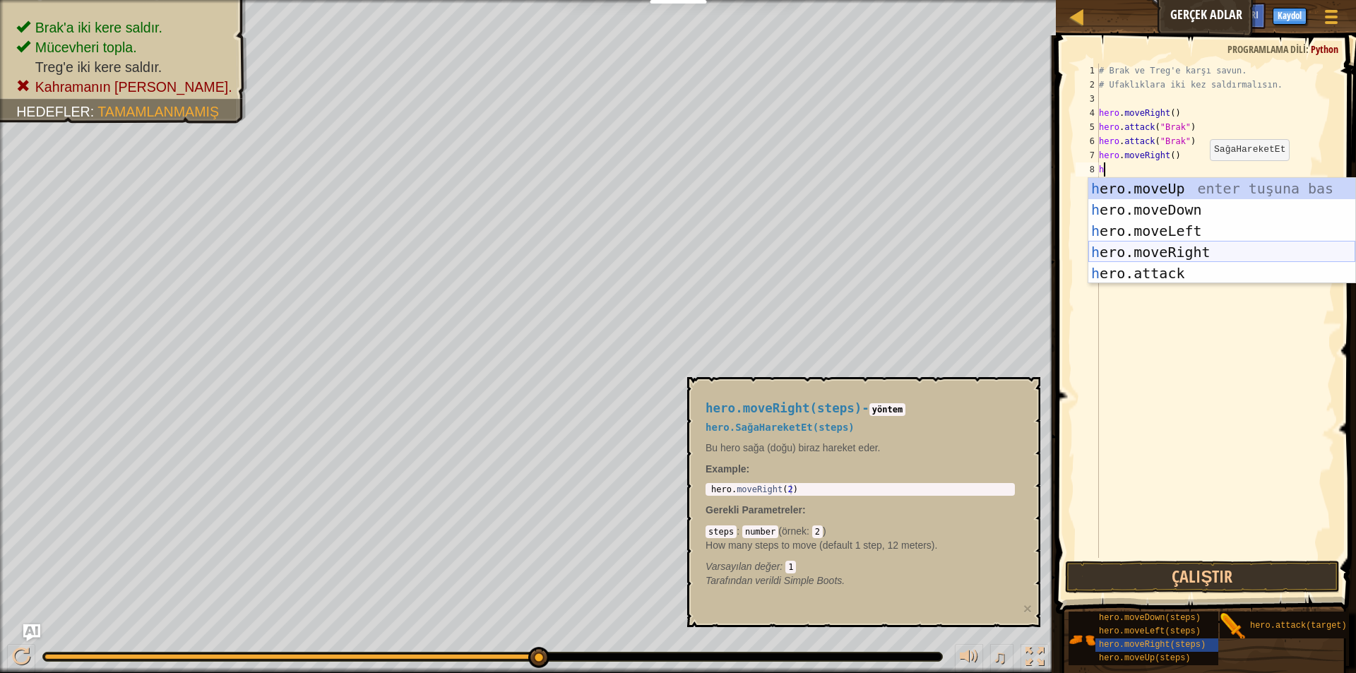
click at [1176, 253] on div "h ero.moveUp enter tuşuna bas h ero.moveDown enter tuşuna bas h ero.moveLeft en…" at bounding box center [1222, 252] width 267 height 148
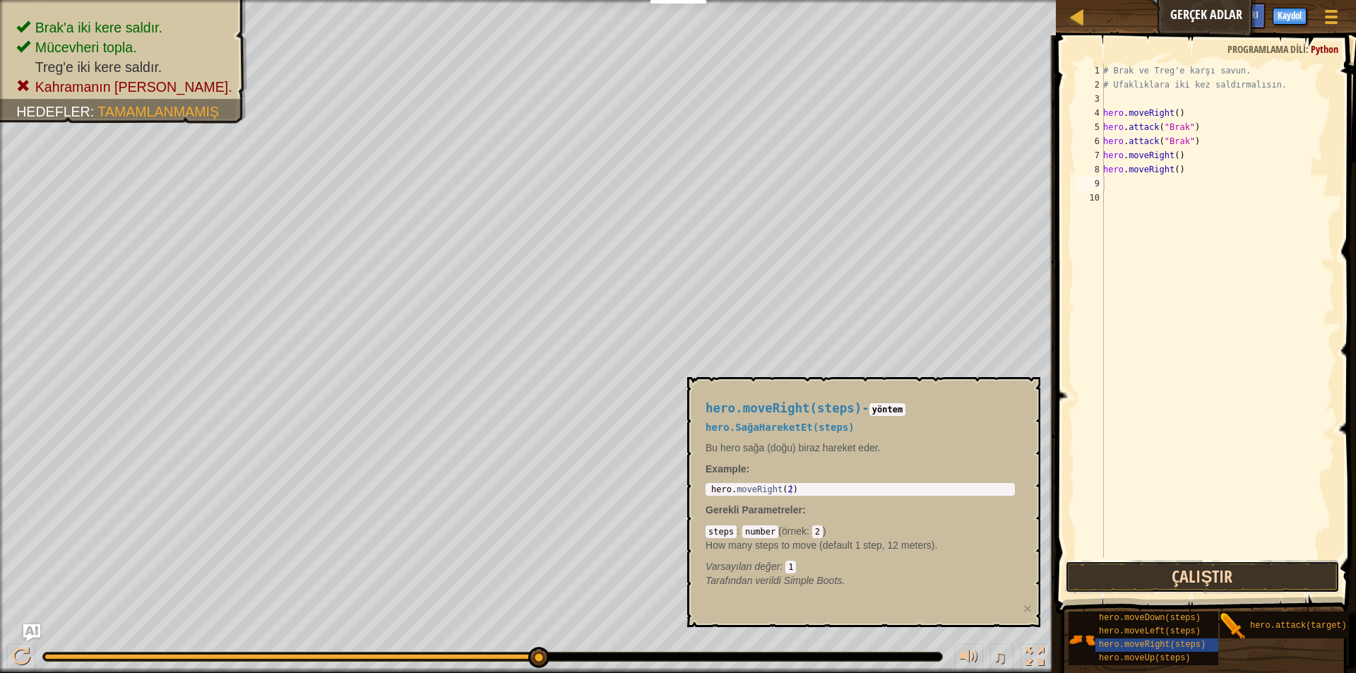
click at [1186, 585] on button "Çalıştır" at bounding box center [1202, 577] width 275 height 32
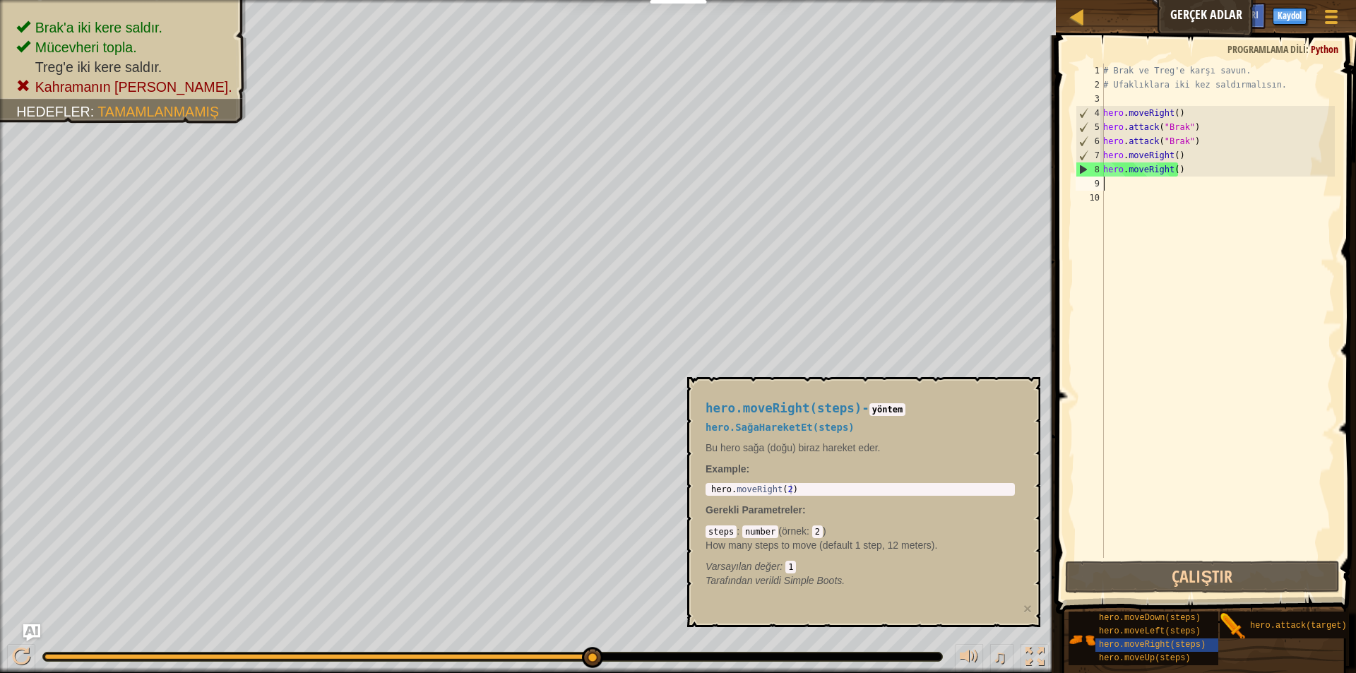
type textarea "h"
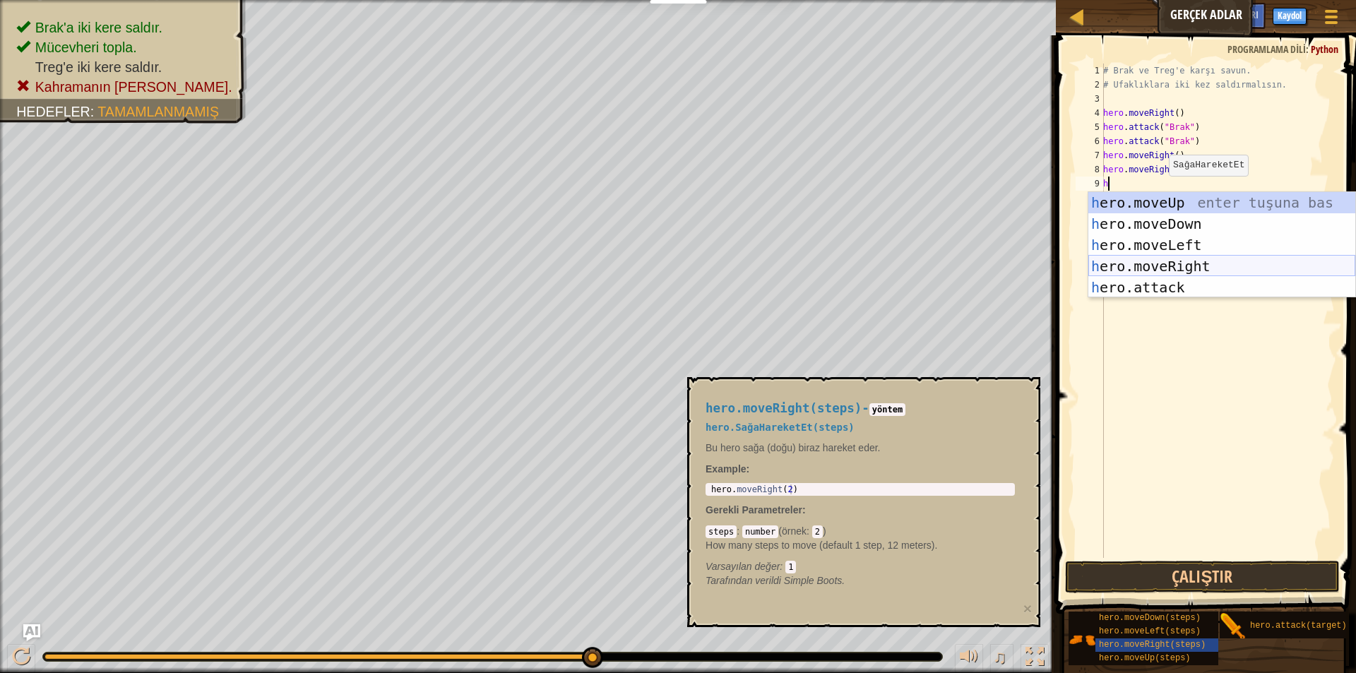
click at [1143, 265] on div "h ero.moveUp enter tuşuna bas h ero.moveDown enter tuşuna bas h ero.moveLeft en…" at bounding box center [1222, 266] width 267 height 148
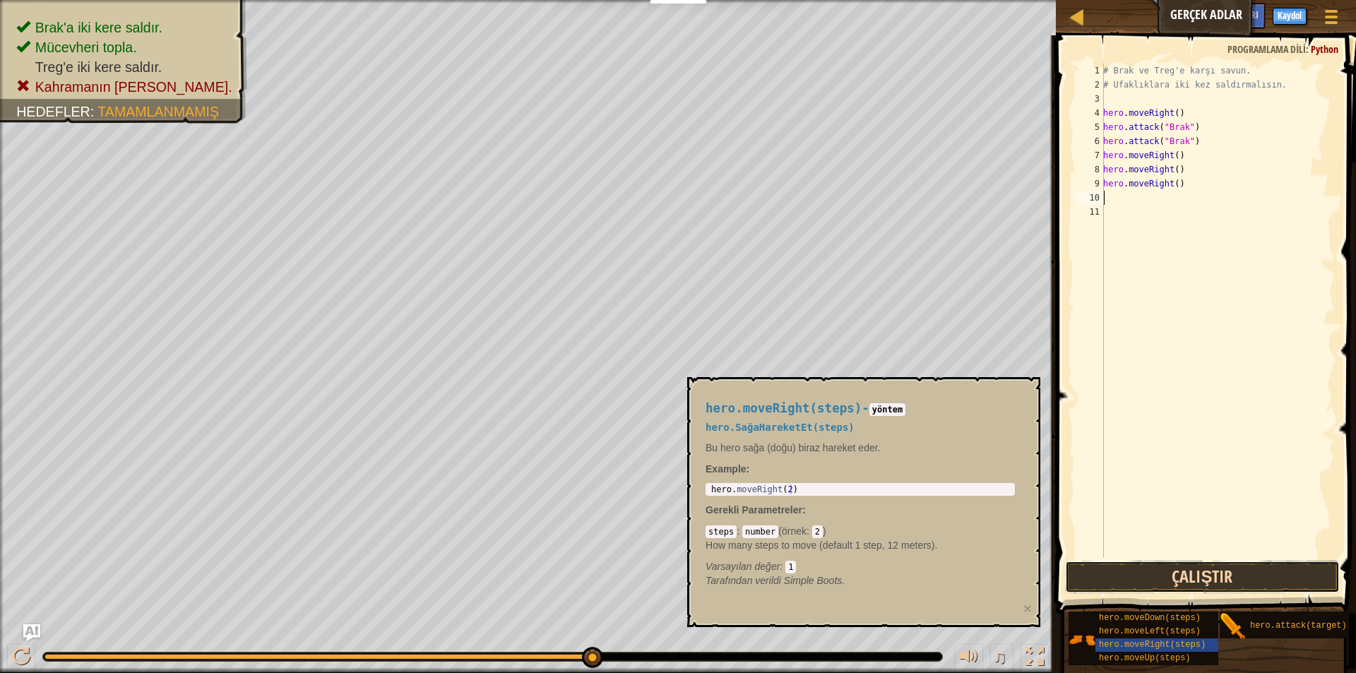
click at [1137, 570] on button "Çalıştır" at bounding box center [1202, 577] width 275 height 32
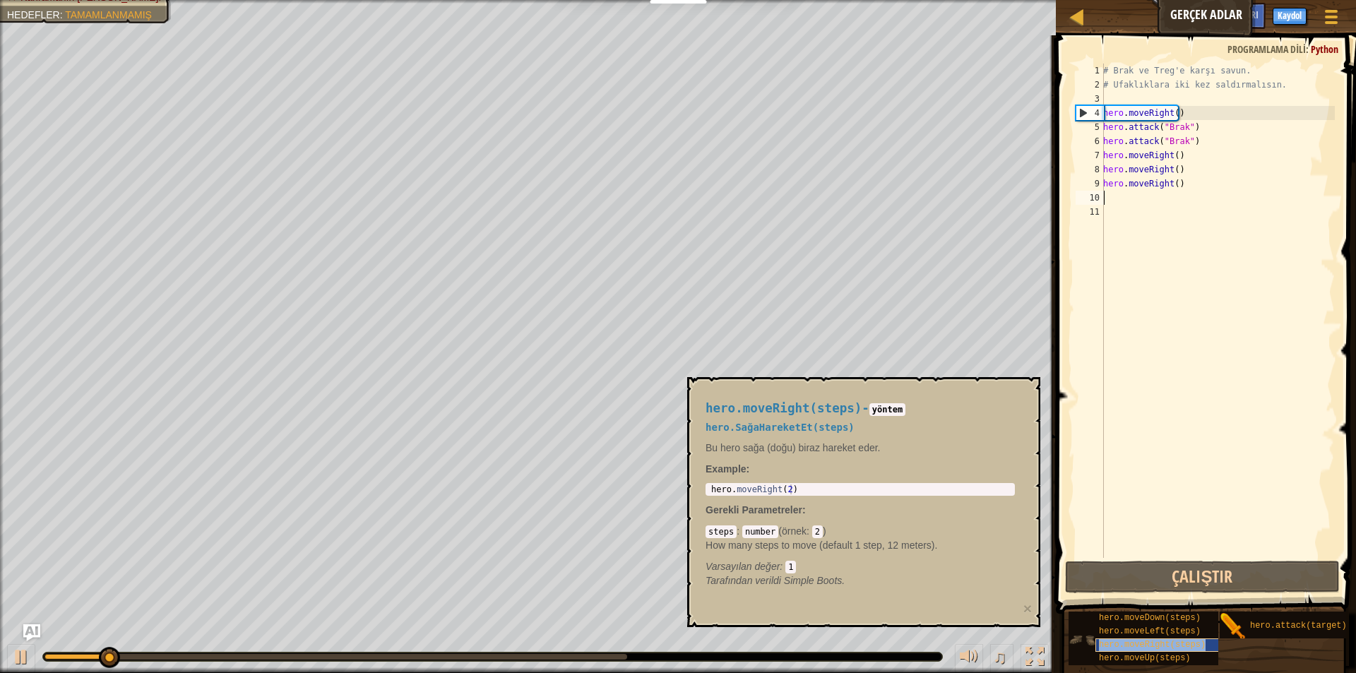
click at [1146, 639] on div "hero.moveRight(steps)" at bounding box center [1164, 645] width 136 height 13
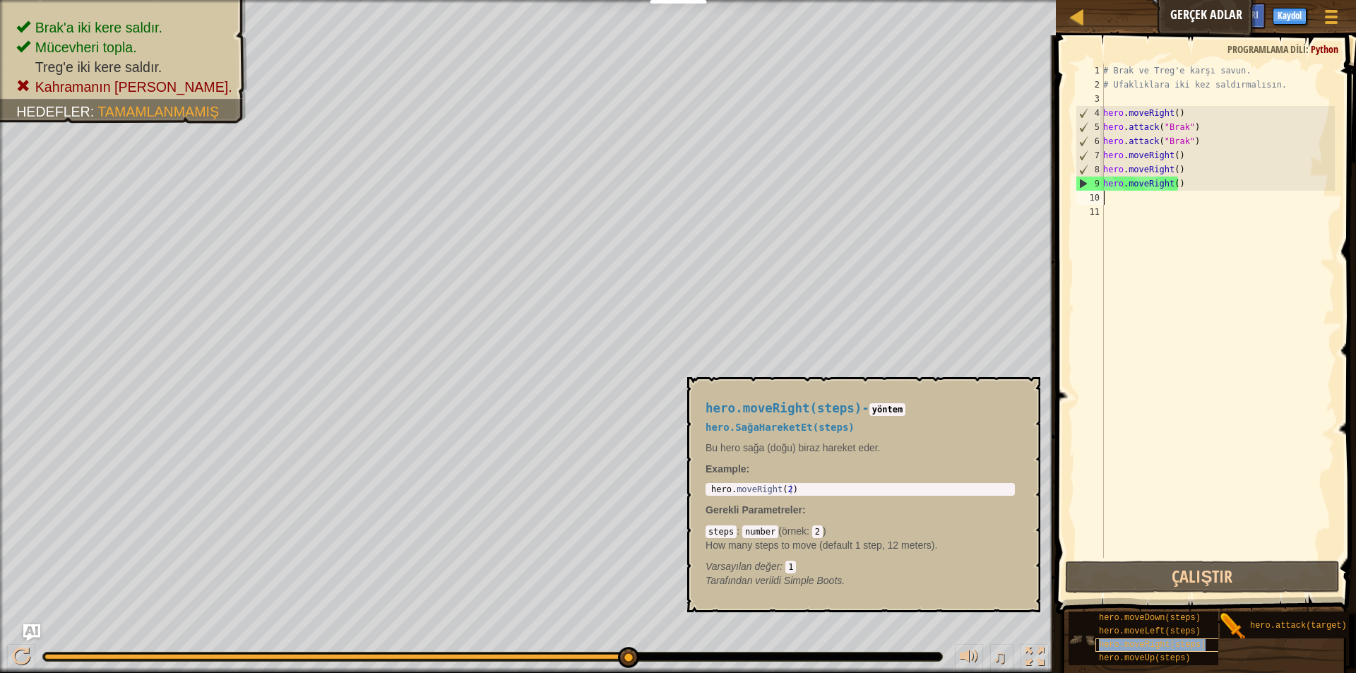
click at [1135, 650] on div "hero.moveRight(steps)" at bounding box center [1164, 645] width 136 height 13
type textarea "h"
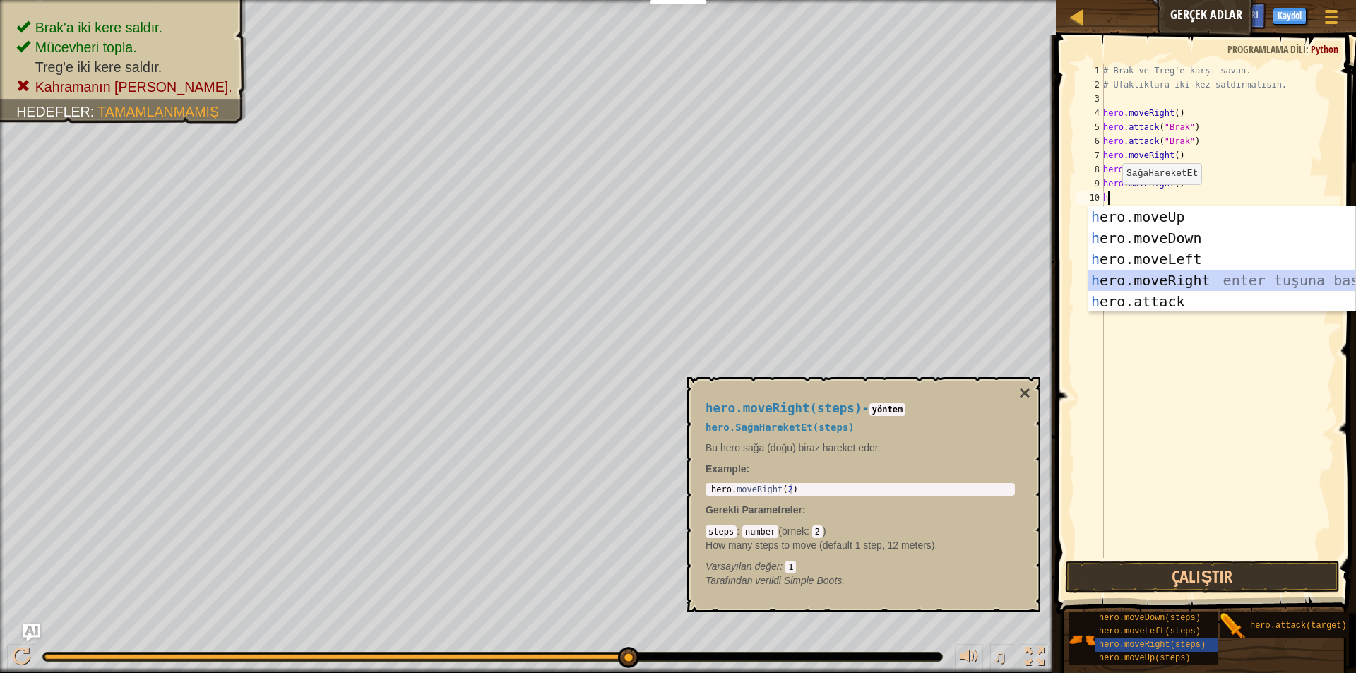
click at [1133, 283] on div "h ero.moveUp enter tuşuna bas h ero.moveDown enter tuşuna bas h ero.moveLeft en…" at bounding box center [1222, 280] width 267 height 148
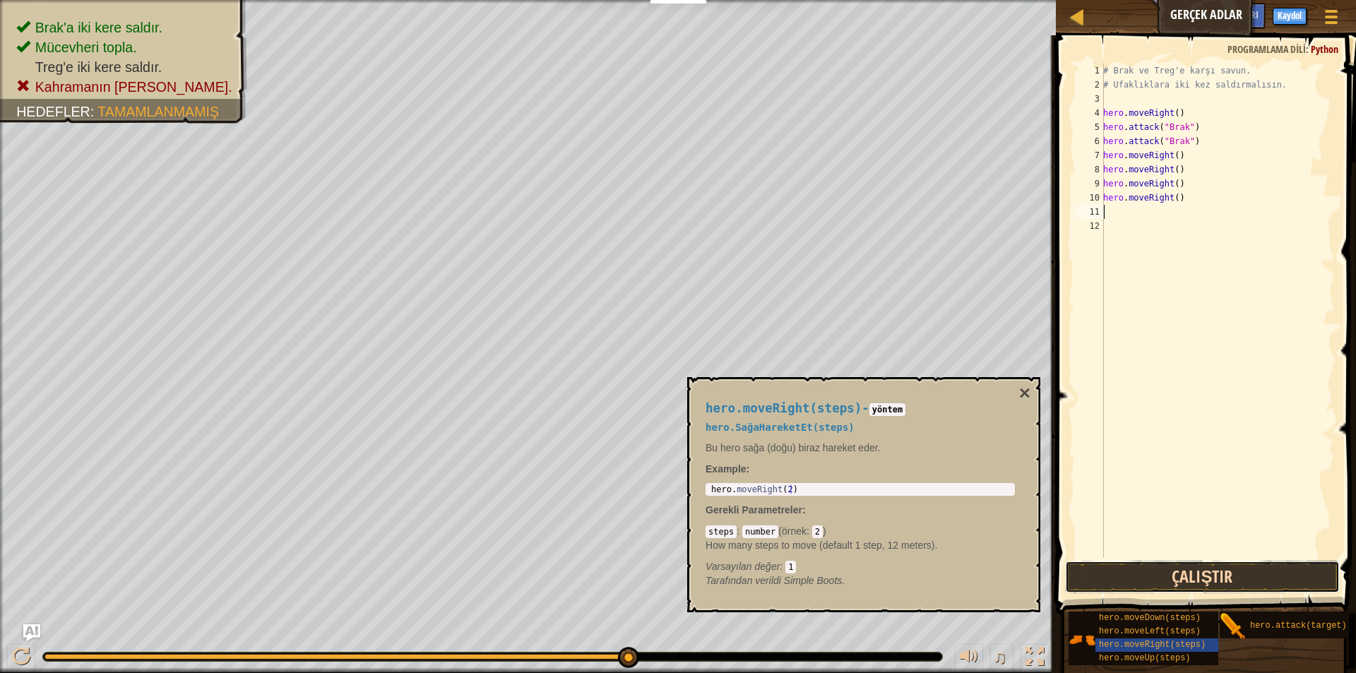
click at [1143, 588] on button "Çalıştır" at bounding box center [1202, 577] width 275 height 32
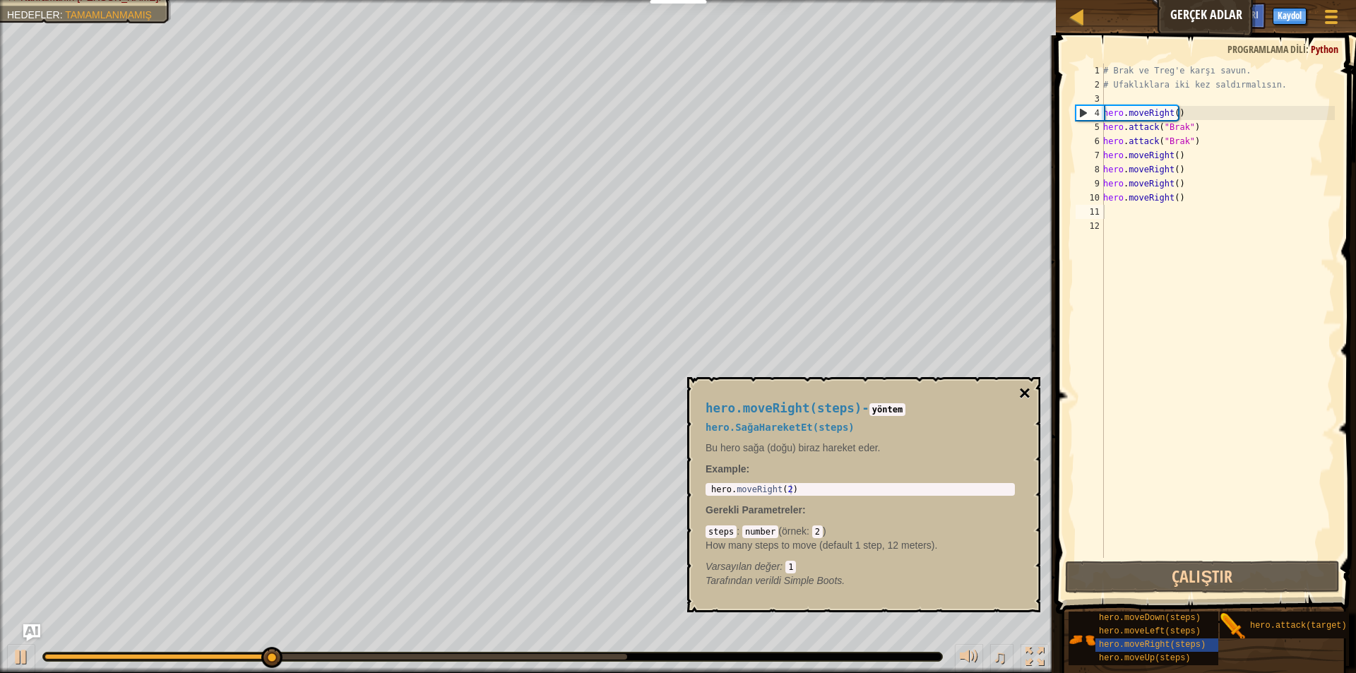
click at [1019, 389] on button "×" at bounding box center [1024, 394] width 11 height 20
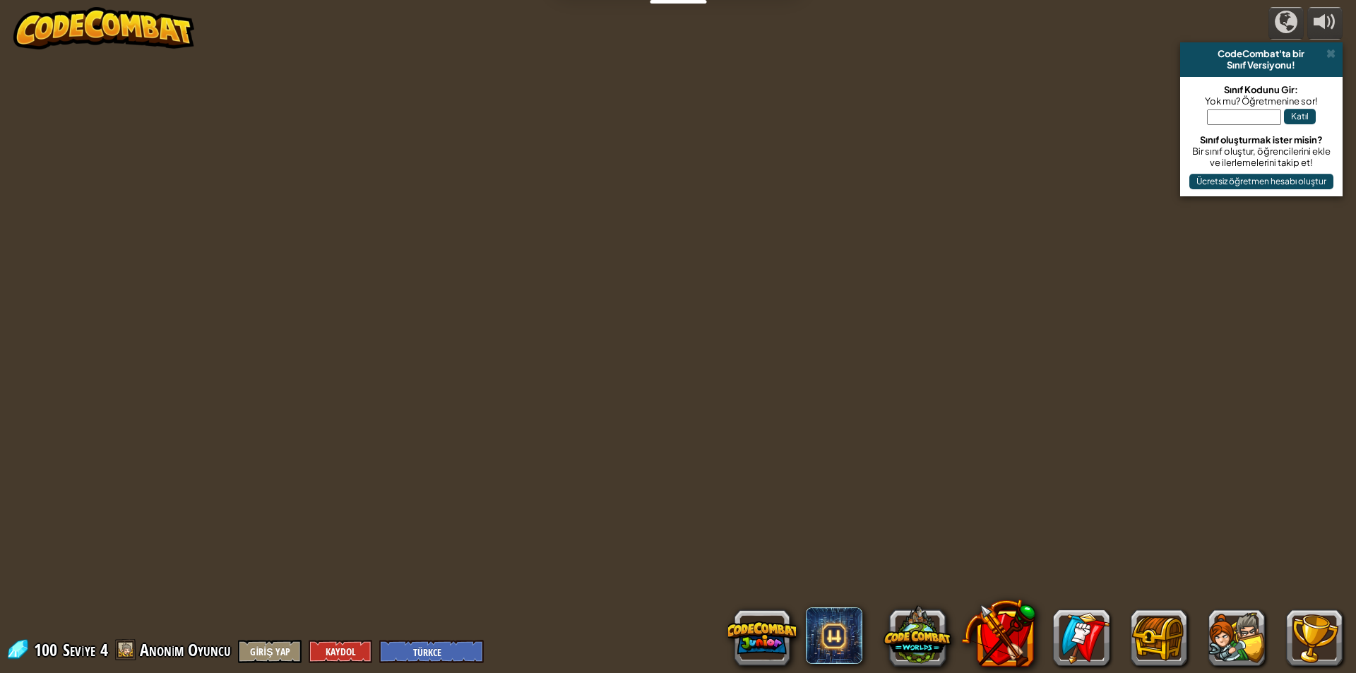
select select "tr"
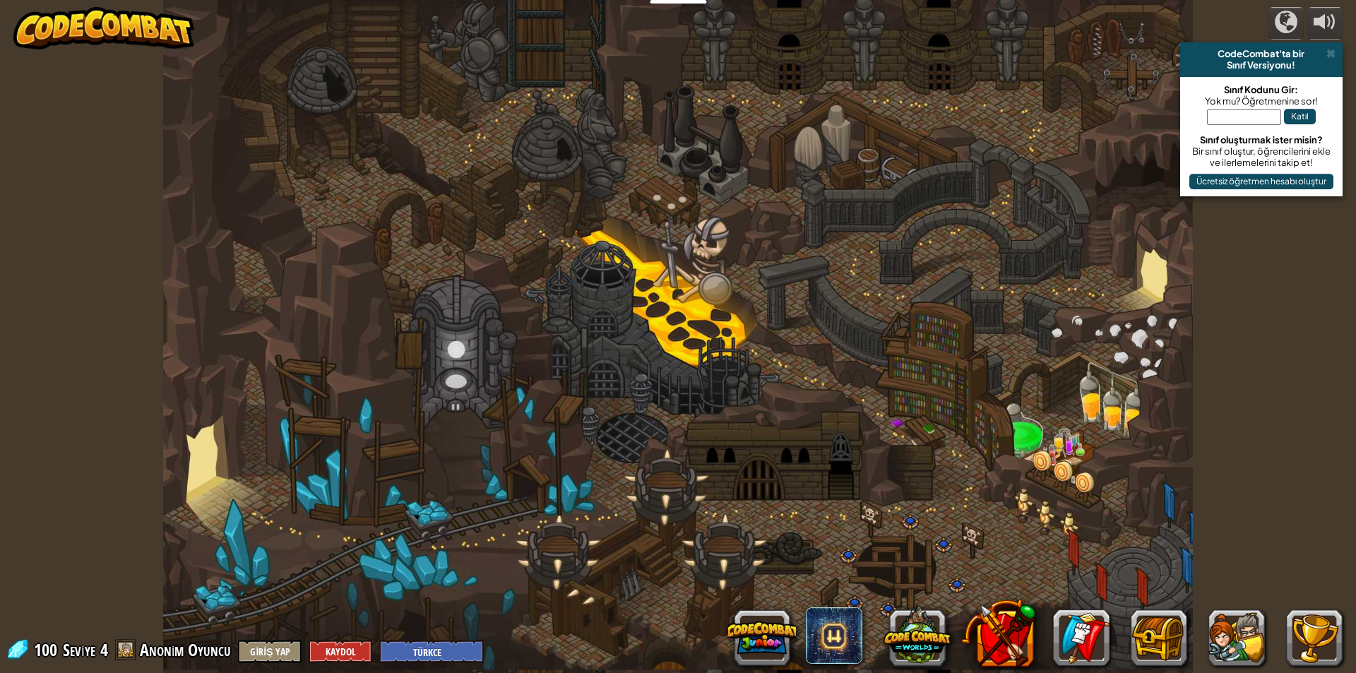
select select "tr"
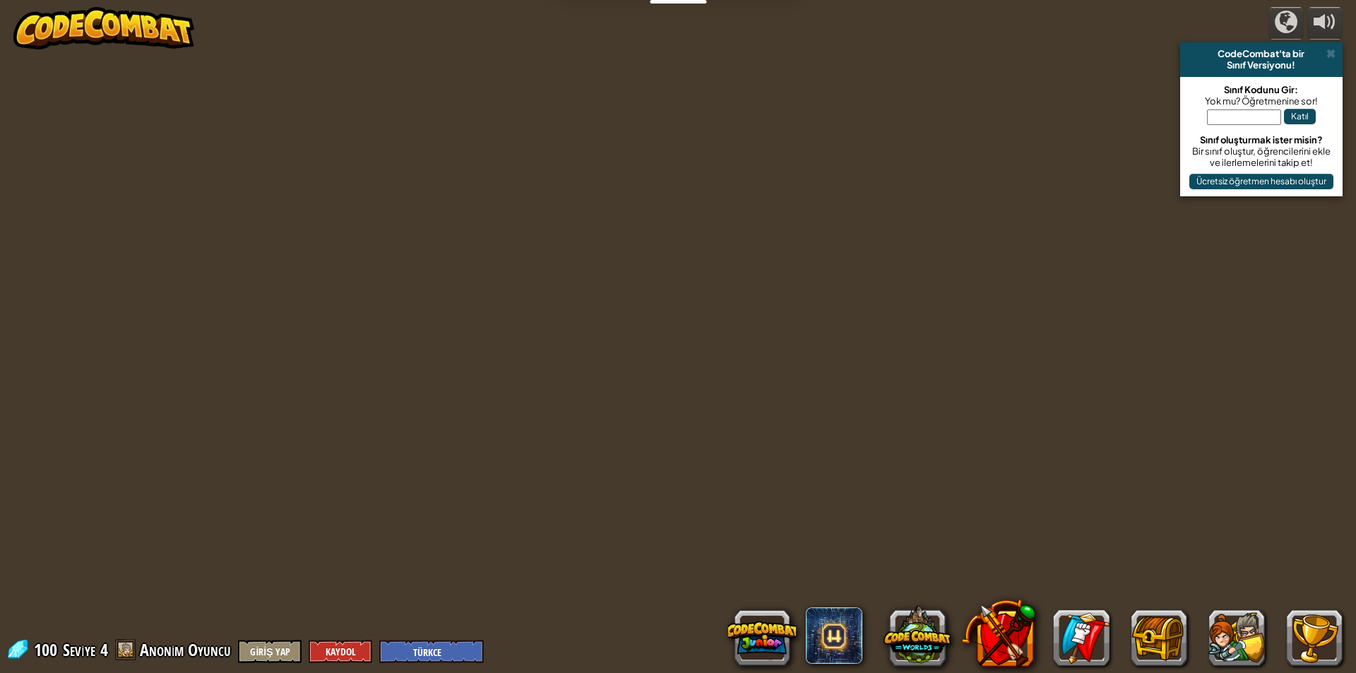
select select "tr"
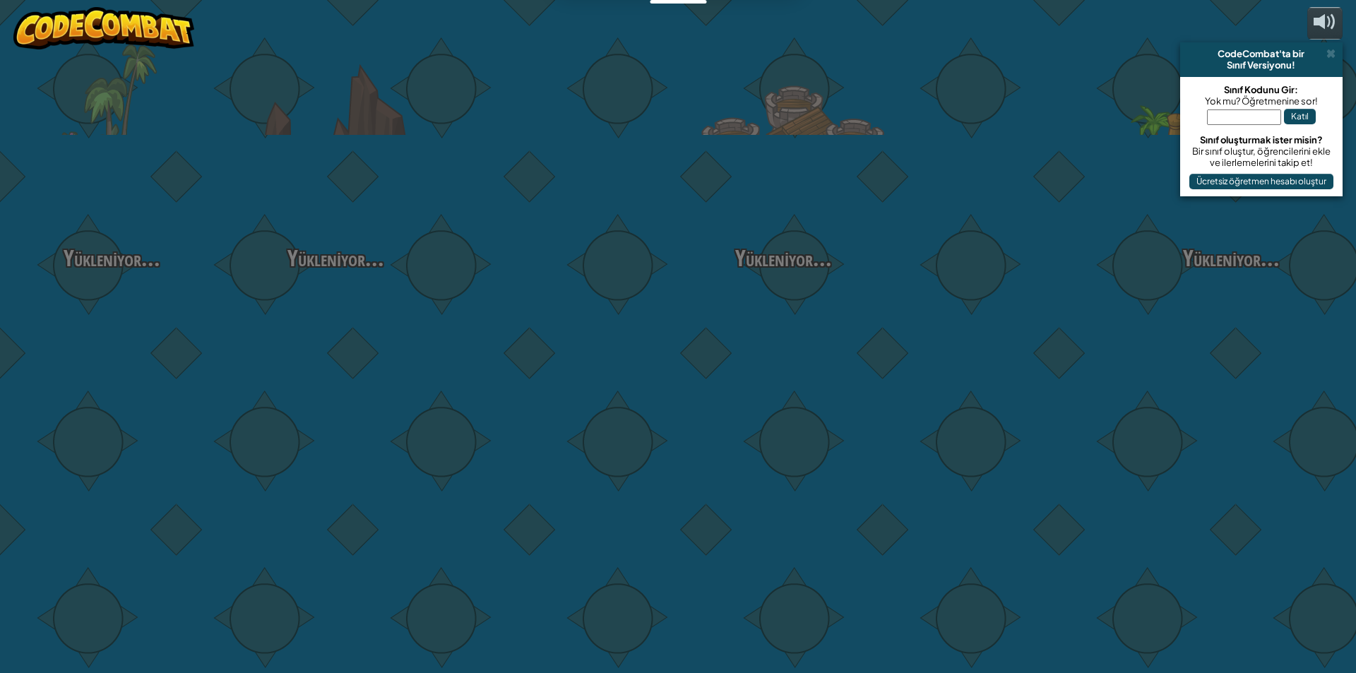
select select "tr"
